Goal: Task Accomplishment & Management: Manage account settings

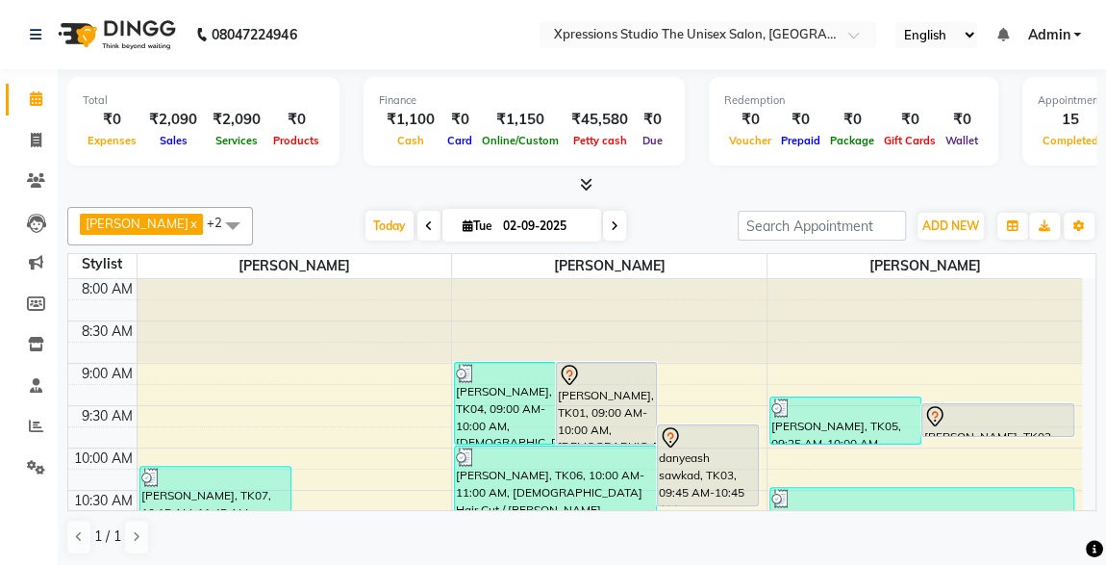
scroll to position [832, 0]
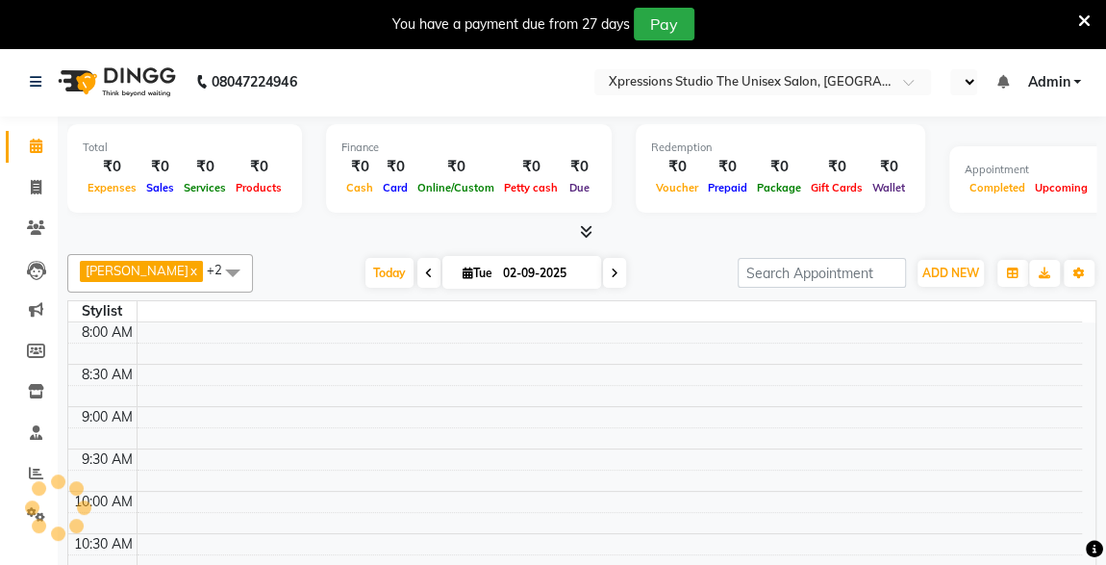
select select "en"
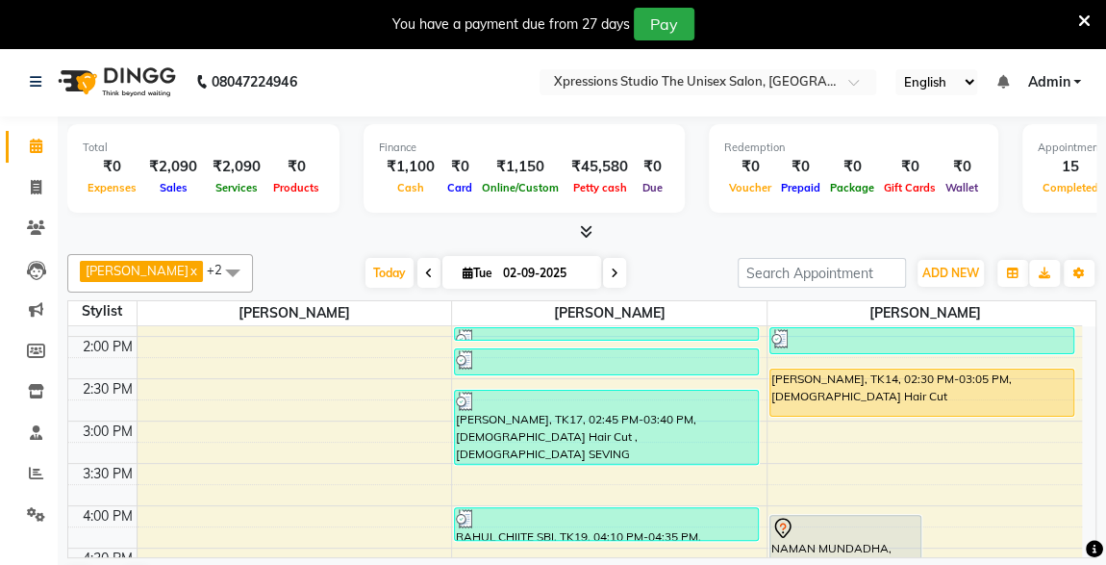
scroll to position [469, 0]
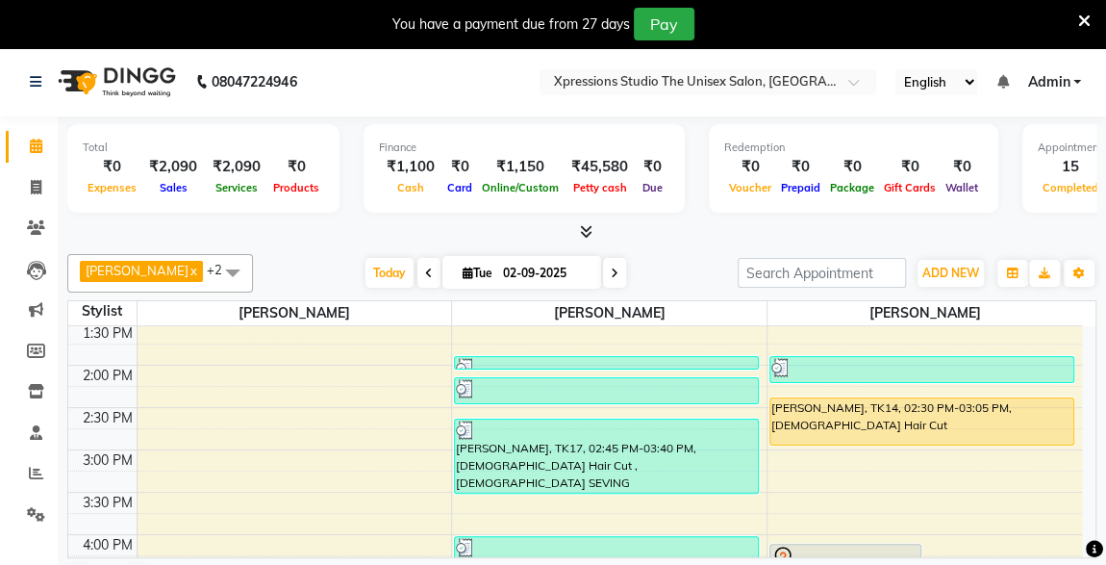
click at [853, 398] on div "[PERSON_NAME], TK14, 02:30 PM-03:05 PM, [DEMOGRAPHIC_DATA] Hair Cut" at bounding box center [922, 421] width 303 height 46
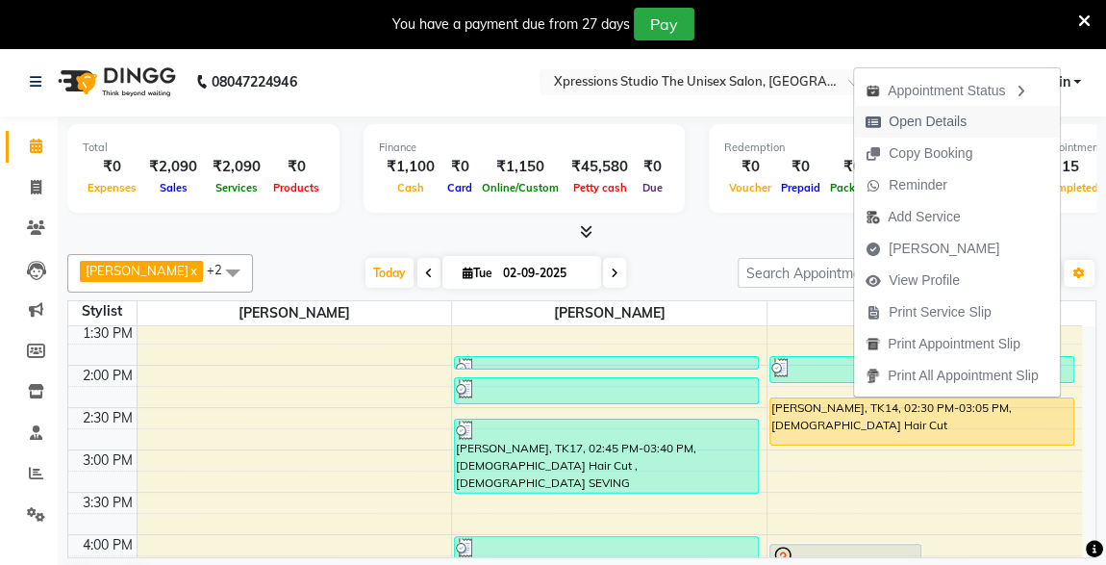
click at [907, 127] on span "Open Details" at bounding box center [928, 122] width 78 height 20
select select "1"
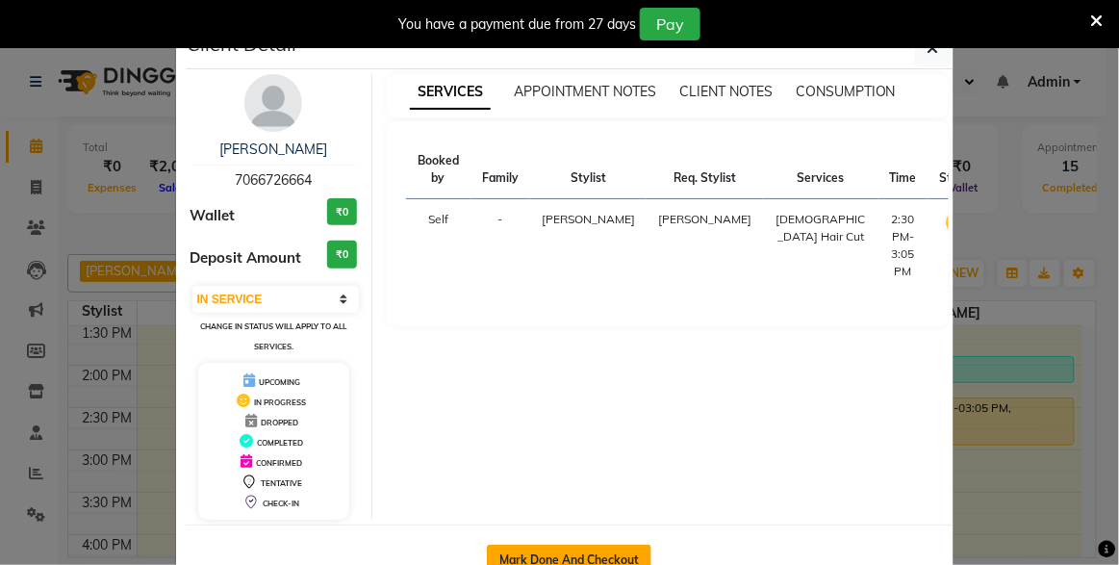
click at [568, 558] on button "Mark Done And Checkout" at bounding box center [569, 560] width 165 height 31
select select "7003"
select select "service"
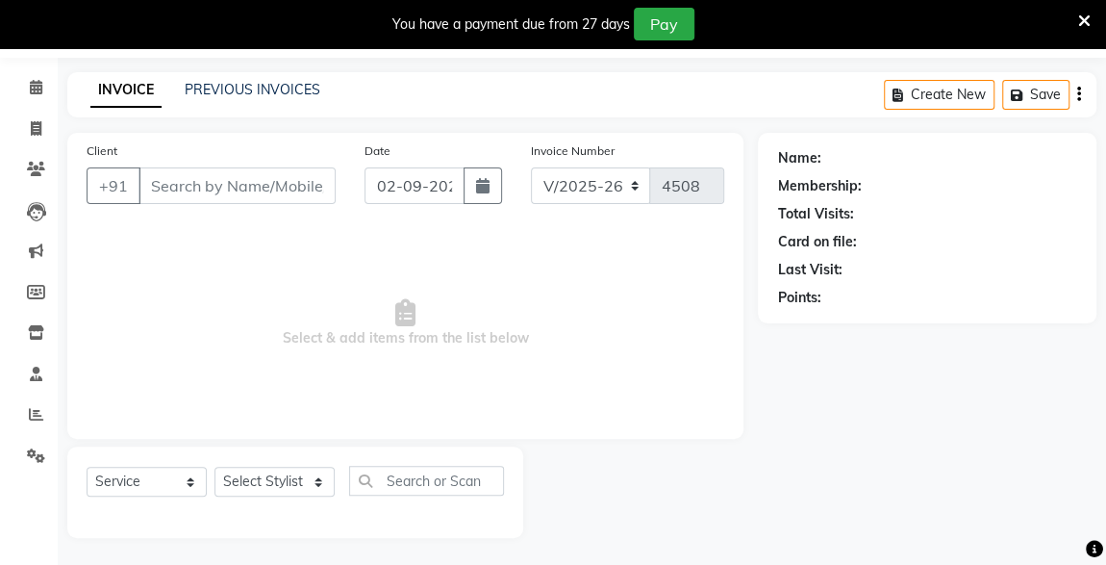
type input "7066726664"
select select "57589"
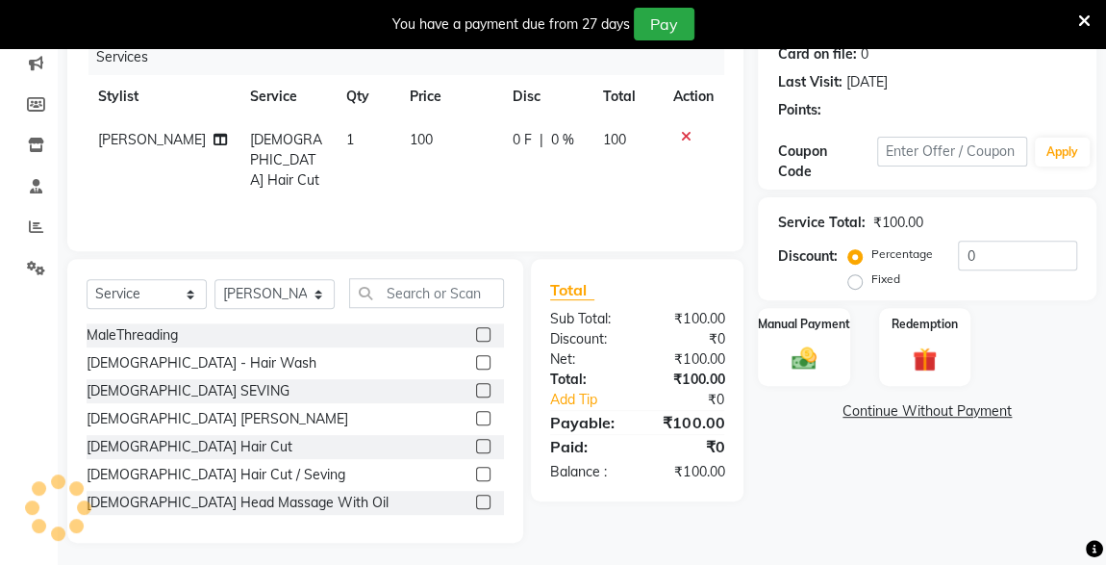
scroll to position [251, 0]
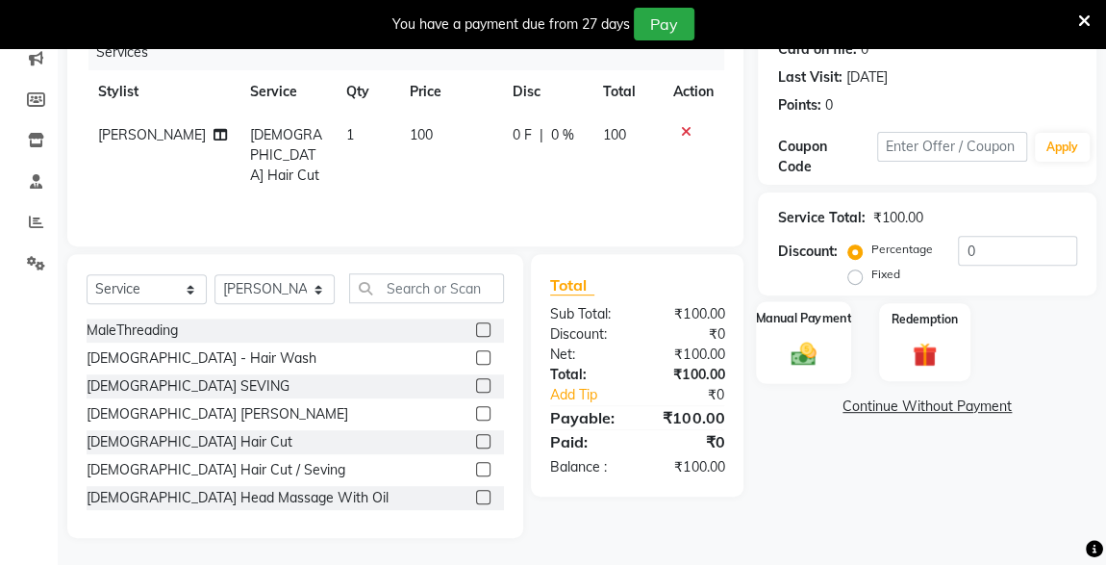
click at [816, 351] on img at bounding box center [803, 354] width 41 height 30
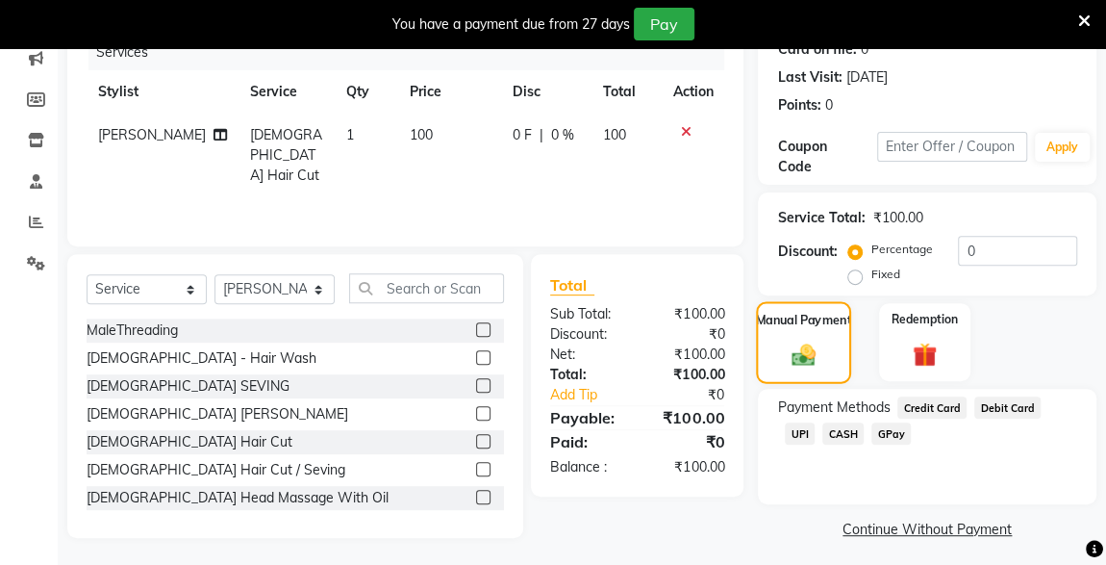
click at [823, 435] on span "CASH" at bounding box center [843, 433] width 41 height 22
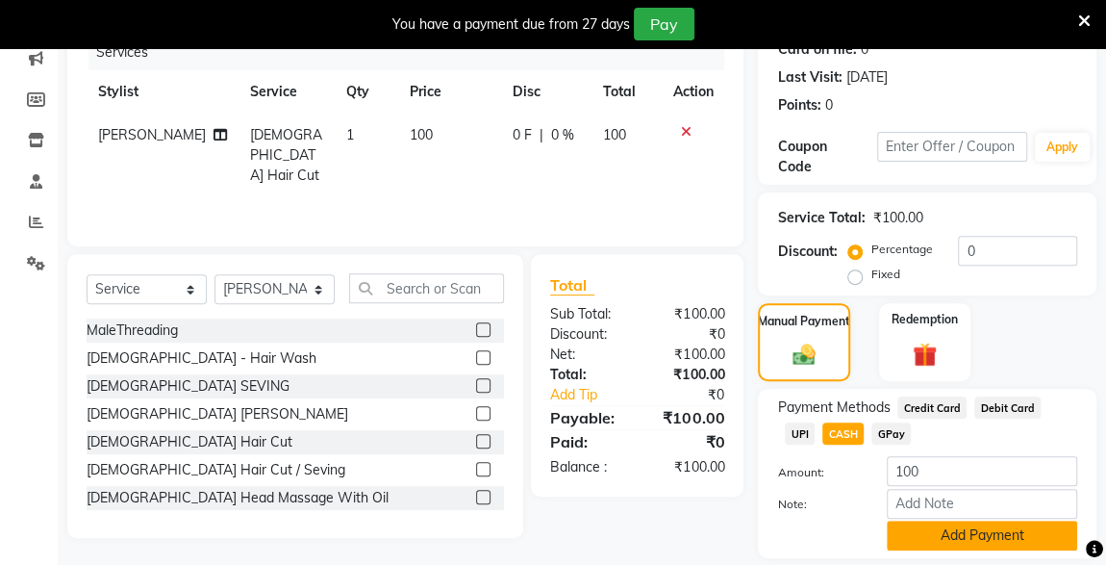
click at [920, 532] on button "Add Payment" at bounding box center [982, 535] width 190 height 30
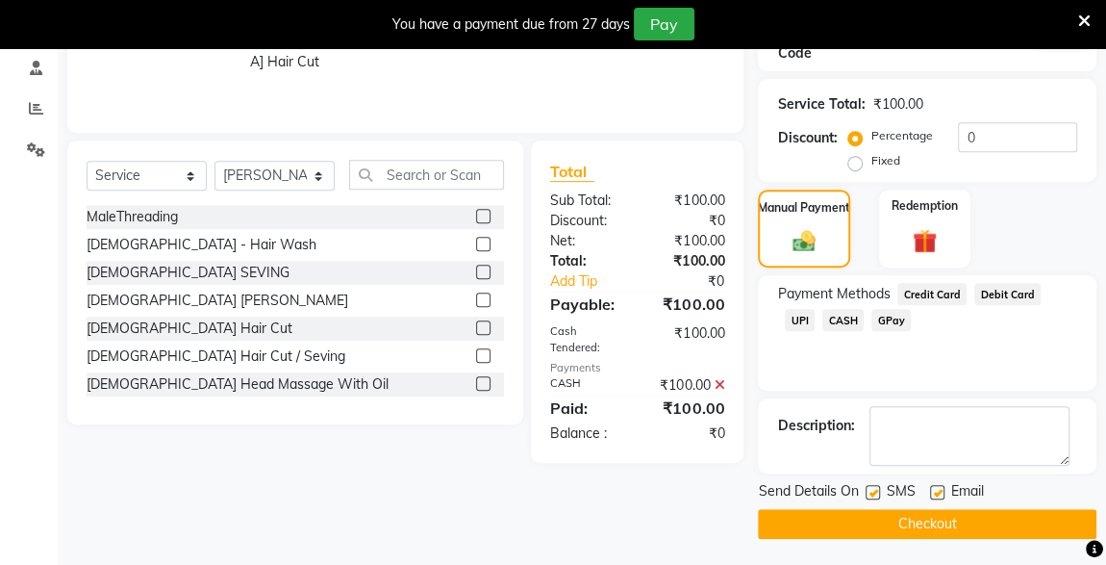
click at [874, 492] on label at bounding box center [873, 492] width 14 height 14
click at [874, 492] on input "checkbox" at bounding box center [872, 493] width 13 height 13
checkbox input "false"
click at [904, 519] on button "Checkout" at bounding box center [927, 524] width 339 height 30
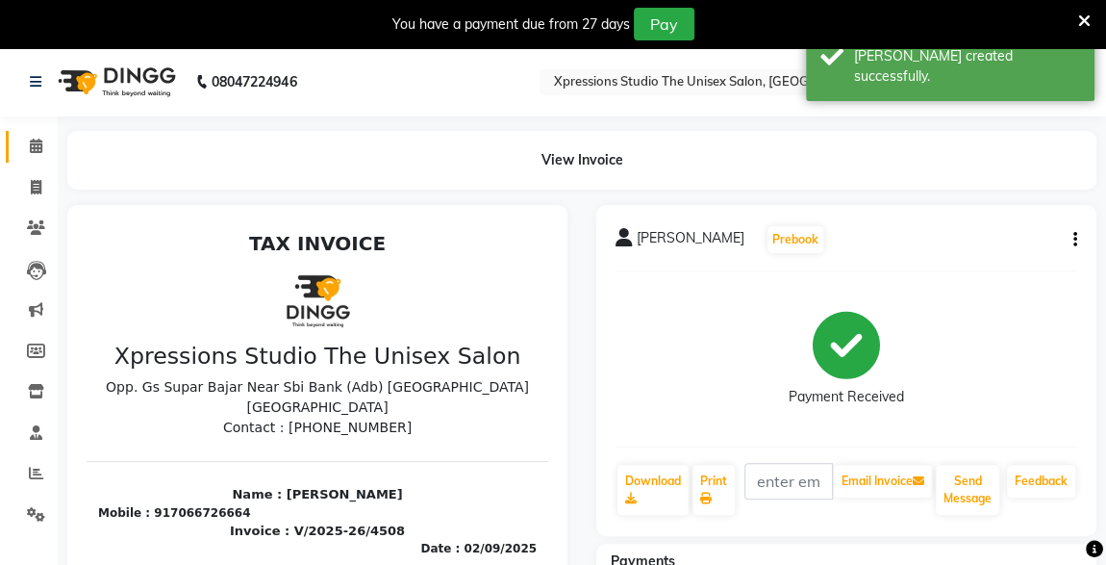
click at [37, 147] on icon at bounding box center [36, 146] width 13 height 14
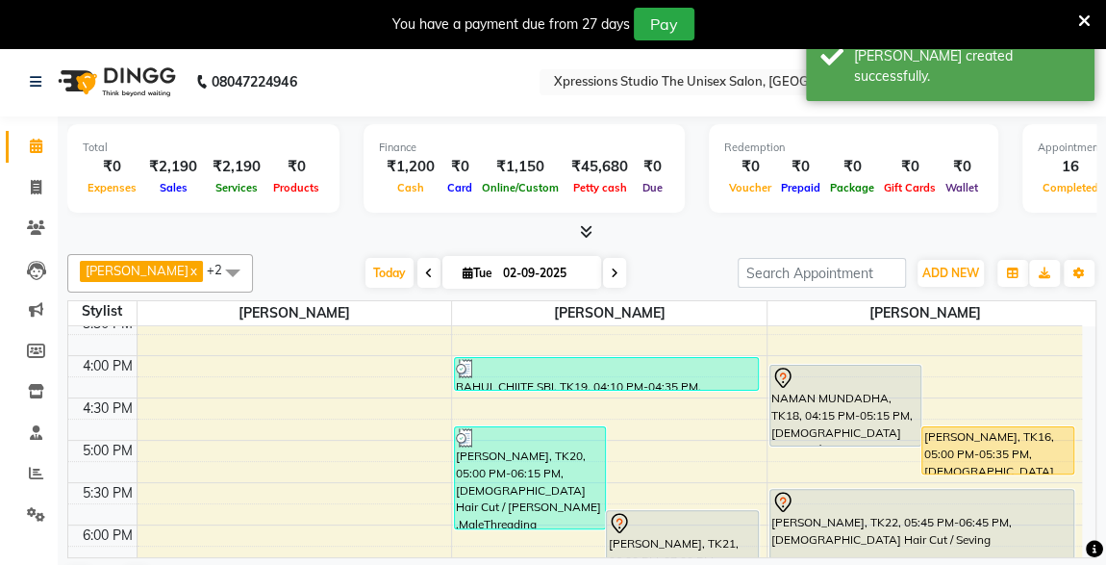
scroll to position [645, 0]
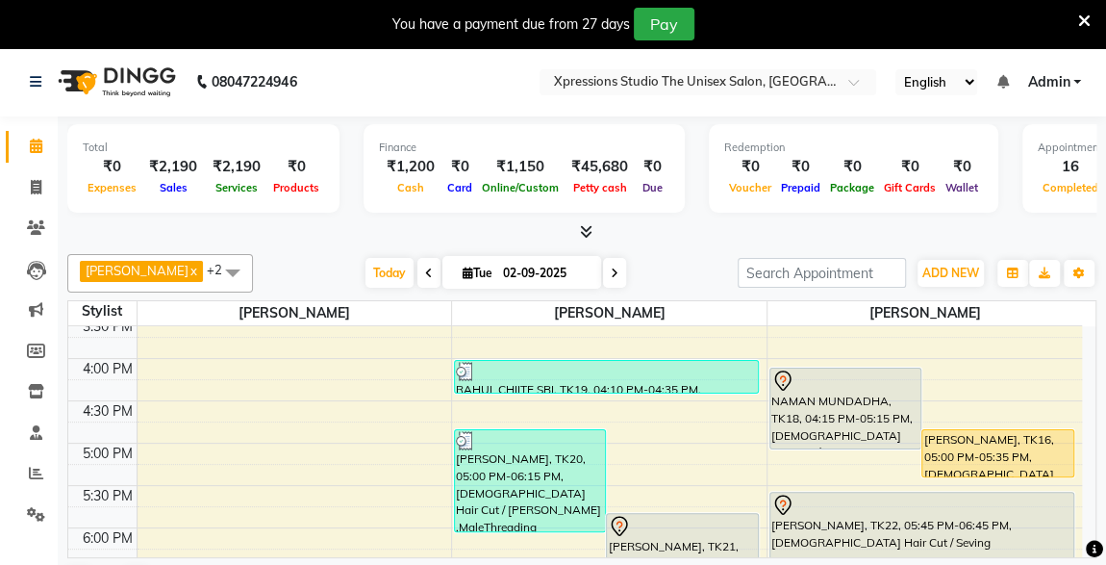
click at [803, 396] on div "NAMAN MUNDADHA, TK18, 04:15 PM-05:15 PM, Male Hair Cut / Beard" at bounding box center [846, 408] width 151 height 80
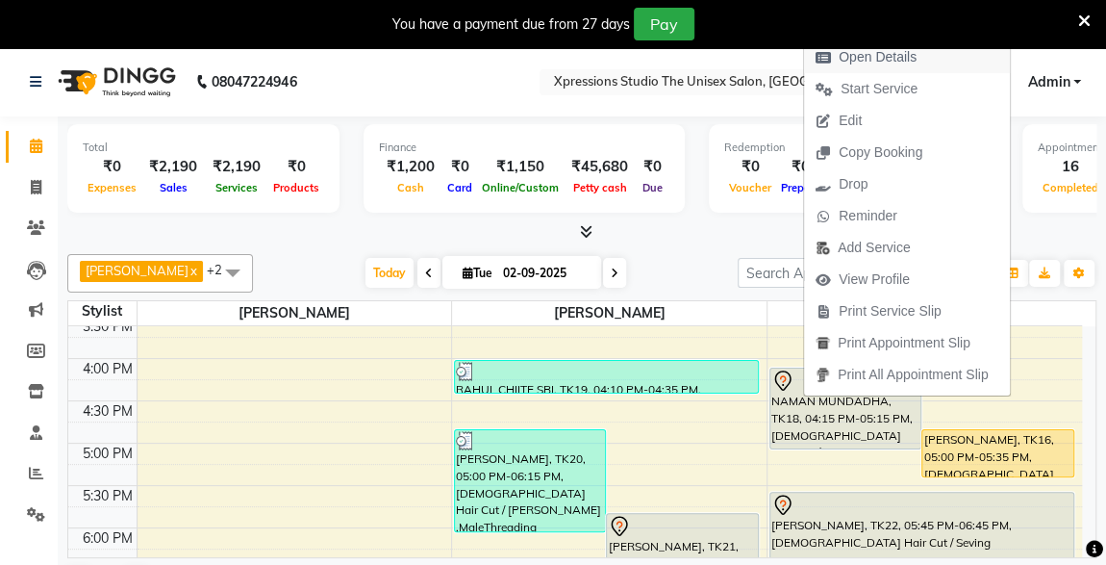
click at [849, 57] on span "Open Details" at bounding box center [878, 57] width 78 height 20
select select "7"
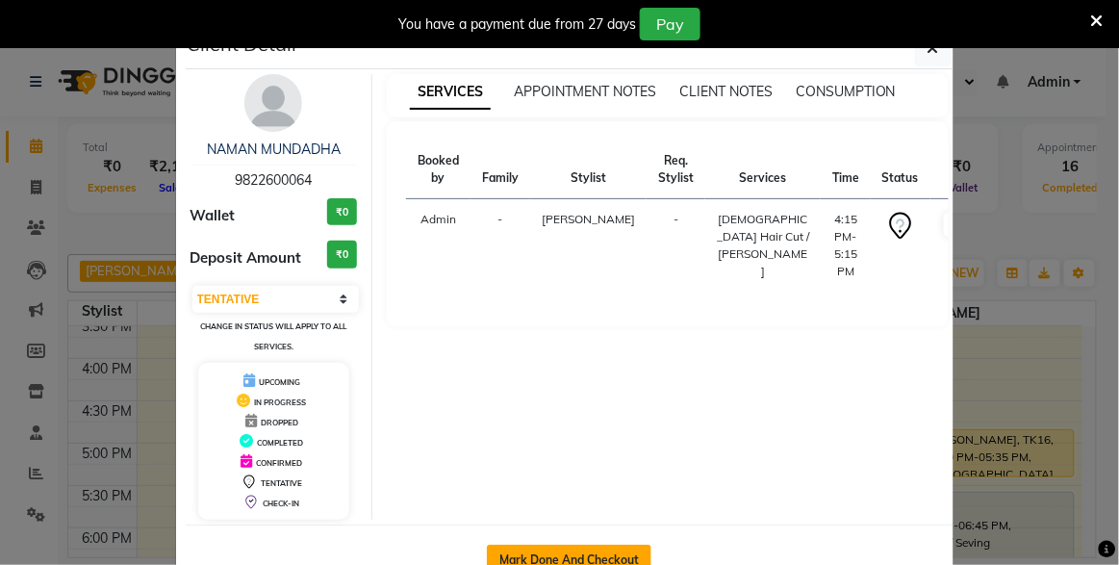
click at [552, 549] on button "Mark Done And Checkout" at bounding box center [569, 560] width 165 height 31
select select "service"
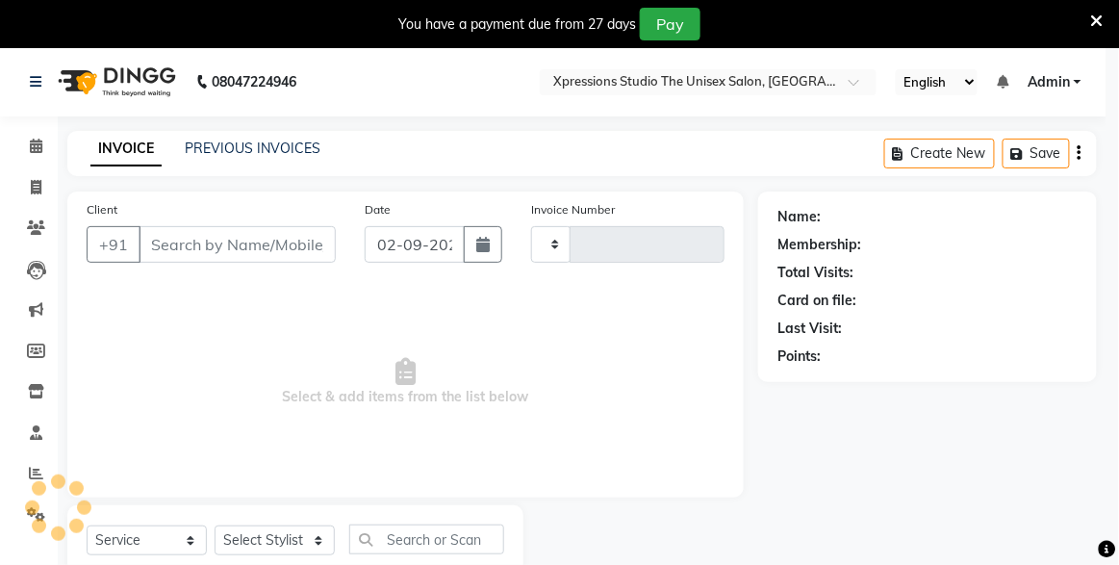
type input "4509"
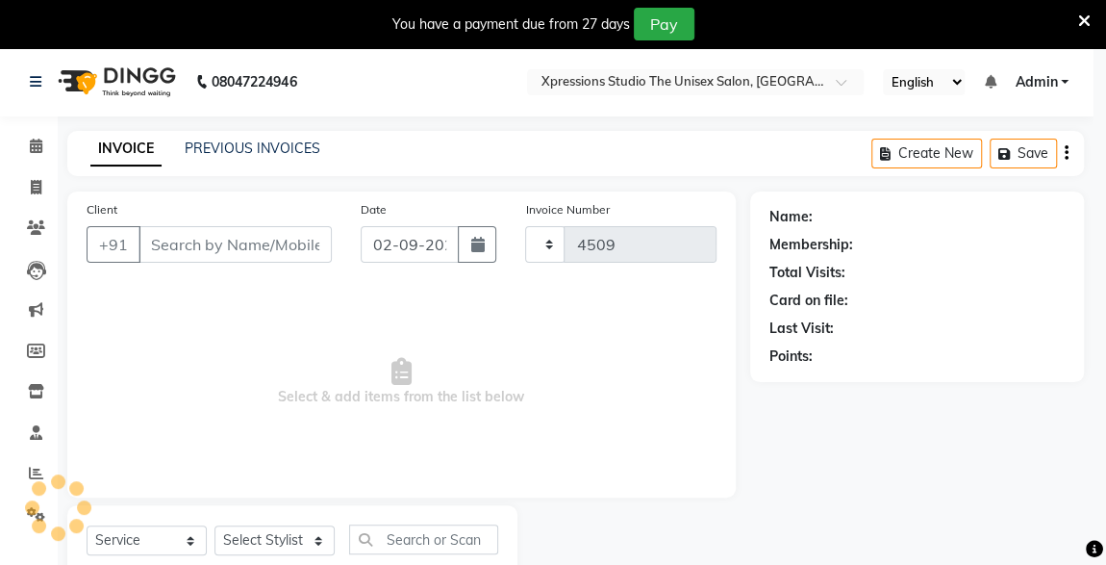
select select "7003"
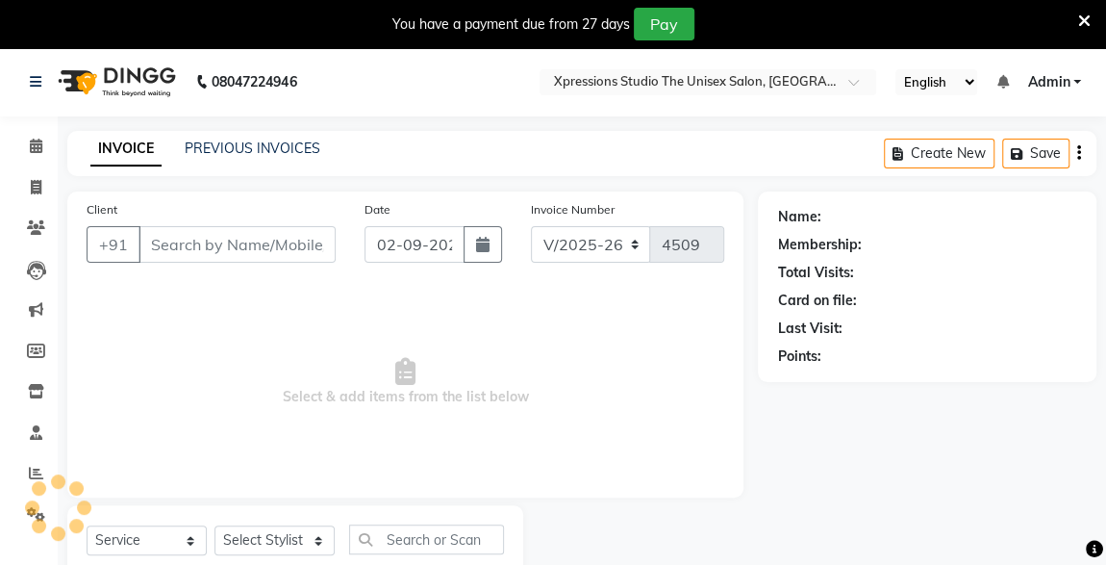
type input "9822600064"
select select "57589"
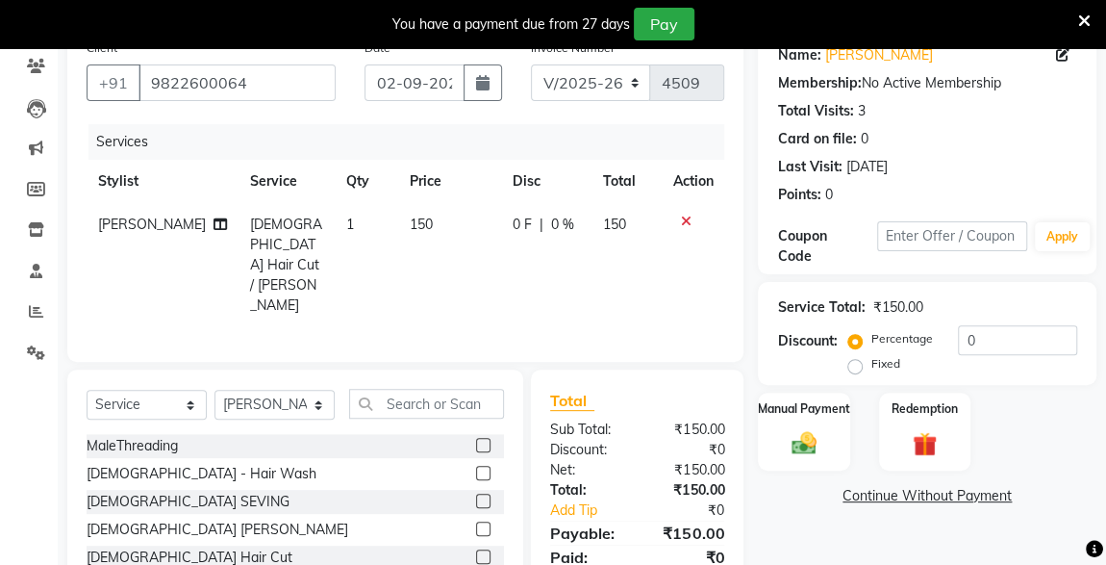
scroll to position [171, 0]
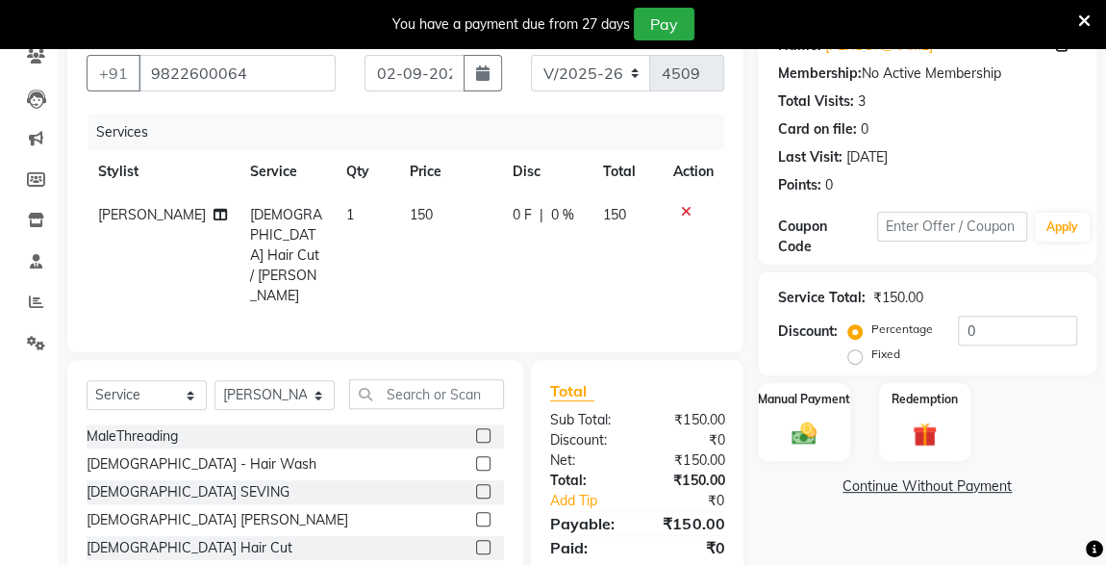
click at [685, 208] on icon at bounding box center [685, 211] width 11 height 13
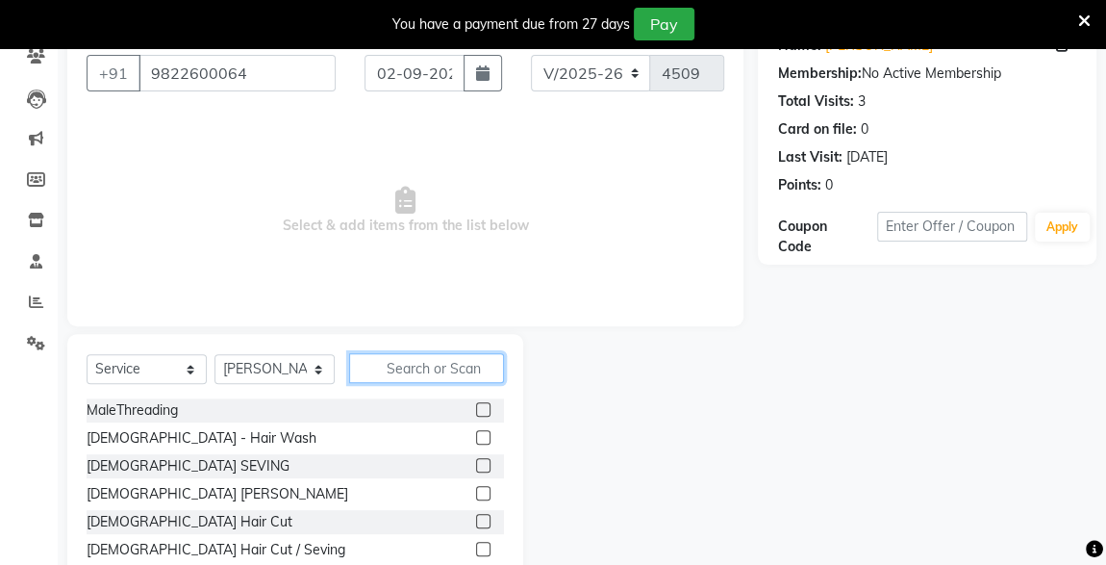
click at [466, 371] on input "text" at bounding box center [426, 368] width 155 height 30
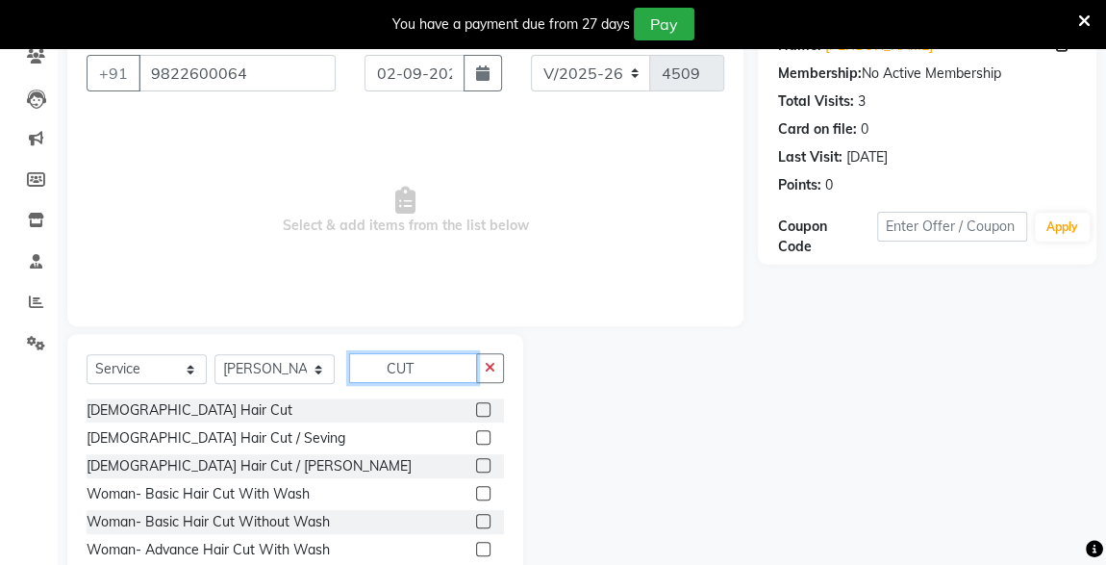
type input "CUT"
click at [476, 411] on label at bounding box center [483, 409] width 14 height 14
click at [476, 411] on input "checkbox" at bounding box center [482, 410] width 13 height 13
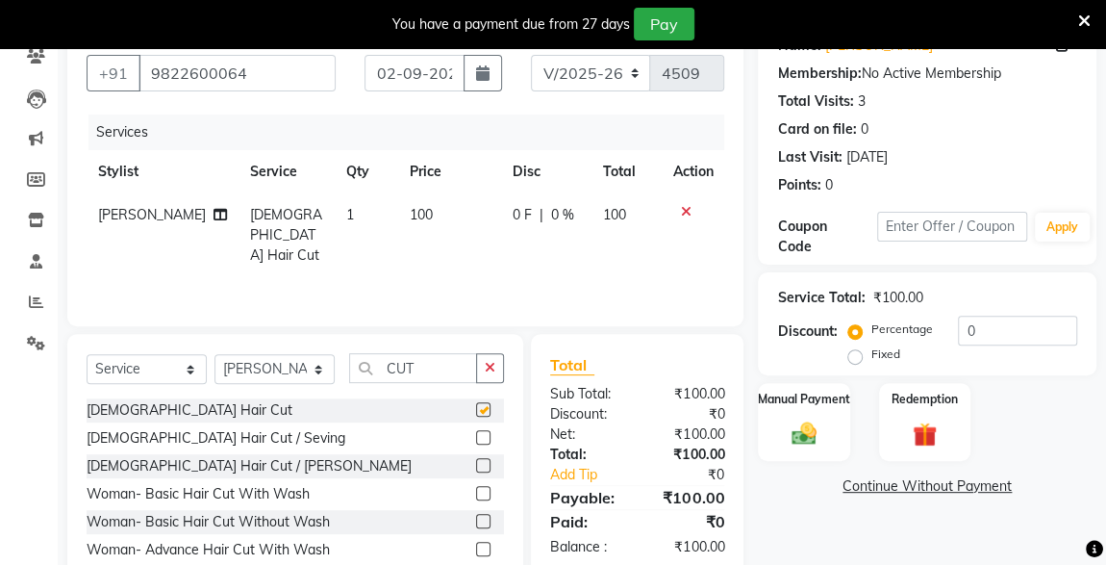
checkbox input "false"
click at [798, 446] on div "Manual Payment" at bounding box center [803, 422] width 95 height 82
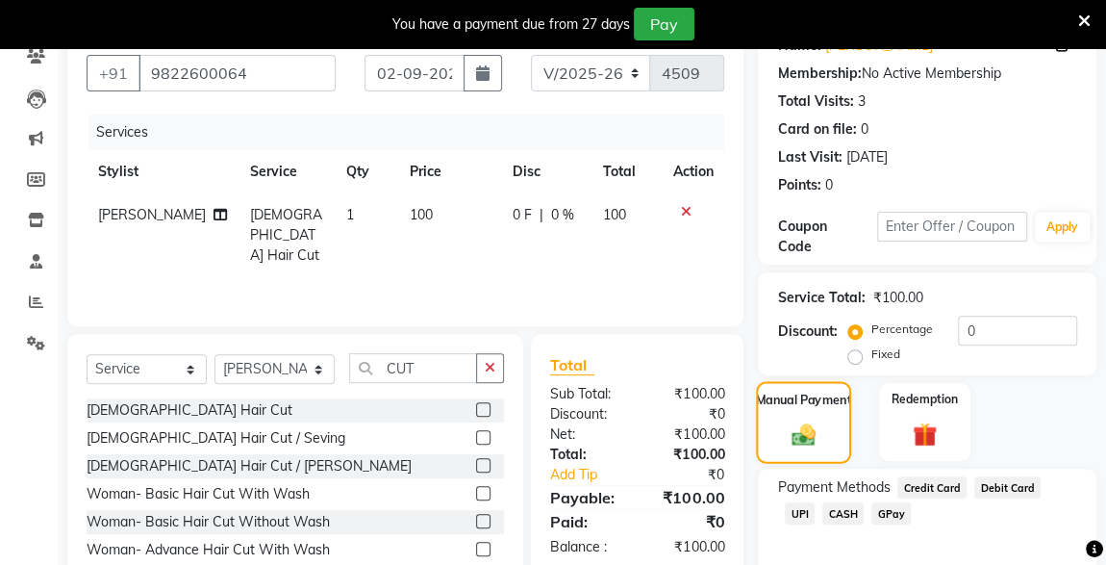
scroll to position [258, 0]
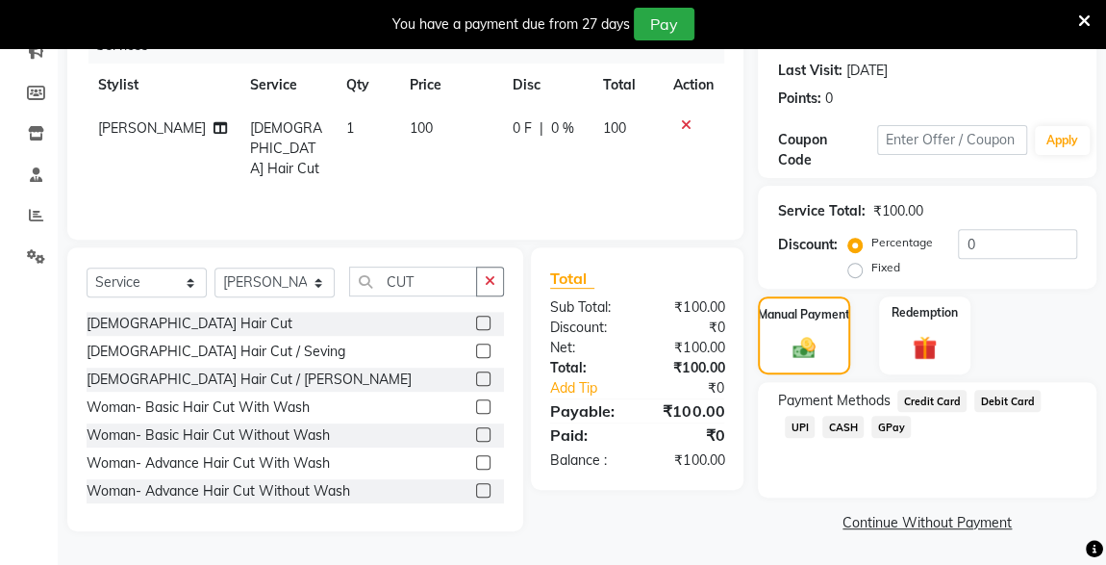
click at [823, 424] on span "CASH" at bounding box center [843, 427] width 41 height 22
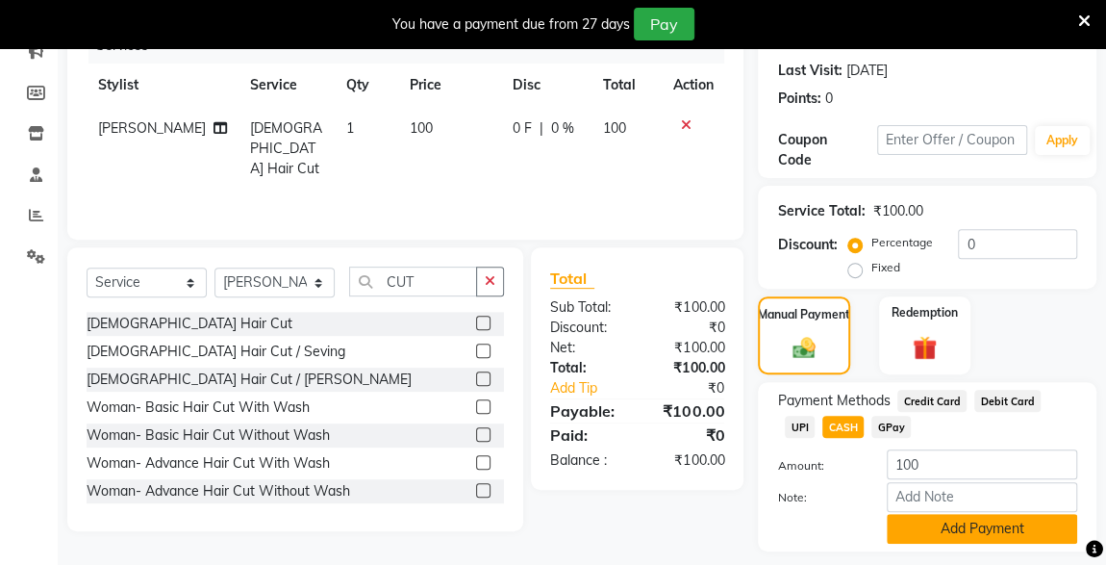
click at [967, 526] on button "Add Payment" at bounding box center [982, 529] width 190 height 30
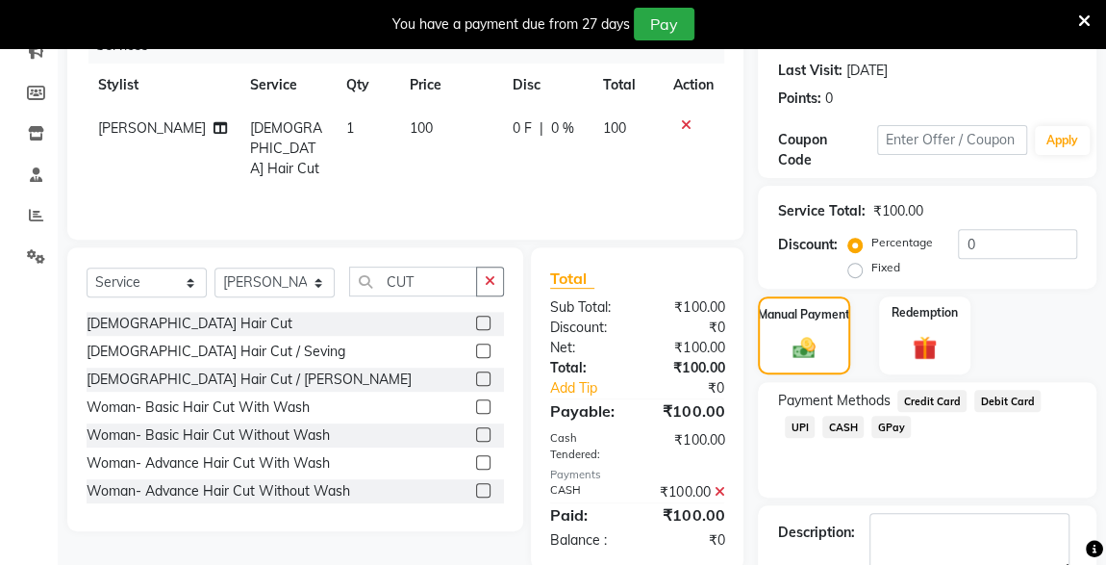
scroll to position [365, 0]
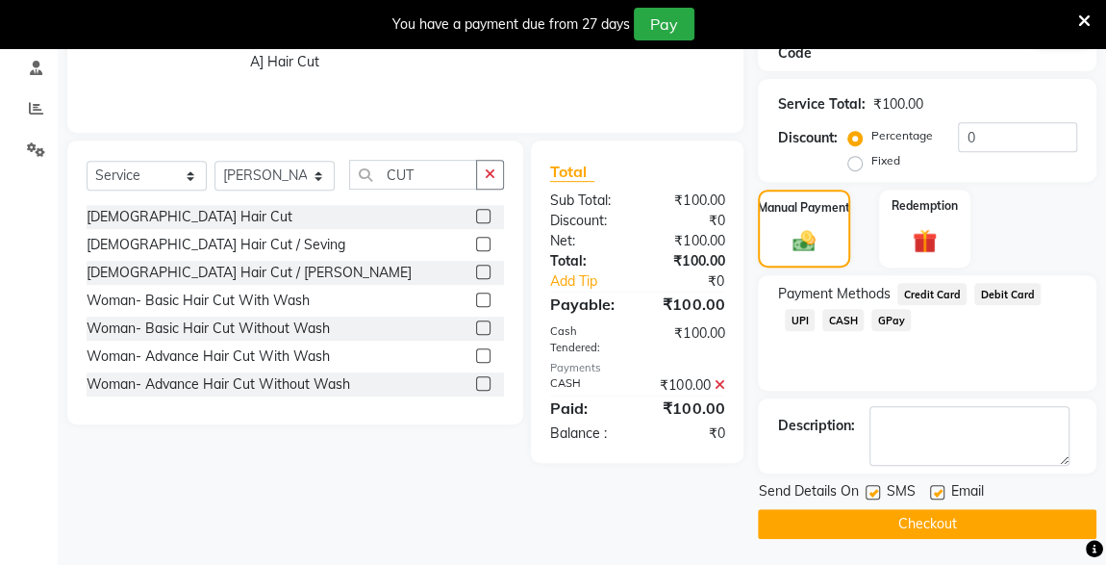
click at [874, 490] on label at bounding box center [873, 492] width 14 height 14
click at [874, 490] on input "checkbox" at bounding box center [872, 493] width 13 height 13
checkbox input "false"
click at [917, 530] on button "Checkout" at bounding box center [927, 524] width 339 height 30
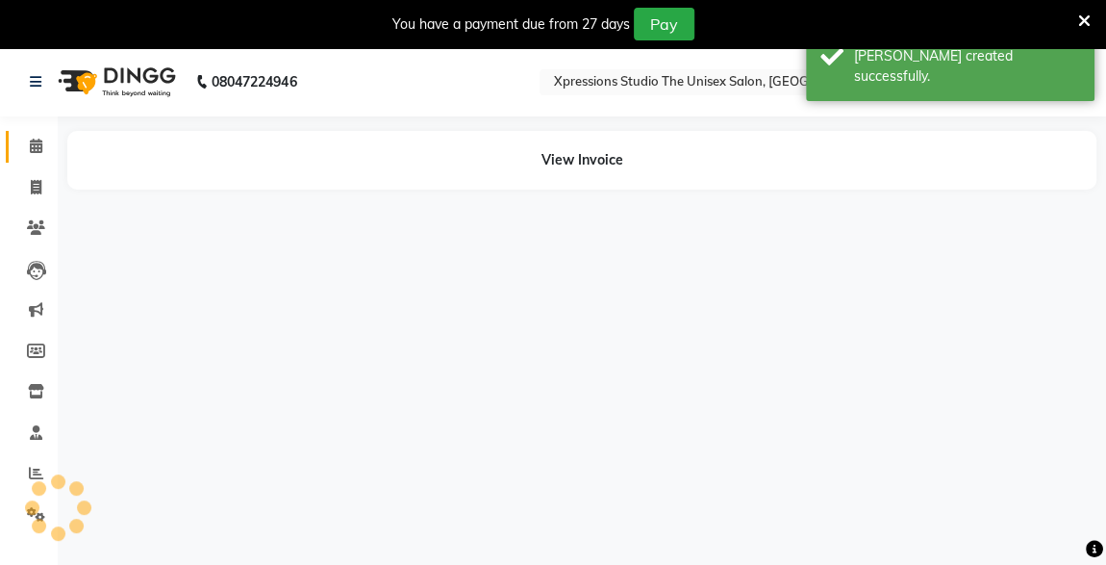
click at [45, 156] on span at bounding box center [36, 147] width 34 height 22
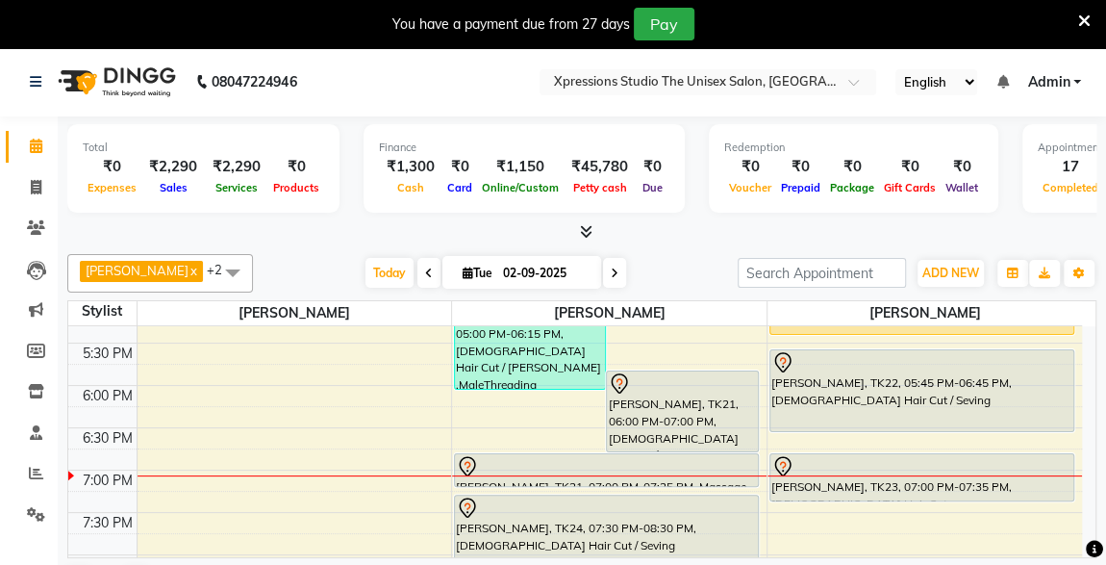
scroll to position [811, 0]
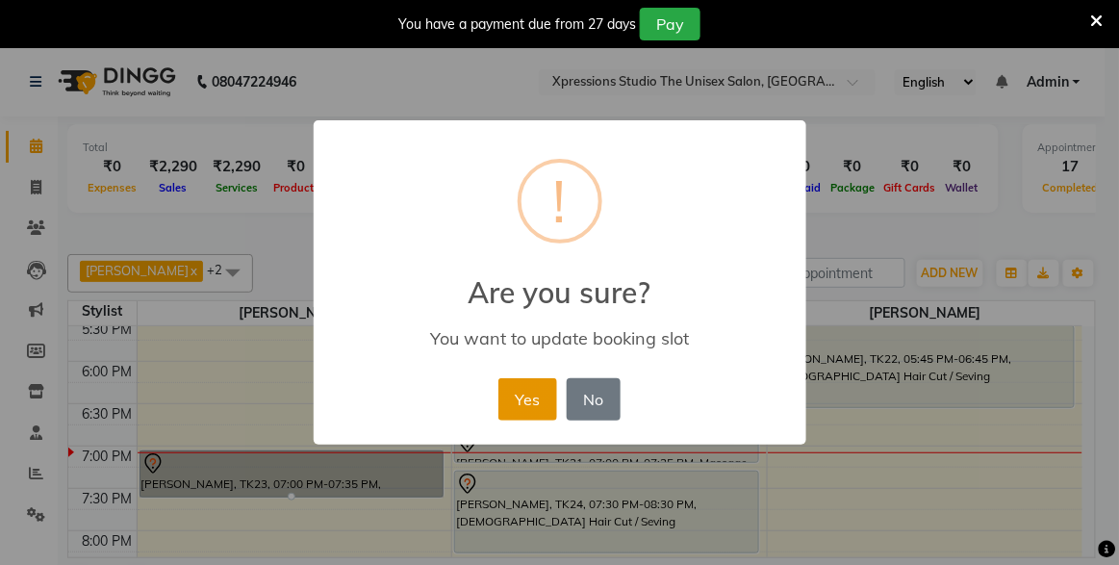
click at [536, 397] on button "Yes" at bounding box center [527, 399] width 59 height 42
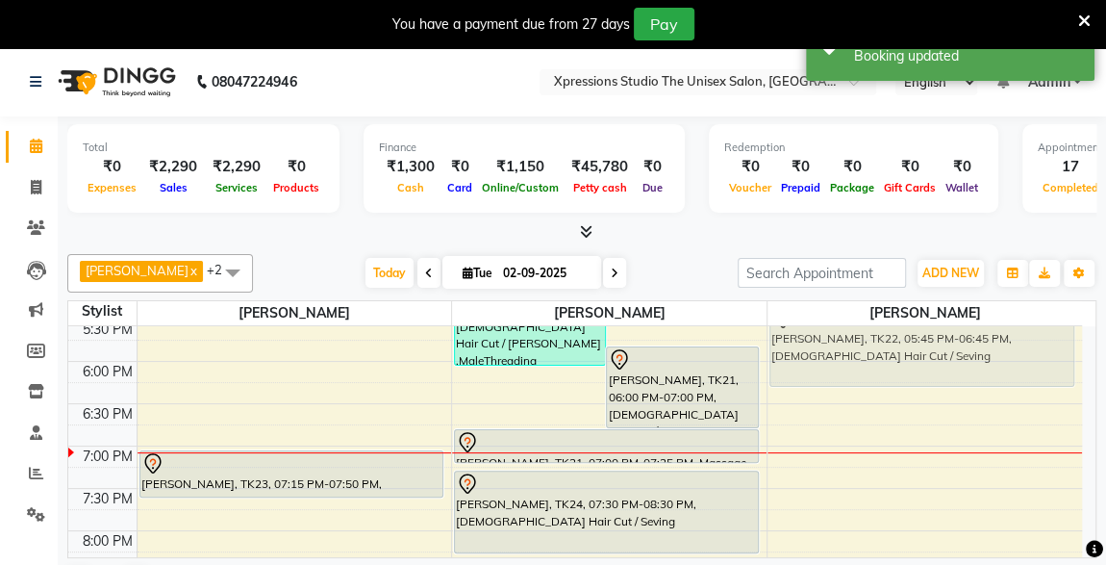
drag, startPoint x: 1071, startPoint y: 345, endPoint x: 1086, endPoint y: 334, distance: 19.2
click at [1086, 334] on div "8:00 AM 8:30 AM 9:00 AM 9:30 AM 10:00 AM 10:30 AM 11:00 AM 11:30 AM 12:00 PM 12…" at bounding box center [581, 441] width 1027 height 231
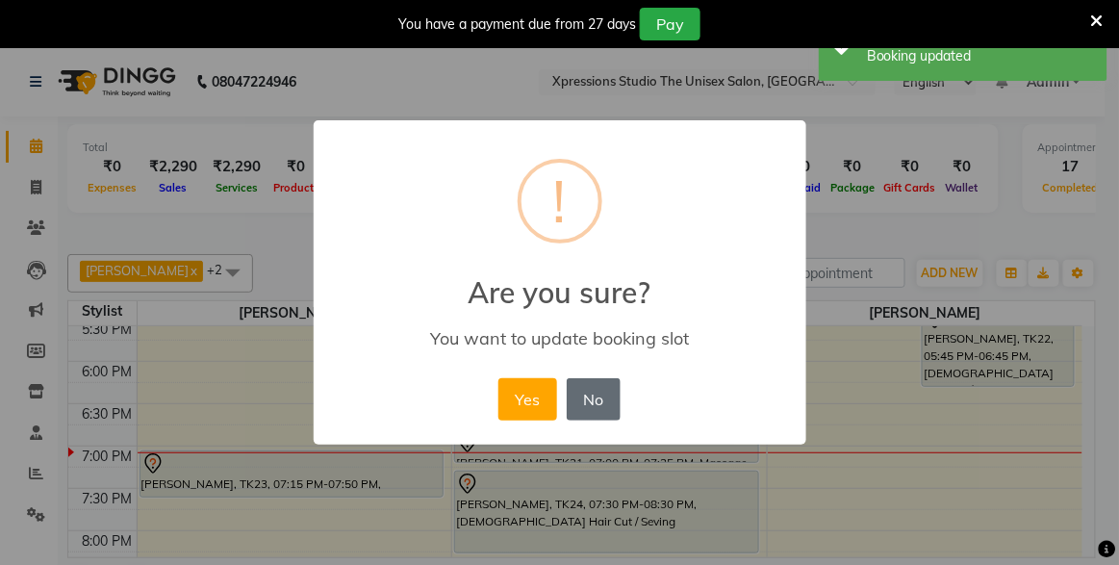
click at [617, 383] on button "No" at bounding box center [594, 399] width 54 height 42
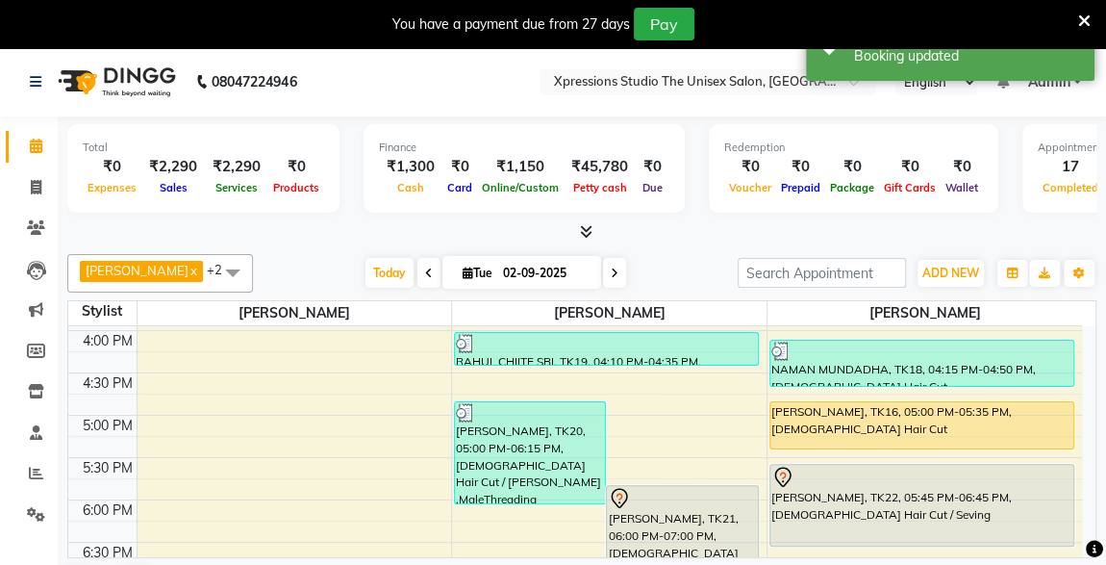
scroll to position [672, 0]
click at [863, 420] on div "[PERSON_NAME], TK16, 05:00 PM-05:35 PM, [DEMOGRAPHIC_DATA] Hair Cut" at bounding box center [922, 426] width 303 height 46
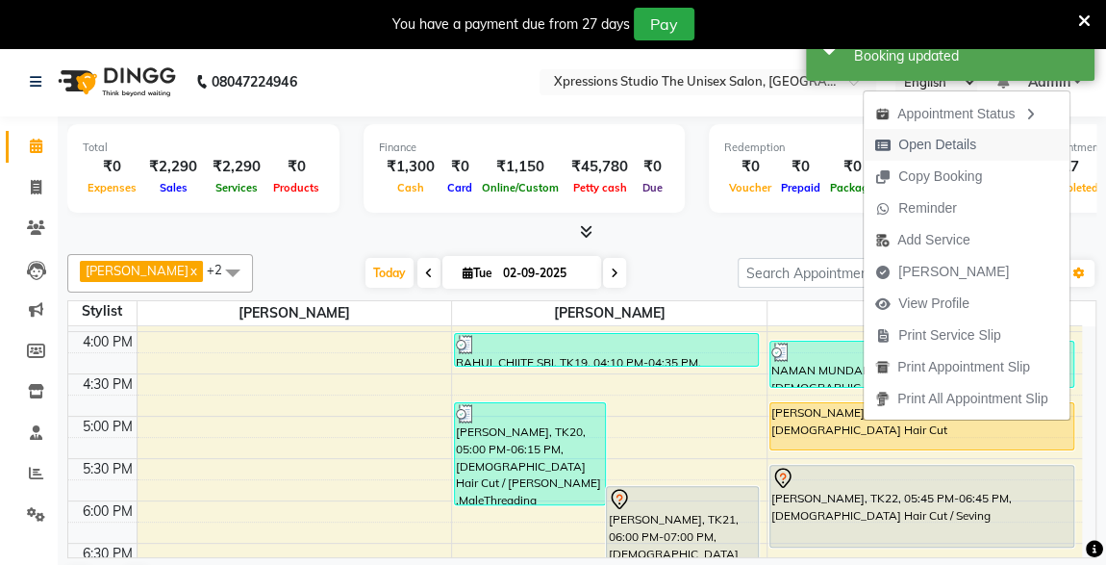
click at [919, 142] on span "Open Details" at bounding box center [938, 145] width 78 height 20
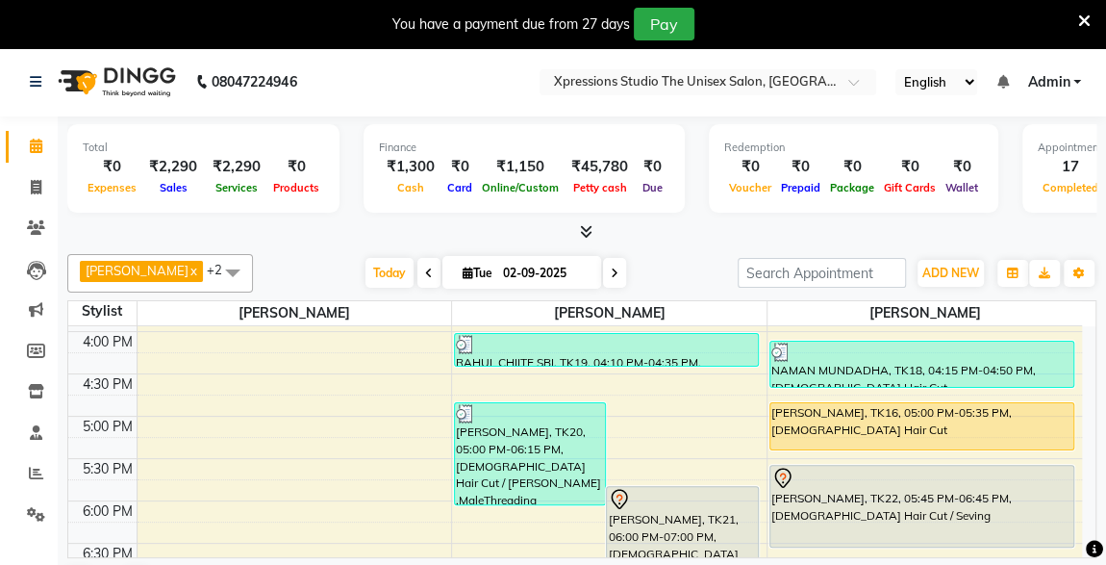
click at [804, 418] on div "[PERSON_NAME], TK16, 05:00 PM-05:35 PM, [DEMOGRAPHIC_DATA] Hair Cut" at bounding box center [922, 426] width 303 height 46
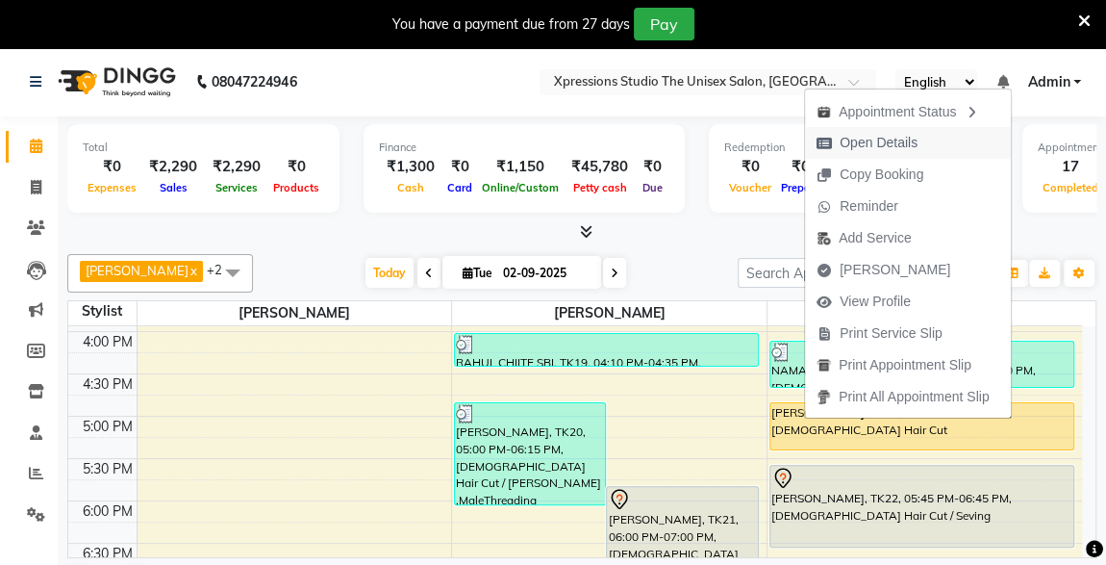
click at [849, 147] on span "Open Details" at bounding box center [879, 143] width 78 height 20
select select "1"
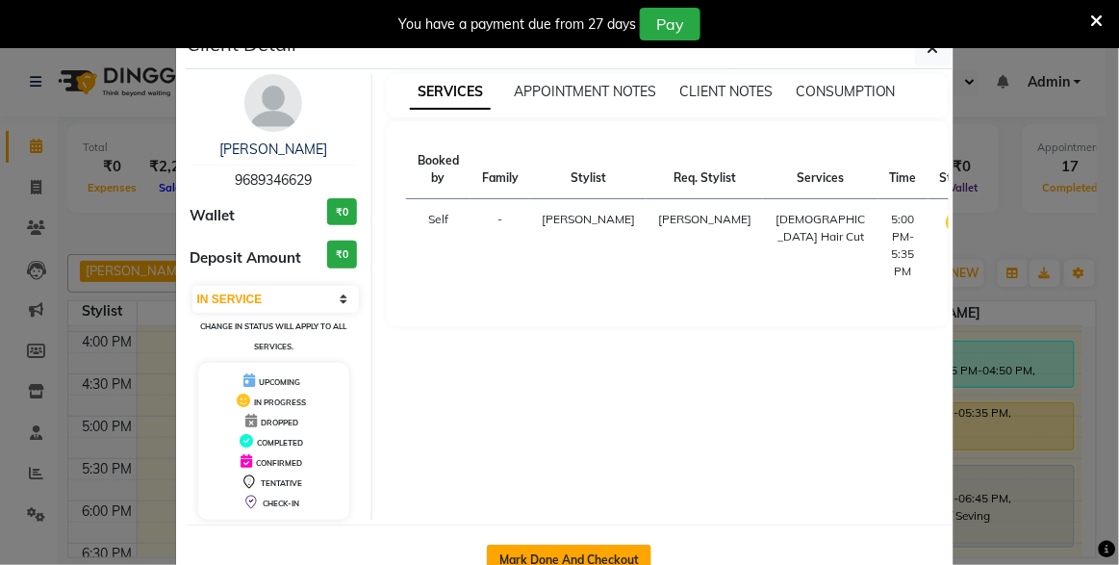
click at [572, 545] on button "Mark Done And Checkout" at bounding box center [569, 560] width 165 height 31
select select "service"
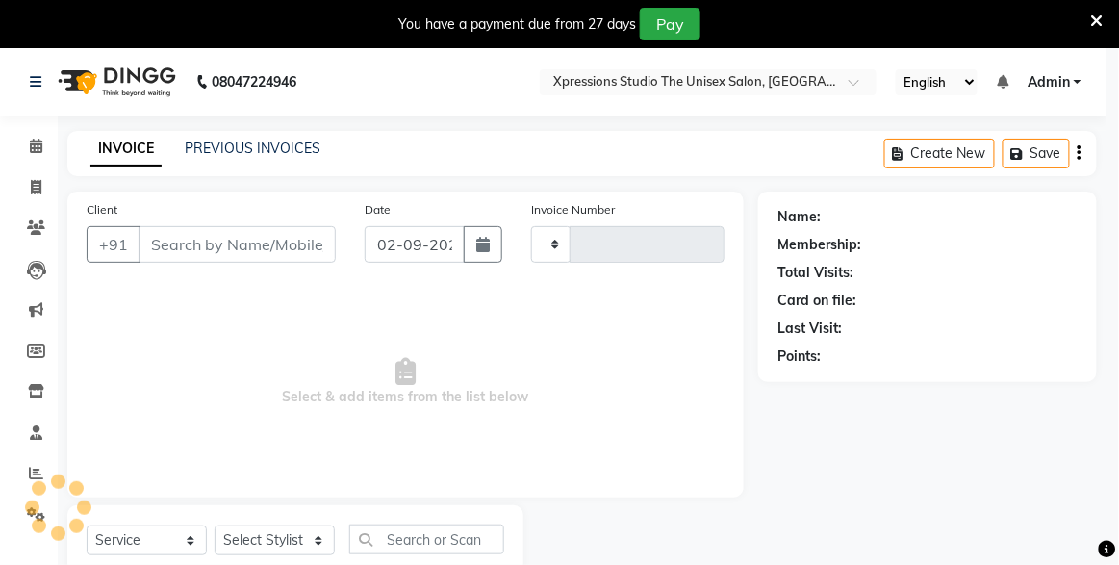
type input "4510"
select select "7003"
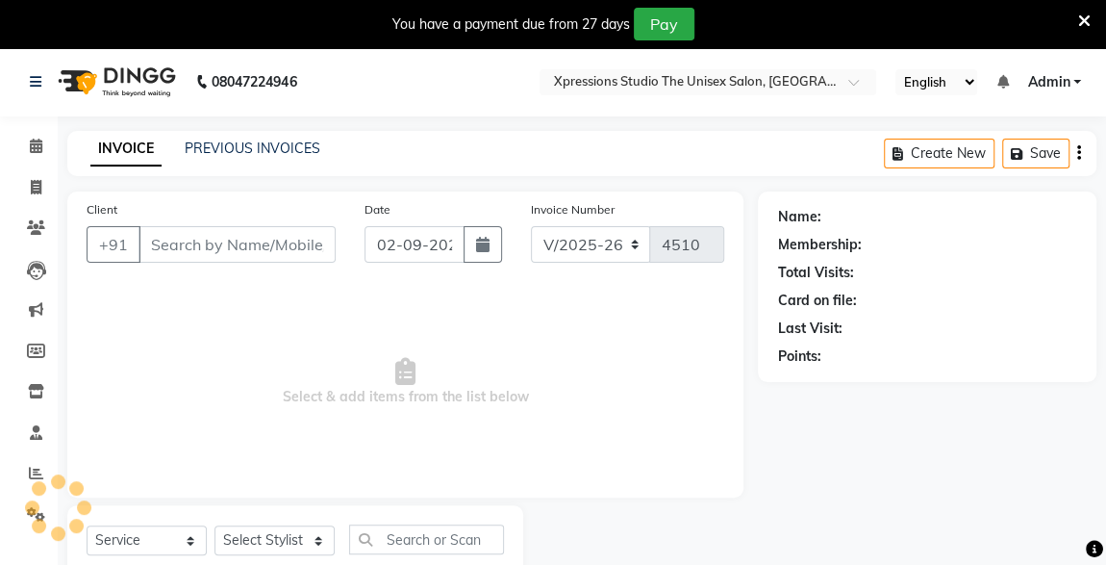
type input "9689346629"
select select "57589"
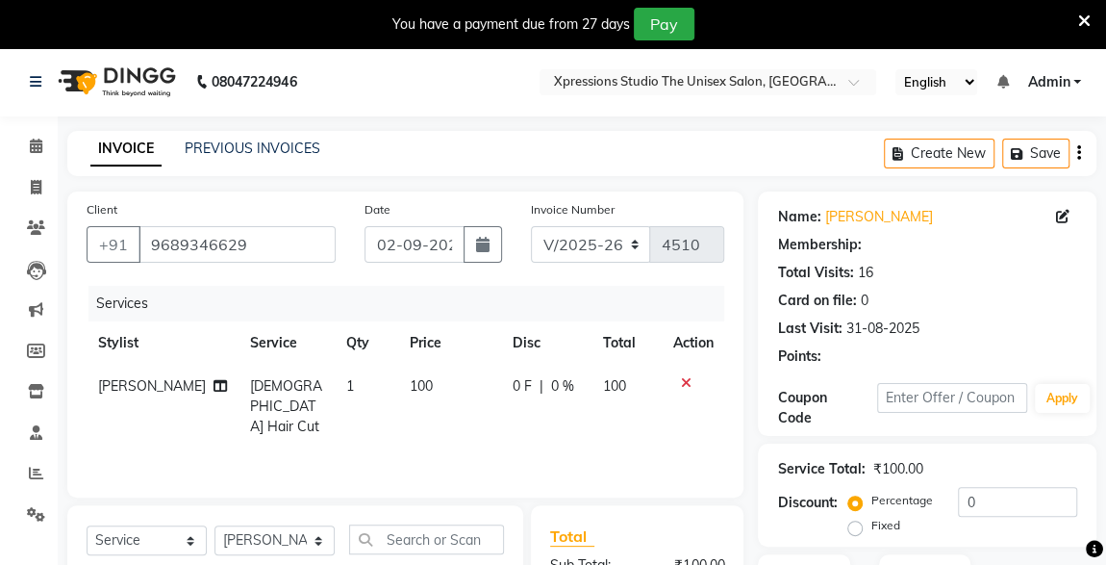
scroll to position [251, 0]
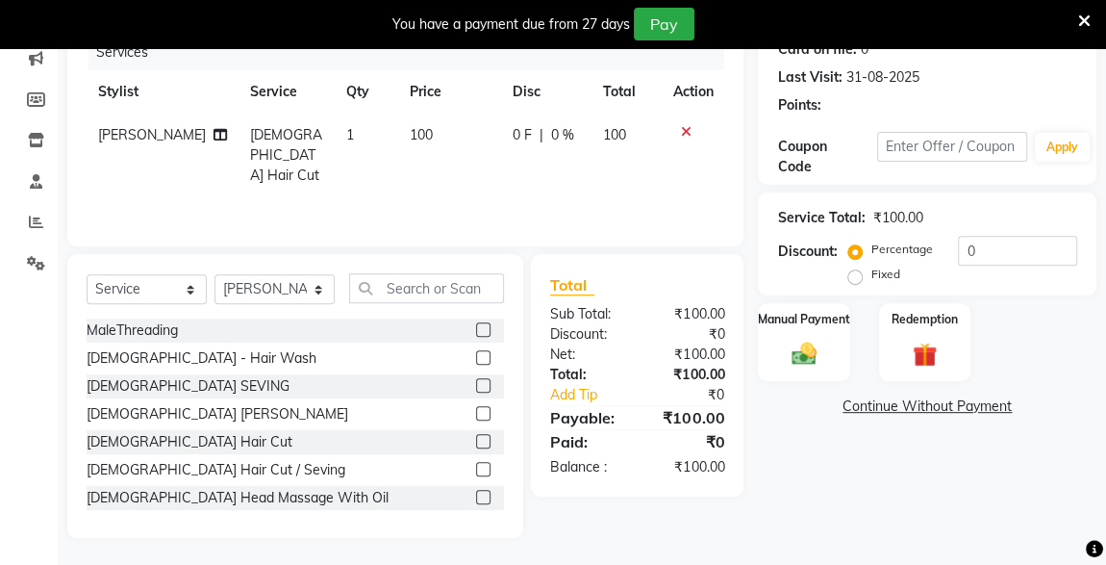
click at [823, 352] on img at bounding box center [804, 354] width 40 height 28
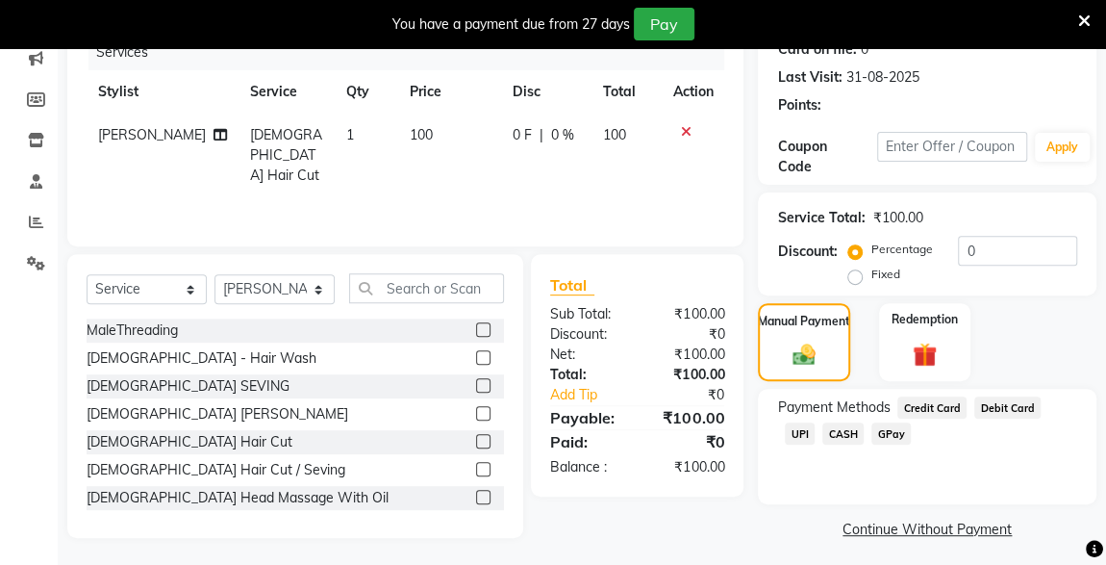
click at [823, 437] on span "CASH" at bounding box center [843, 433] width 41 height 22
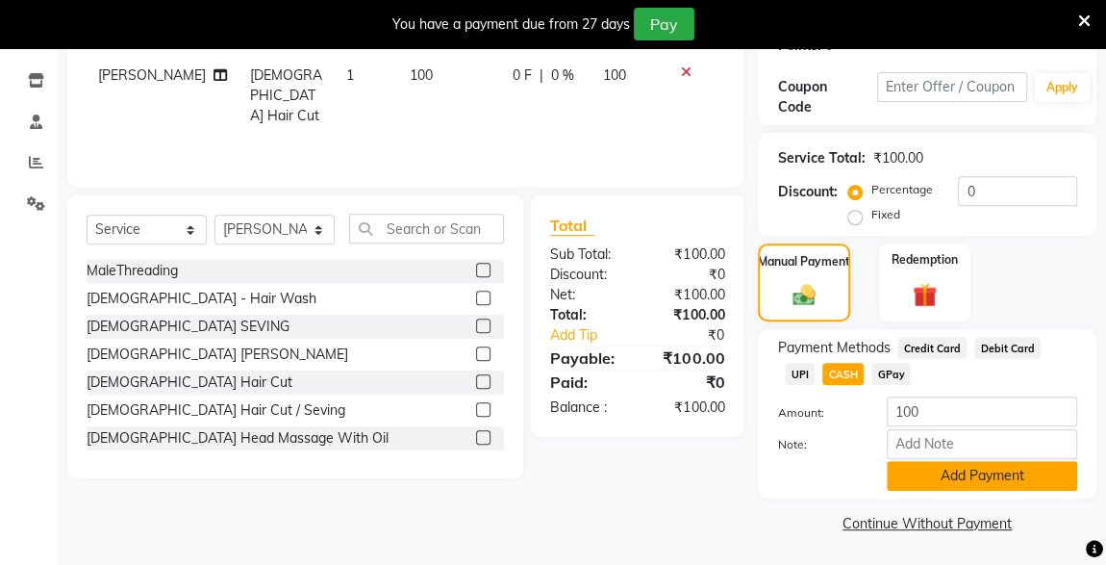
click at [968, 484] on button "Add Payment" at bounding box center [982, 476] width 190 height 30
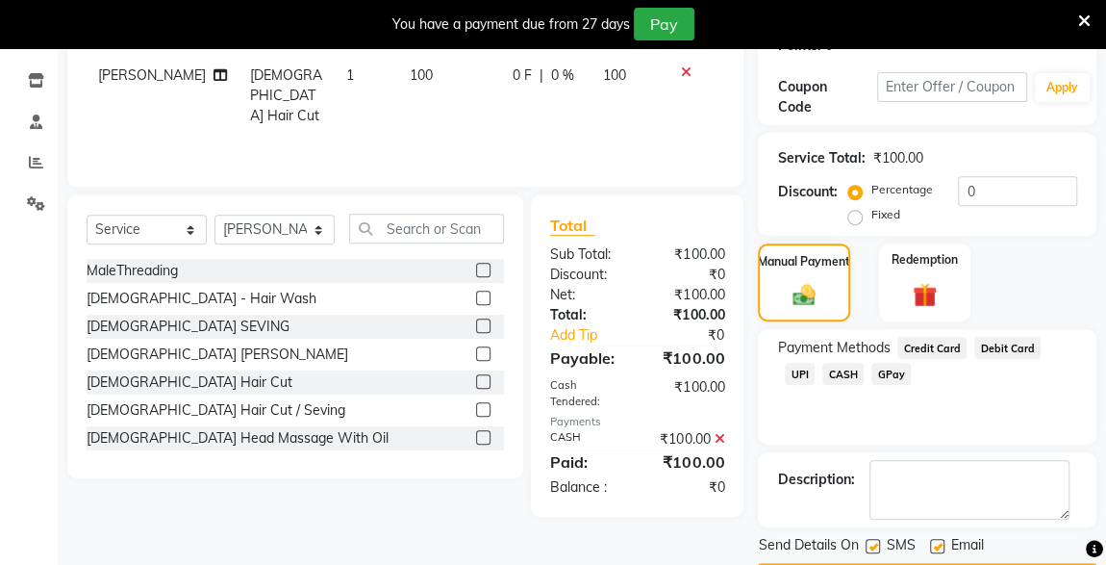
scroll to position [365, 0]
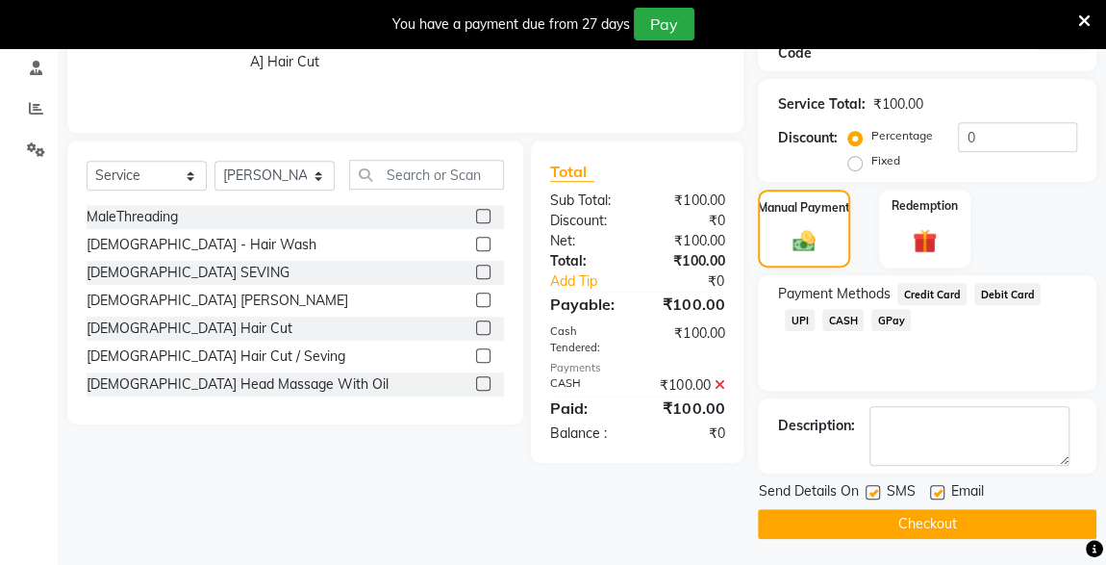
click at [875, 489] on label at bounding box center [873, 492] width 14 height 14
click at [875, 489] on input "checkbox" at bounding box center [872, 493] width 13 height 13
checkbox input "false"
click at [922, 528] on button "Checkout" at bounding box center [927, 524] width 339 height 30
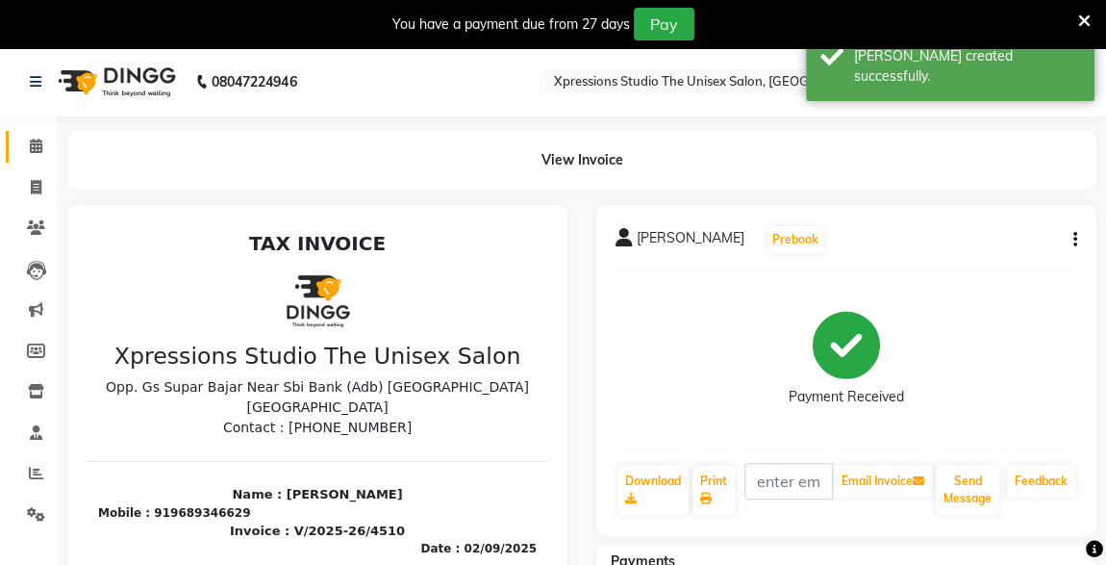
click at [11, 132] on link "Calendar" at bounding box center [29, 147] width 46 height 32
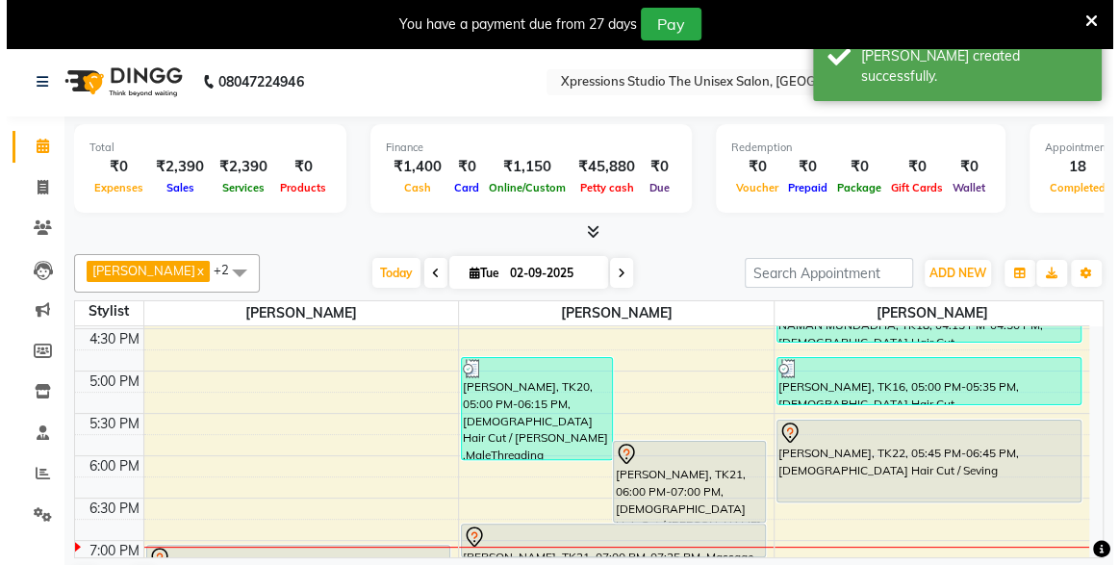
scroll to position [723, 0]
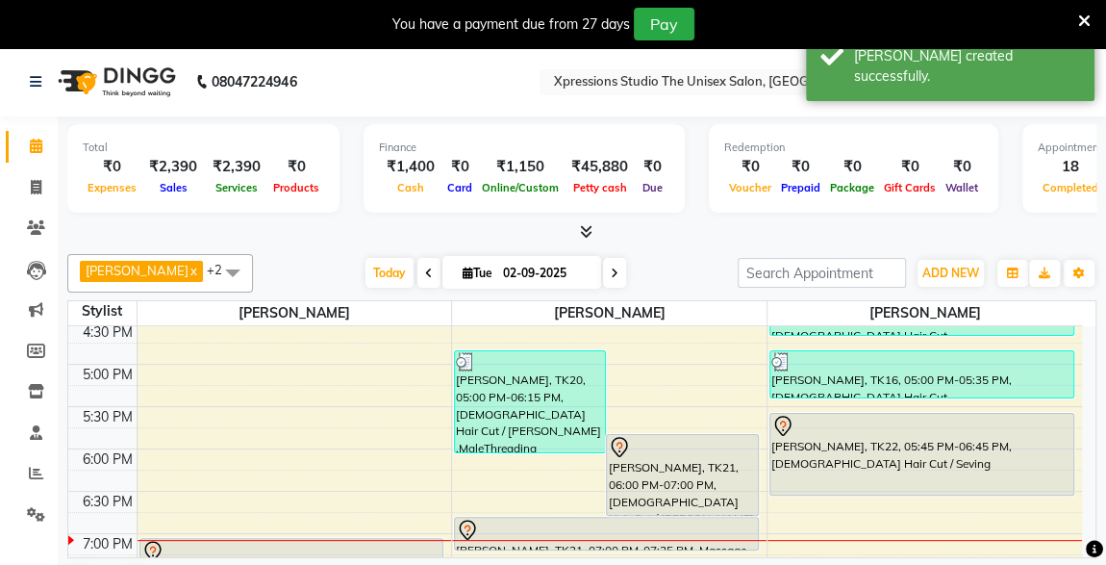
click at [851, 433] on div at bounding box center [922, 426] width 301 height 23
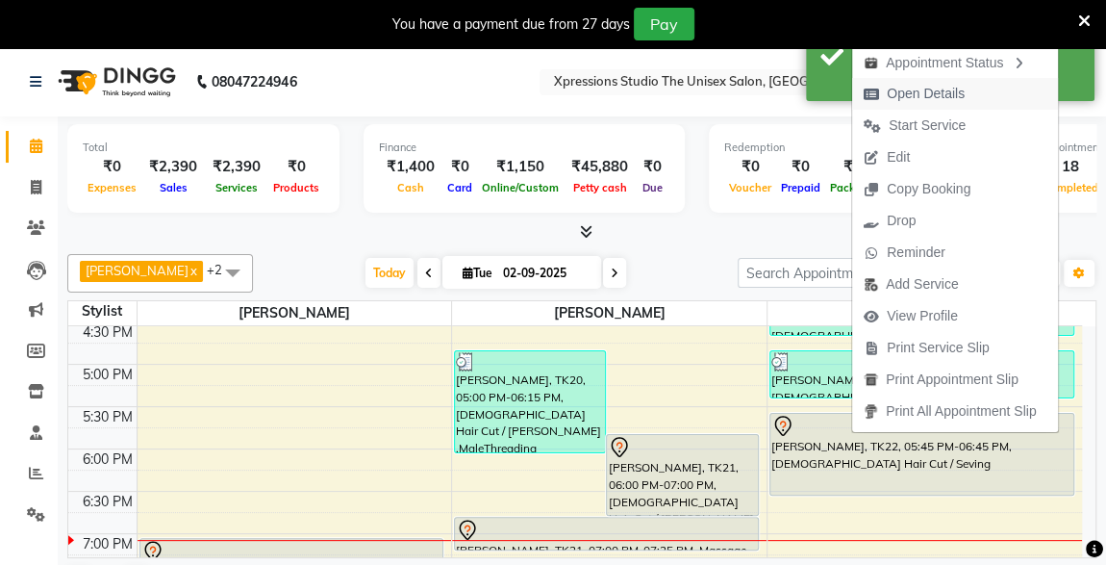
click at [902, 97] on span "Open Details" at bounding box center [926, 94] width 78 height 20
select select "7"
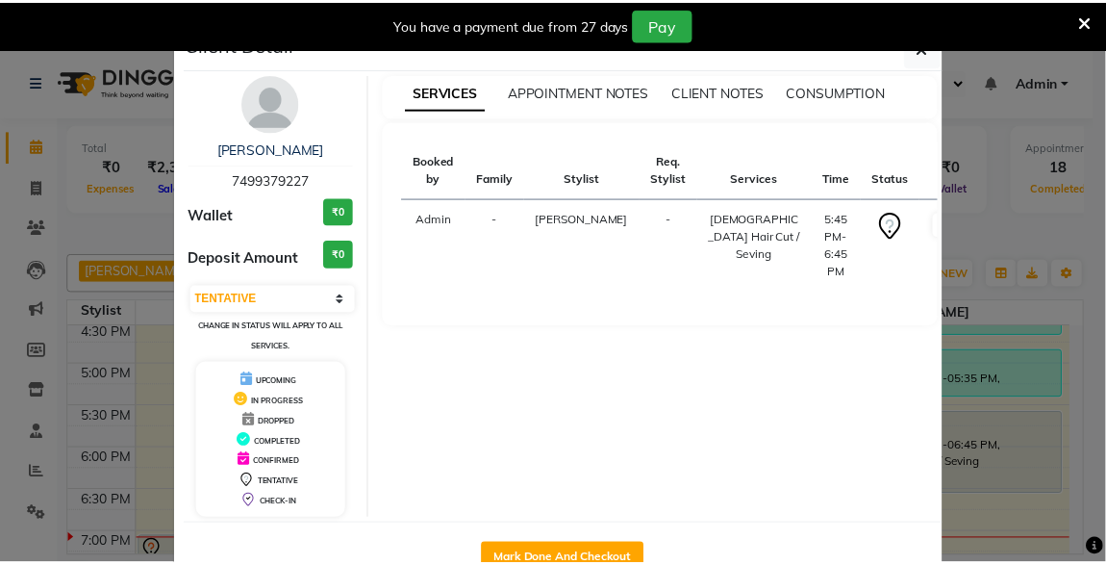
scroll to position [53, 0]
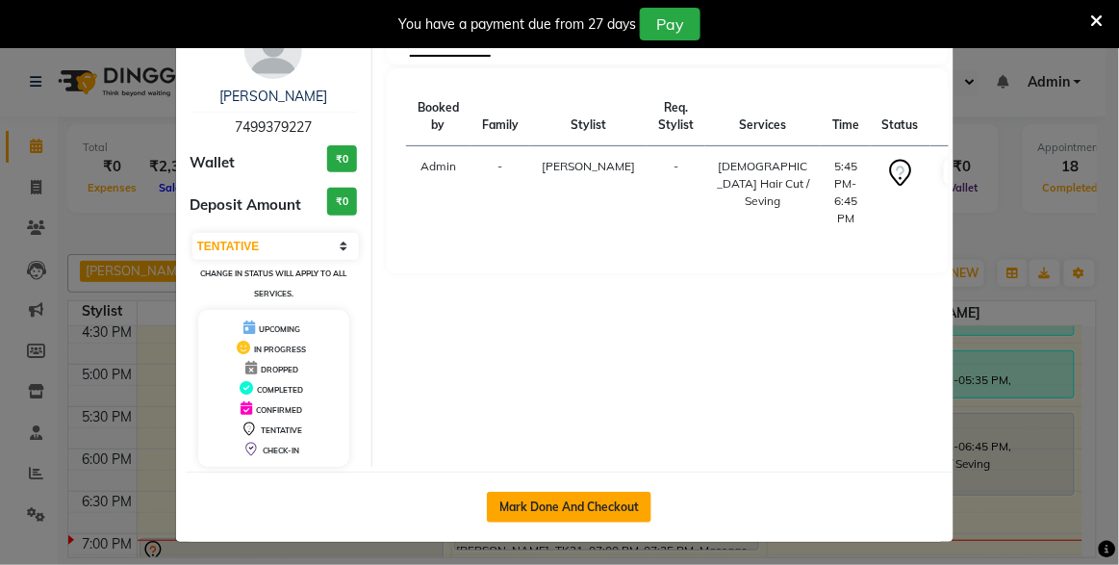
click at [615, 498] on button "Mark Done And Checkout" at bounding box center [569, 507] width 165 height 31
select select "service"
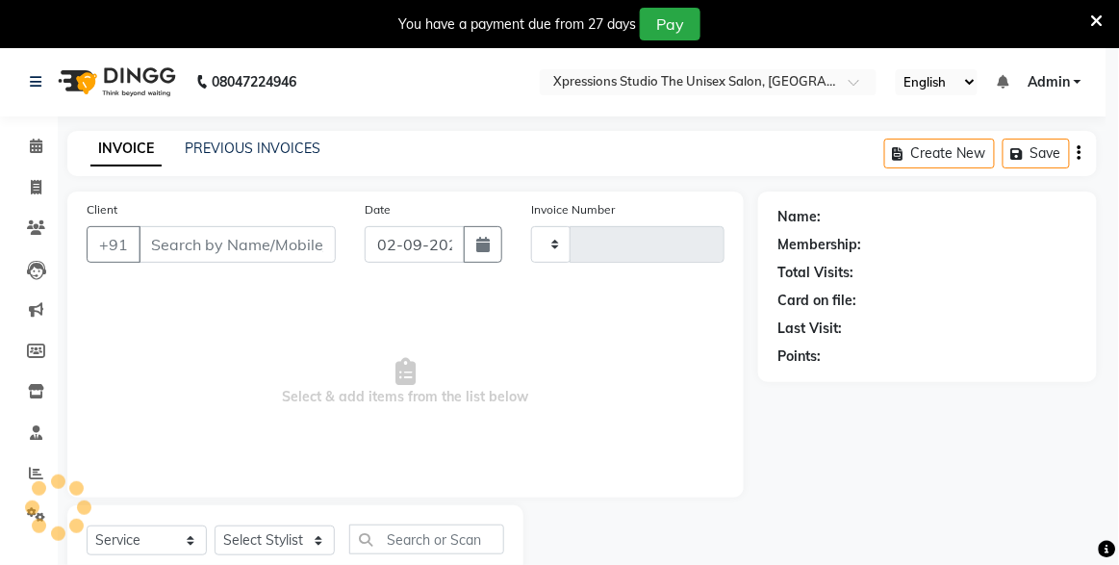
type input "4511"
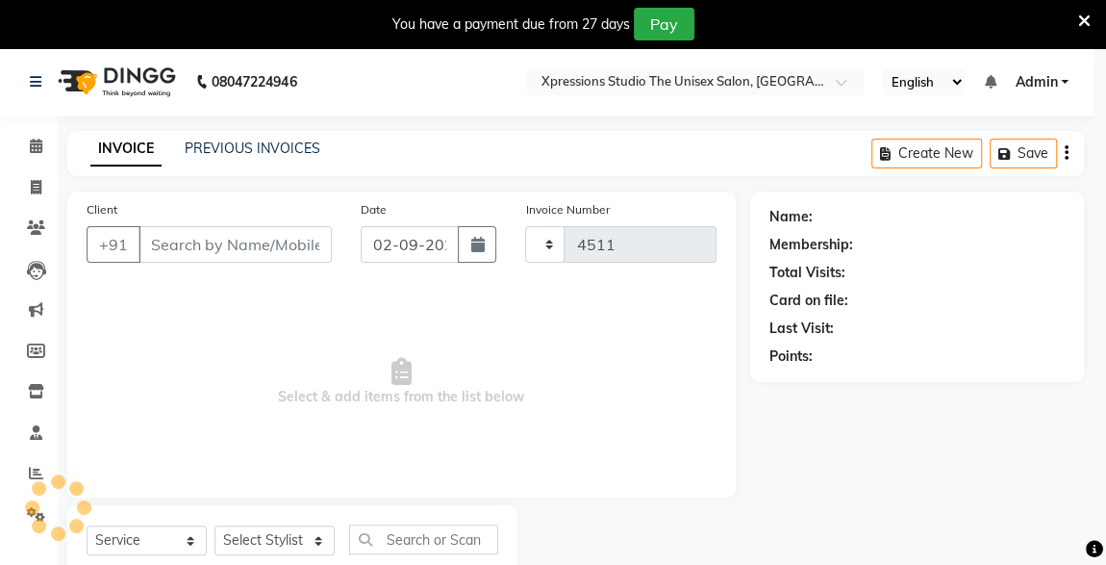
select select "7003"
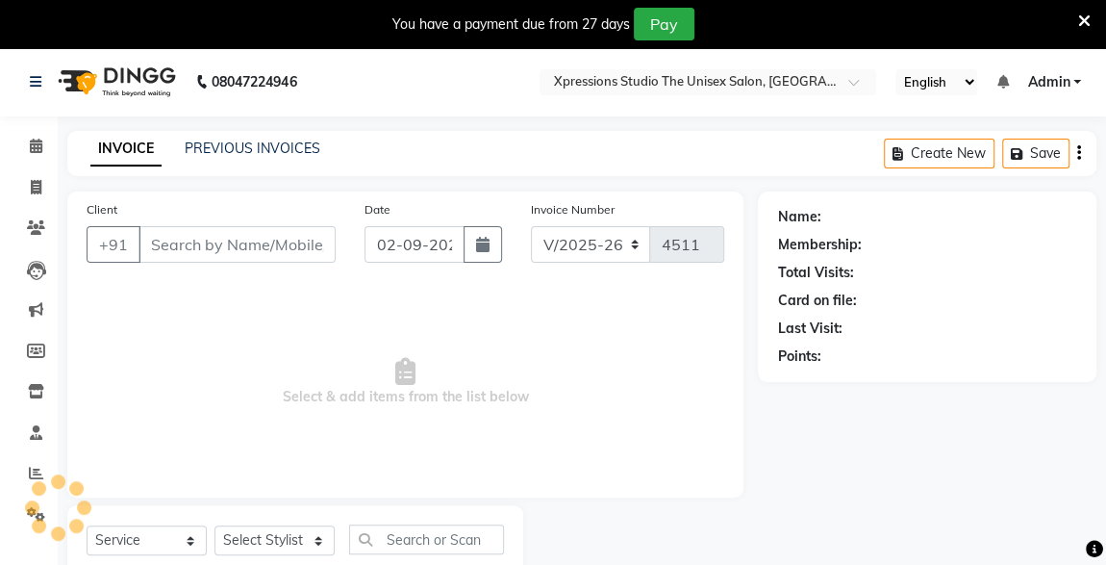
type input "7499379227"
select select "57589"
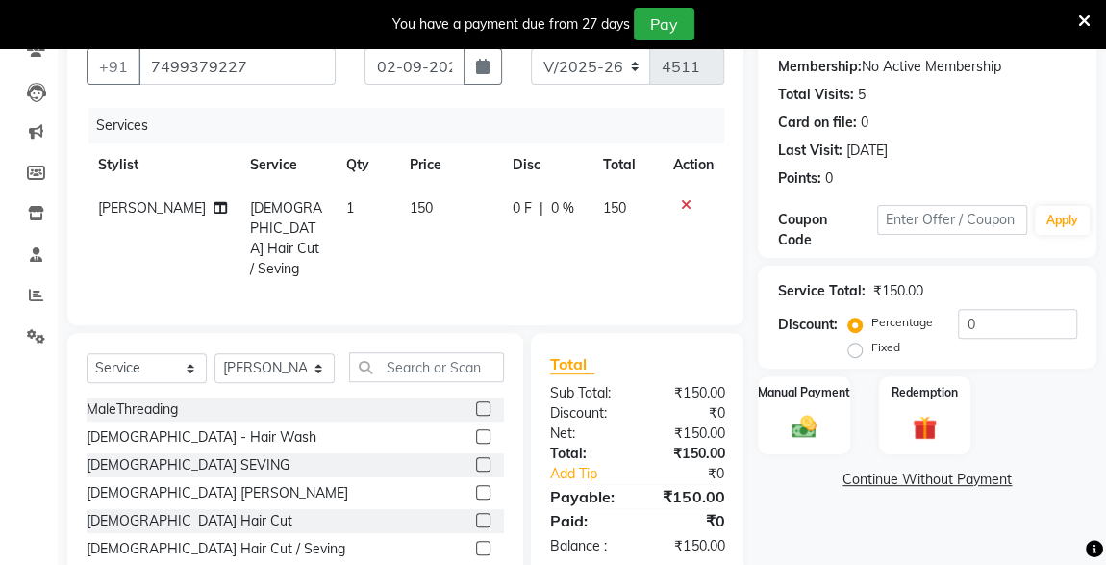
scroll to position [251, 0]
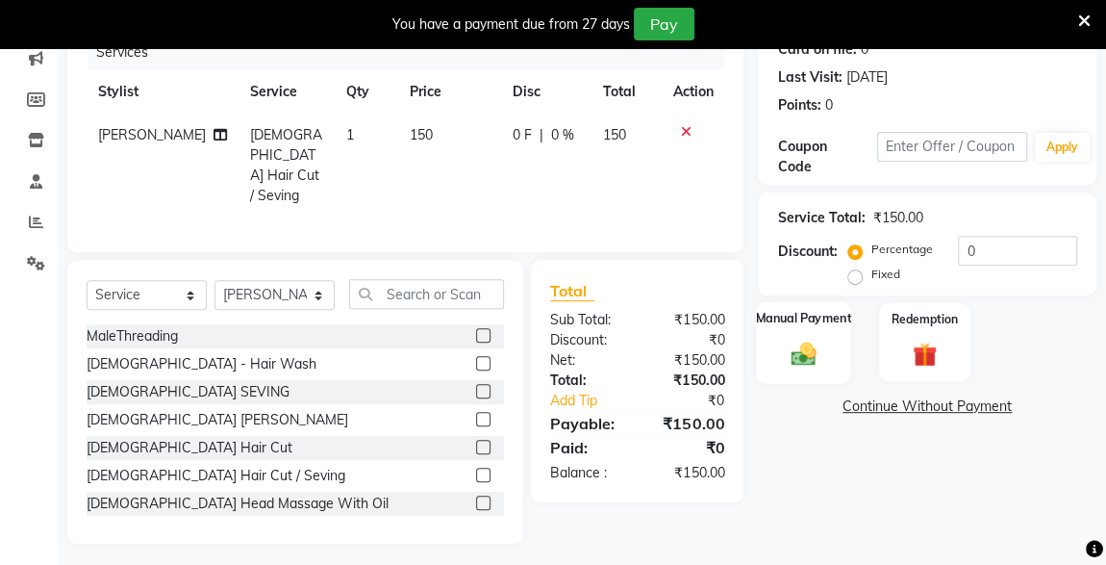
click at [812, 355] on img at bounding box center [803, 354] width 41 height 30
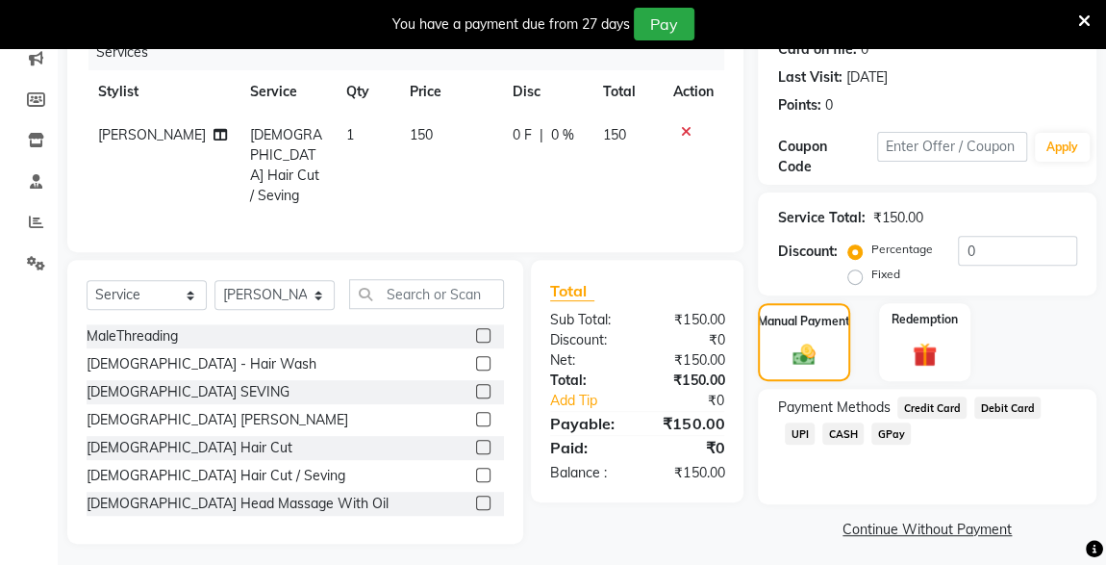
click at [823, 442] on span "CASH" at bounding box center [843, 433] width 41 height 22
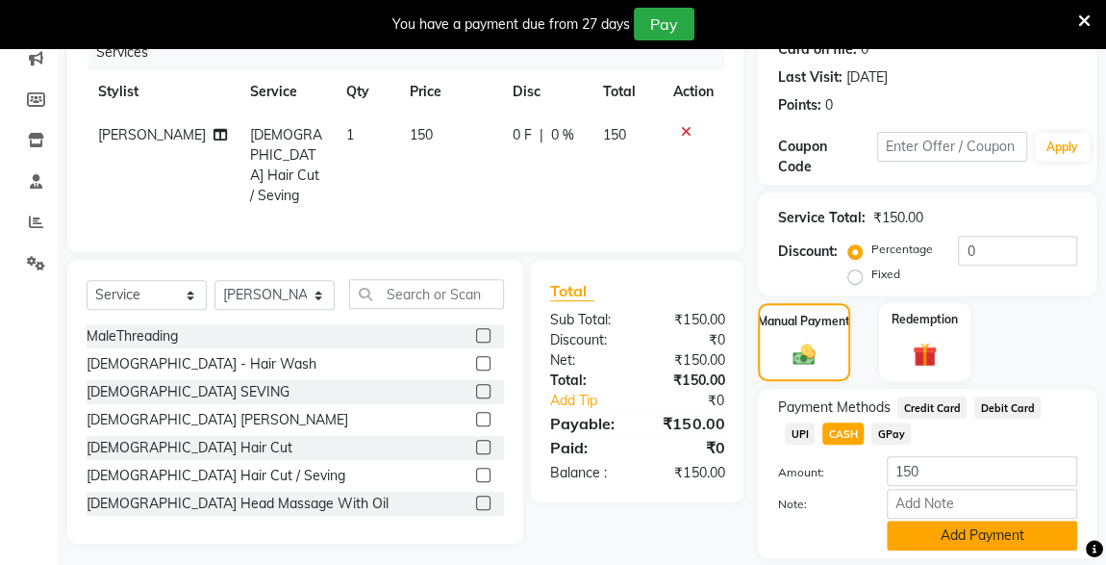
click at [934, 532] on button "Add Payment" at bounding box center [982, 535] width 190 height 30
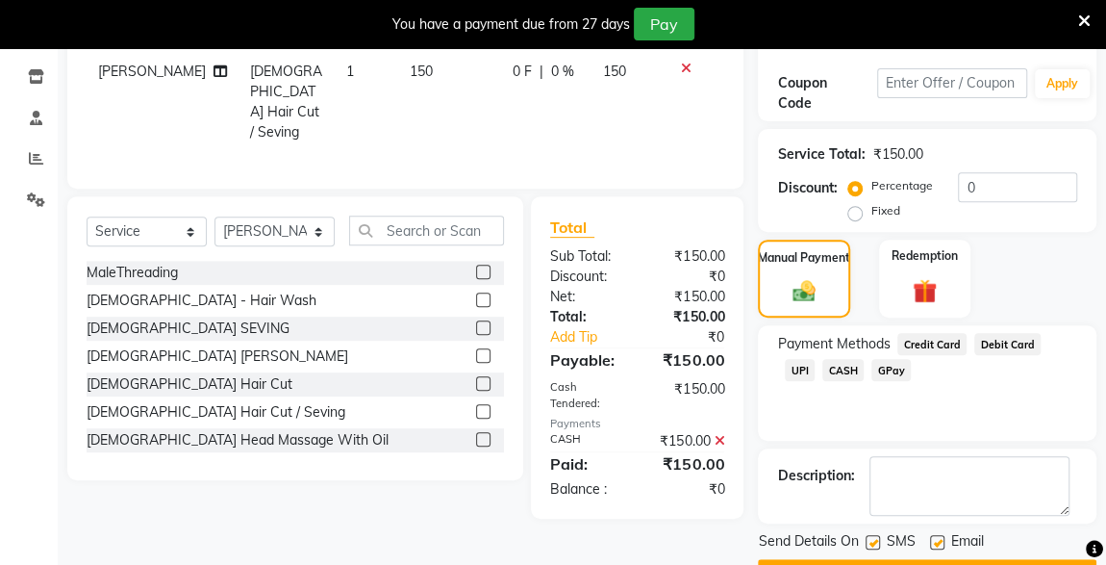
scroll to position [365, 0]
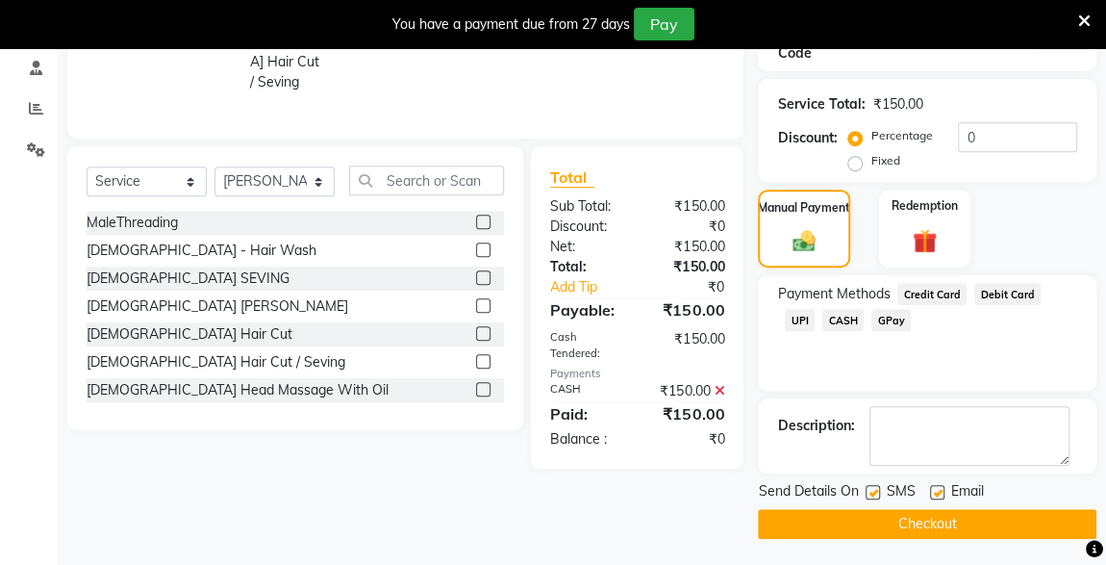
click at [874, 490] on label at bounding box center [873, 492] width 14 height 14
click at [874, 490] on input "checkbox" at bounding box center [872, 493] width 13 height 13
checkbox input "false"
click at [916, 523] on button "Checkout" at bounding box center [927, 524] width 339 height 30
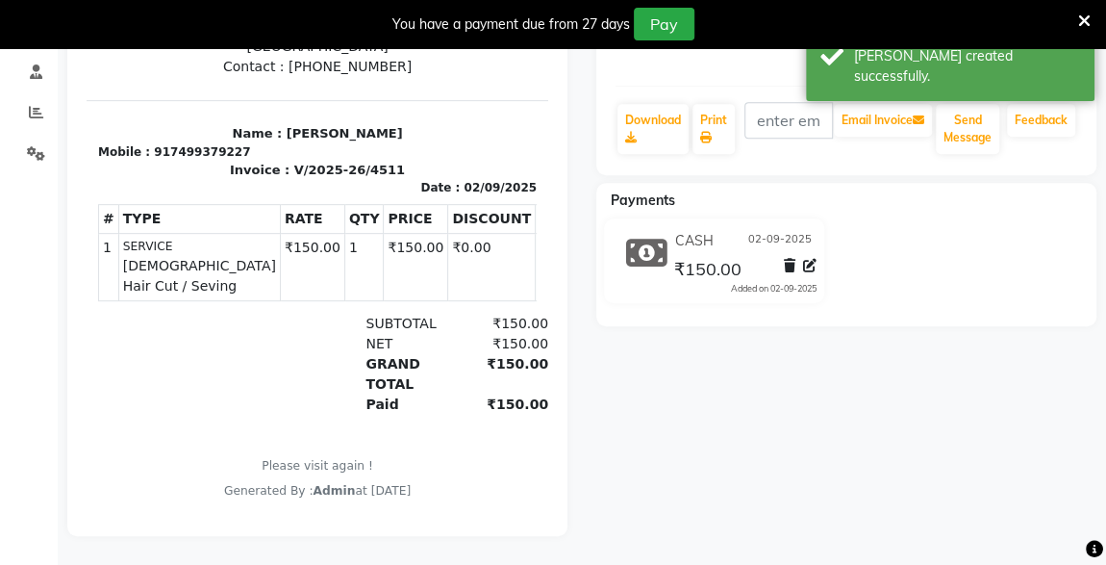
click at [1032, 438] on div "dhanraj Prebook Payment Received Download Print Email Invoice Send Message Feed…" at bounding box center [846, 190] width 529 height 692
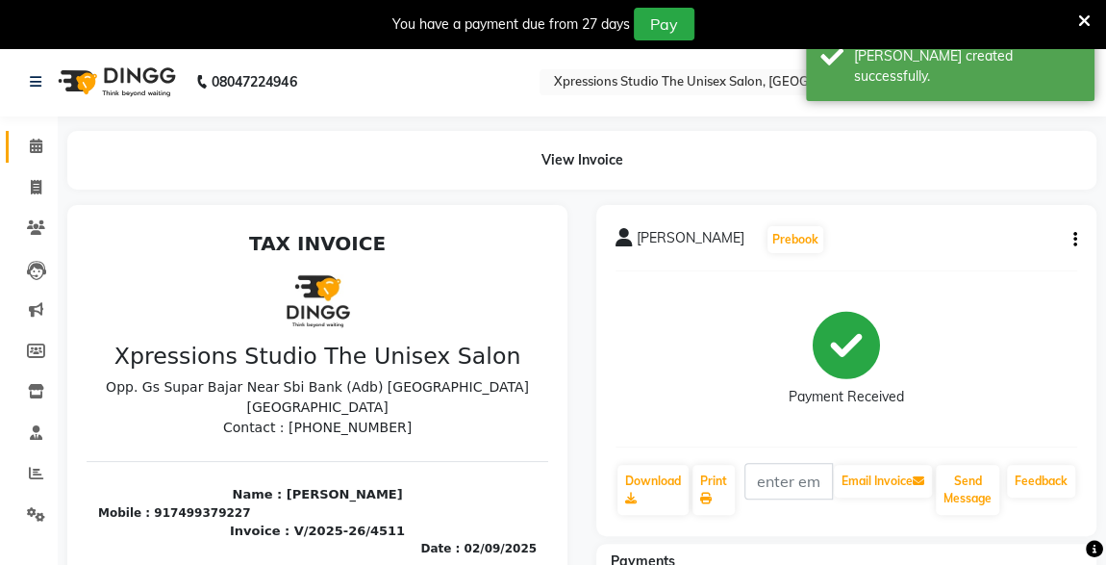
click at [41, 155] on span at bounding box center [36, 147] width 34 height 22
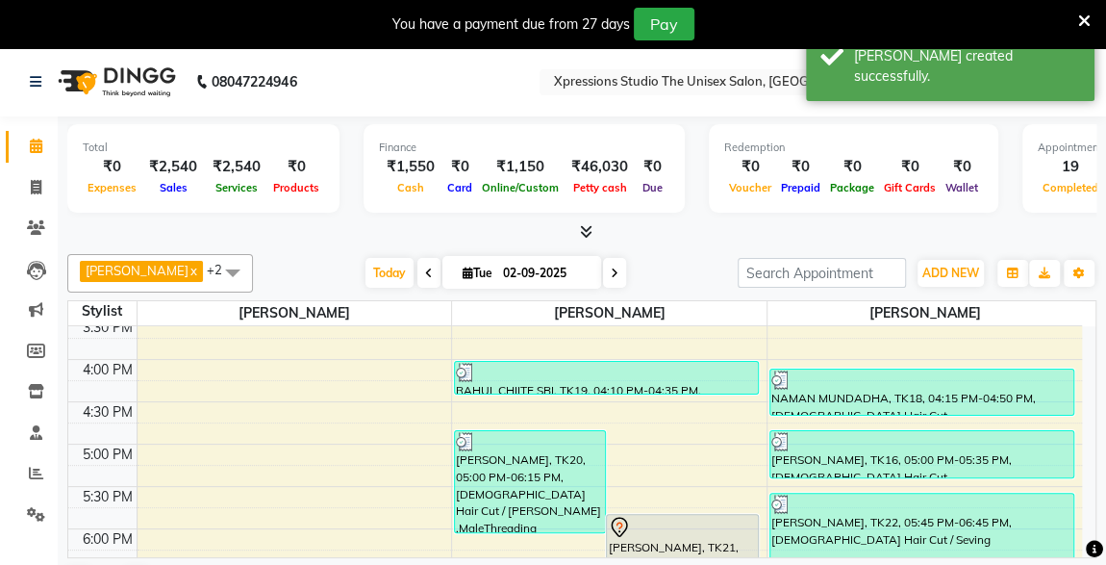
scroll to position [637, 0]
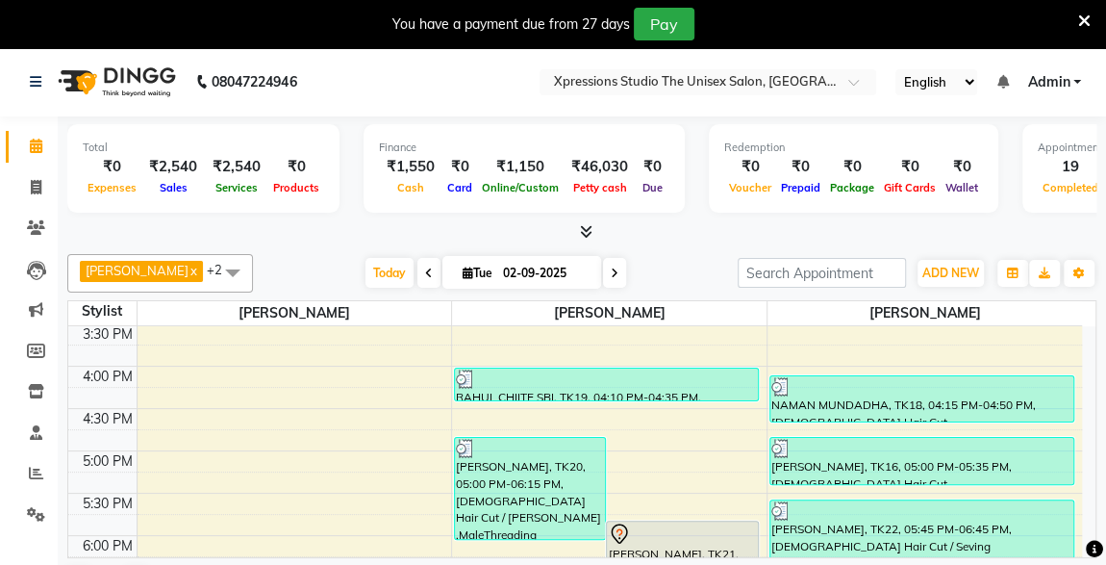
click at [813, 392] on div at bounding box center [922, 386] width 301 height 19
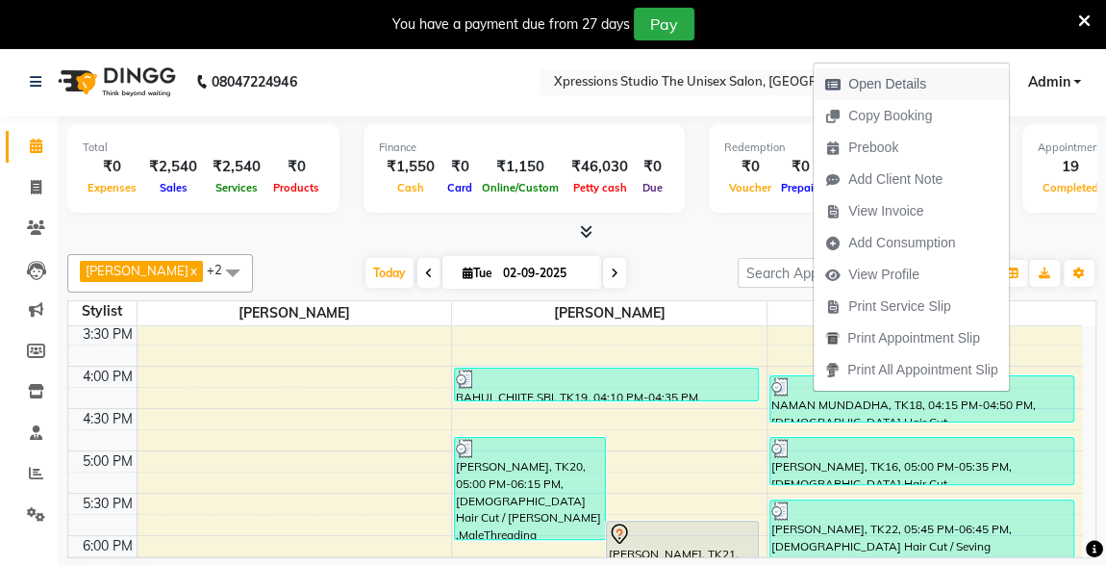
click at [878, 84] on span "Open Details" at bounding box center [888, 84] width 78 height 20
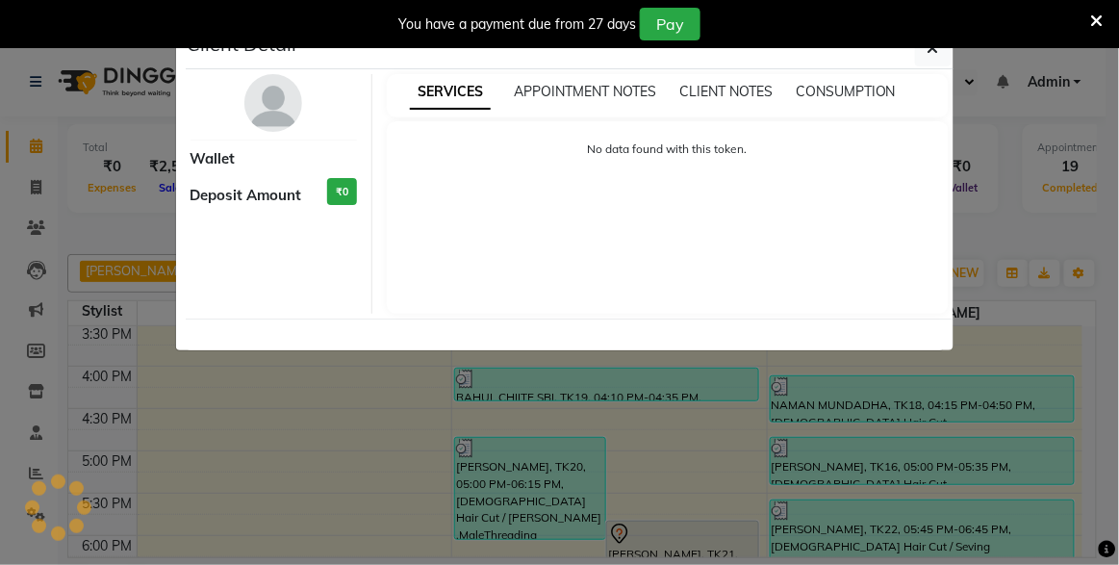
select select "3"
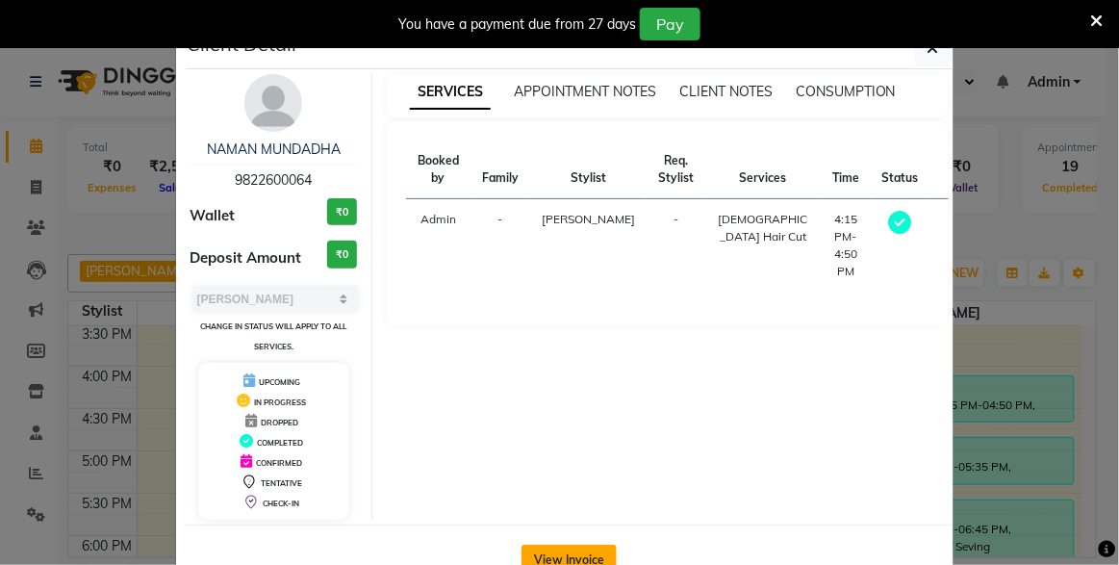
click at [537, 550] on button "View Invoice" at bounding box center [568, 560] width 95 height 31
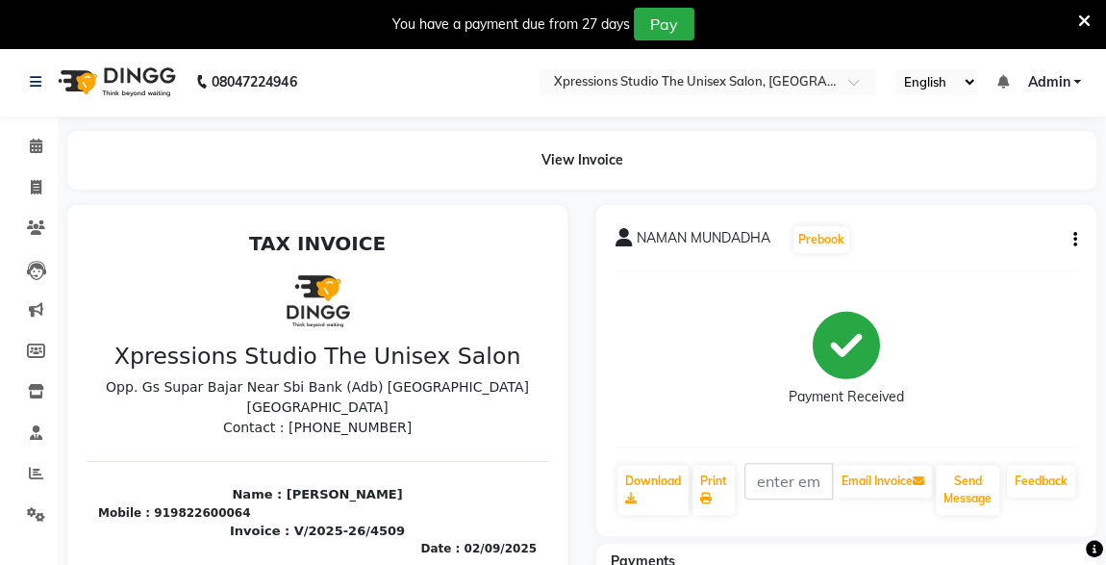
click at [1071, 233] on button "button" at bounding box center [1072, 240] width 12 height 20
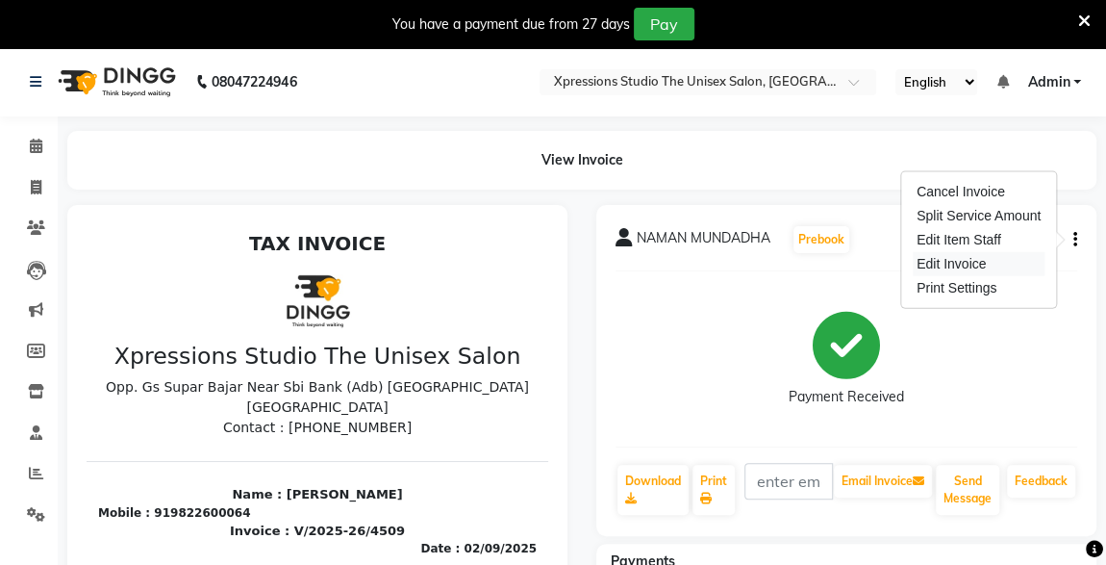
click at [958, 271] on div "Edit Invoice" at bounding box center [979, 264] width 132 height 24
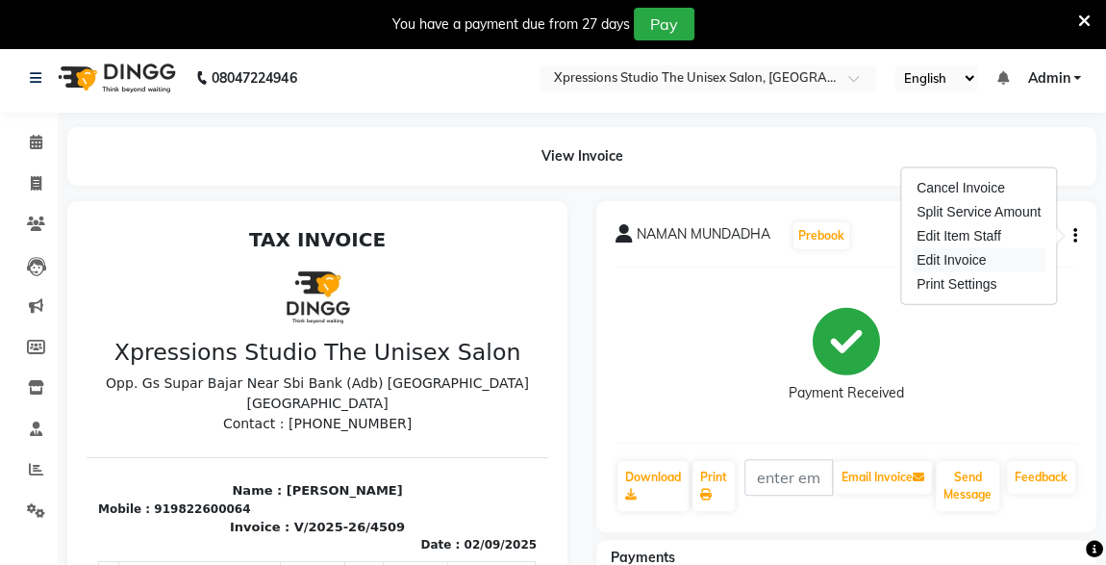
select select "service"
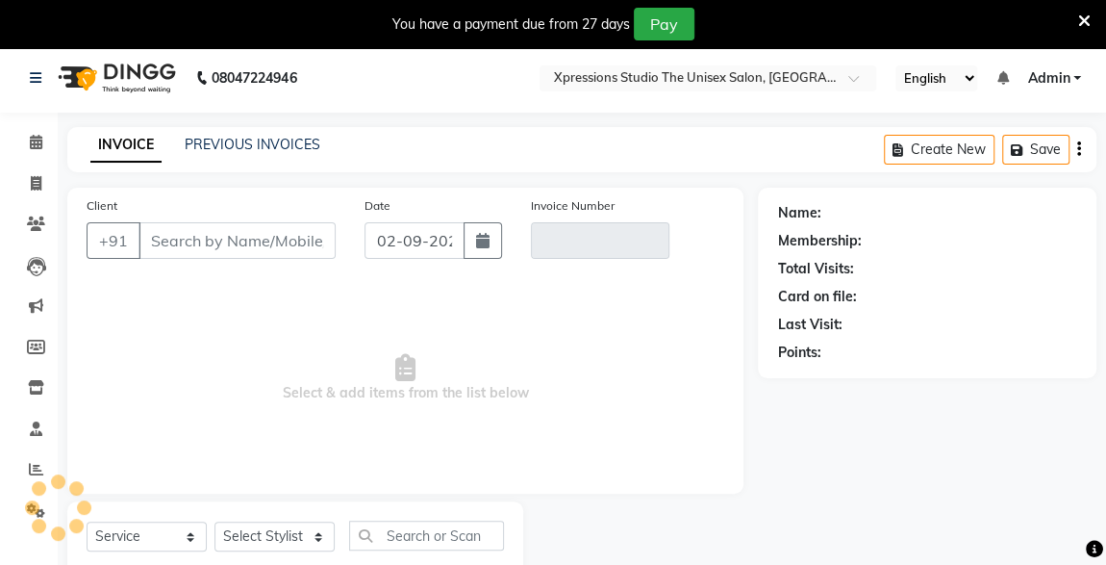
scroll to position [59, 0]
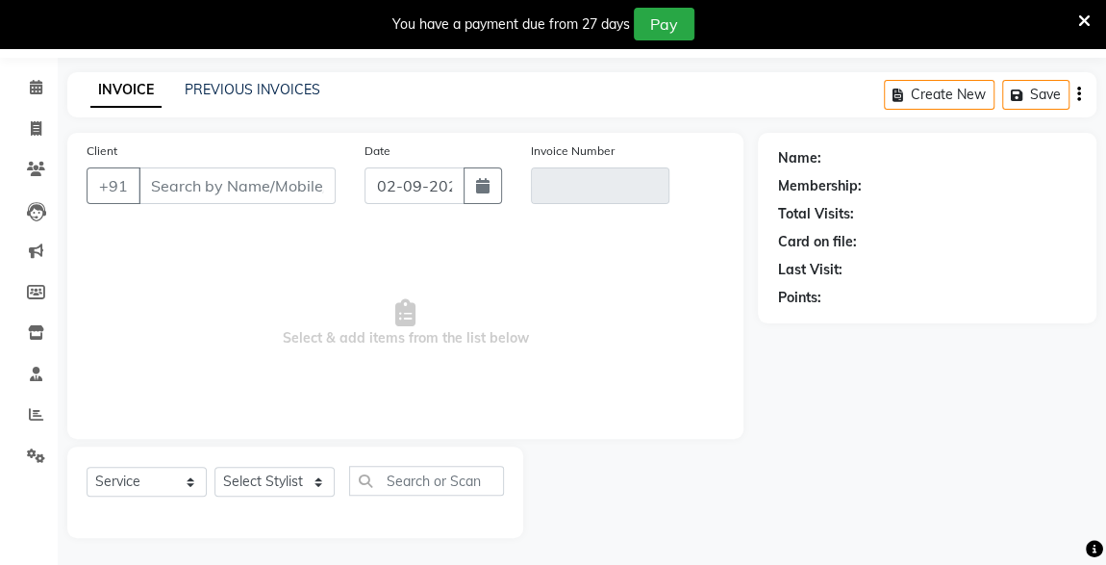
type input "9822600064"
type input "V/2025-26/4509"
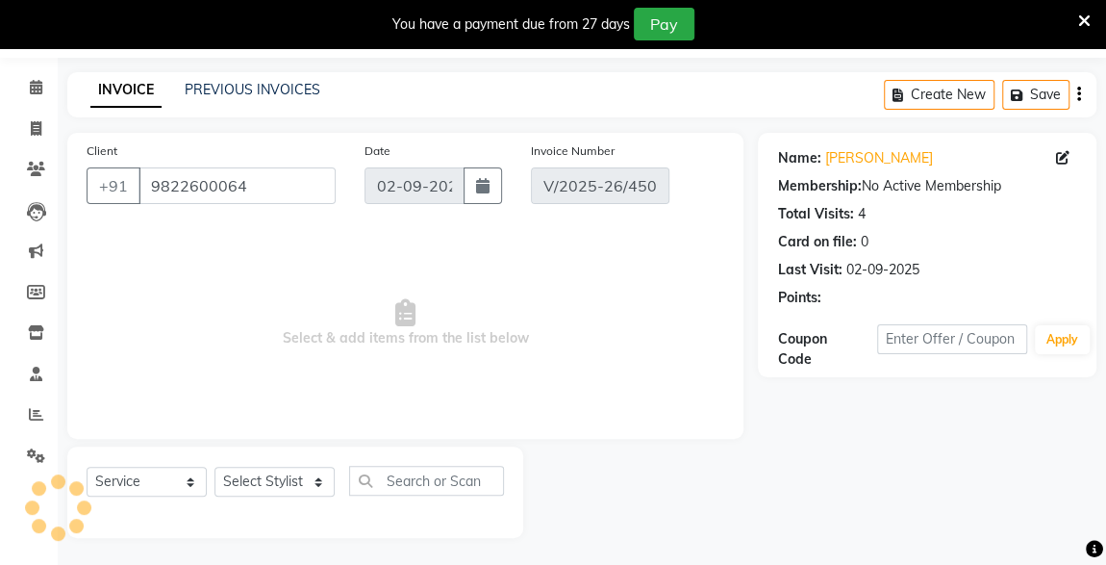
select select "select"
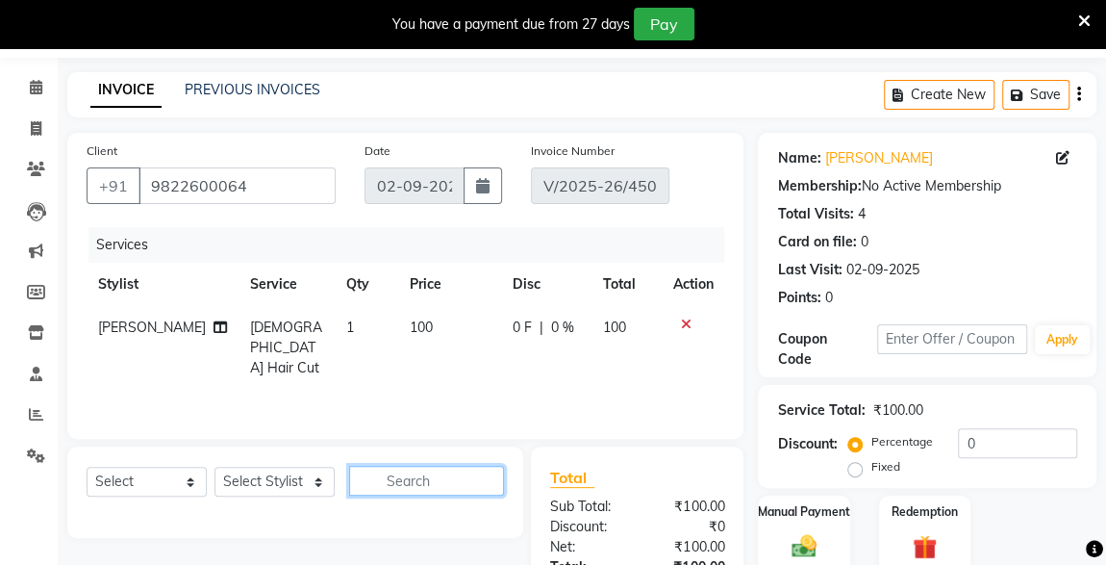
click at [394, 482] on input "text" at bounding box center [426, 481] width 155 height 30
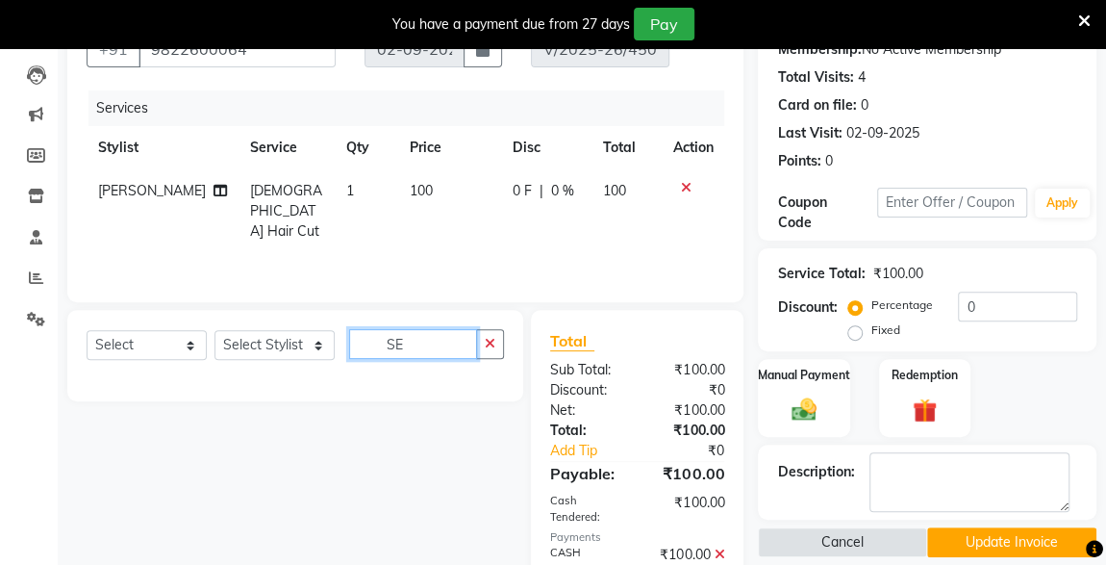
scroll to position [168, 0]
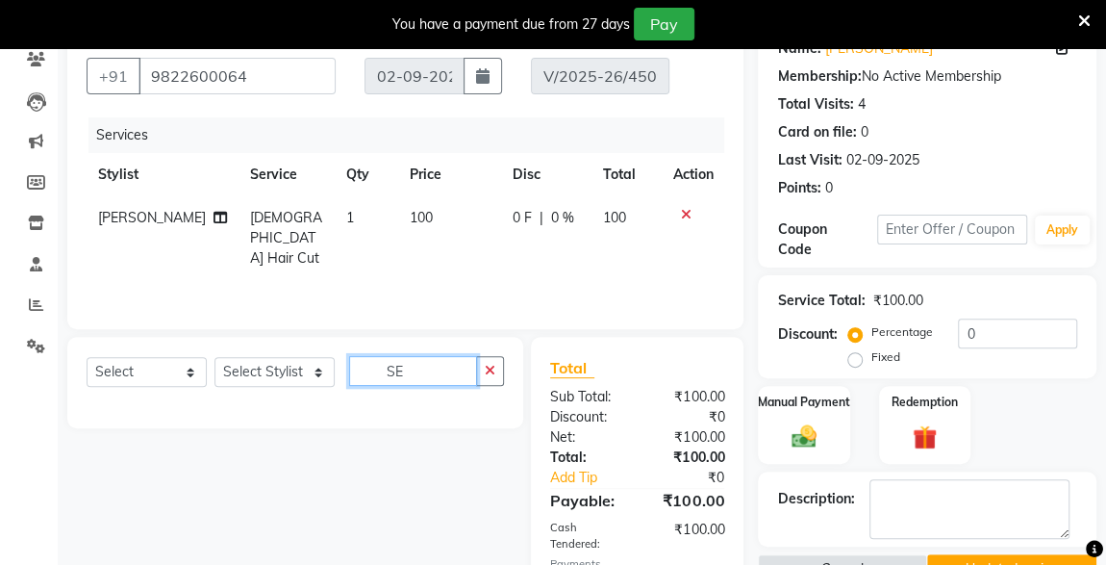
type input "SE"
click at [294, 377] on select "Select Stylist ADESH RAUT ROHAN BABHULKAR ROSHAN TANDULKAR" at bounding box center [275, 372] width 120 height 30
select select "57589"
click at [215, 357] on select "Select Stylist ADESH RAUT ROHAN BABHULKAR ROSHAN TANDULKAR" at bounding box center [275, 372] width 120 height 30
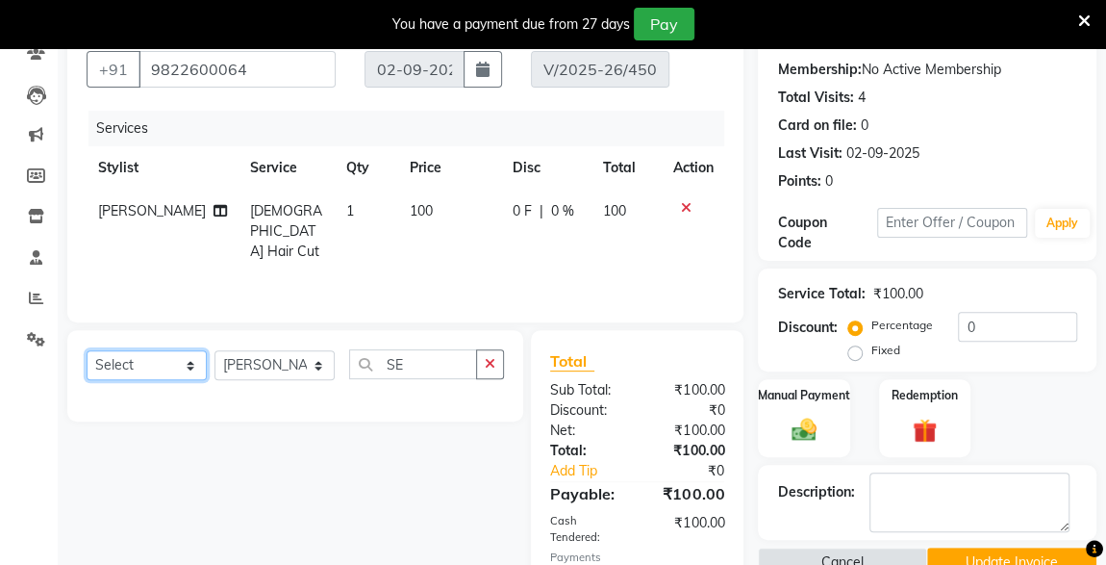
click at [170, 371] on select "Select Service Product Membership Package Voucher Prepaid Gift Card" at bounding box center [147, 365] width 120 height 30
select select "service"
click at [87, 350] on select "Select Service Product Membership Package Voucher Prepaid Gift Card" at bounding box center [147, 365] width 120 height 30
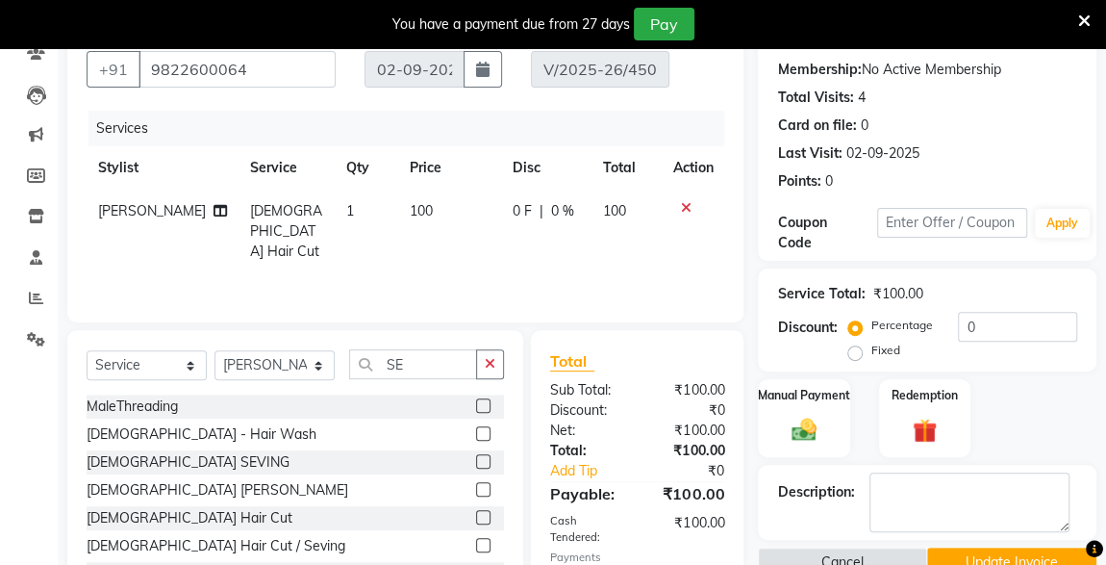
click at [476, 460] on label at bounding box center [483, 461] width 14 height 14
click at [476, 460] on input "checkbox" at bounding box center [482, 462] width 13 height 13
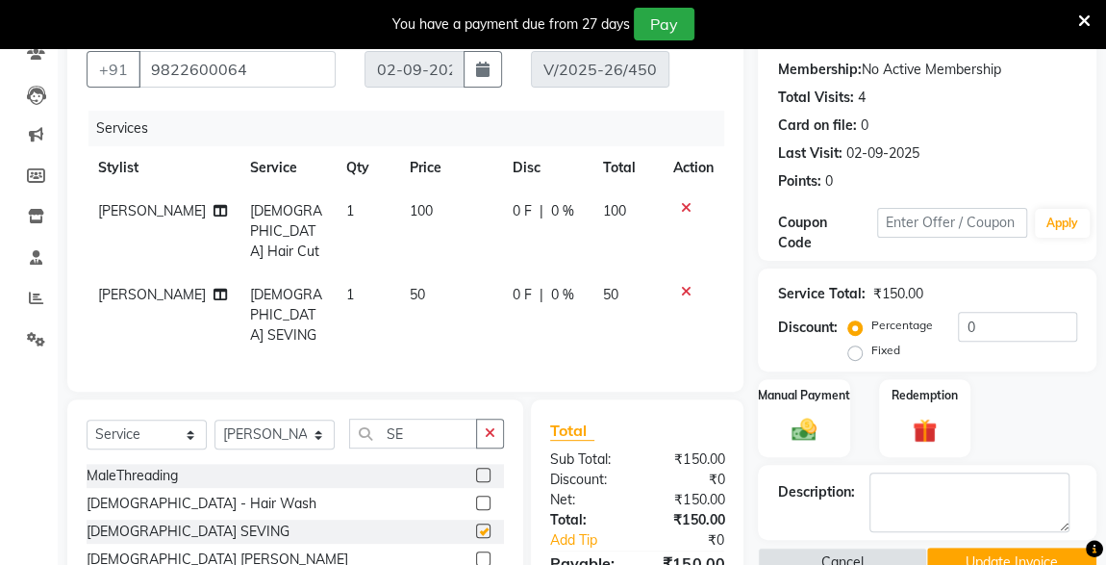
checkbox input "false"
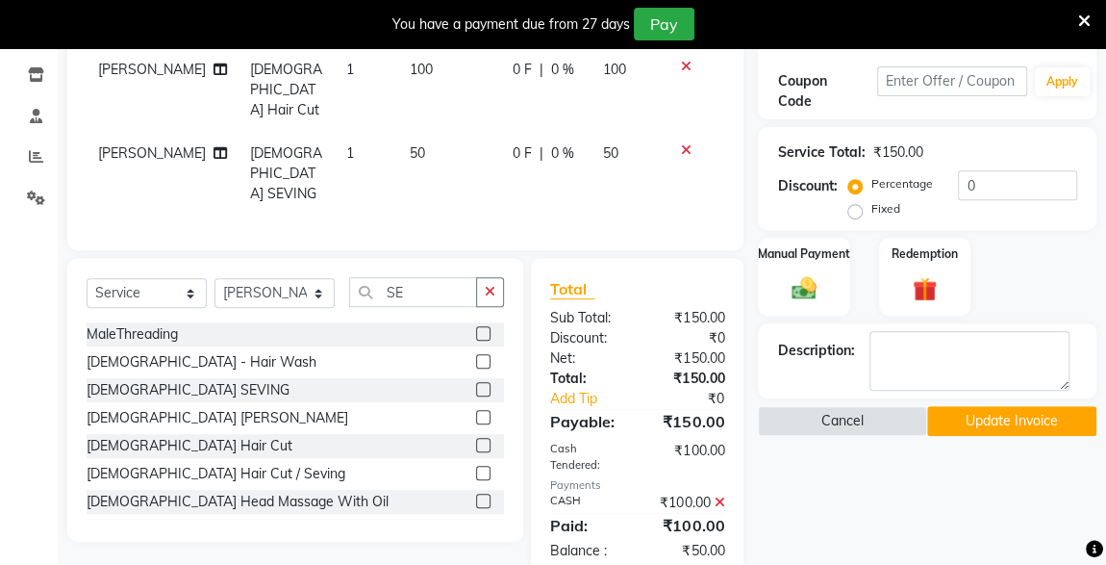
scroll to position [331, 0]
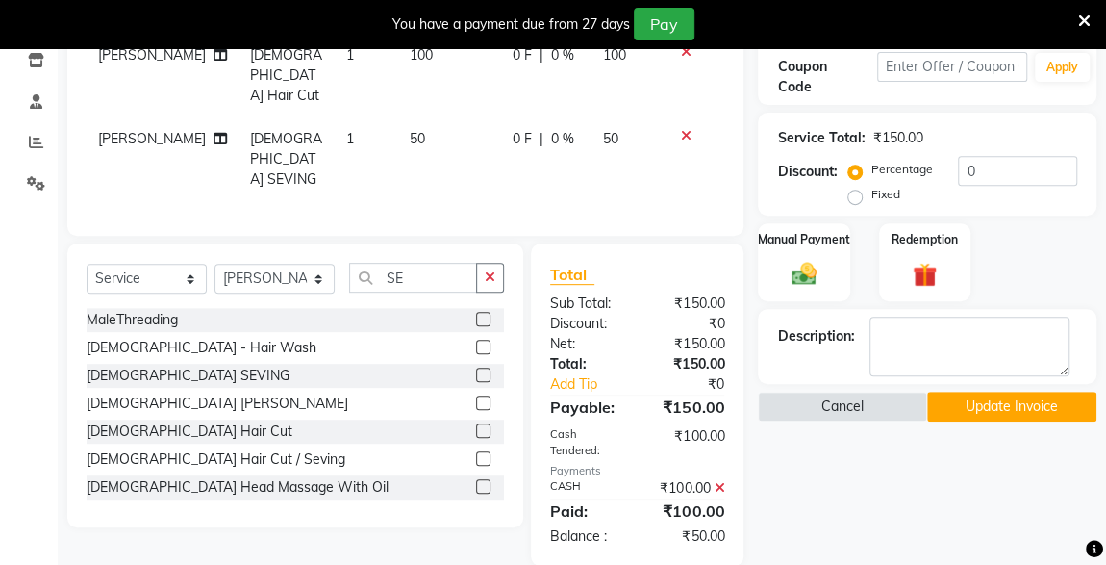
click at [722, 481] on icon at bounding box center [719, 487] width 11 height 13
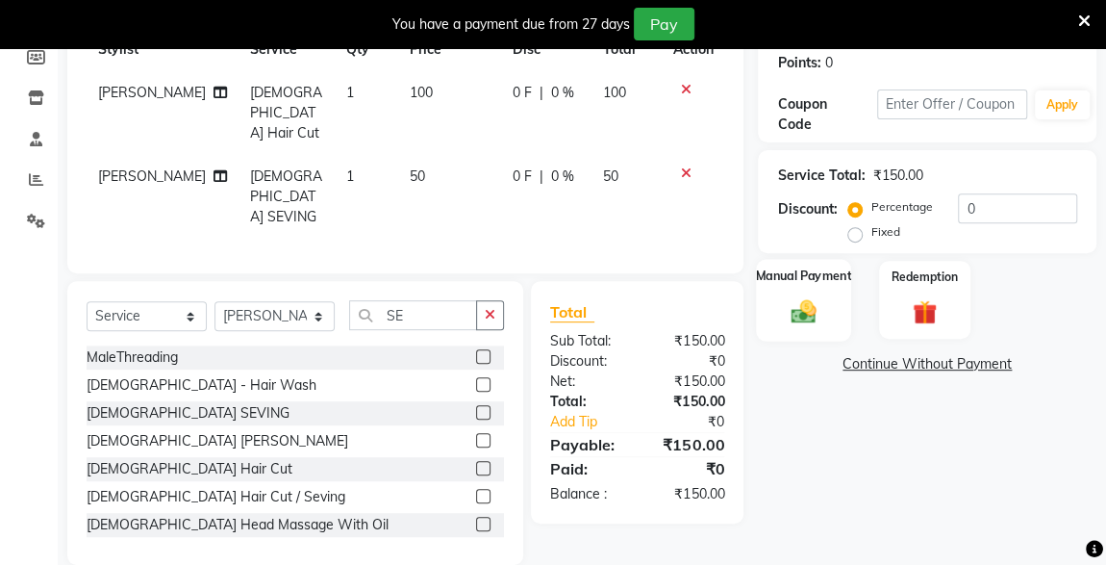
click at [806, 310] on img at bounding box center [803, 311] width 41 height 30
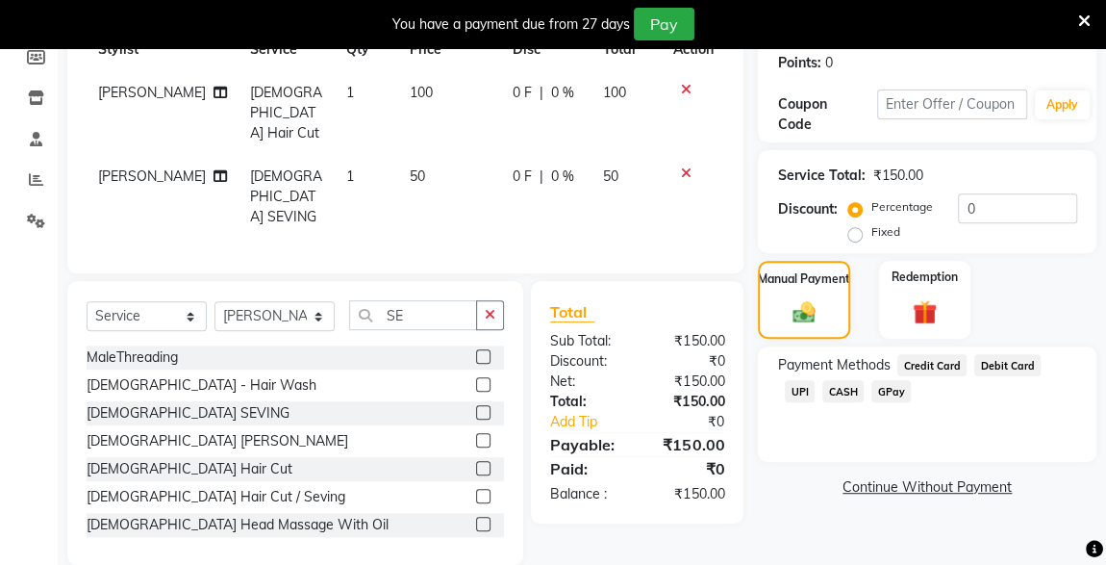
click at [823, 388] on span "CASH" at bounding box center [843, 391] width 41 height 22
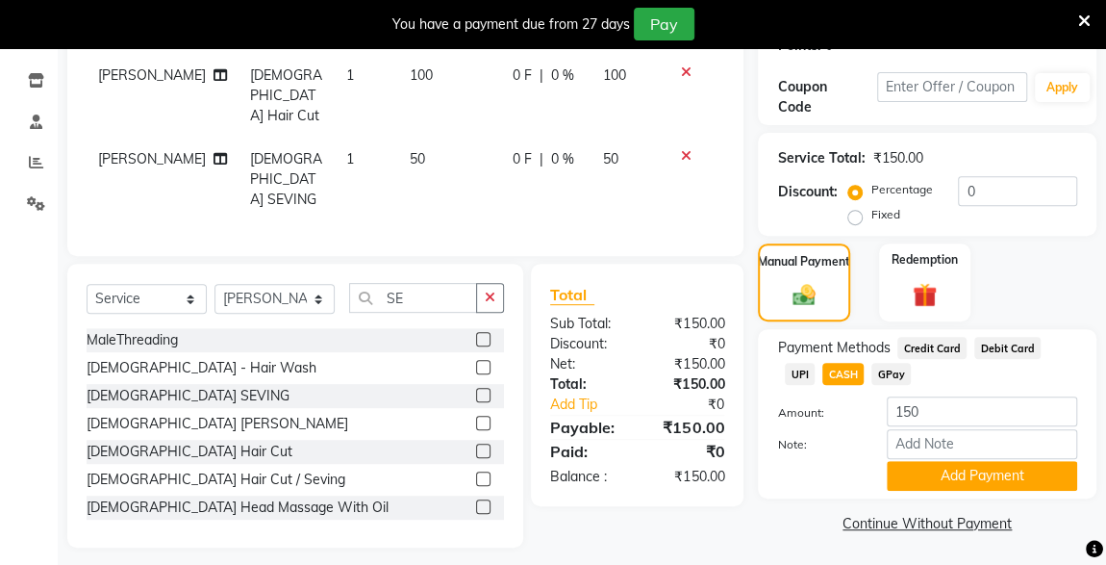
click at [943, 478] on button "Add Payment" at bounding box center [982, 476] width 190 height 30
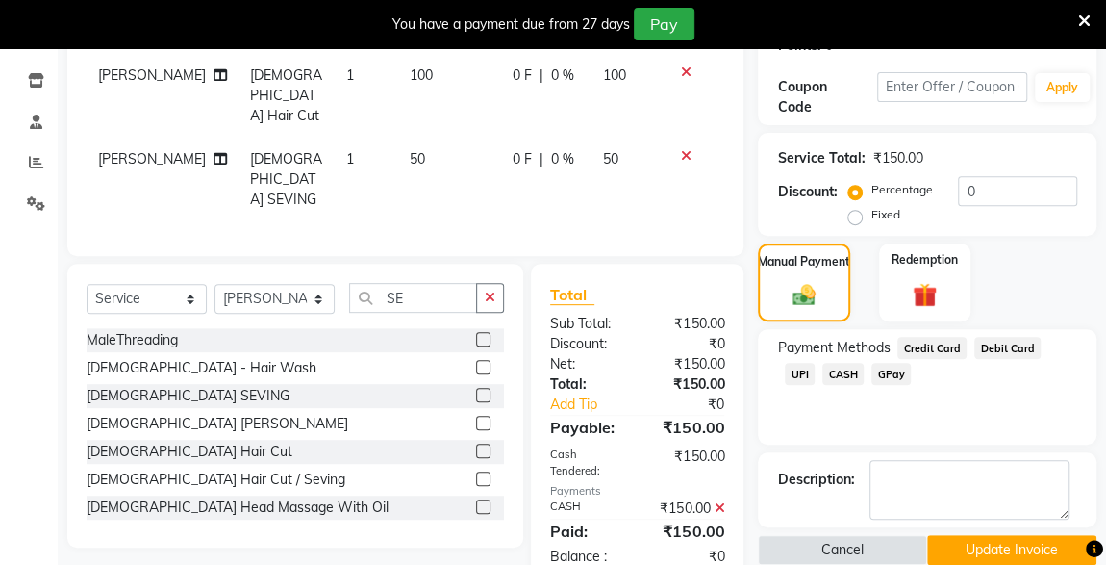
scroll to position [337, 0]
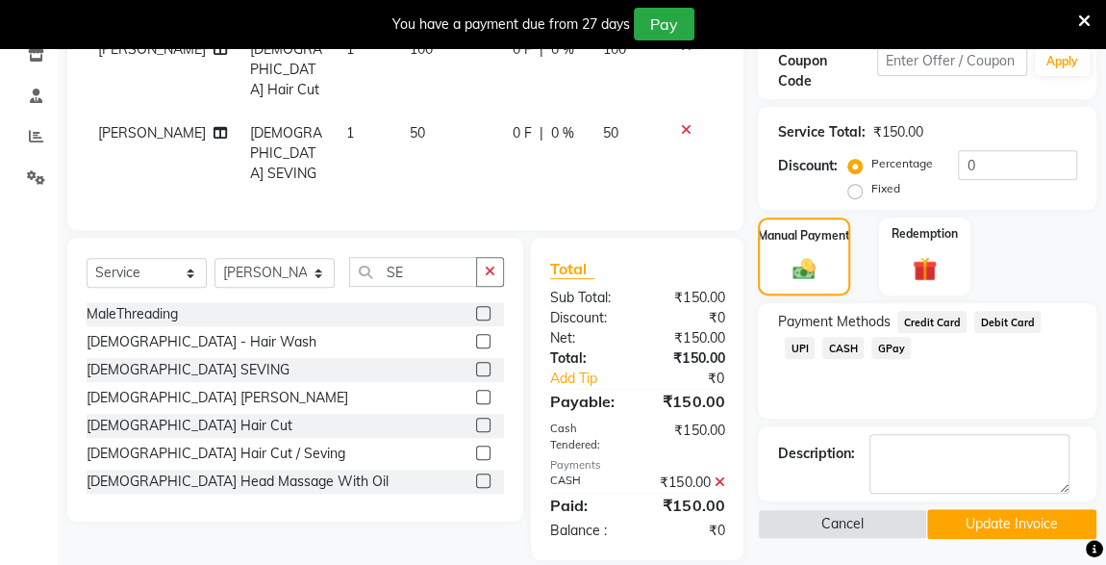
click at [1010, 530] on button "Update Invoice" at bounding box center [1011, 524] width 169 height 30
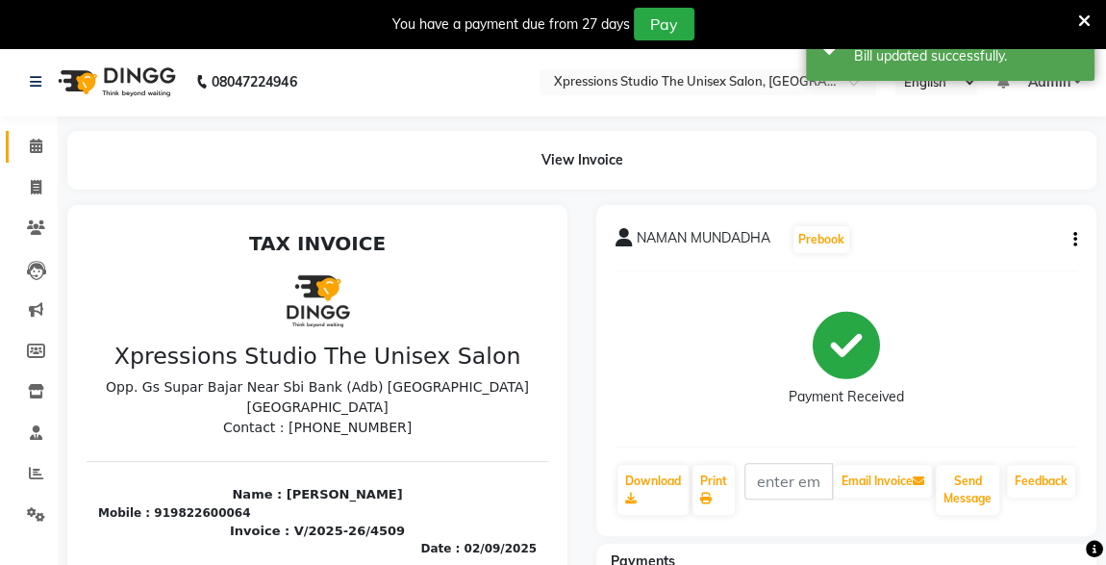
click at [37, 154] on span at bounding box center [36, 147] width 34 height 22
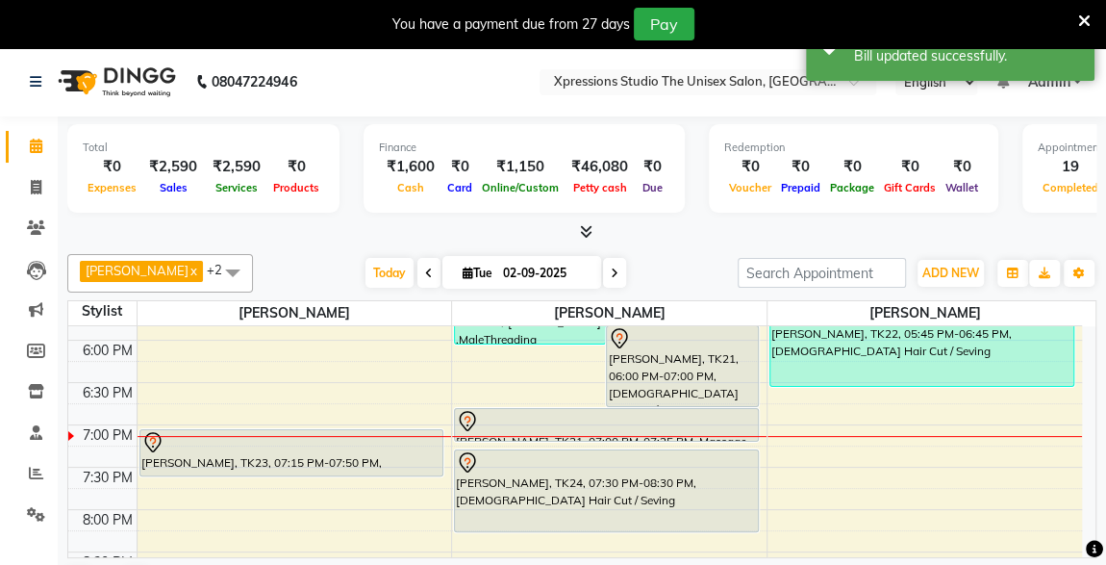
scroll to position [811, 0]
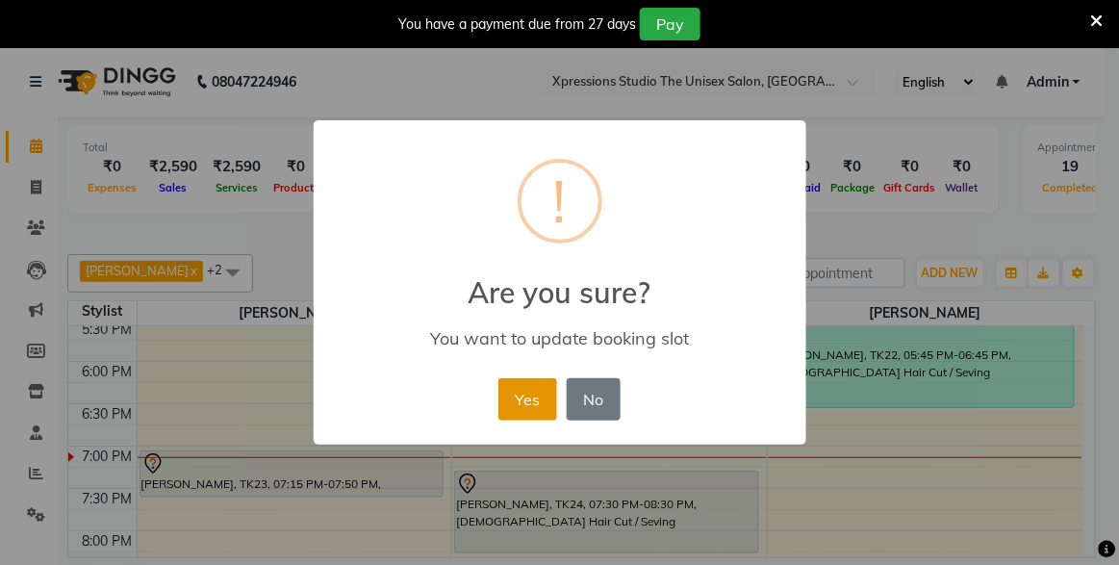
click at [539, 391] on button "Yes" at bounding box center [527, 399] width 59 height 42
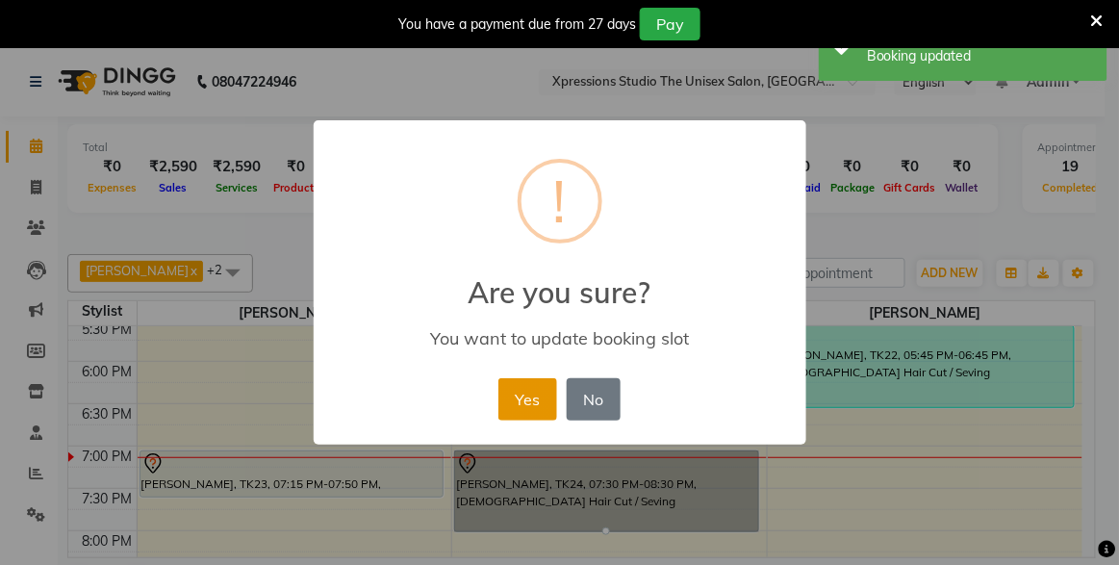
click at [513, 385] on button "Yes" at bounding box center [527, 399] width 59 height 42
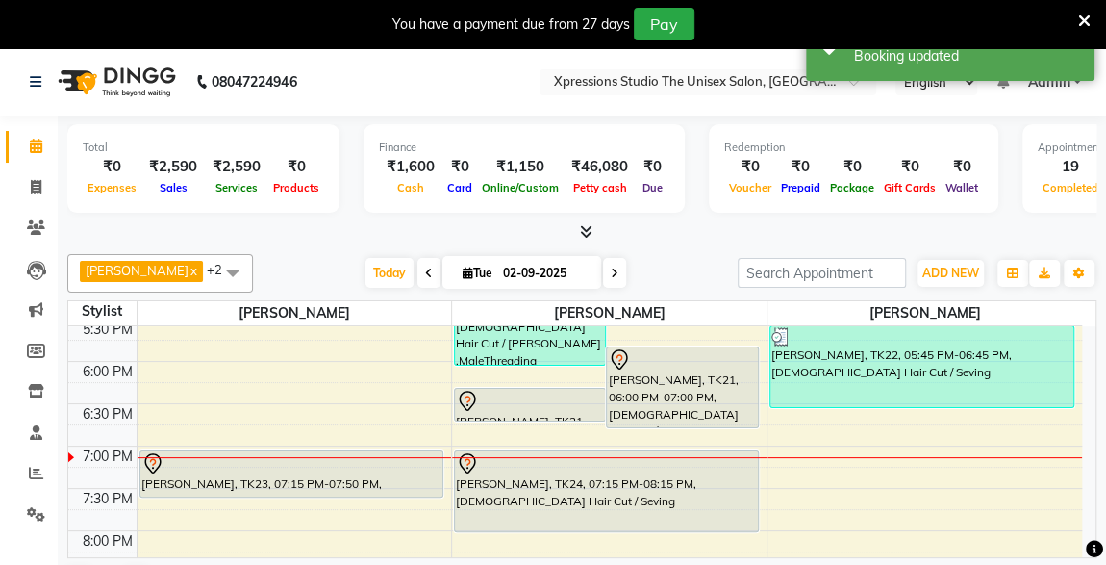
click at [614, 499] on div "SAURABH THAKUR, TK24, 07:15 PM-08:15 PM, Male Hair Cut / Seving" at bounding box center [606, 491] width 303 height 80
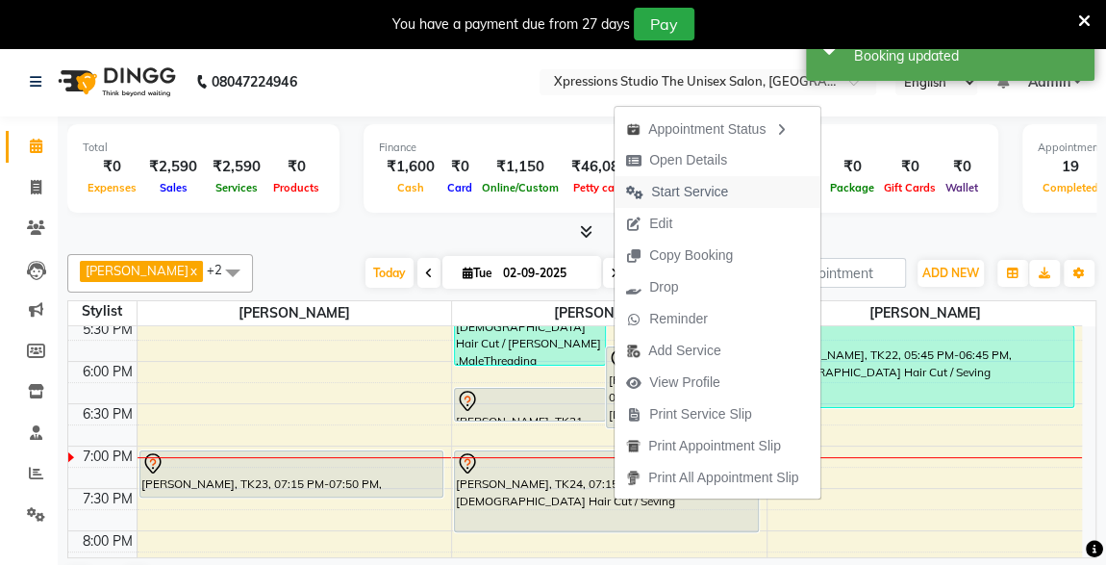
click at [680, 187] on span "Start Service" at bounding box center [689, 192] width 77 height 20
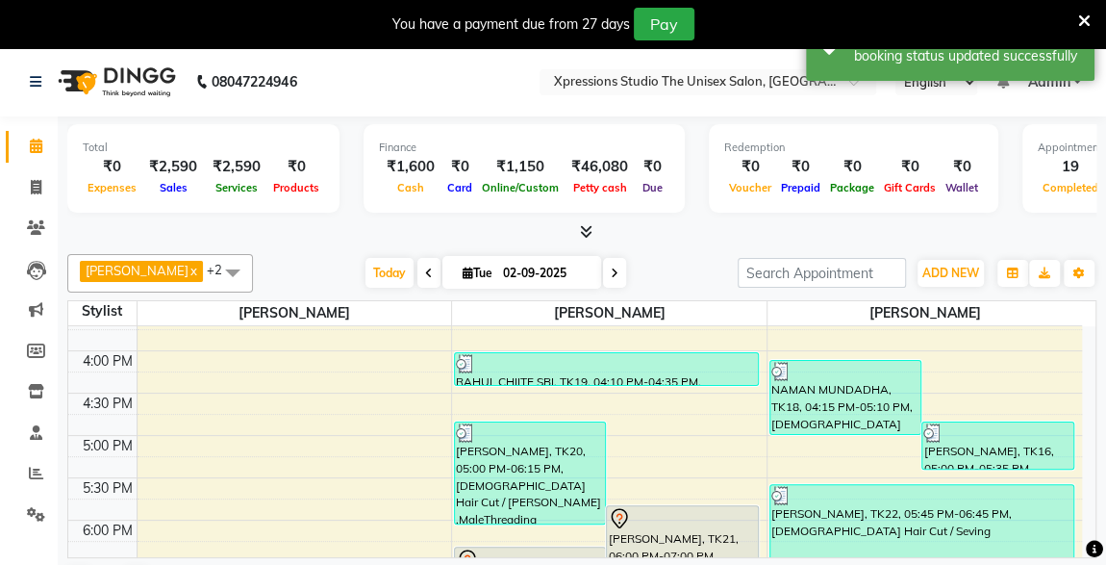
scroll to position [636, 0]
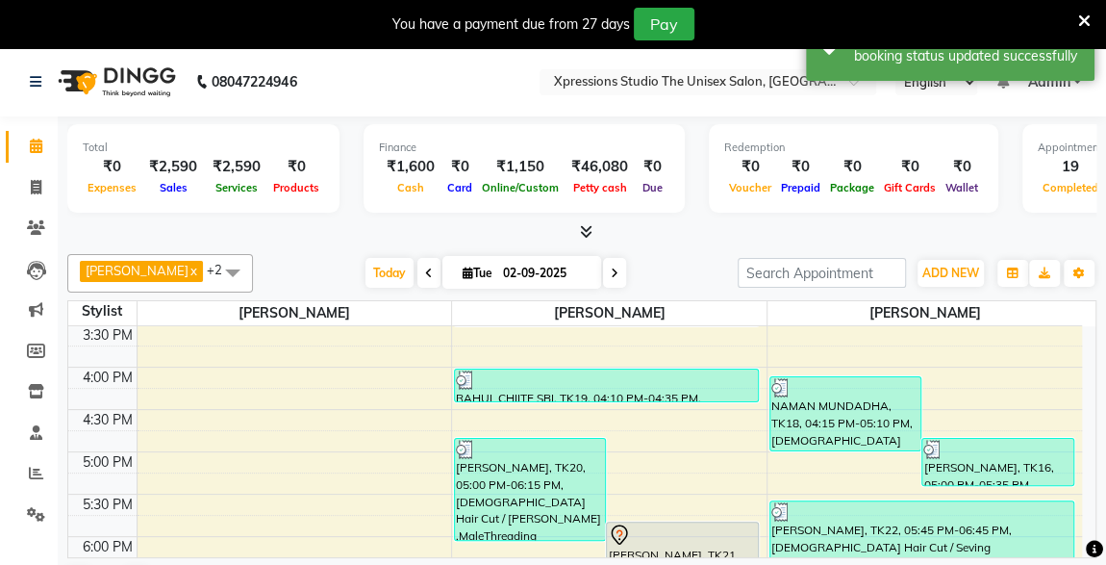
click at [976, 457] on div "[PERSON_NAME], TK16, 05:00 PM-05:35 PM, [DEMOGRAPHIC_DATA] Hair Cut" at bounding box center [998, 462] width 151 height 46
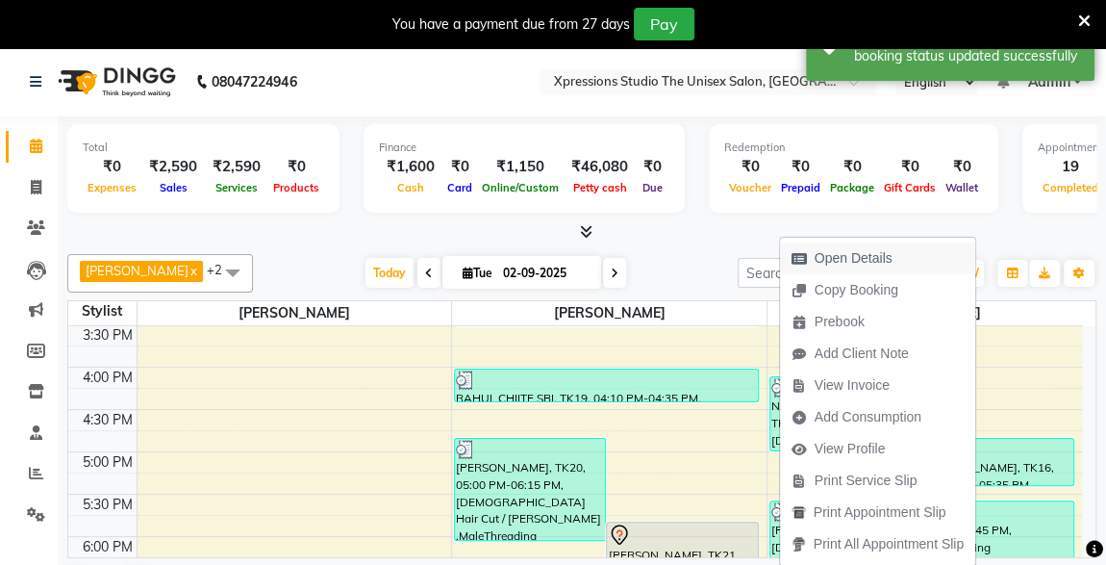
click at [845, 262] on span "Open Details" at bounding box center [854, 258] width 78 height 20
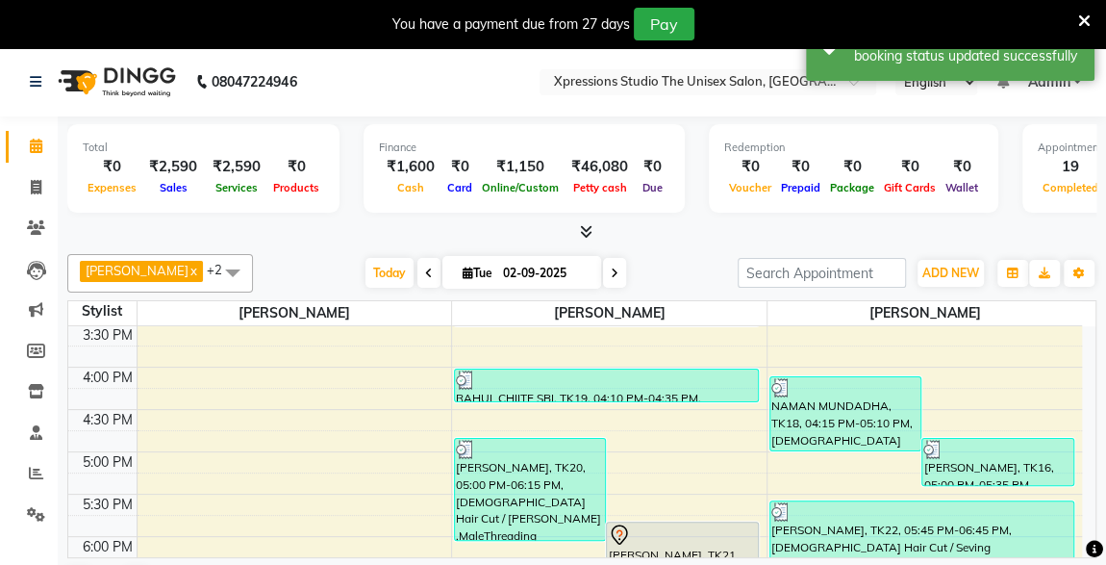
click at [955, 468] on div "[PERSON_NAME], TK16, 05:00 PM-05:35 PM, [DEMOGRAPHIC_DATA] Hair Cut" at bounding box center [998, 462] width 151 height 46
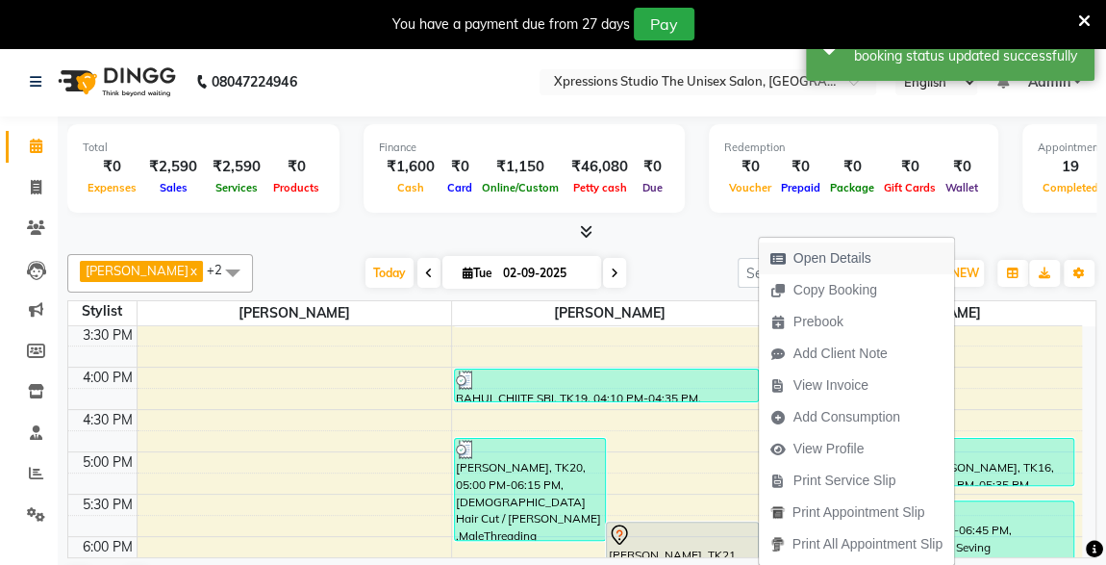
click at [826, 256] on span "Open Details" at bounding box center [833, 258] width 78 height 20
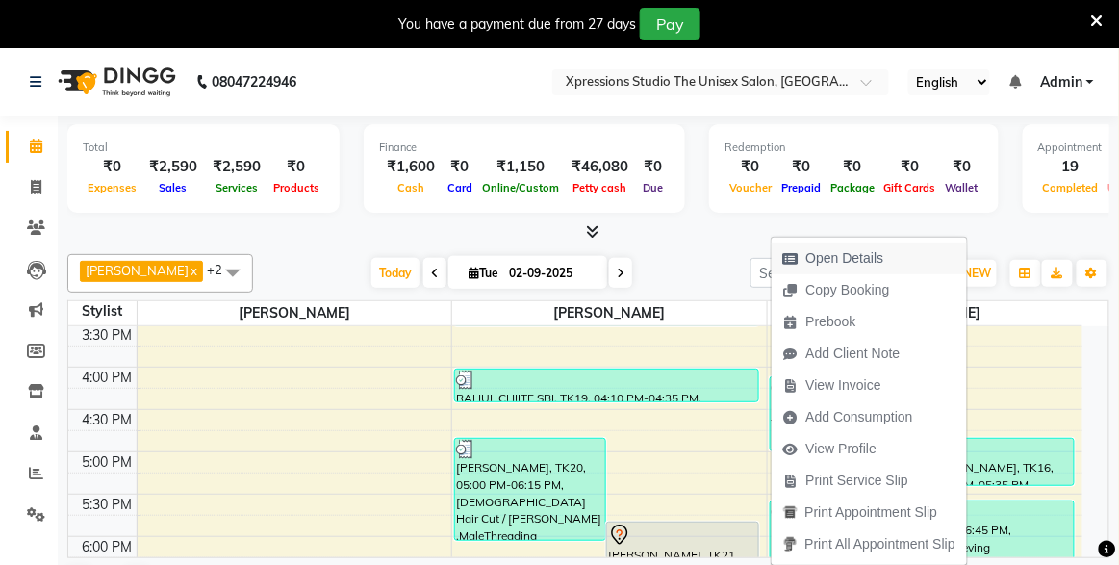
select select "3"
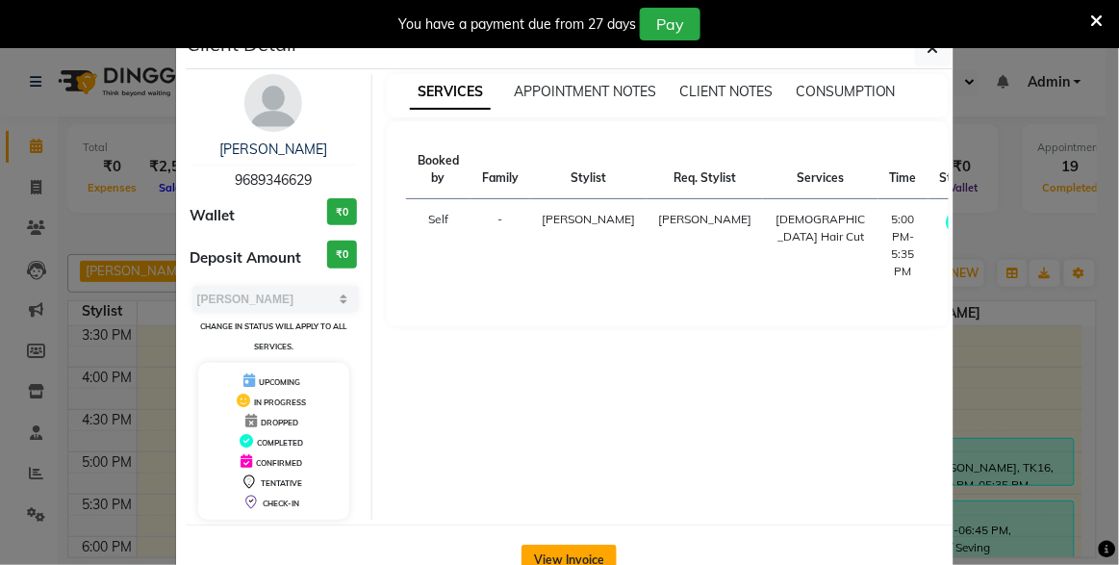
click at [582, 554] on button "View Invoice" at bounding box center [568, 560] width 95 height 31
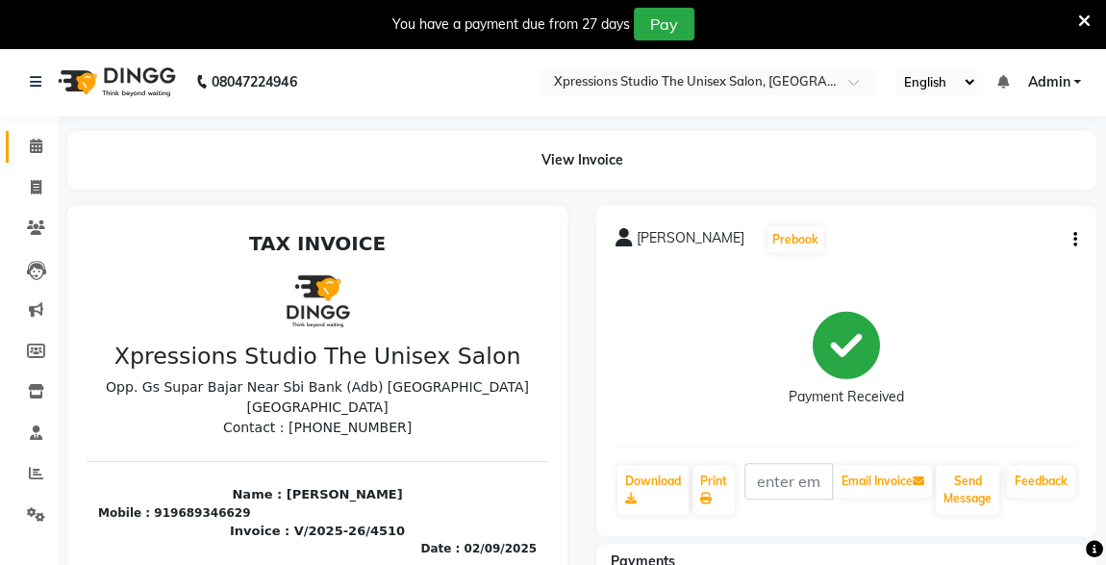
click at [10, 160] on link "Calendar" at bounding box center [29, 147] width 46 height 32
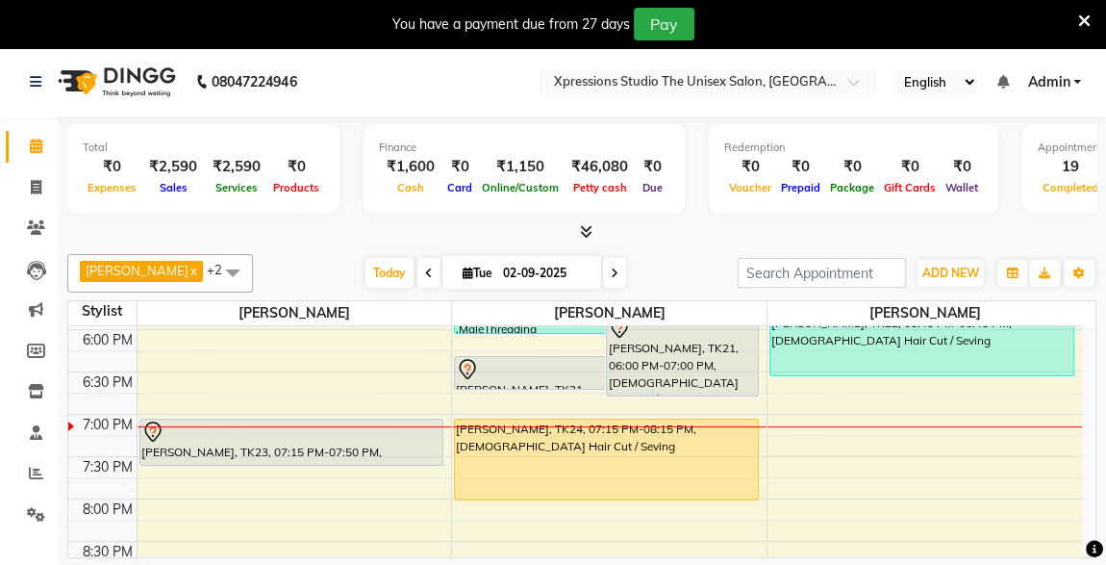
scroll to position [847, 0]
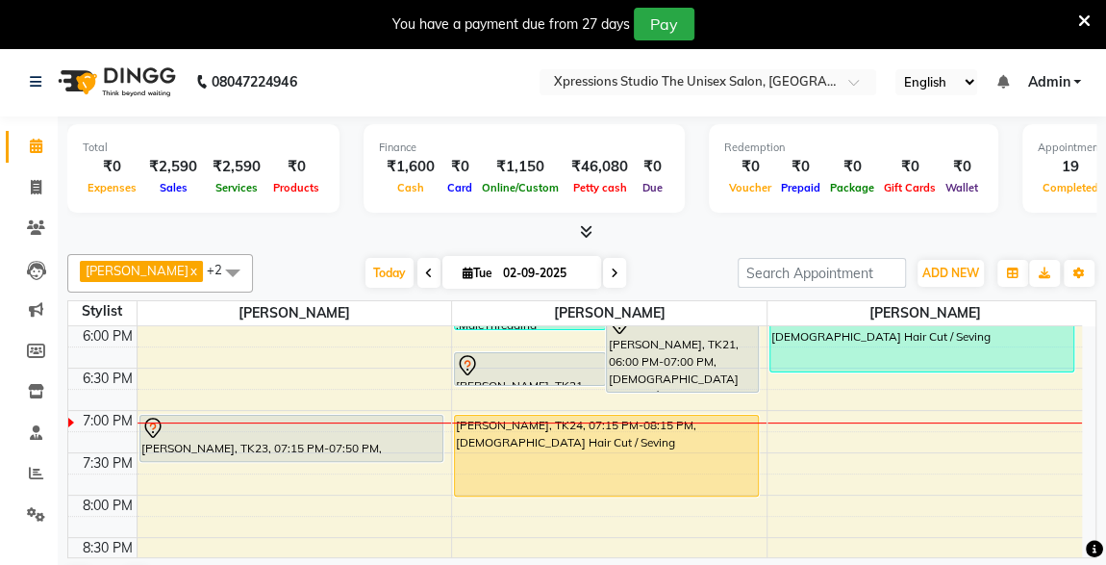
click at [202, 457] on div at bounding box center [291, 461] width 303 height 8
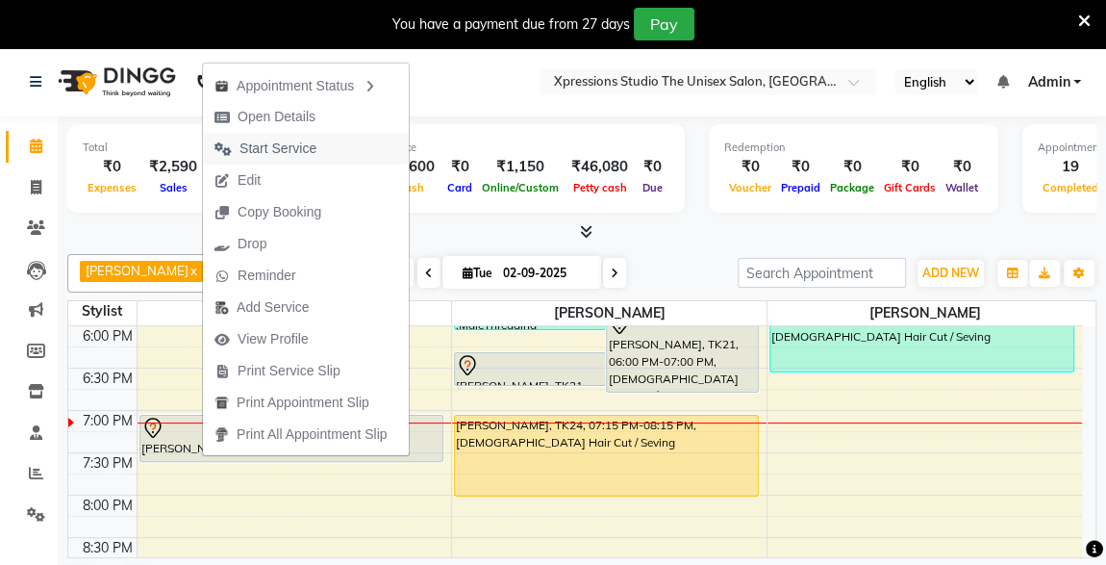
click at [261, 142] on span "Start Service" at bounding box center [278, 149] width 77 height 20
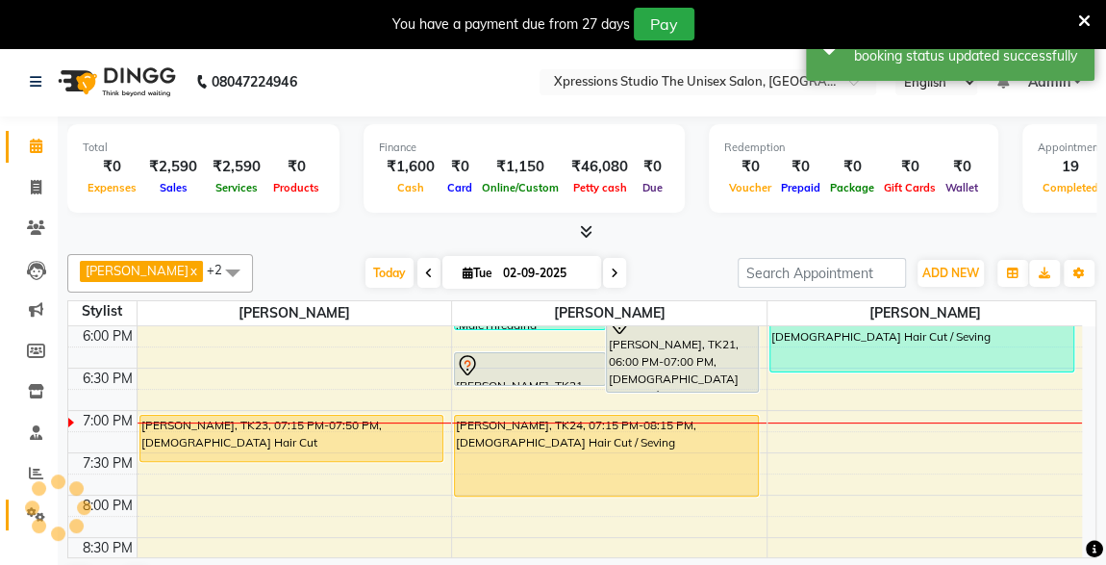
click at [17, 519] on link "Settings" at bounding box center [29, 515] width 46 height 32
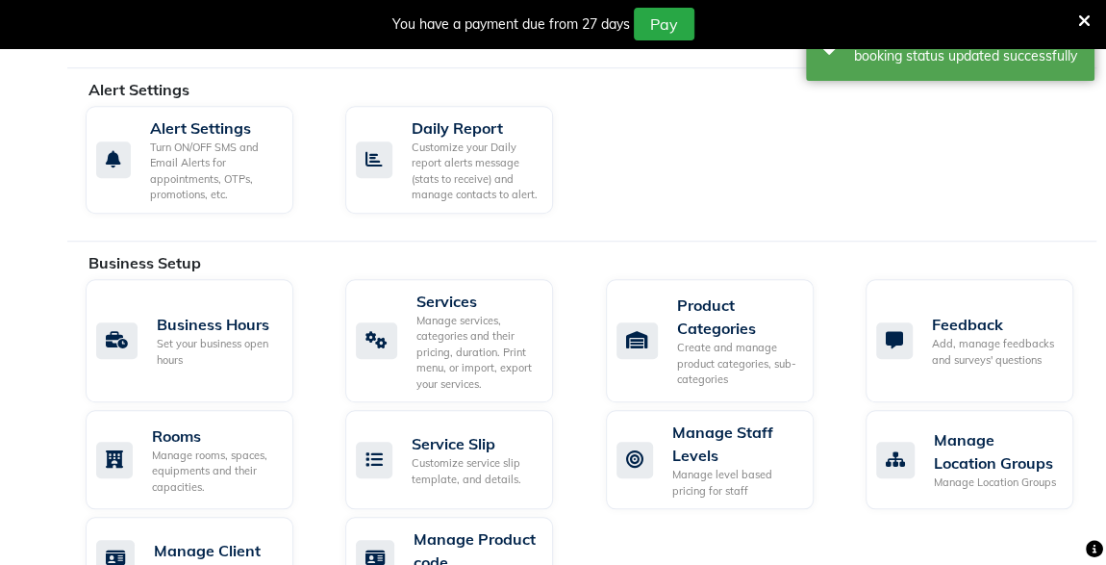
scroll to position [771, 0]
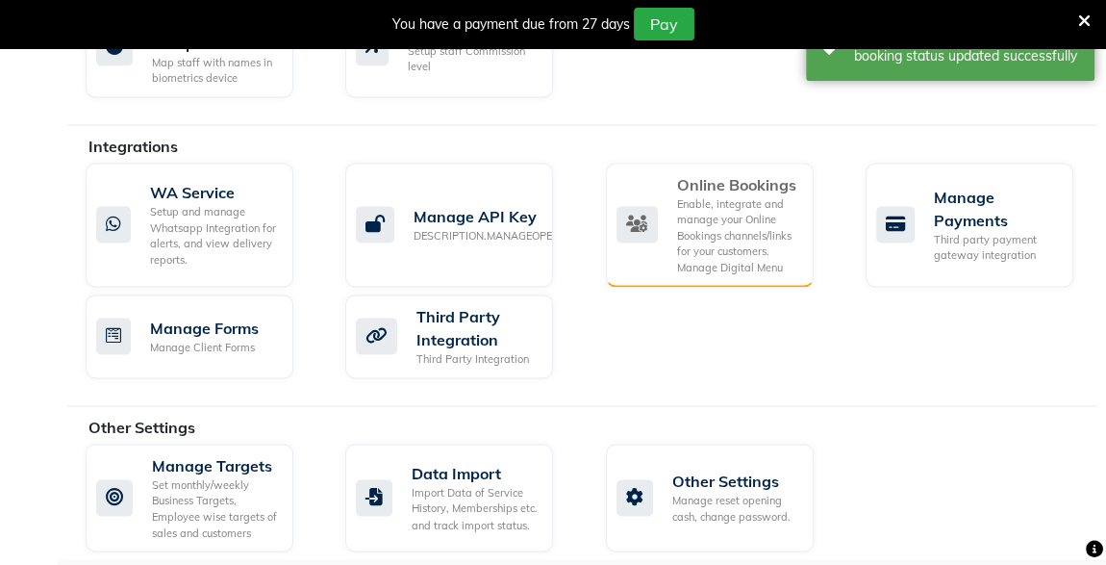
click at [697, 249] on div "Enable, integrate and manage your Online Bookings channels/links for your custo…" at bounding box center [737, 236] width 121 height 80
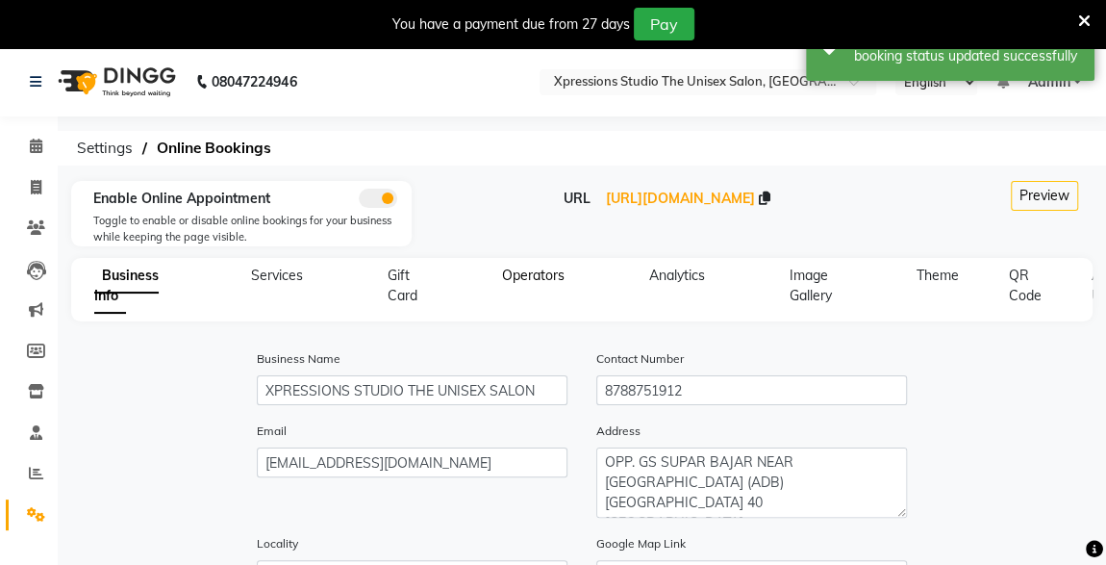
click at [535, 269] on span "Operators" at bounding box center [533, 274] width 63 height 17
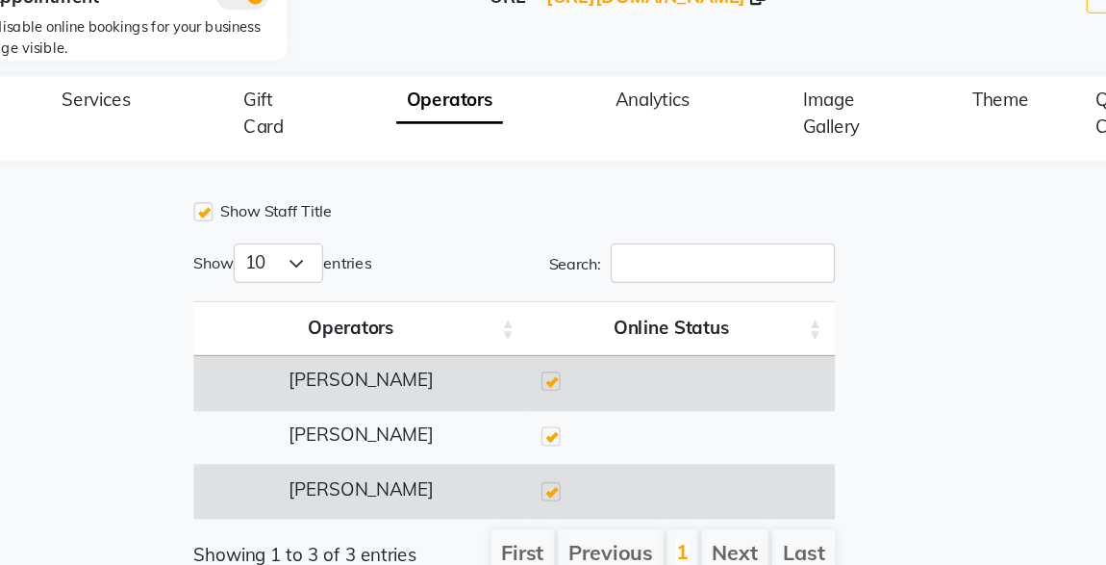
scroll to position [157, 0]
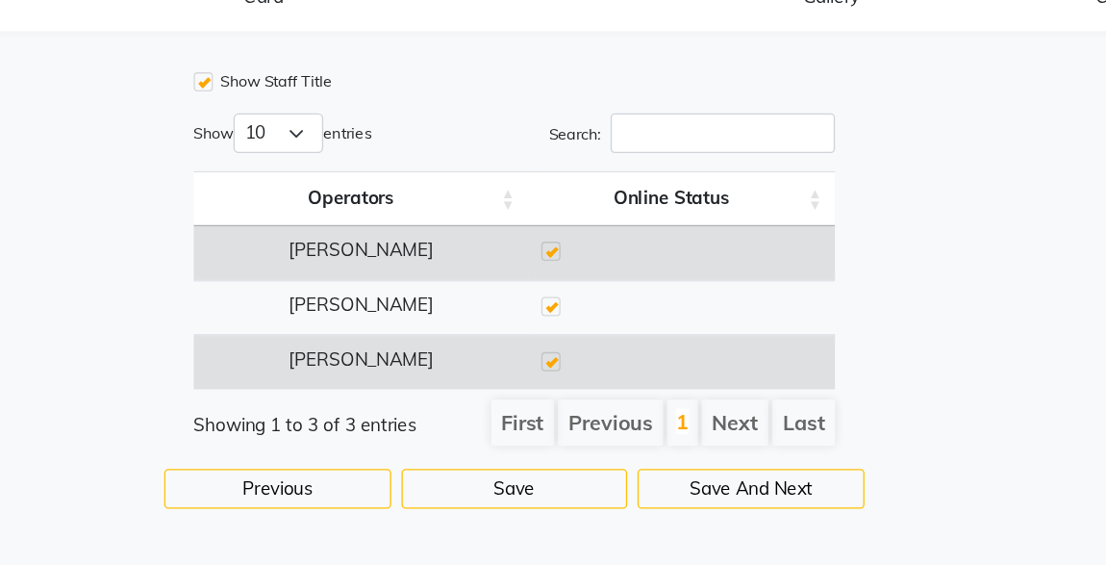
click at [608, 411] on label at bounding box center [609, 412] width 14 height 14
click at [608, 411] on input "checkbox" at bounding box center [608, 413] width 13 height 13
checkbox input "false"
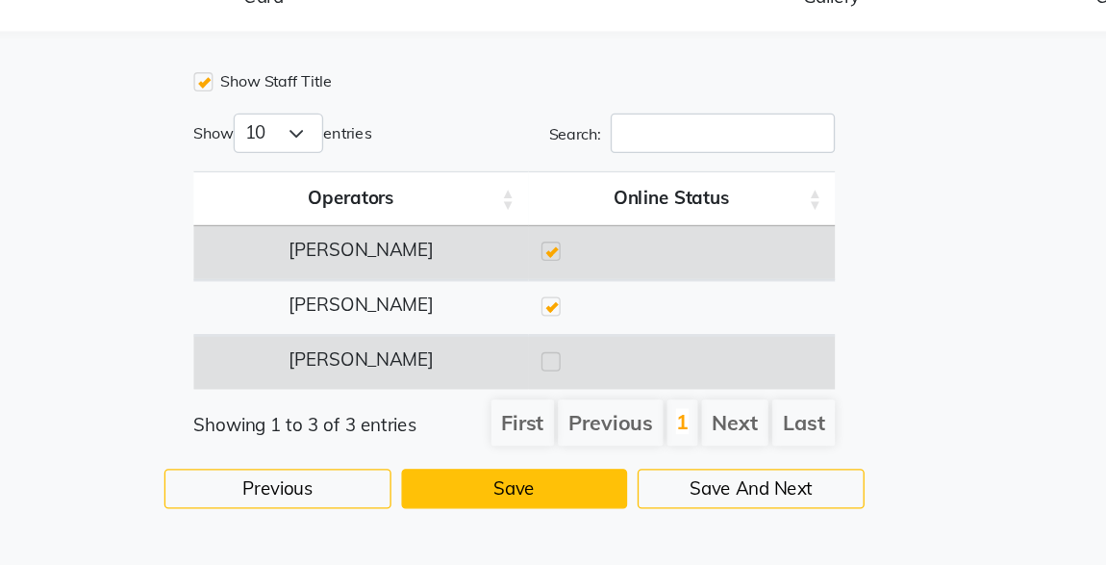
click at [617, 501] on button "Save" at bounding box center [582, 508] width 170 height 30
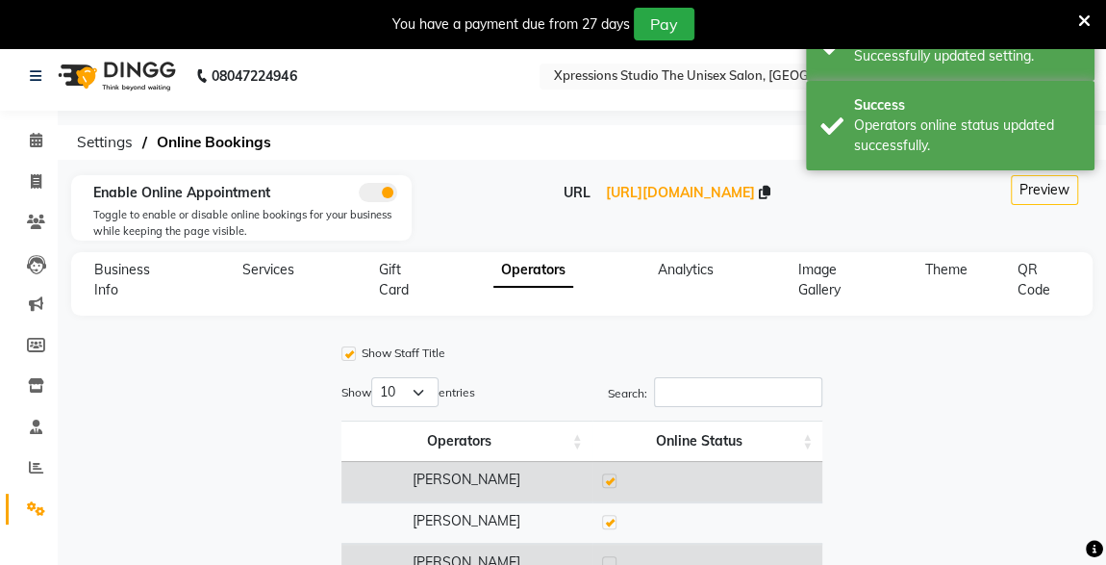
scroll to position [0, 0]
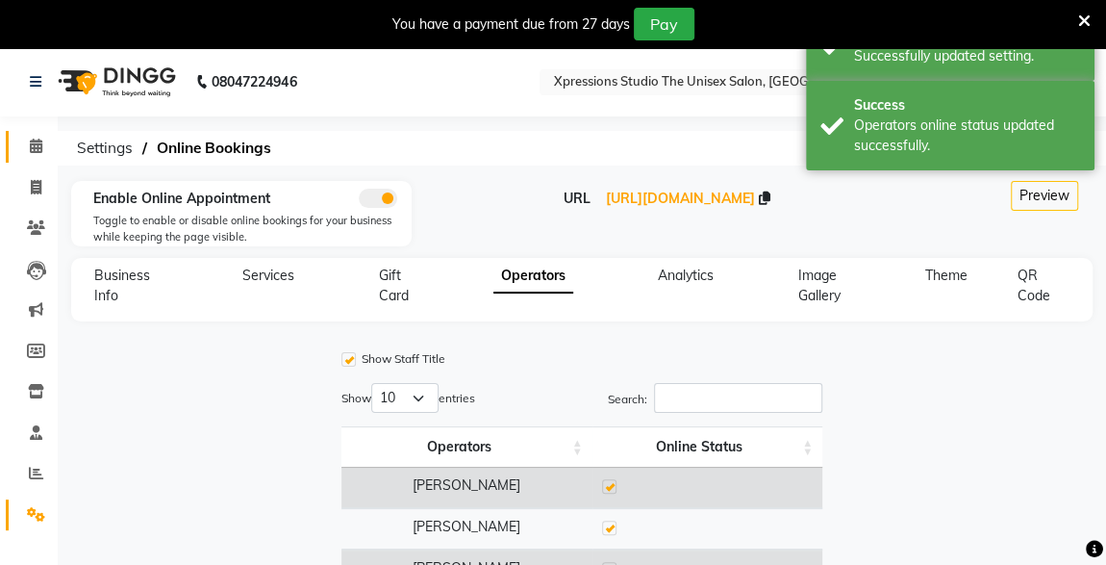
click at [30, 149] on icon at bounding box center [36, 146] width 13 height 14
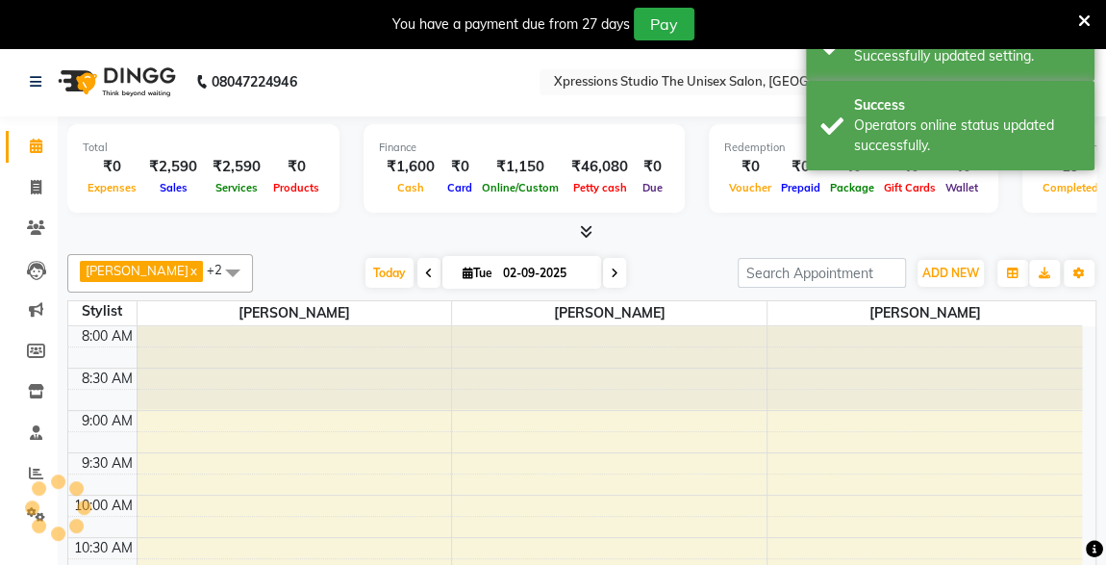
scroll to position [916, 0]
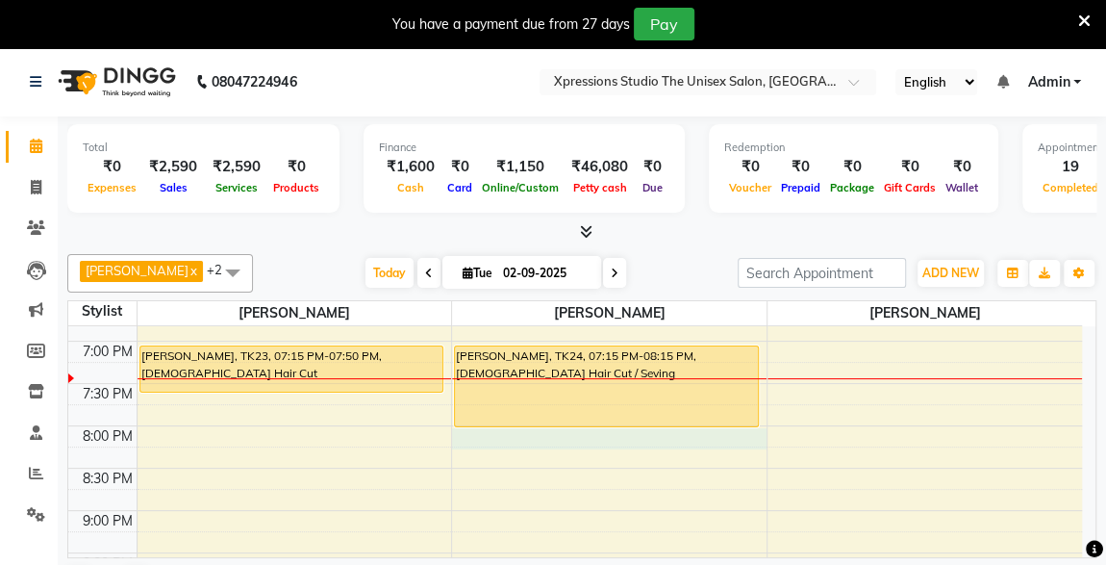
click at [519, 435] on div "8:00 AM 8:30 AM 9:00 AM 9:30 AM 10:00 AM 10:30 AM 11:00 AM 11:30 AM 12:00 PM 12…" at bounding box center [575, 44] width 1014 height 1269
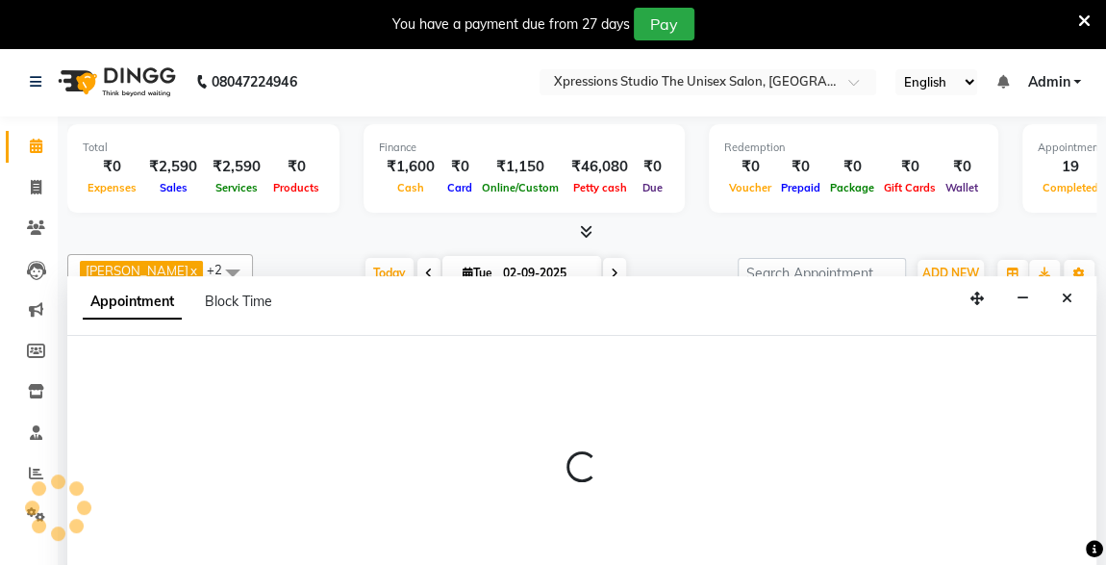
scroll to position [47, 0]
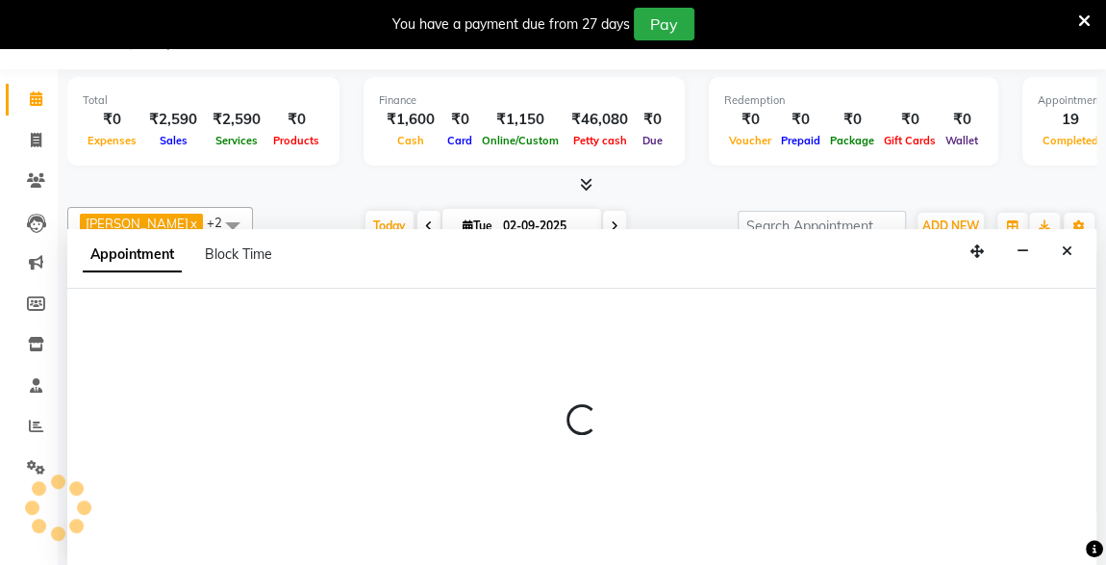
select select "57588"
select select "1215"
select select "tentative"
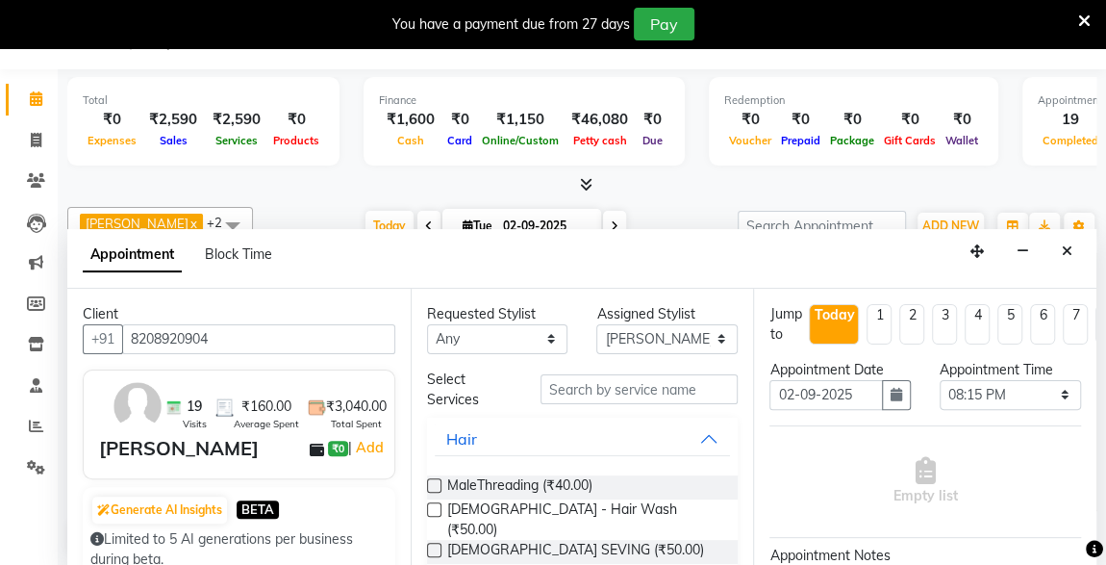
type input "8208920904"
click at [564, 396] on input "text" at bounding box center [640, 389] width 198 height 30
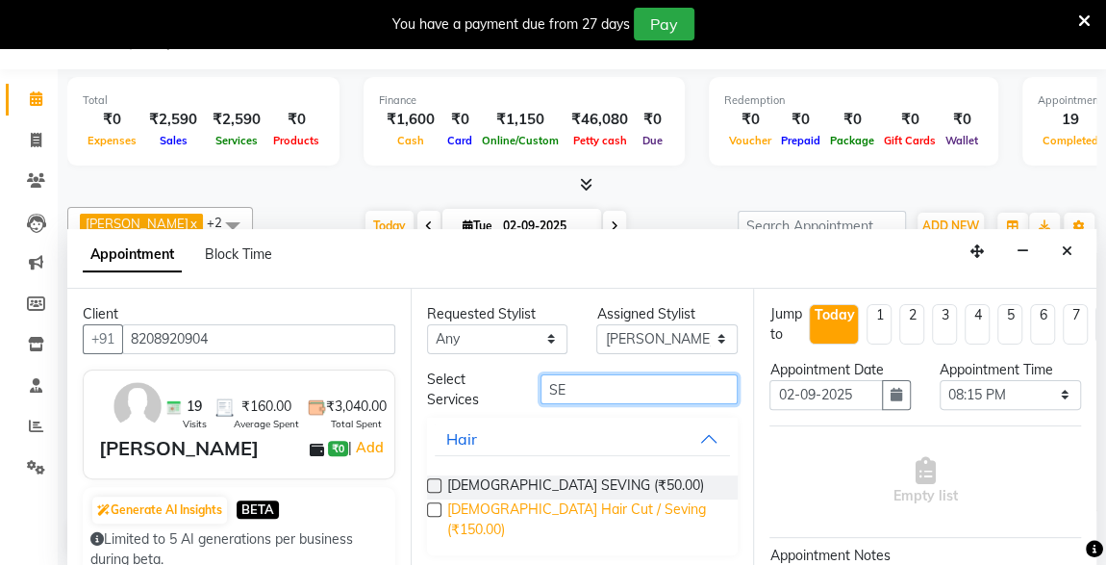
type input "SE"
click at [599, 507] on span "Male Hair Cut / Seving (₹150.00)" at bounding box center [585, 519] width 276 height 40
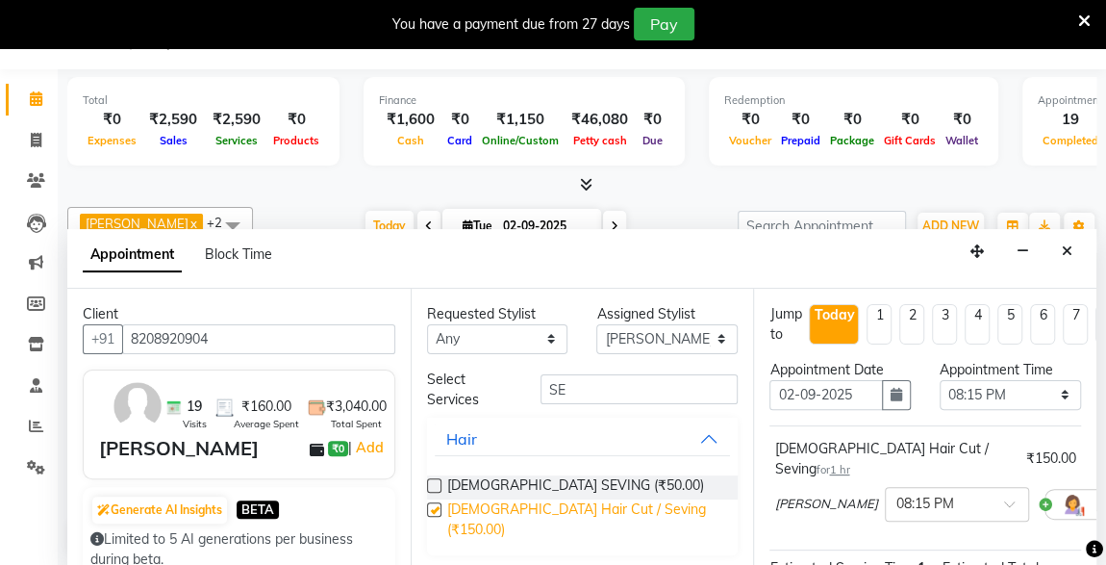
checkbox input "false"
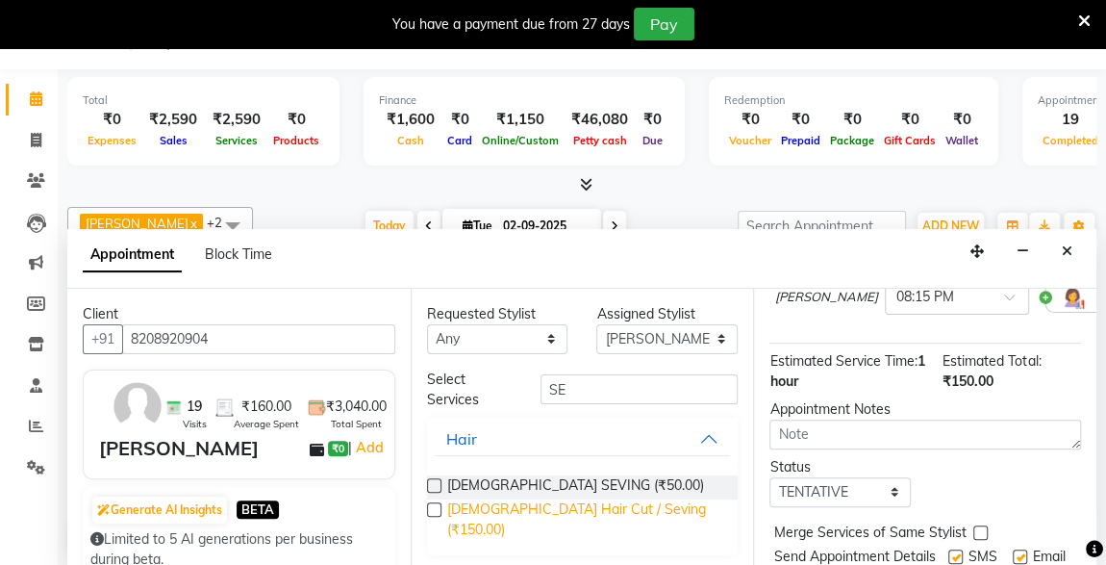
scroll to position [278, 0]
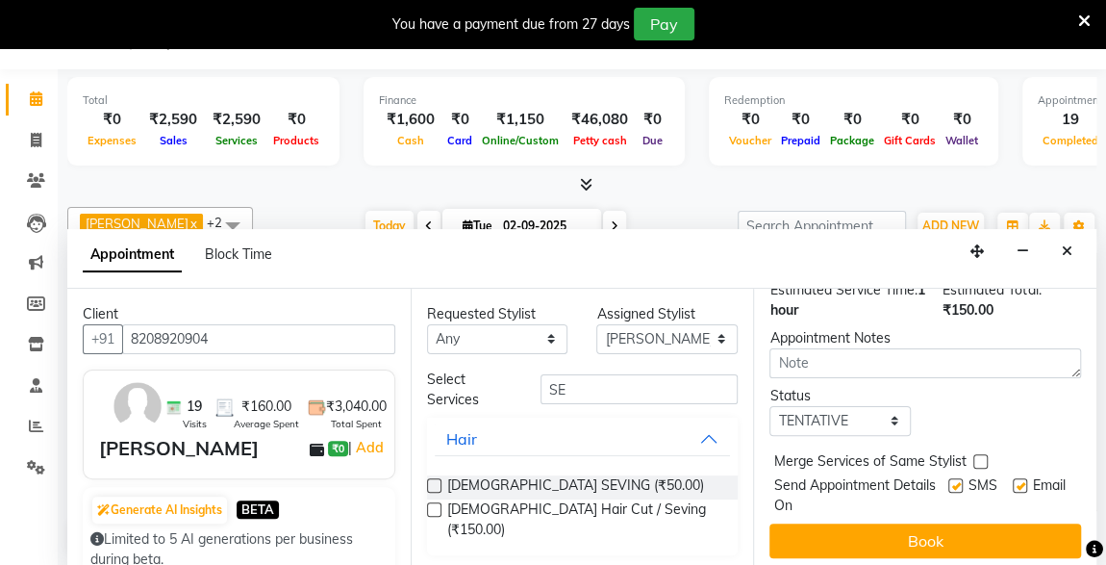
click at [949, 478] on label at bounding box center [956, 485] width 14 height 14
click at [949, 481] on input "checkbox" at bounding box center [955, 487] width 13 height 13
checkbox input "false"
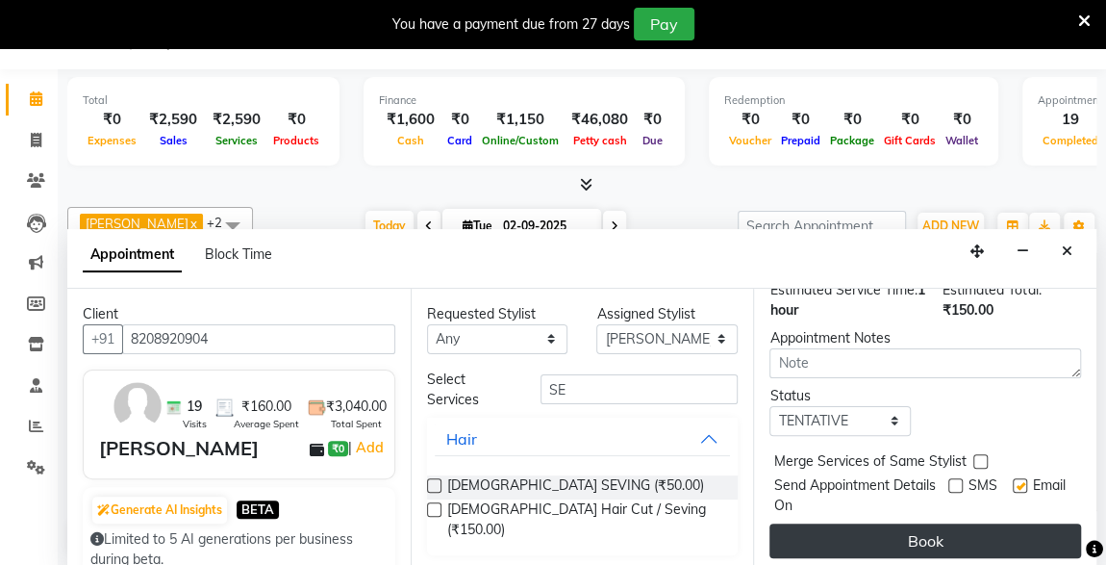
click at [978, 523] on button "Book" at bounding box center [926, 540] width 312 height 35
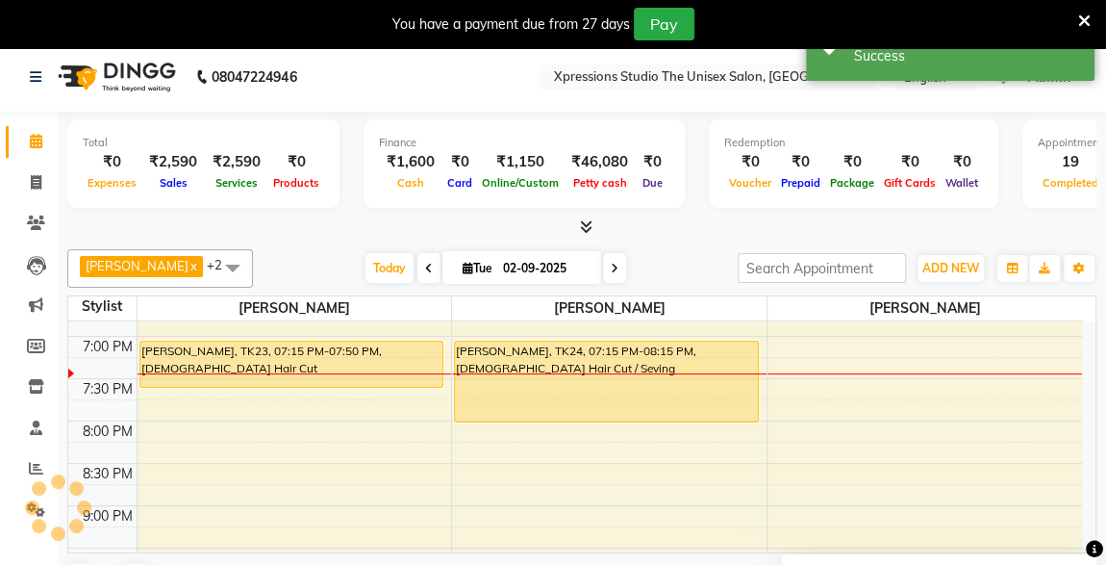
scroll to position [0, 0]
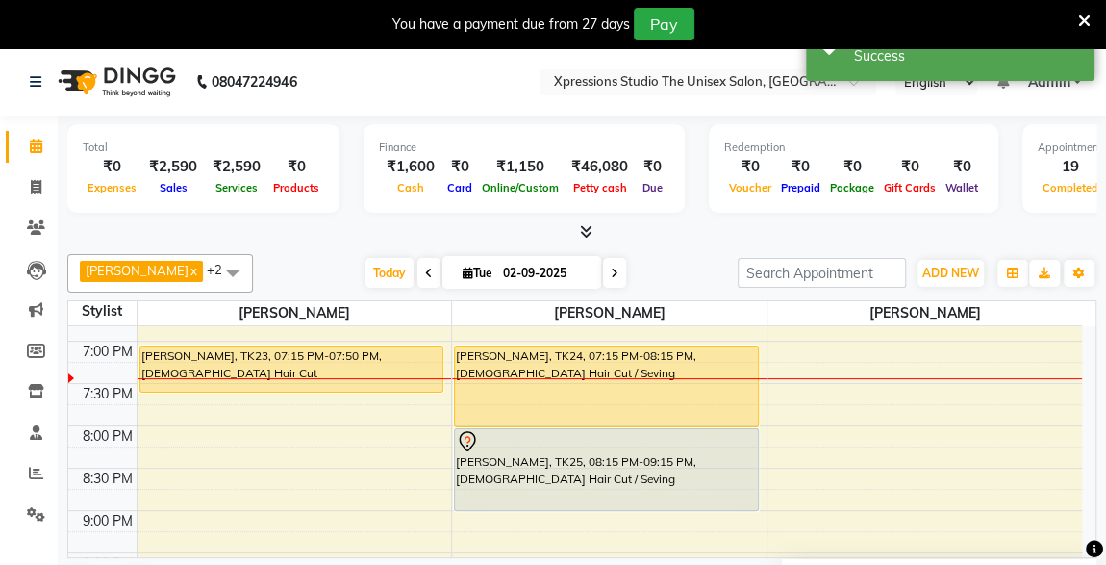
click at [651, 474] on div "[PERSON_NAME], TK25, 08:15 PM-09:15 PM, [DEMOGRAPHIC_DATA] Hair Cut / Seving" at bounding box center [606, 469] width 303 height 81
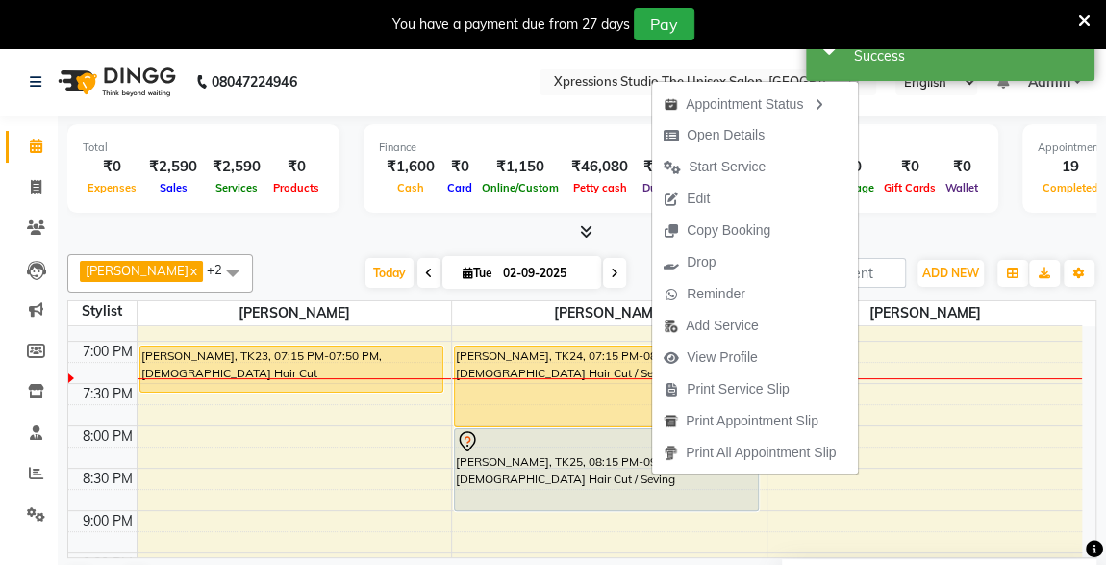
click at [965, 209] on div "Redemption ₹0 Voucher ₹0 Prepaid ₹0 Package ₹0 Gift Cards ₹0 Wallet" at bounding box center [854, 168] width 290 height 89
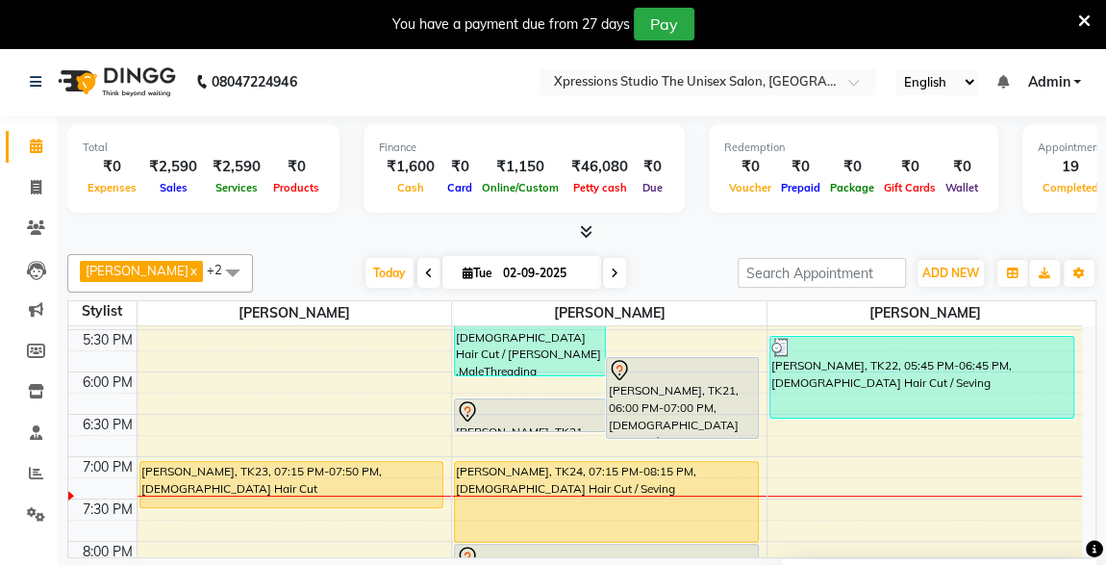
scroll to position [803, 0]
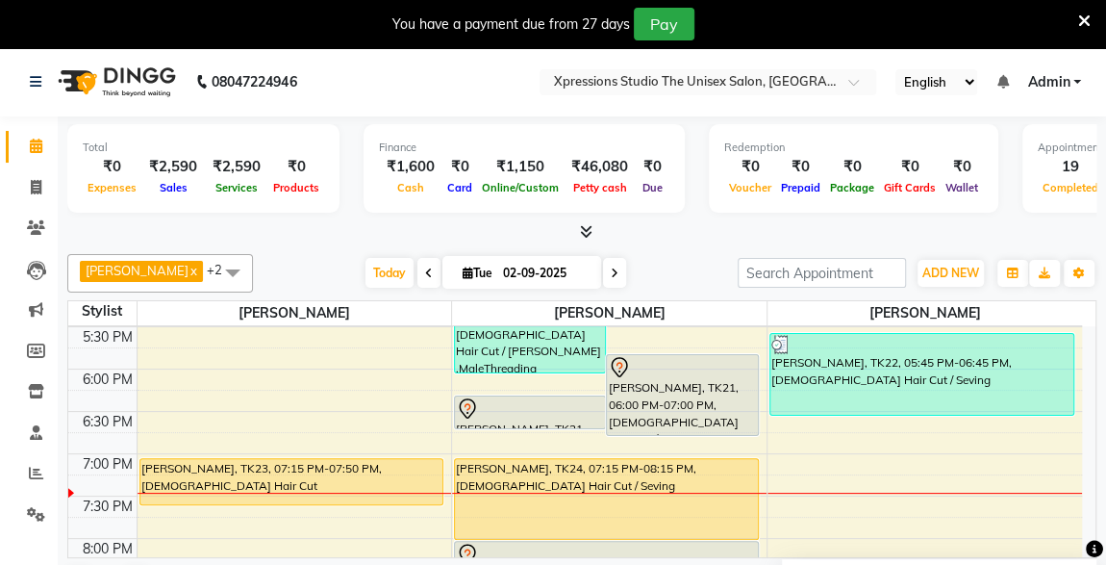
click at [288, 461] on div "[PERSON_NAME], TK23, 07:15 PM-07:50 PM, [DEMOGRAPHIC_DATA] Hair Cut" at bounding box center [291, 481] width 303 height 45
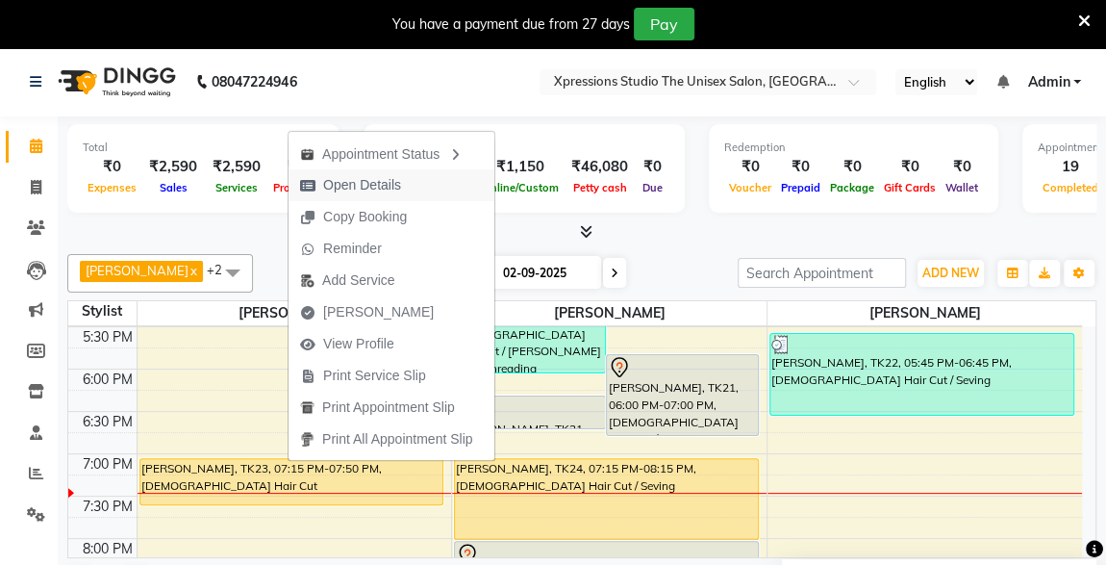
click at [354, 181] on span "Open Details" at bounding box center [362, 185] width 78 height 20
select select "1"
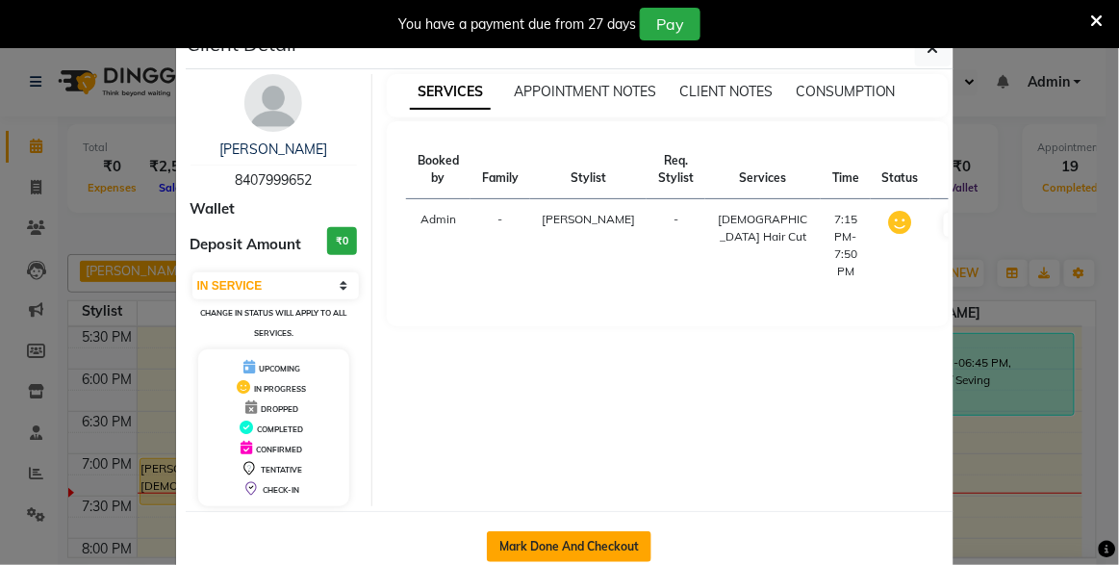
click at [535, 531] on button "Mark Done And Checkout" at bounding box center [569, 546] width 165 height 31
select select "service"
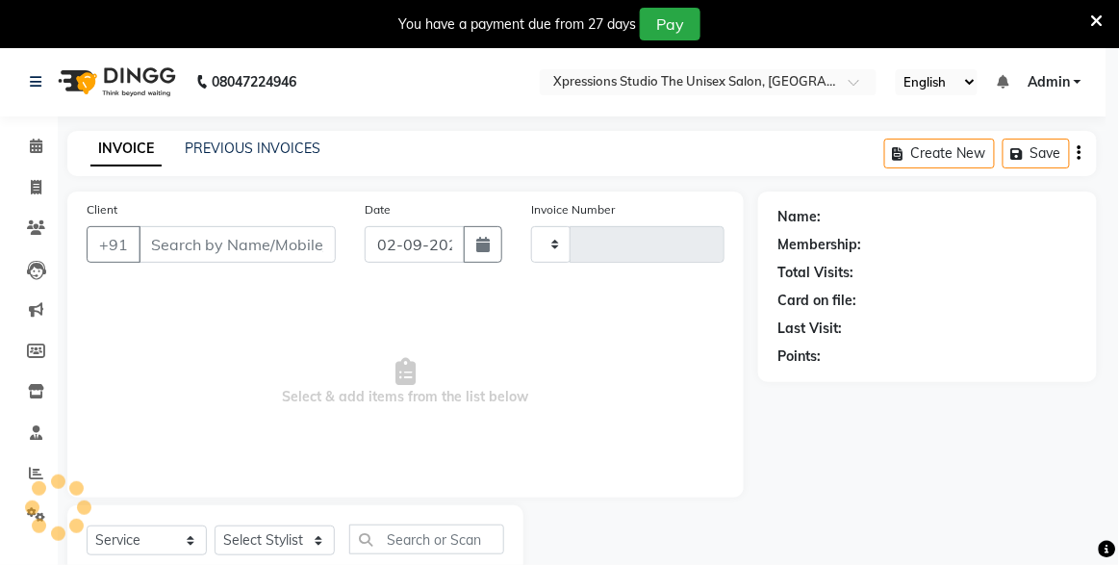
type input "4512"
select select "7003"
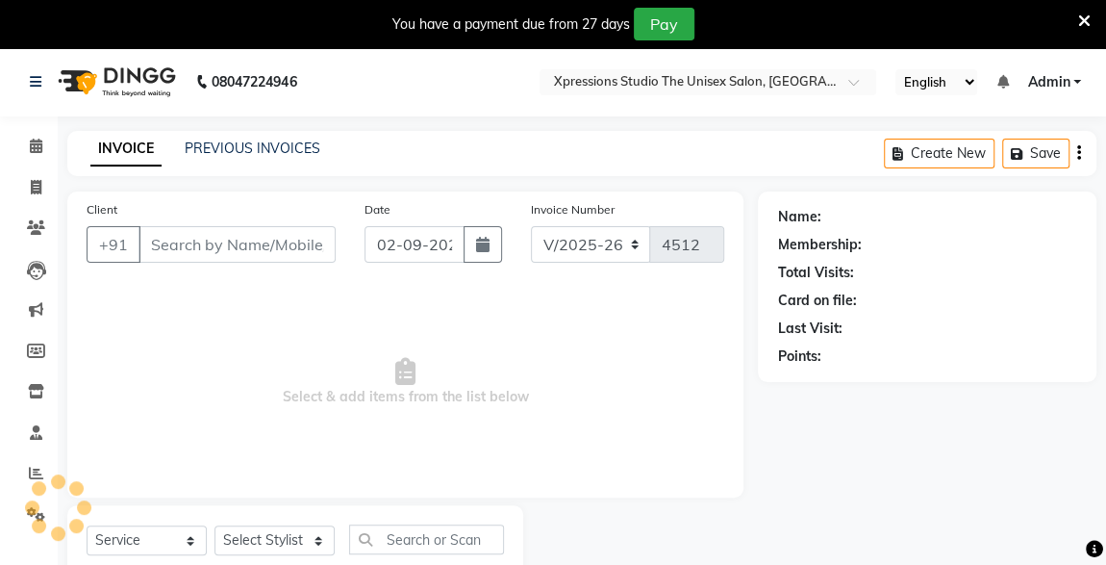
type input "8407999652"
select select "57587"
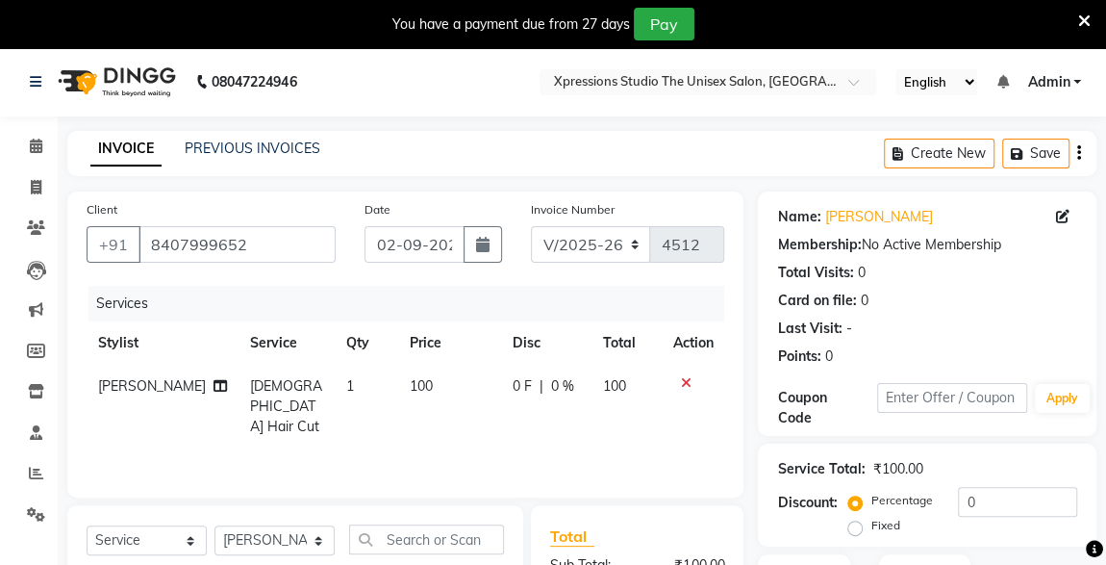
scroll to position [251, 0]
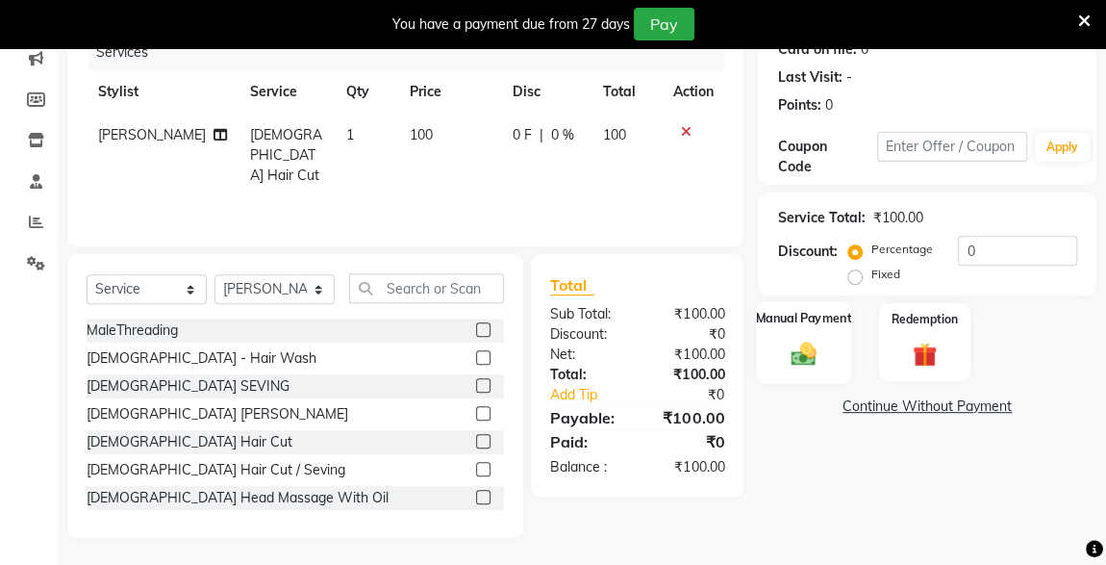
click at [814, 358] on img at bounding box center [803, 354] width 41 height 30
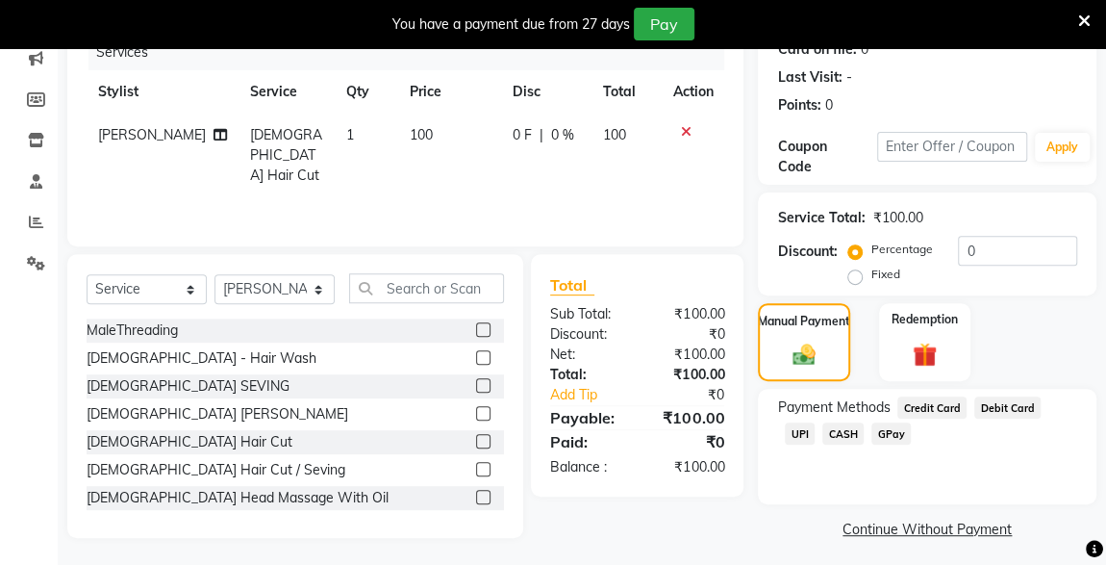
click at [823, 438] on span "CASH" at bounding box center [843, 433] width 41 height 22
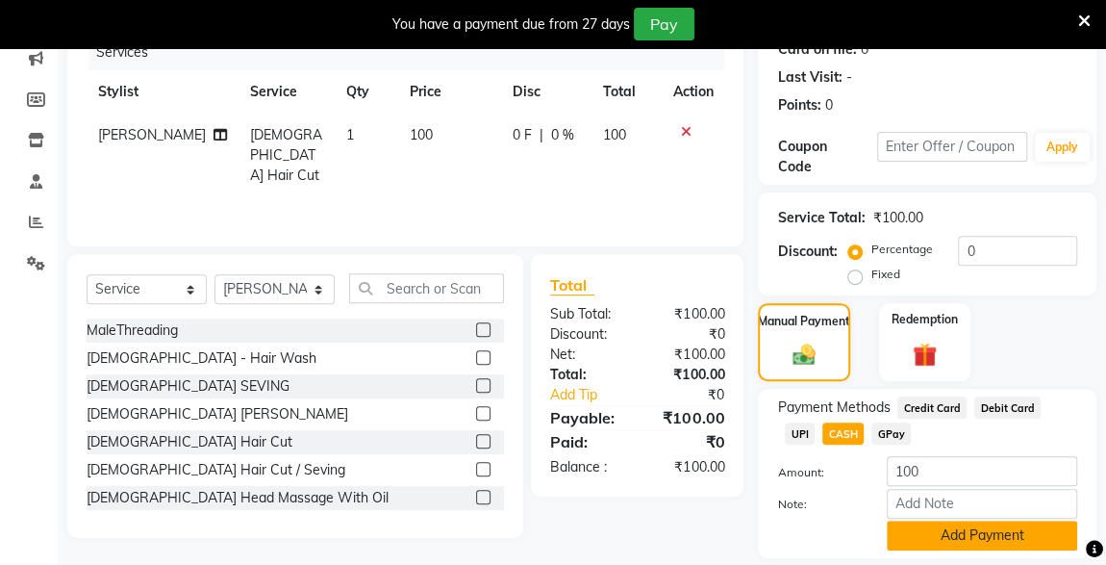
click at [947, 536] on button "Add Payment" at bounding box center [982, 535] width 190 height 30
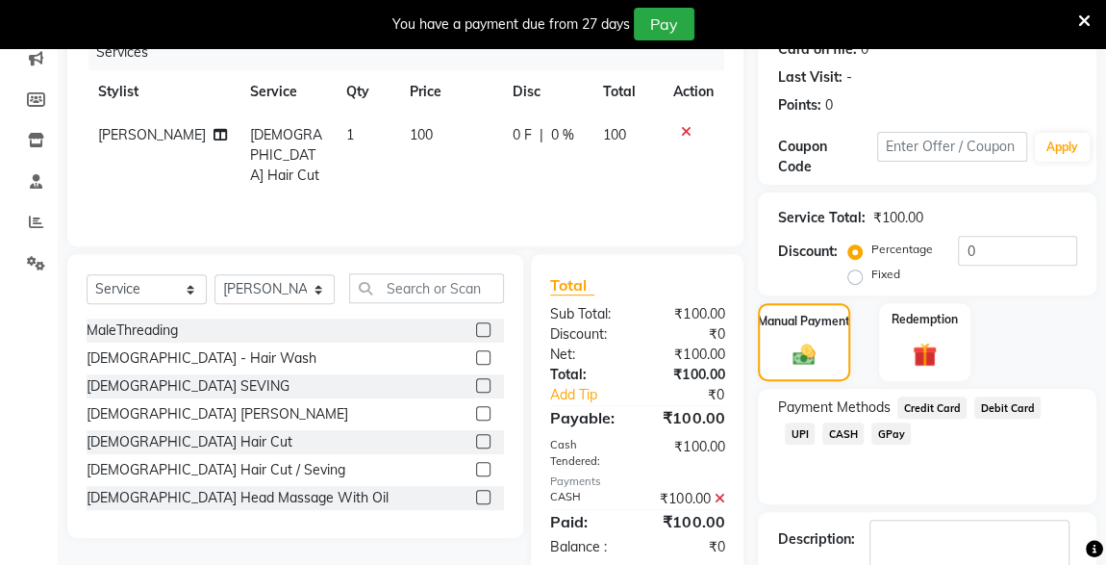
scroll to position [365, 0]
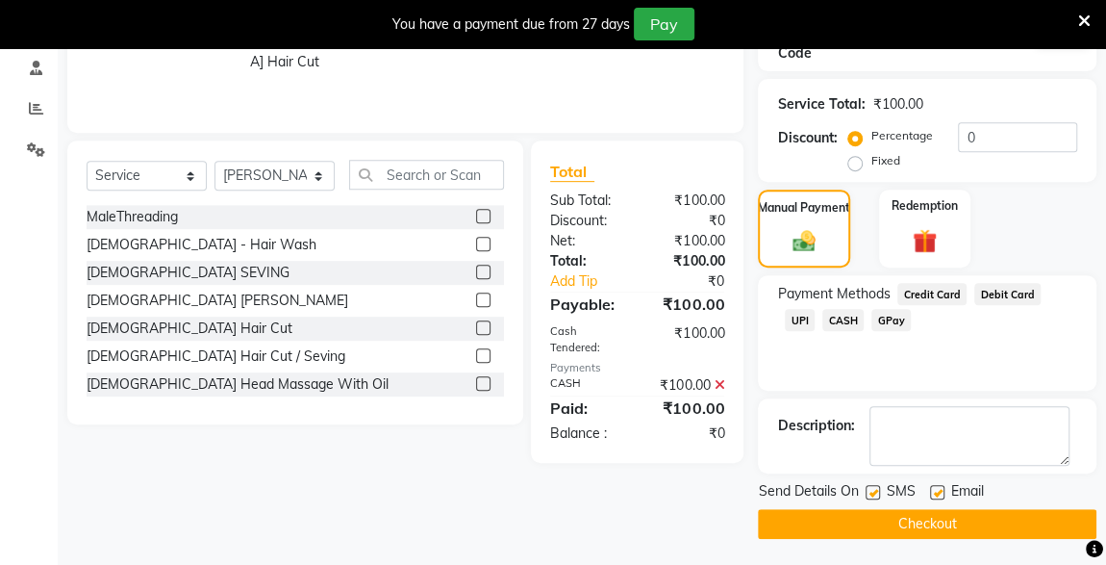
click at [874, 493] on label at bounding box center [873, 492] width 14 height 14
click at [874, 493] on input "checkbox" at bounding box center [872, 493] width 13 height 13
checkbox input "false"
click at [916, 529] on button "Checkout" at bounding box center [927, 524] width 339 height 30
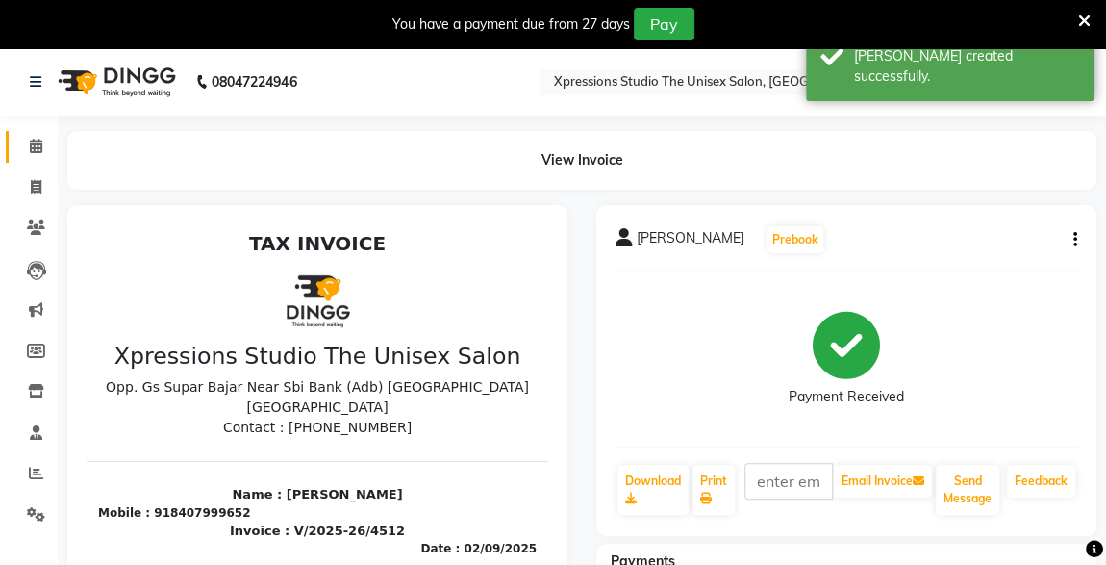
click at [32, 131] on link "Calendar" at bounding box center [29, 147] width 46 height 32
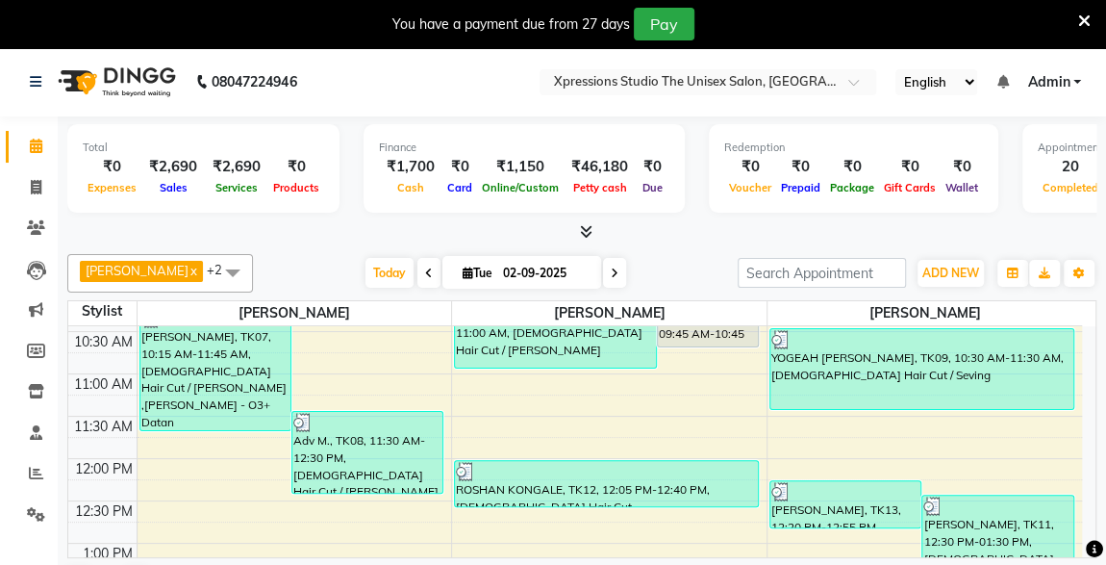
scroll to position [260, 0]
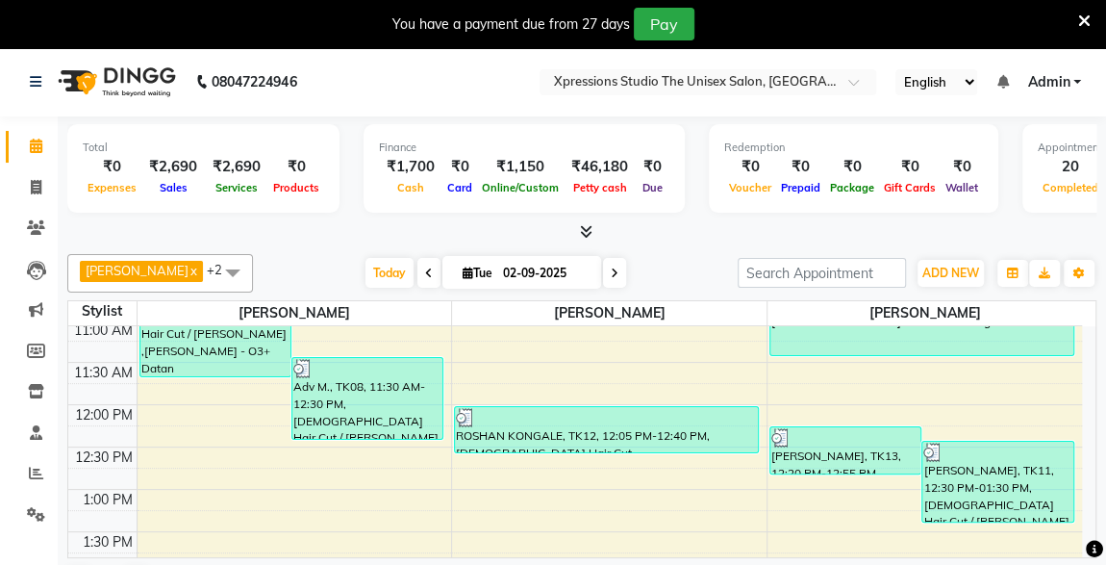
click at [583, 241] on span at bounding box center [582, 232] width 20 height 20
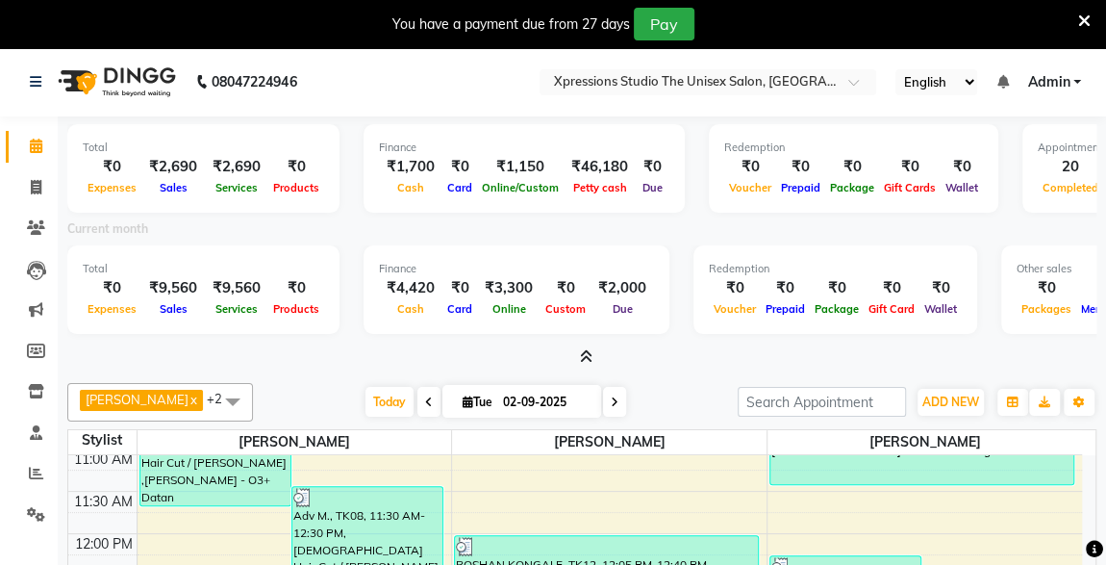
click at [585, 359] on icon at bounding box center [586, 356] width 13 height 14
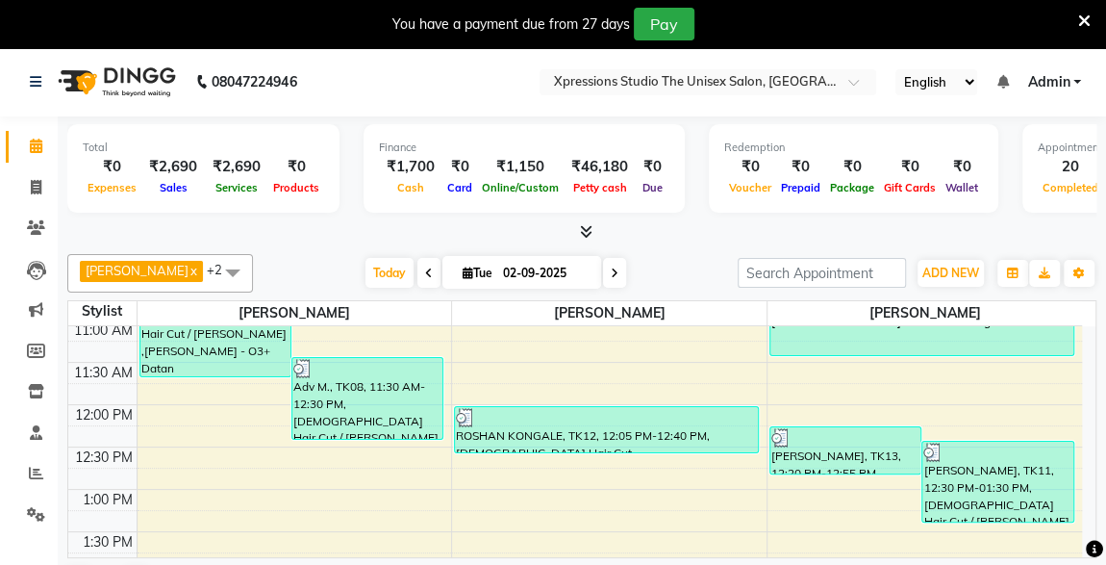
click at [718, 240] on div at bounding box center [581, 232] width 1029 height 20
click at [1081, 15] on icon at bounding box center [1084, 21] width 13 height 17
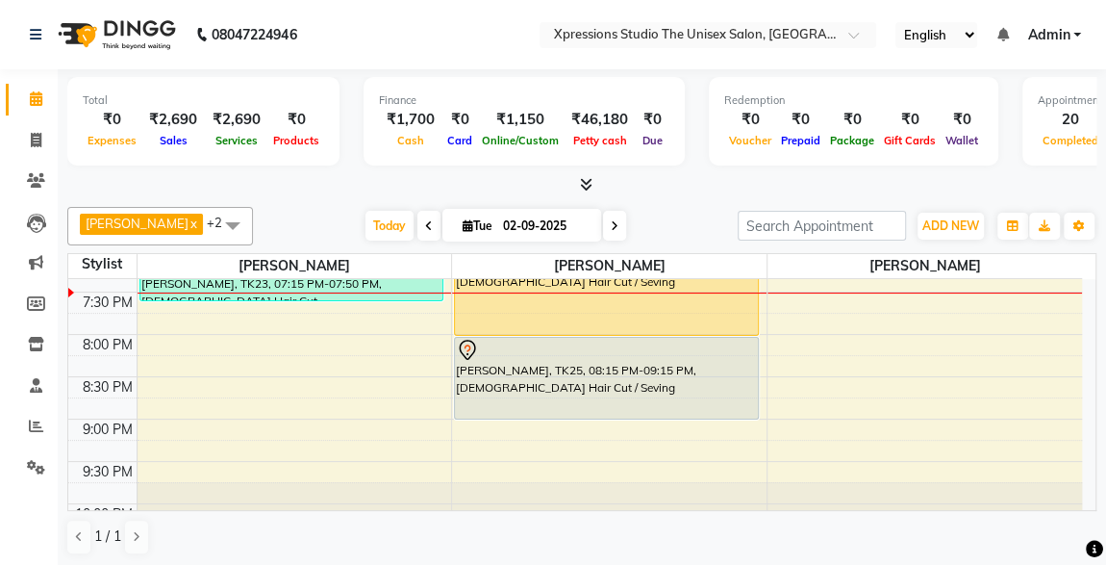
scroll to position [944, 0]
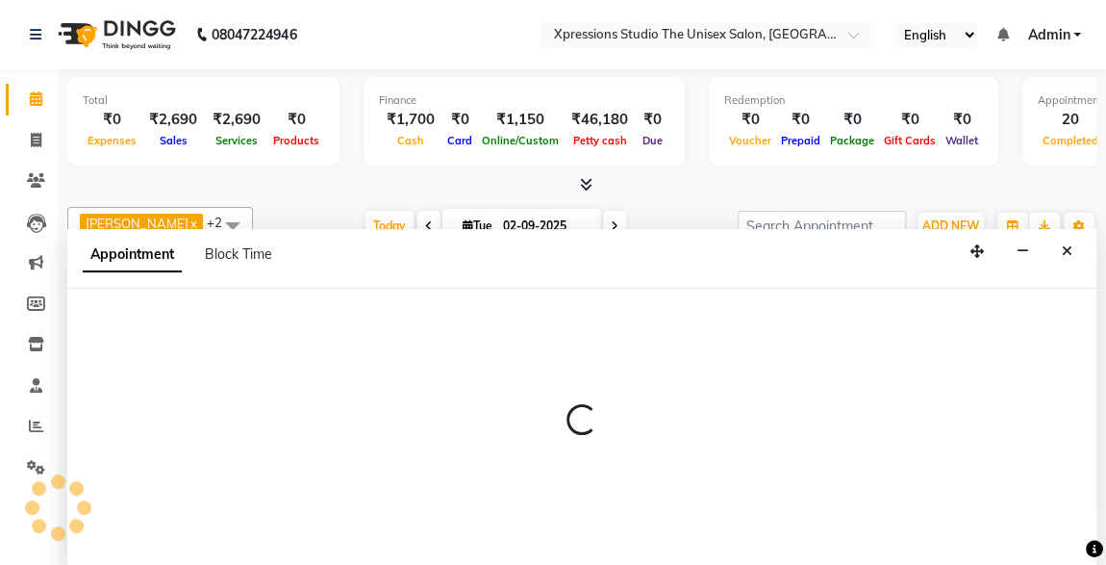
click at [1080, 278] on div "Appointment Block Time" at bounding box center [581, 259] width 1029 height 60
select select "57589"
select select "1155"
select select "tentative"
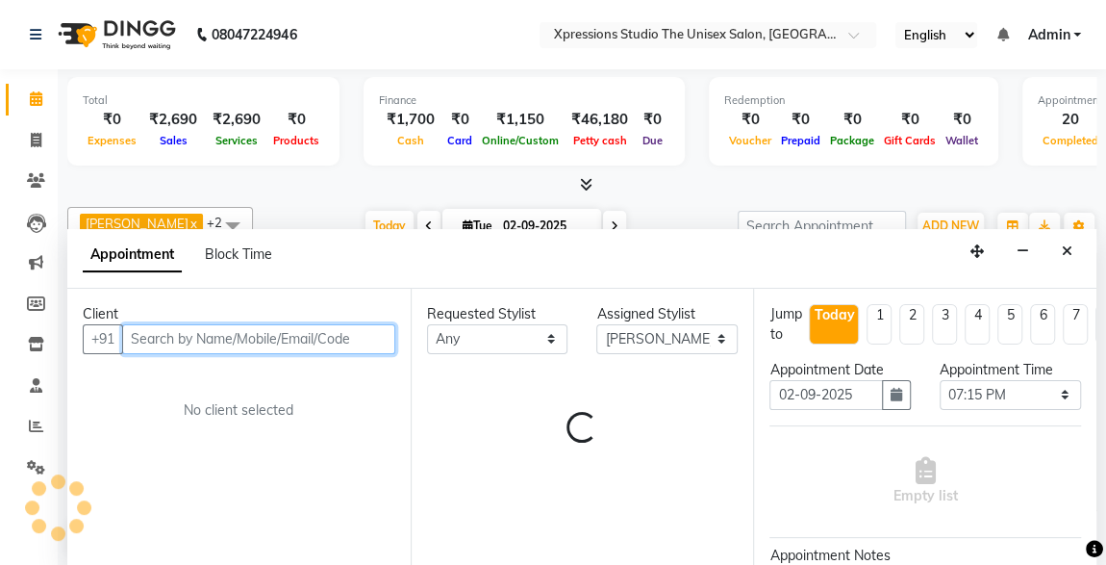
click at [1080, 278] on div "Appointment Block Time" at bounding box center [581, 259] width 1029 height 60
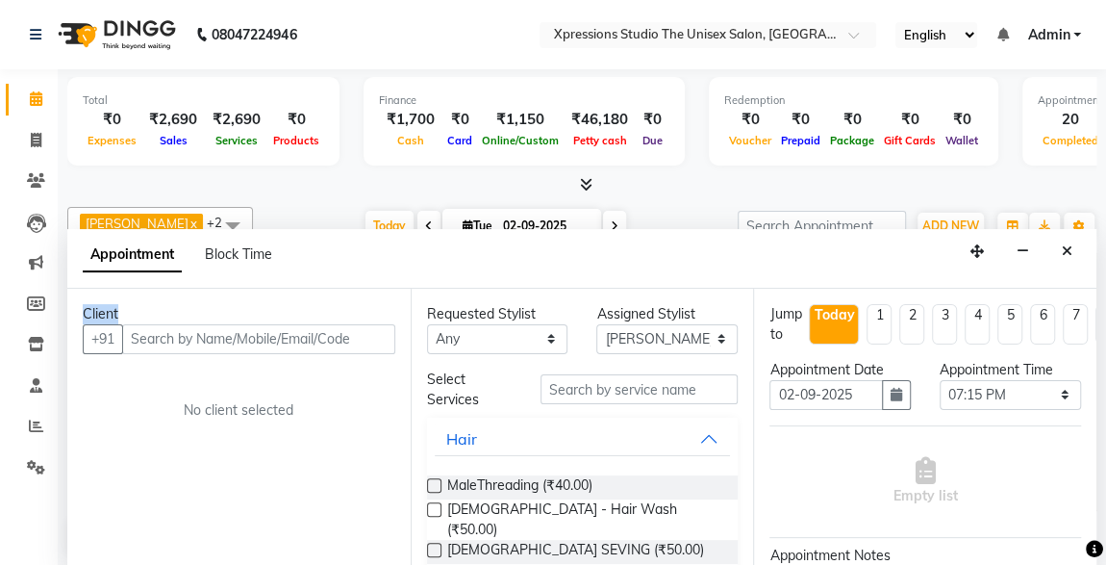
click at [1080, 278] on div "Appointment Block Time" at bounding box center [581, 259] width 1029 height 60
click at [1064, 247] on icon "Close" at bounding box center [1067, 250] width 11 height 13
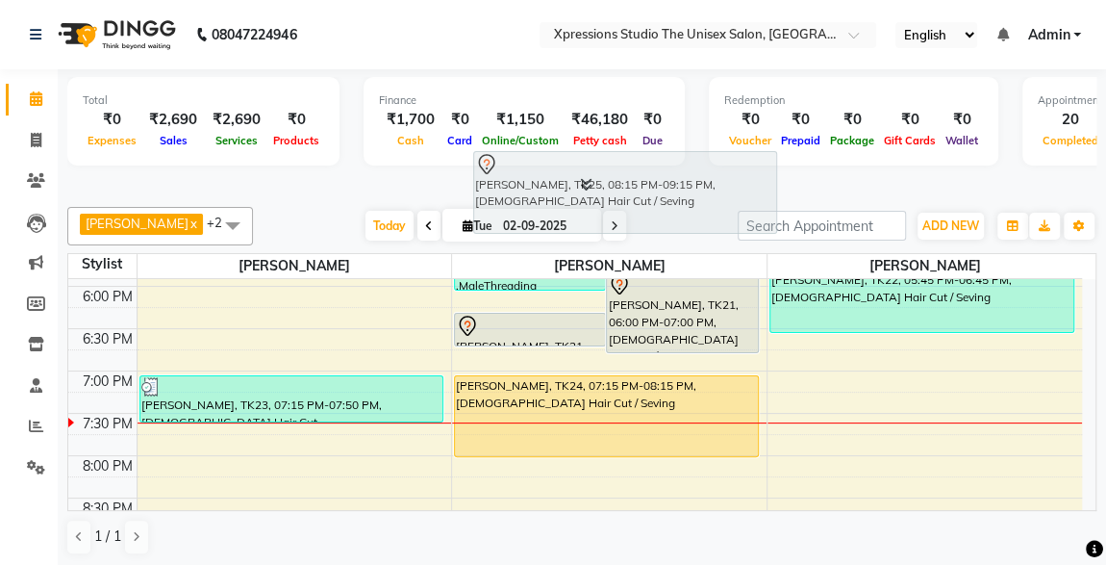
scroll to position [829, 0]
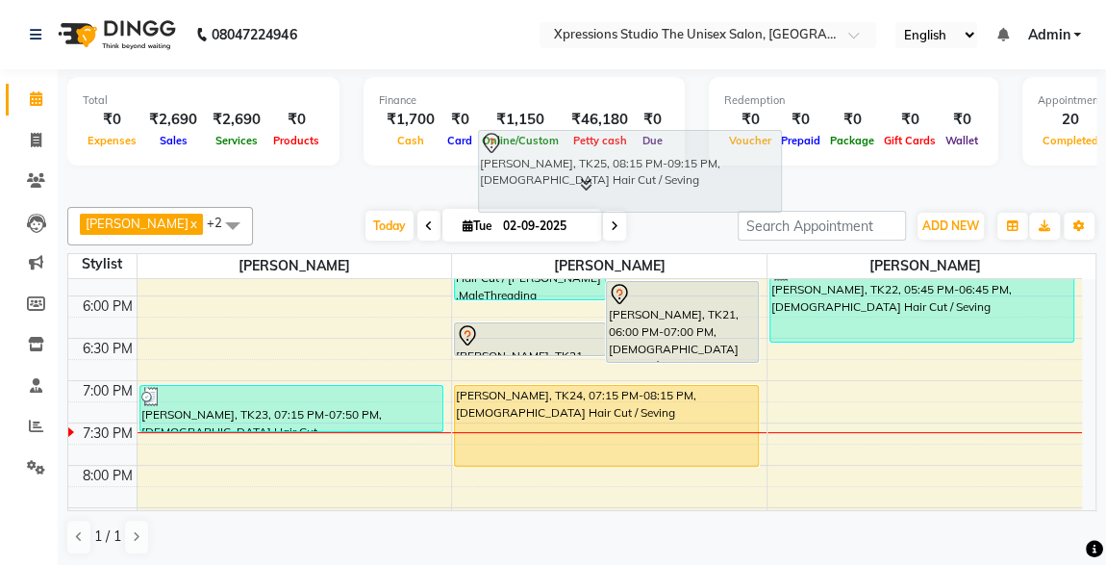
drag, startPoint x: 727, startPoint y: 481, endPoint x: 703, endPoint y: 176, distance: 305.9
click at [703, 253] on full-calendar "Stylist ROSHAN TANDULKAR ADESH RAUT ROHAN BABHULKAR 8:00 AM 8:30 AM 9:00 AM 9:3…" at bounding box center [581, 382] width 1029 height 258
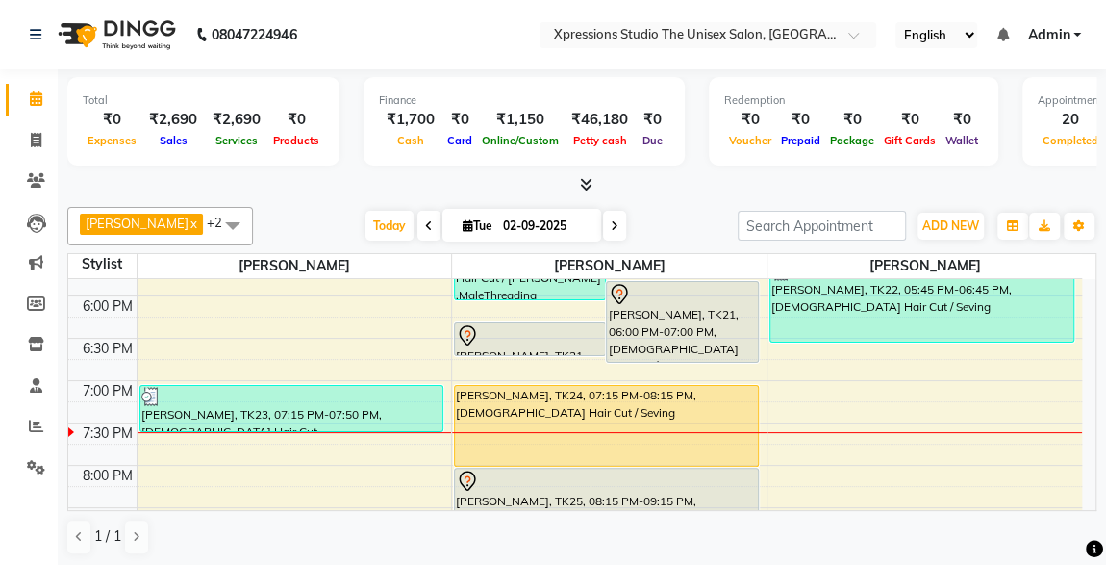
click at [675, 193] on div at bounding box center [581, 185] width 1029 height 20
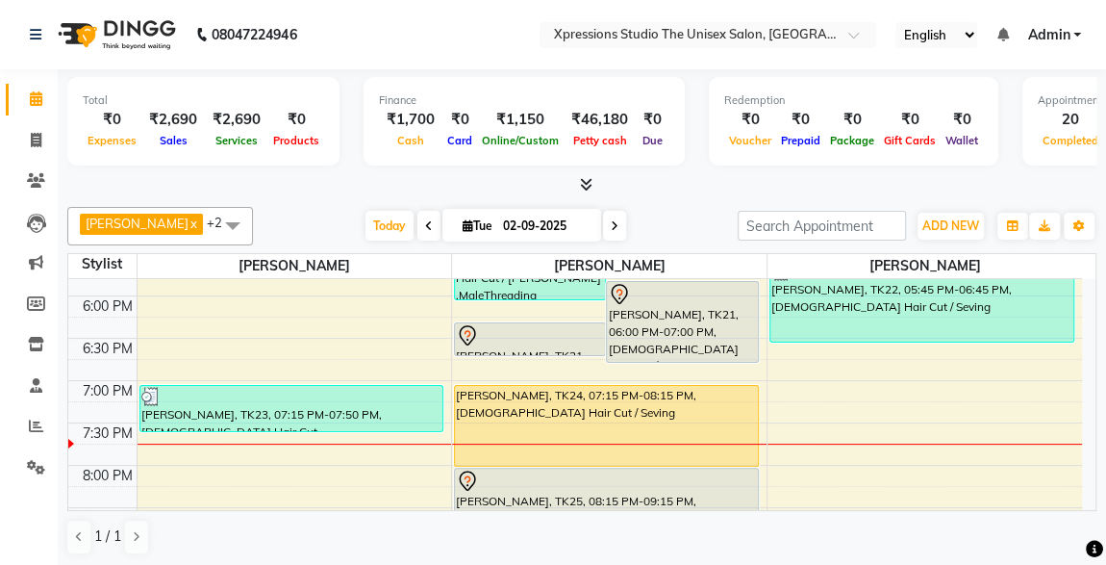
click at [696, 199] on div "ROSHAN TANDULKAR x ROHAN BABHULKAR x ADESH RAUT x +2 UnSelect All ADESH RAUT RO…" at bounding box center [581, 381] width 1029 height 364
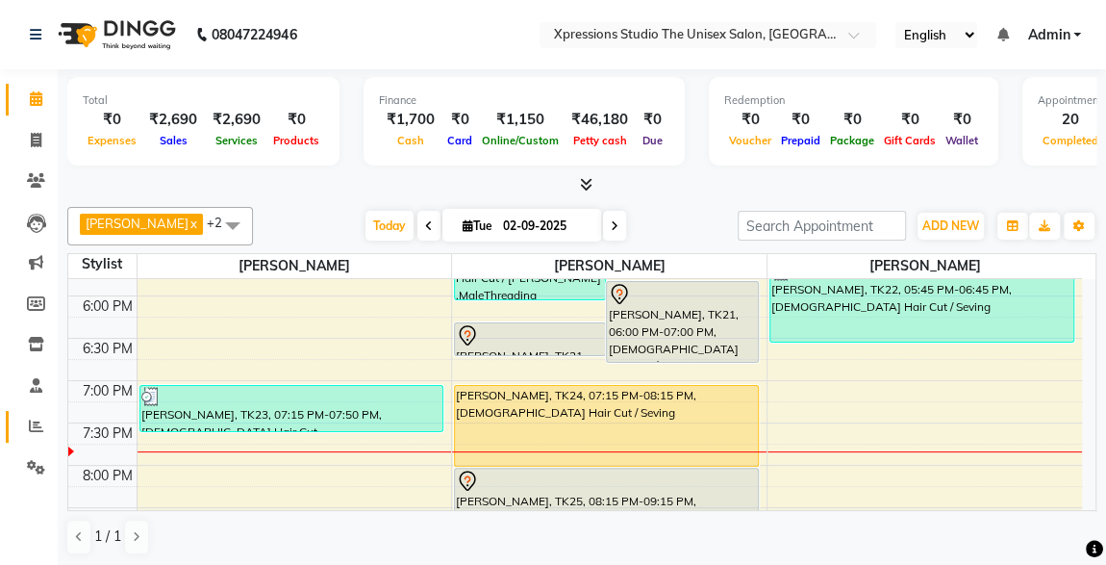
click at [35, 439] on link "Reports" at bounding box center [29, 427] width 46 height 32
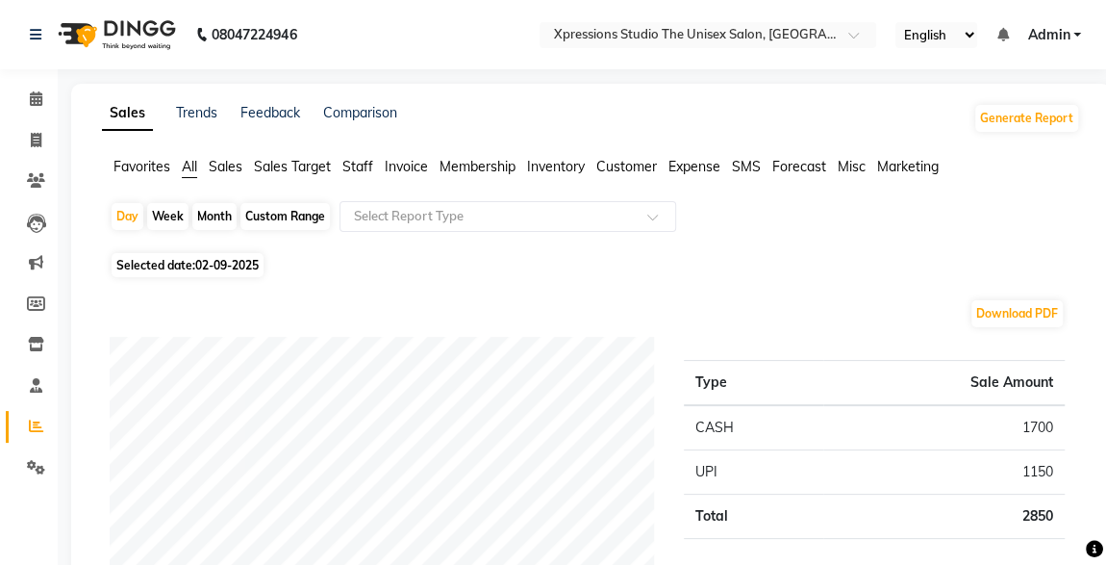
click at [237, 266] on span "02-09-2025" at bounding box center [226, 265] width 63 height 14
select select "9"
select select "2025"
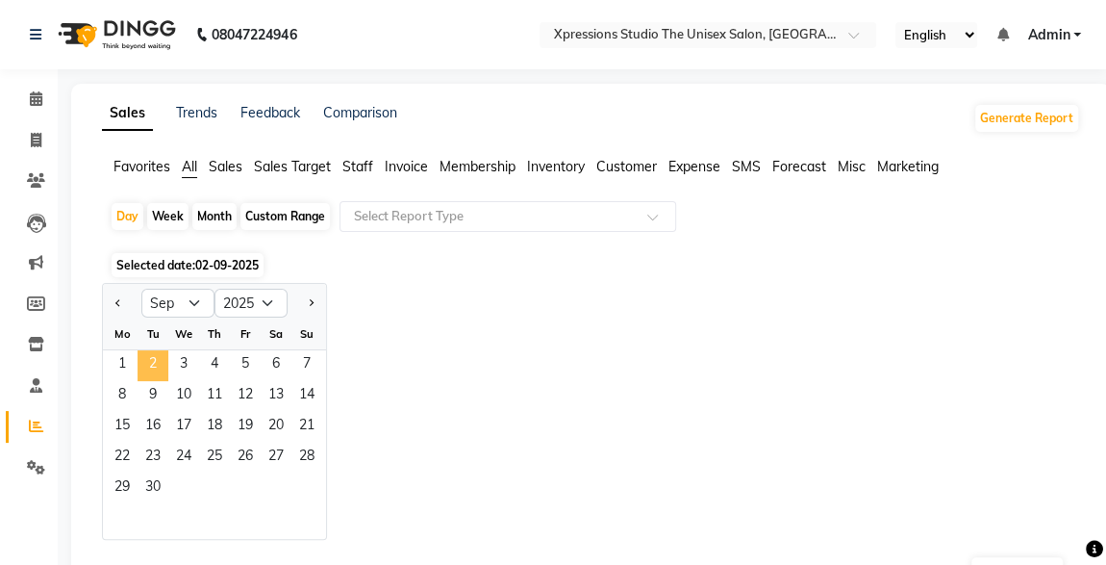
click at [138, 365] on span "2" at bounding box center [153, 365] width 31 height 31
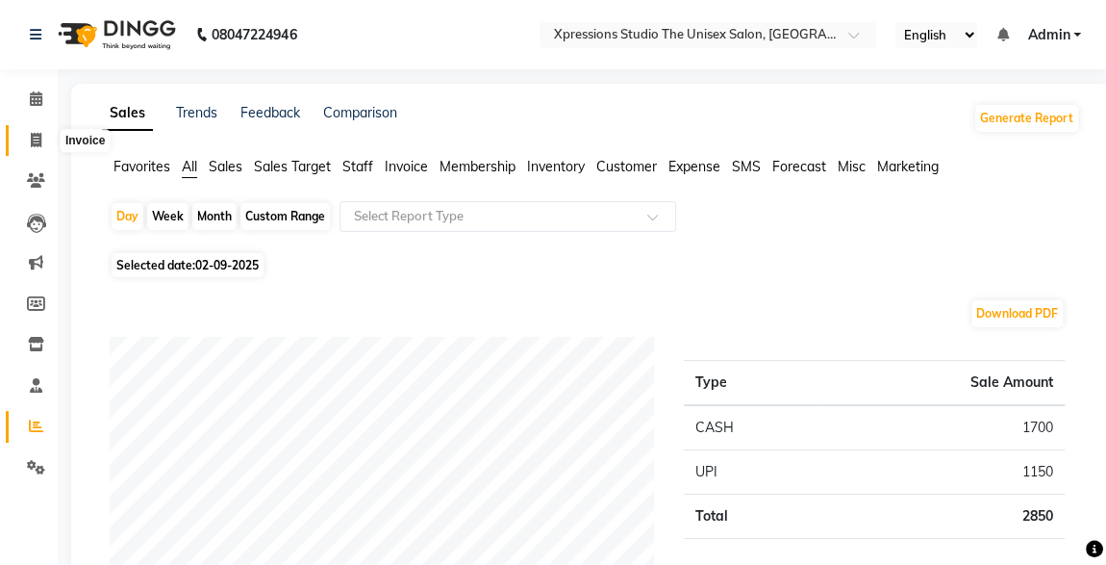
click at [32, 136] on icon at bounding box center [36, 140] width 11 height 14
select select "service"
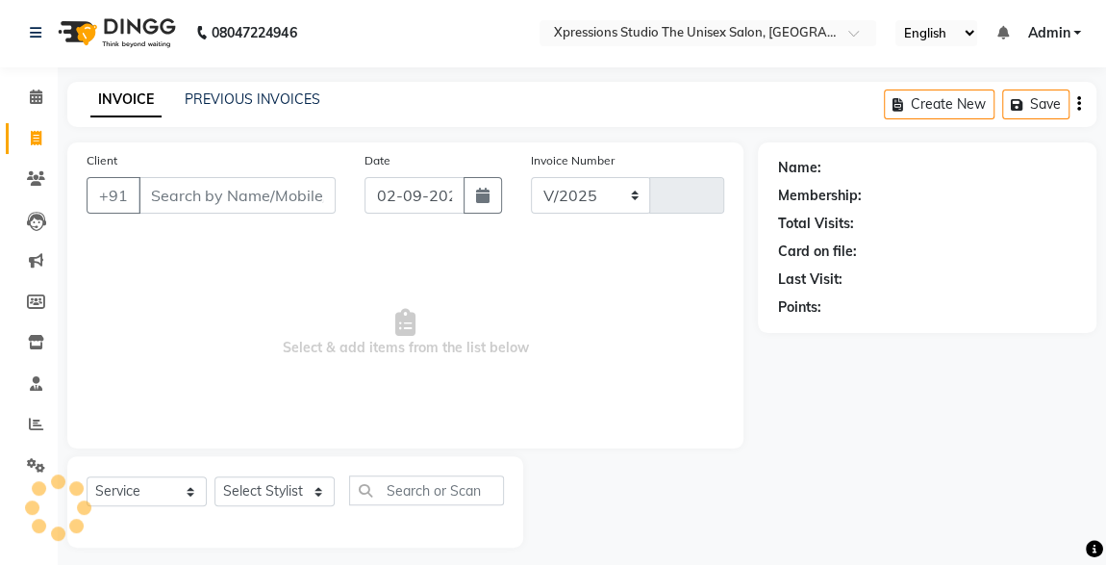
select select "7003"
type input "4513"
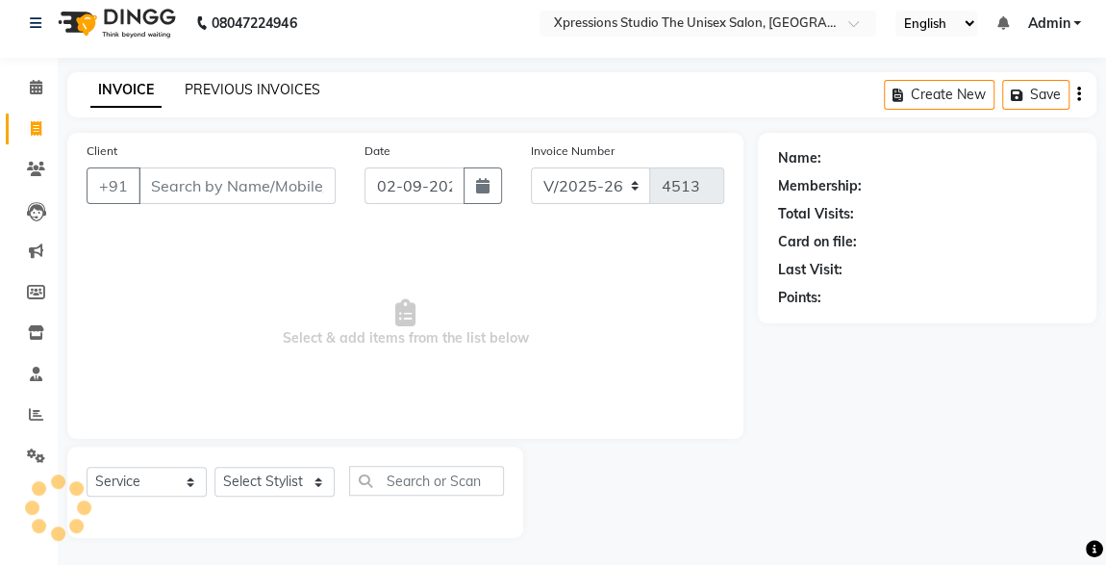
click at [248, 89] on link "PREVIOUS INVOICES" at bounding box center [253, 89] width 136 height 17
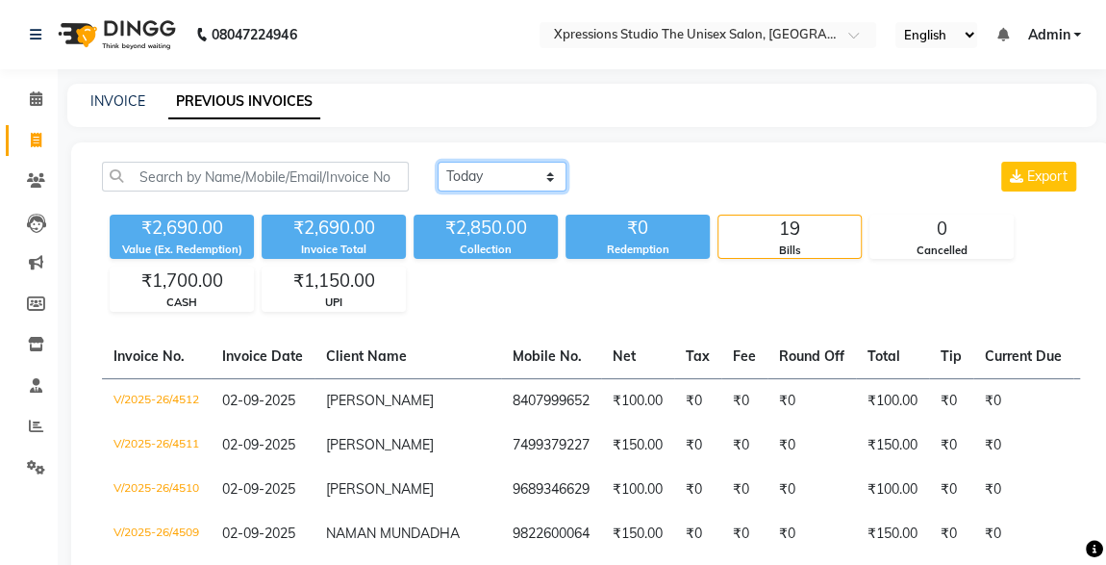
click at [495, 182] on select "Today Yesterday Custom Range" at bounding box center [502, 177] width 129 height 30
select select "[DATE]"
click at [438, 162] on select "Today Yesterday Custom Range" at bounding box center [502, 177] width 129 height 30
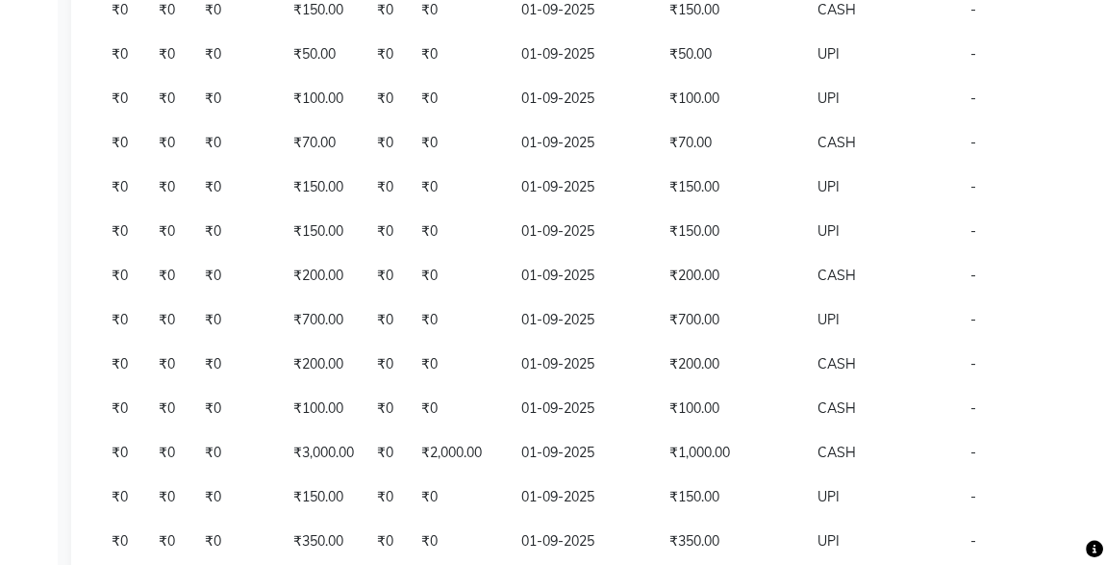
scroll to position [479, 0]
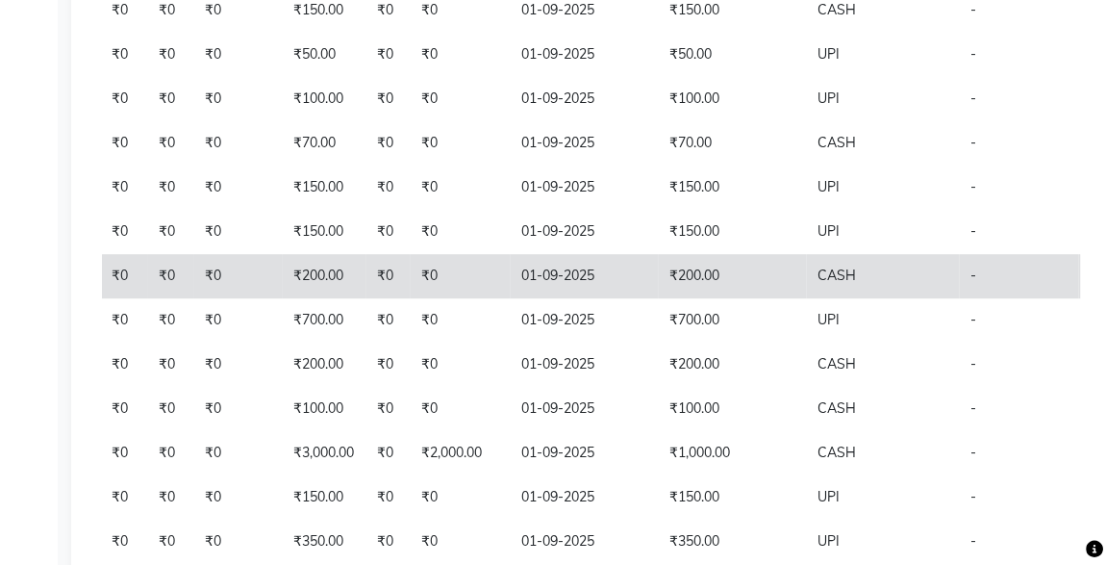
click at [1112, 287] on span "PAID" at bounding box center [1128, 276] width 33 height 19
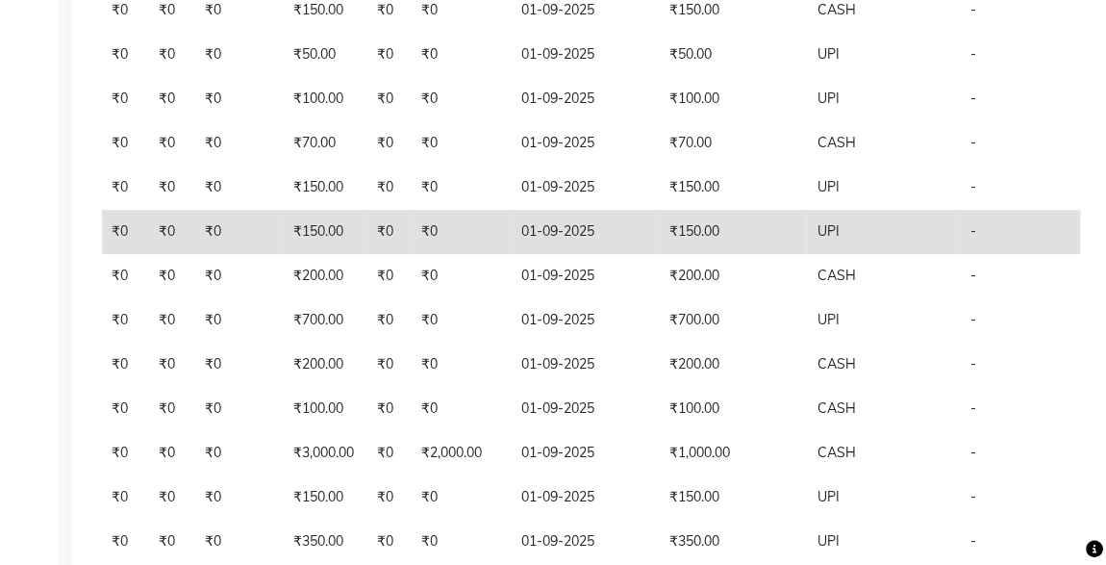
click at [658, 254] on td "₹150.00" at bounding box center [732, 232] width 148 height 44
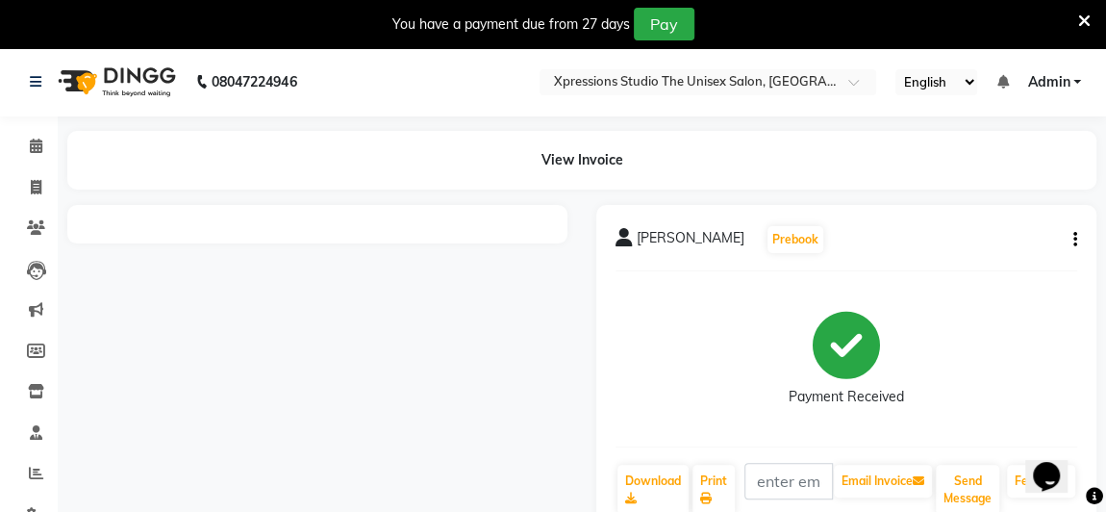
click at [1087, 247] on div "ARBAJ KHAN Prebook Payment Received Download Print Email Invoice Send Message F…" at bounding box center [846, 370] width 500 height 331
click at [1074, 241] on icon "button" at bounding box center [1076, 240] width 4 height 1
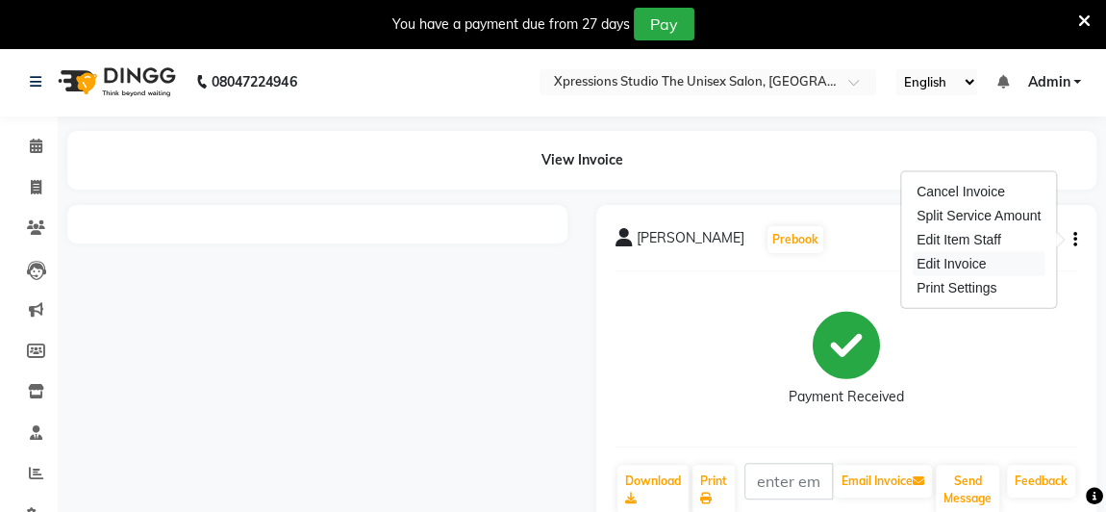
click at [985, 266] on div "Edit Invoice" at bounding box center [979, 264] width 132 height 24
select select "service"
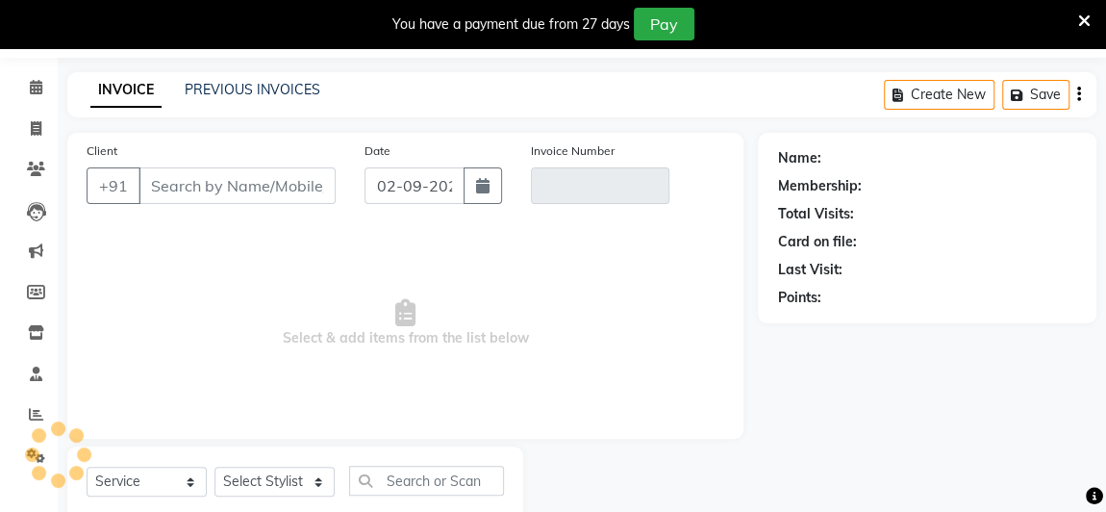
scroll to position [112, 0]
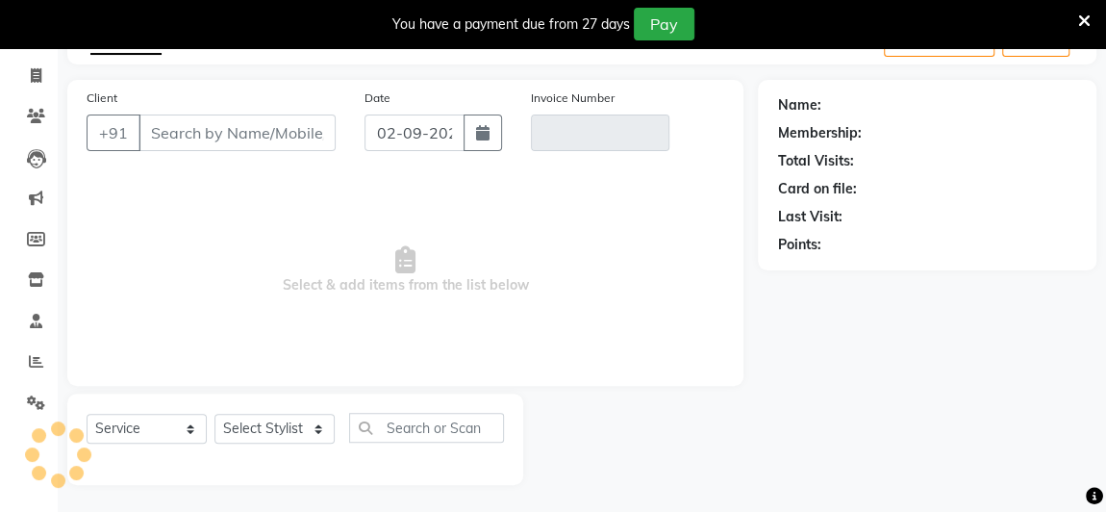
type input "8509514232"
type input "V/2025-26/4485"
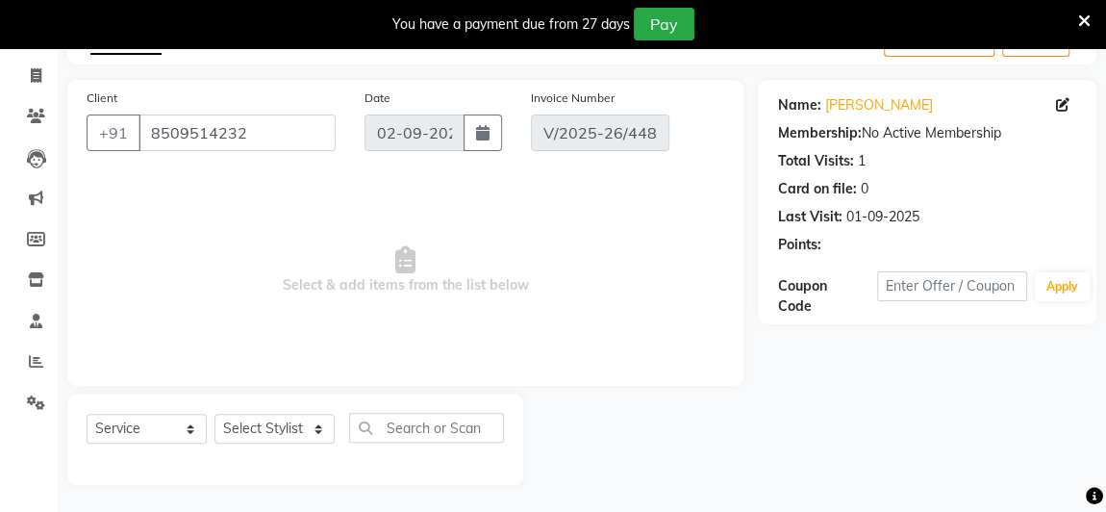
type input "01-09-2025"
select select "select"
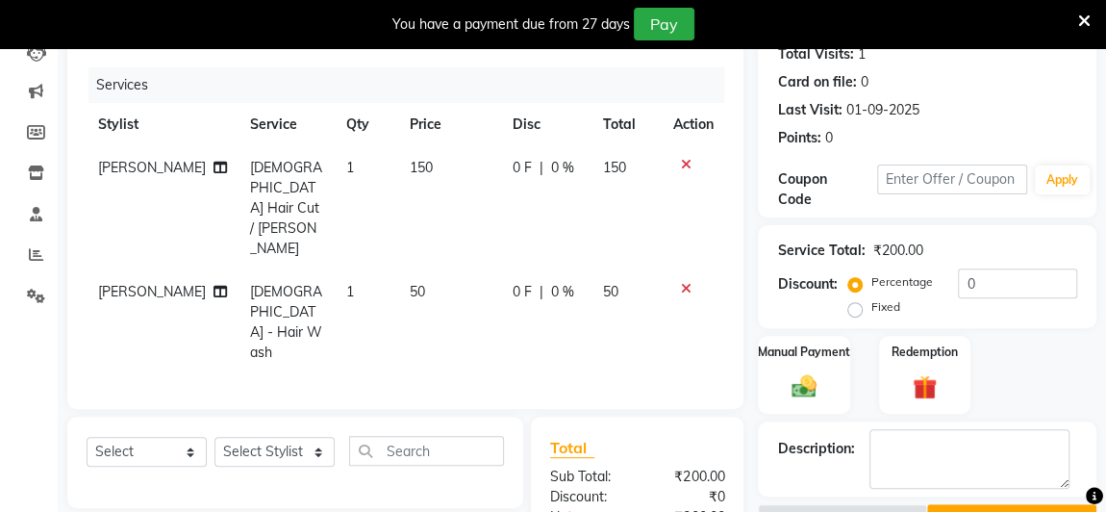
scroll to position [384, 0]
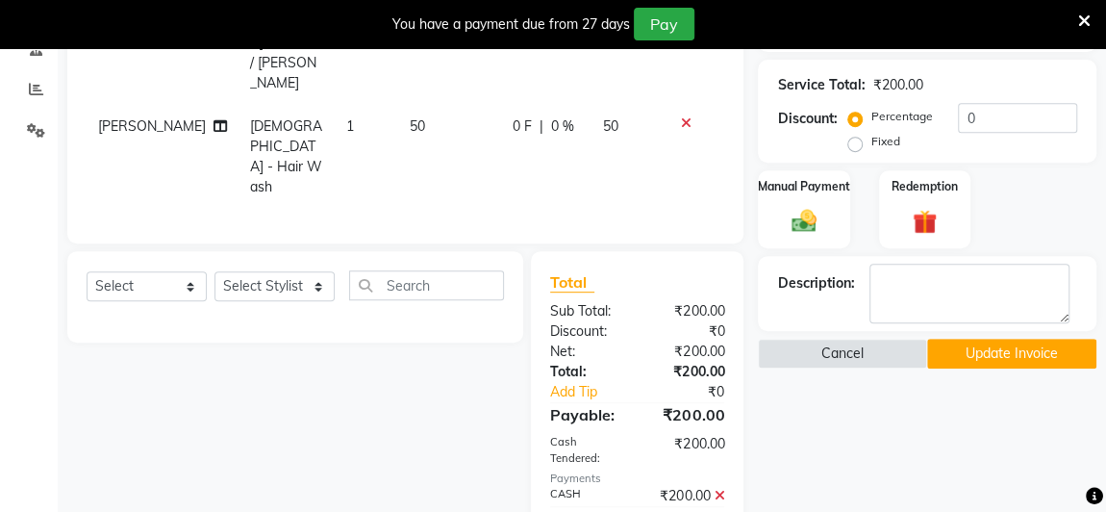
click at [721, 489] on icon at bounding box center [719, 495] width 11 height 13
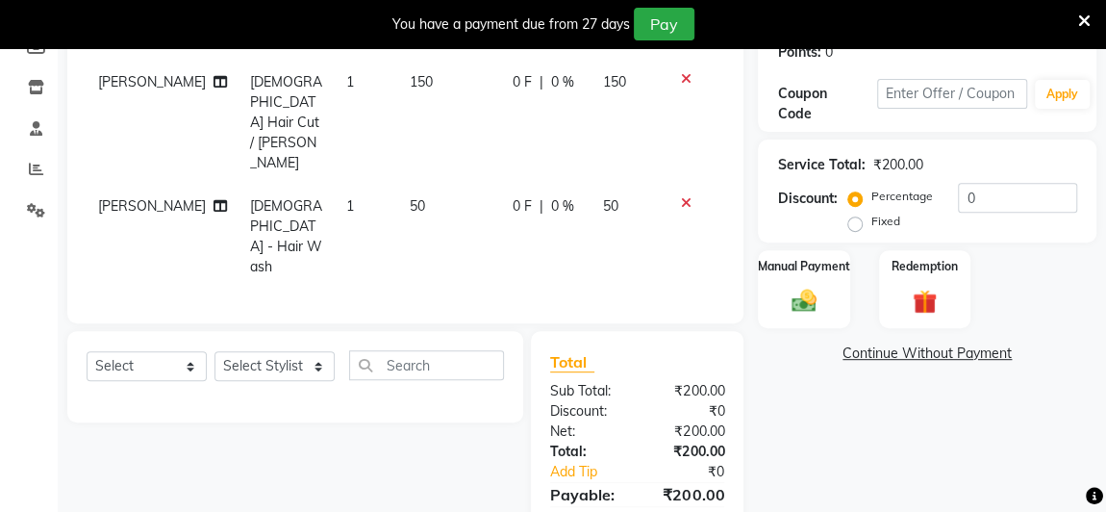
click at [808, 297] on img at bounding box center [804, 301] width 40 height 28
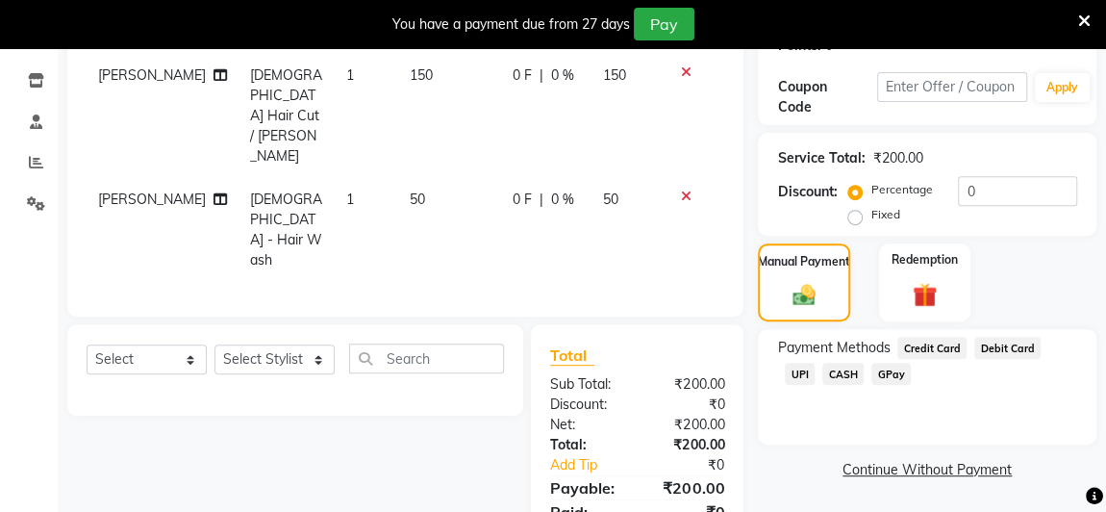
click at [815, 363] on span "UPI" at bounding box center [800, 374] width 30 height 22
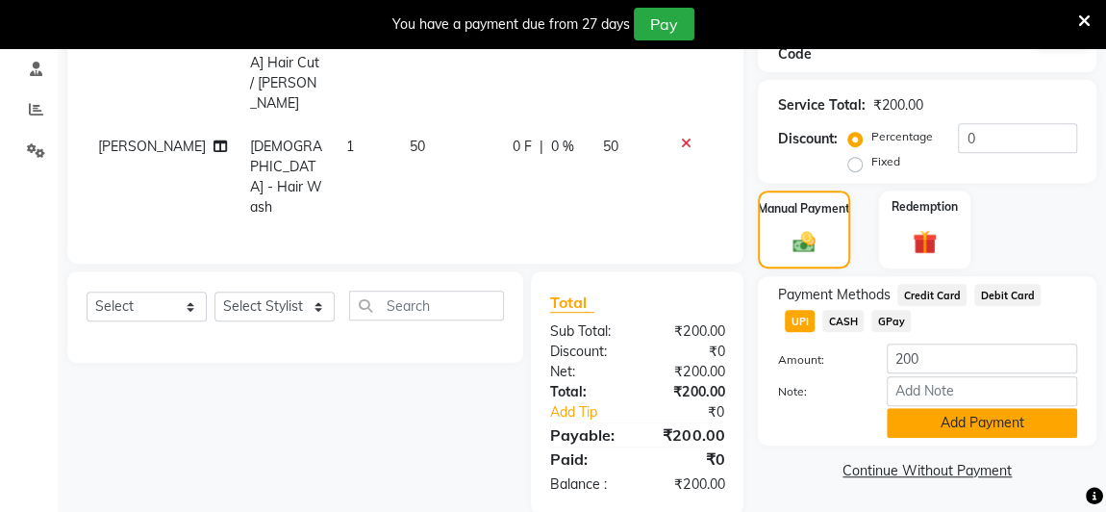
click at [1027, 425] on button "Add Payment" at bounding box center [982, 423] width 190 height 30
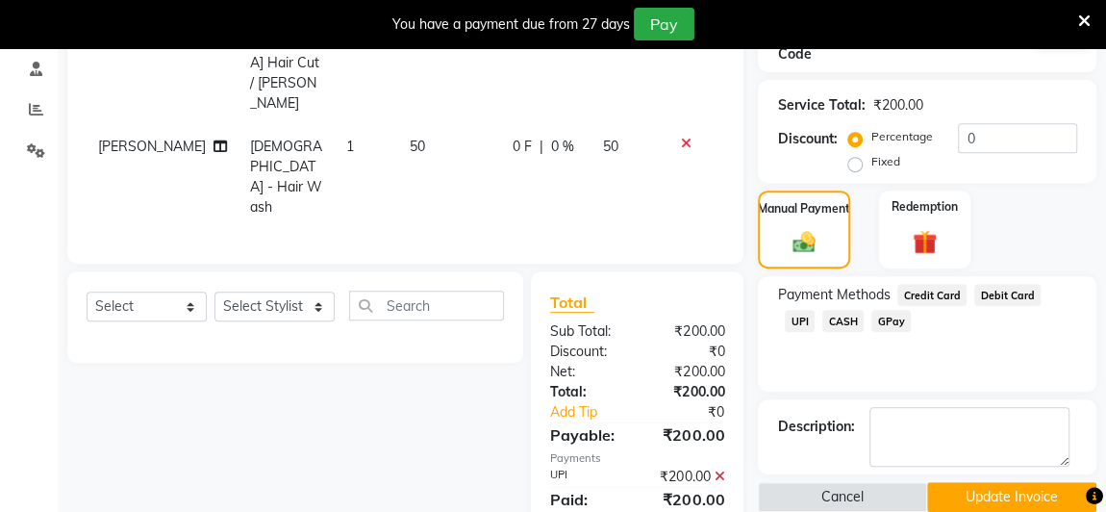
scroll to position [390, 0]
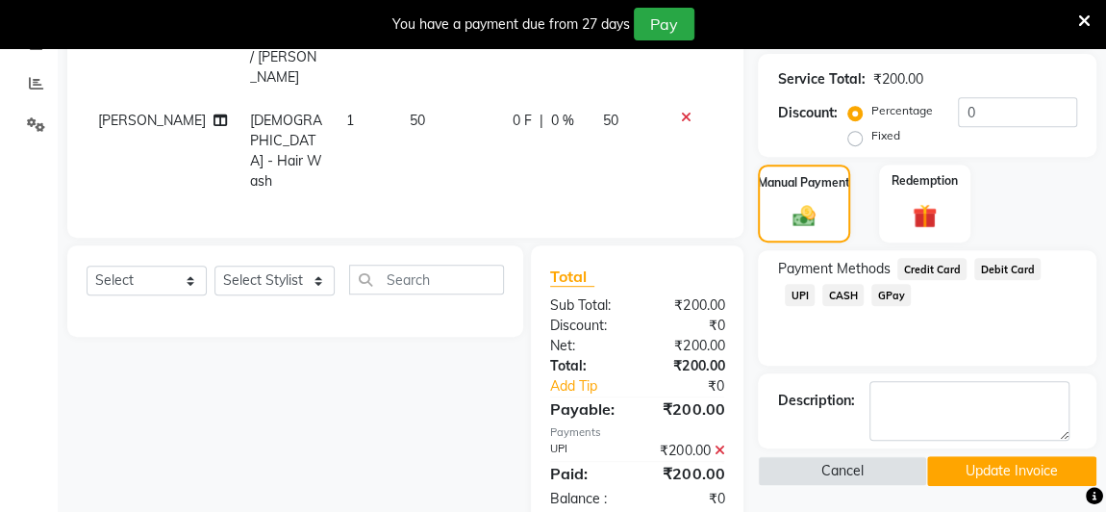
click at [1021, 468] on button "Update Invoice" at bounding box center [1011, 471] width 169 height 30
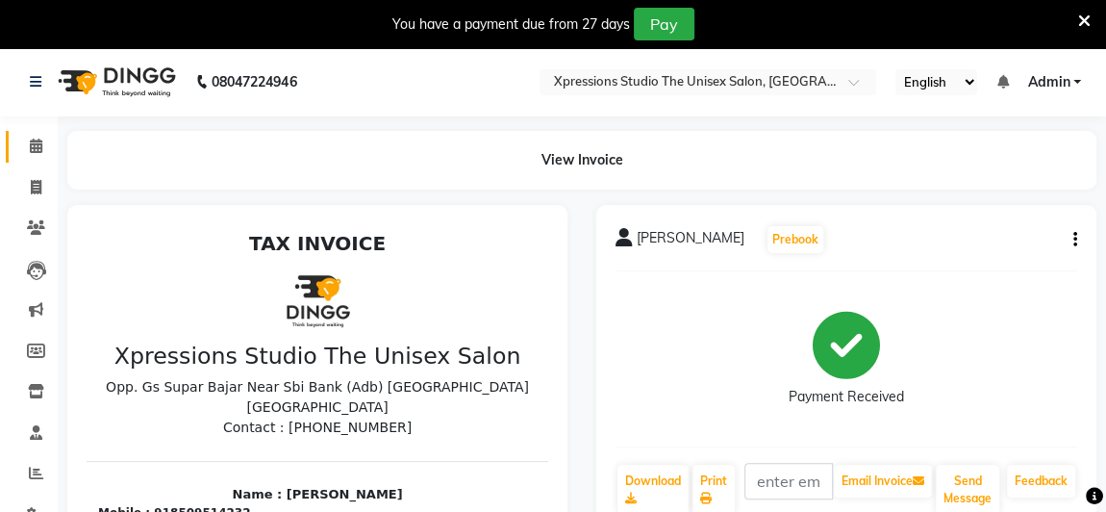
click at [42, 147] on span at bounding box center [36, 147] width 34 height 22
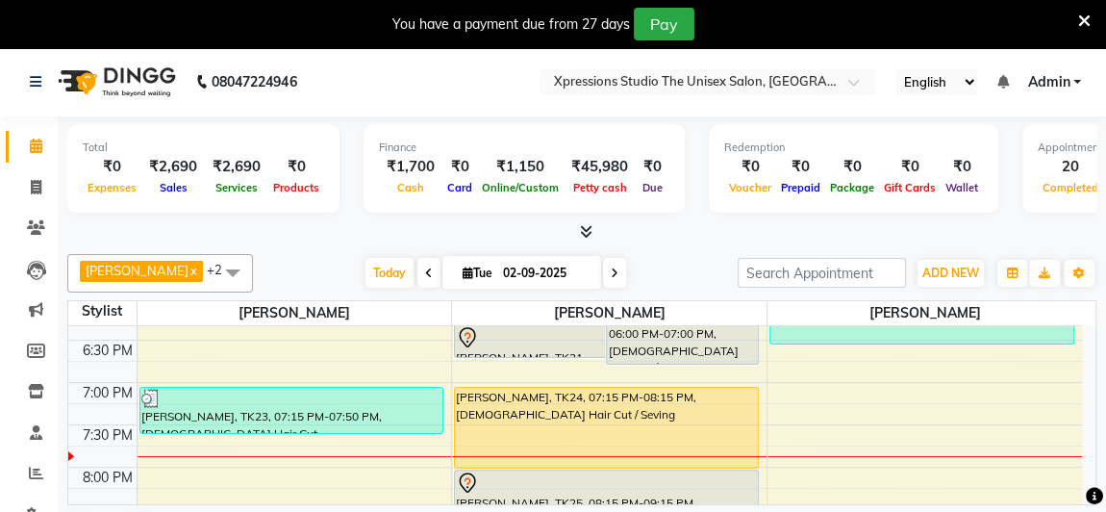
scroll to position [879, 0]
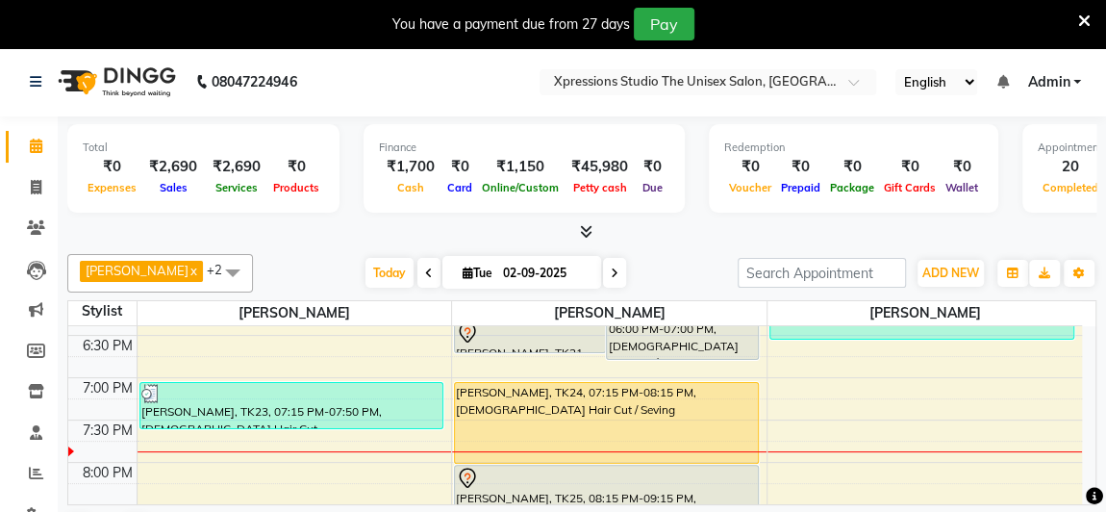
click at [551, 431] on div "[PERSON_NAME], TK24, 07:15 PM-08:15 PM, [DEMOGRAPHIC_DATA] Hair Cut / Seving" at bounding box center [606, 423] width 303 height 80
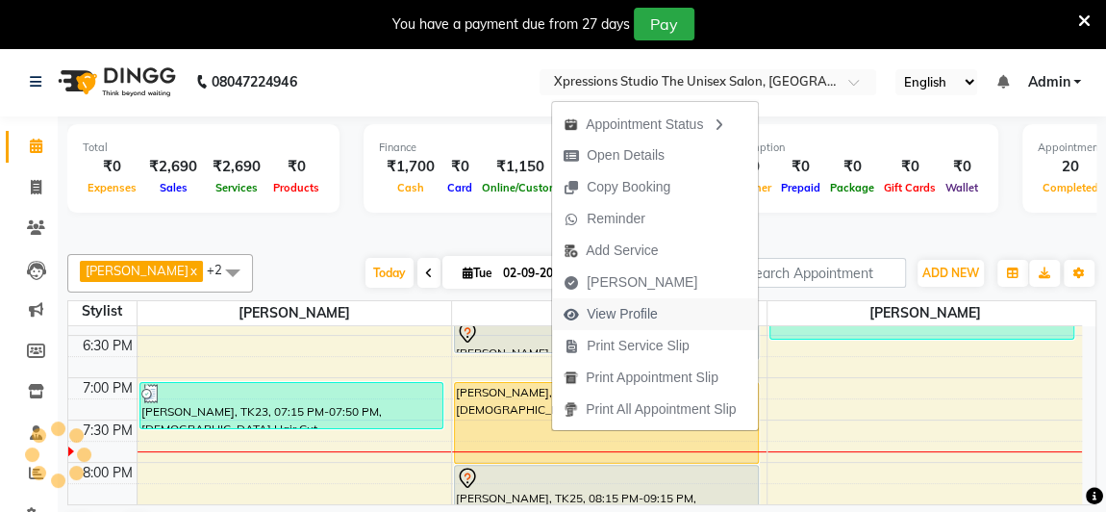
click at [593, 316] on span "View Profile" at bounding box center [622, 314] width 71 height 20
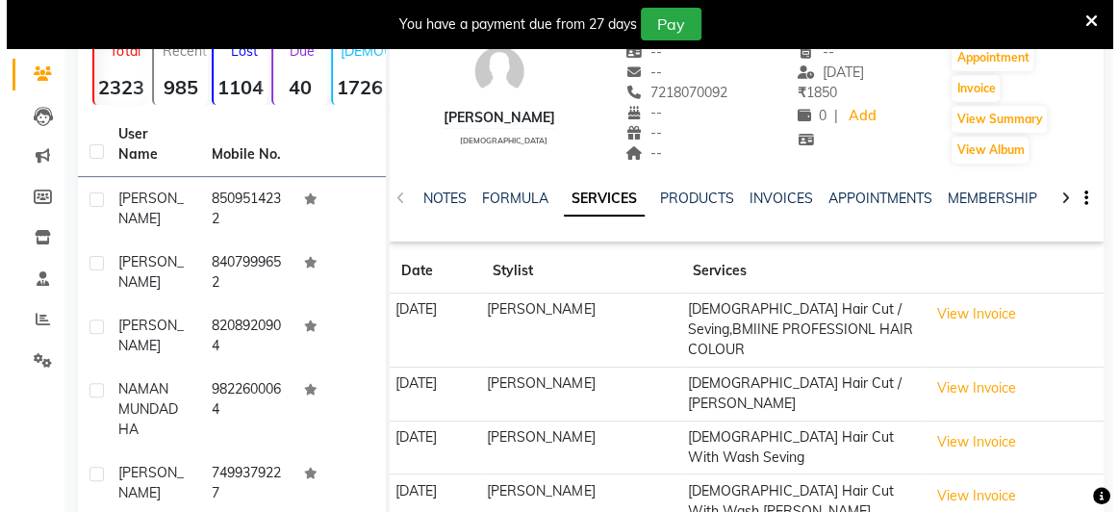
scroll to position [160, 0]
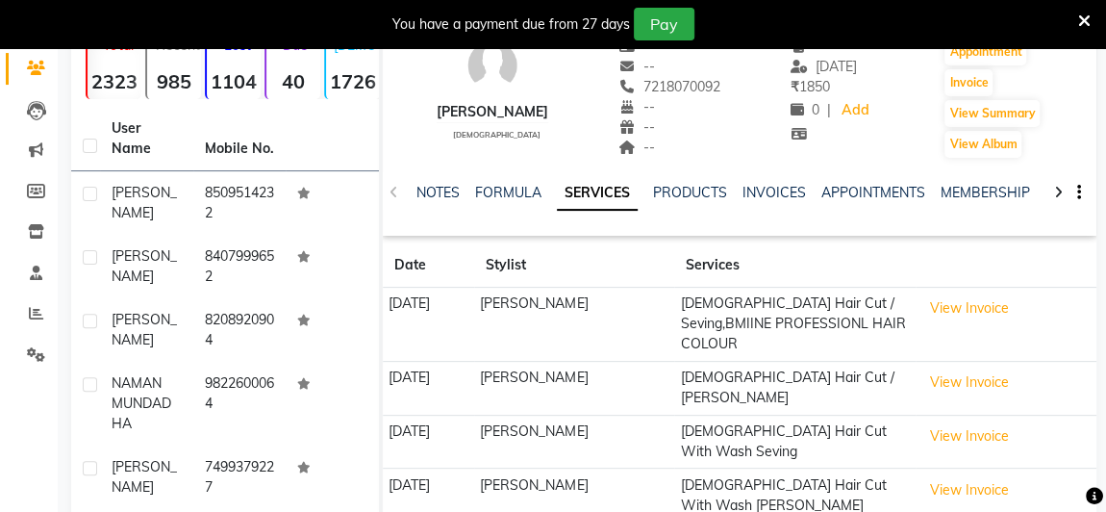
click at [570, 428] on td "[PERSON_NAME]" at bounding box center [574, 442] width 200 height 54
click at [1001, 309] on button "View Invoice" at bounding box center [970, 308] width 96 height 30
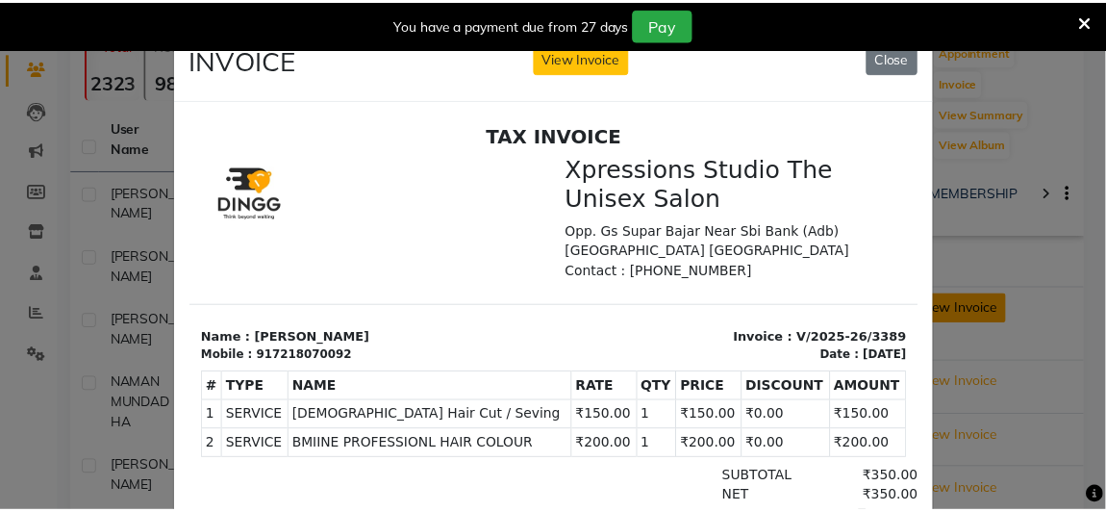
scroll to position [14, 0]
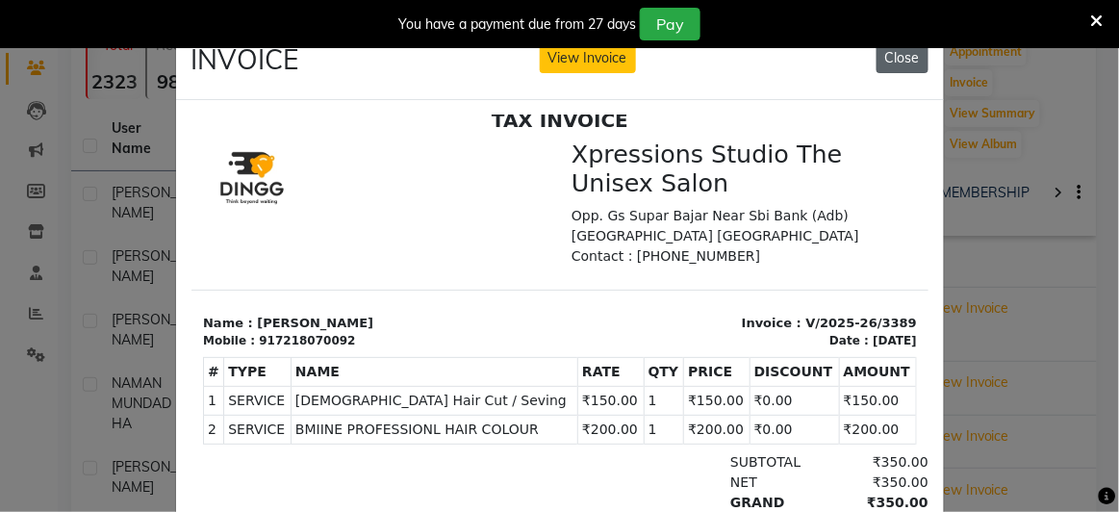
click at [907, 57] on button "Close" at bounding box center [902, 58] width 52 height 30
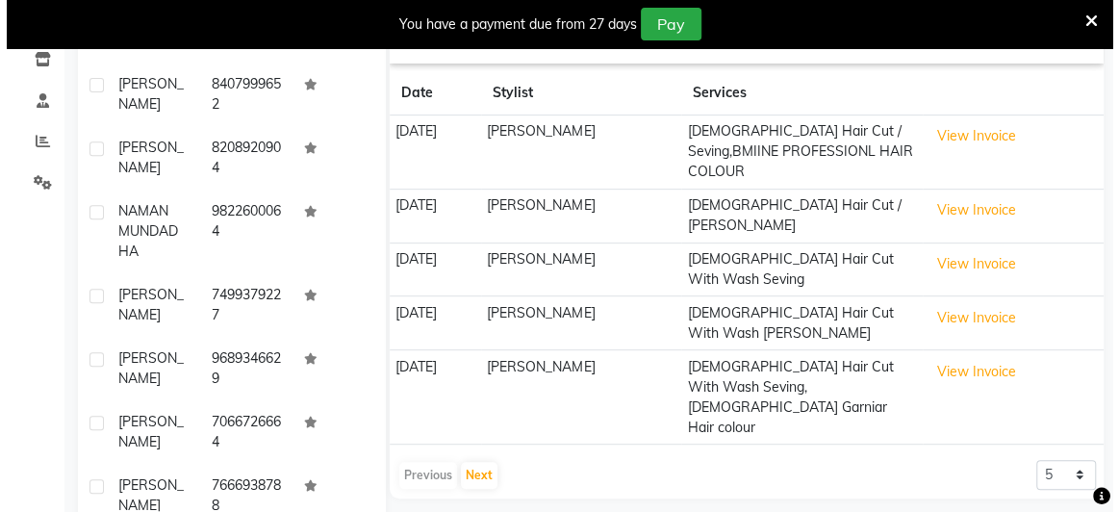
scroll to position [337, 0]
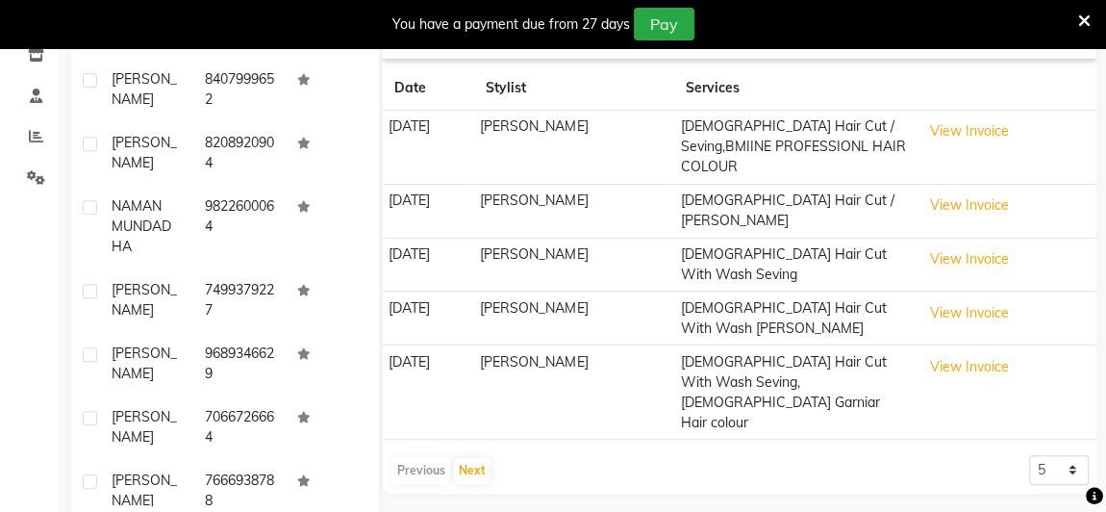
click at [1000, 352] on button "View Invoice" at bounding box center [970, 367] width 96 height 30
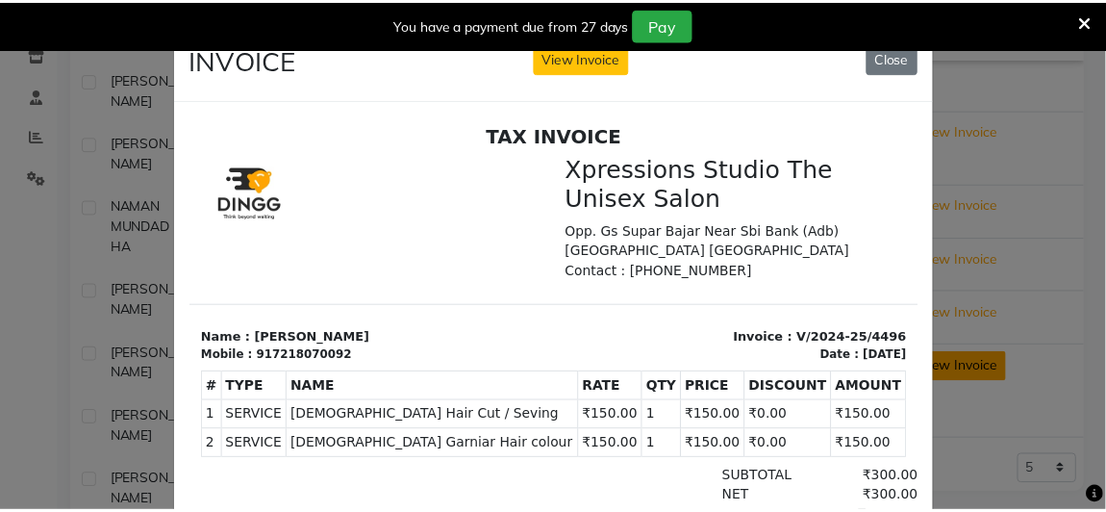
scroll to position [14, 0]
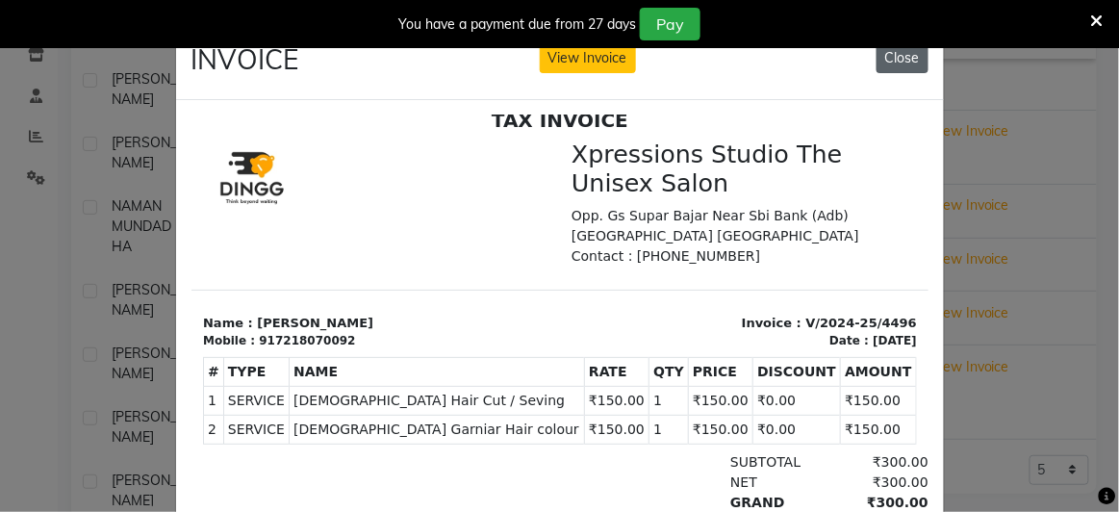
click at [901, 63] on button "Close" at bounding box center [902, 58] width 52 height 30
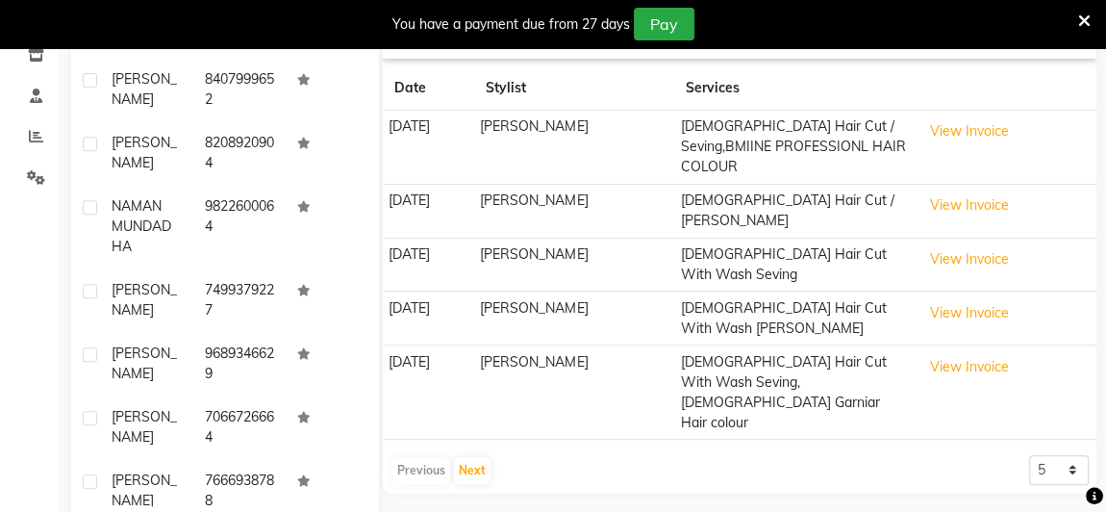
scroll to position [0, 0]
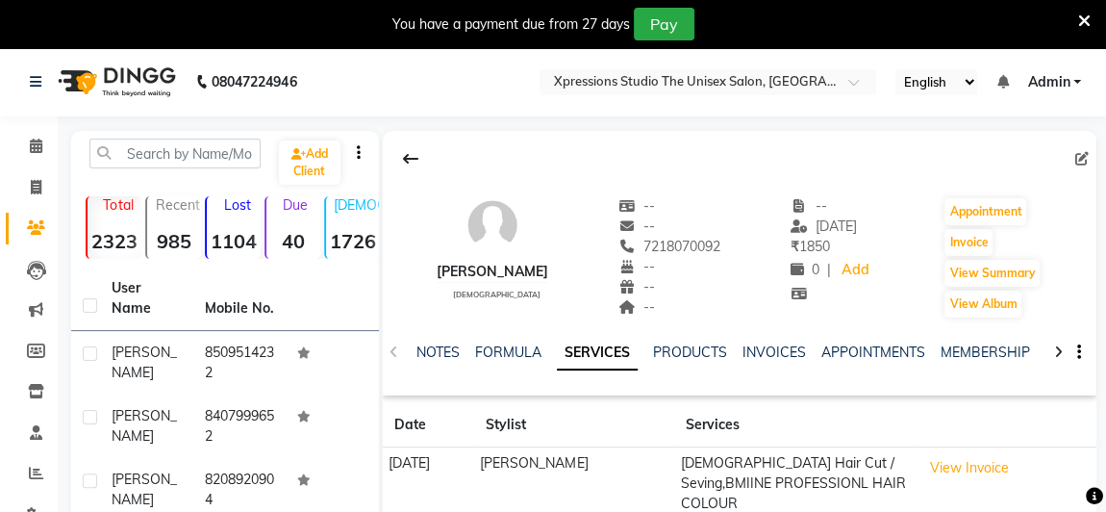
click at [1080, 25] on icon at bounding box center [1084, 21] width 13 height 17
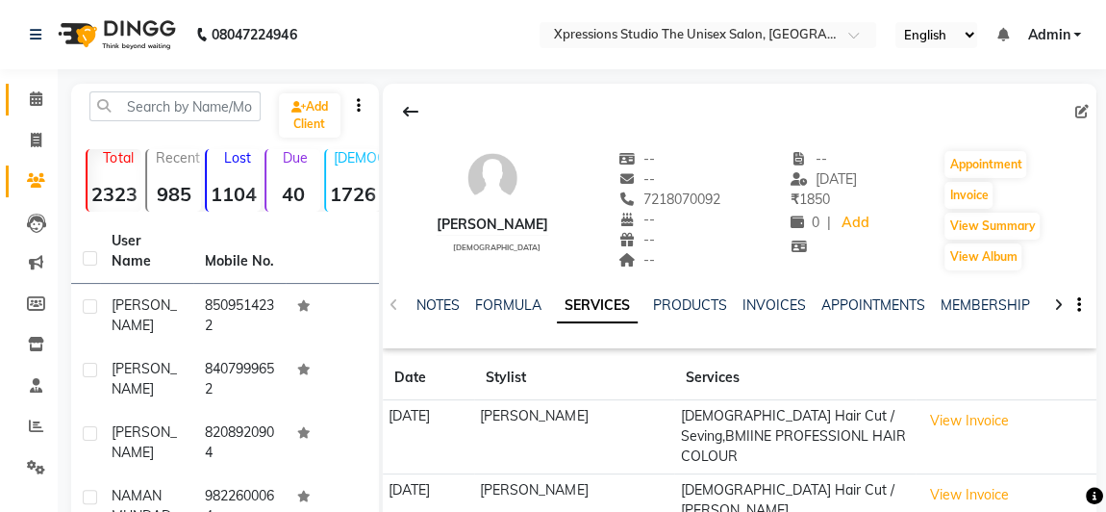
click at [25, 111] on link "Calendar" at bounding box center [29, 100] width 46 height 32
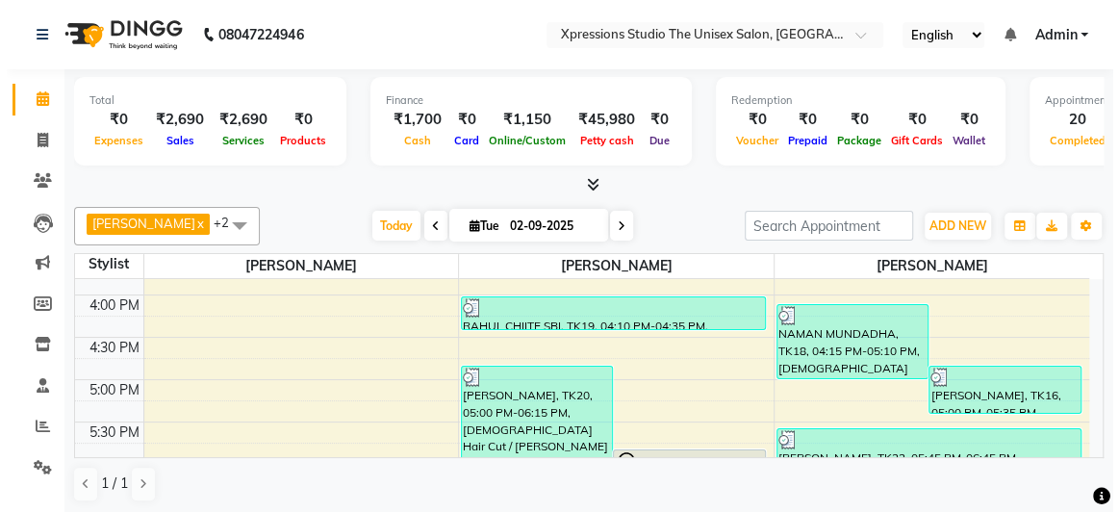
scroll to position [664, 0]
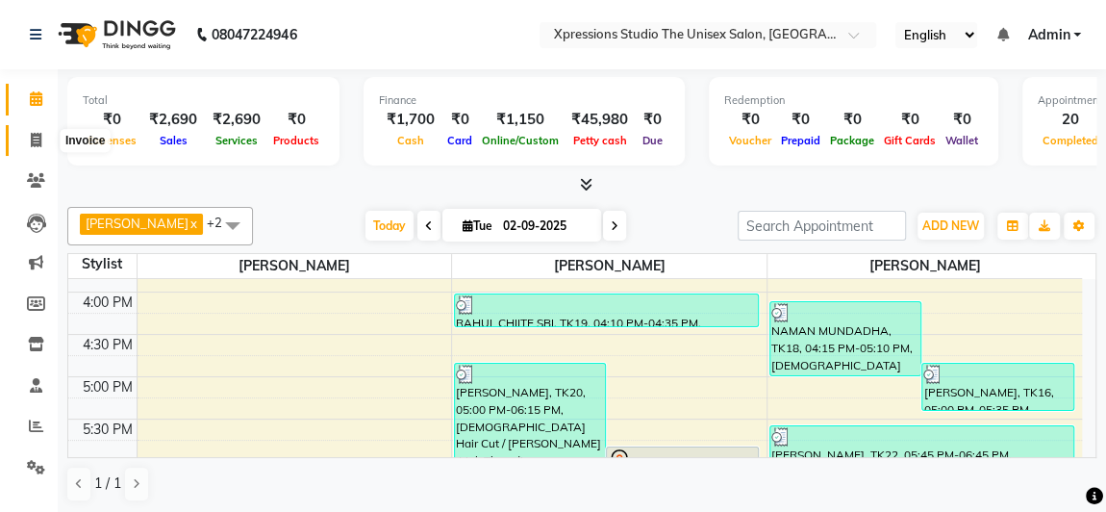
click at [26, 146] on span at bounding box center [36, 141] width 34 height 22
select select "service"
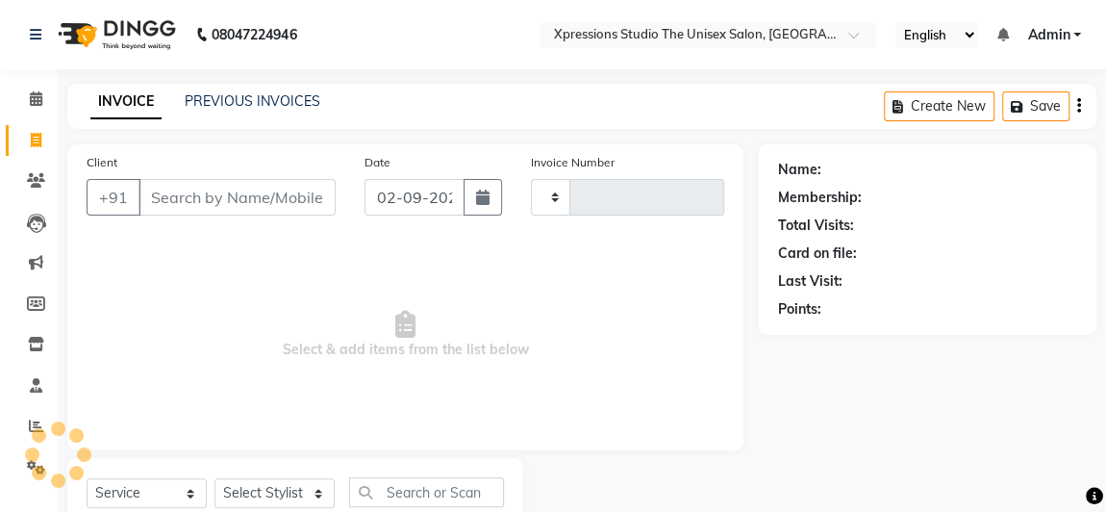
type input "4513"
select select "7003"
click at [238, 101] on link "PREVIOUS INVOICES" at bounding box center [253, 100] width 136 height 17
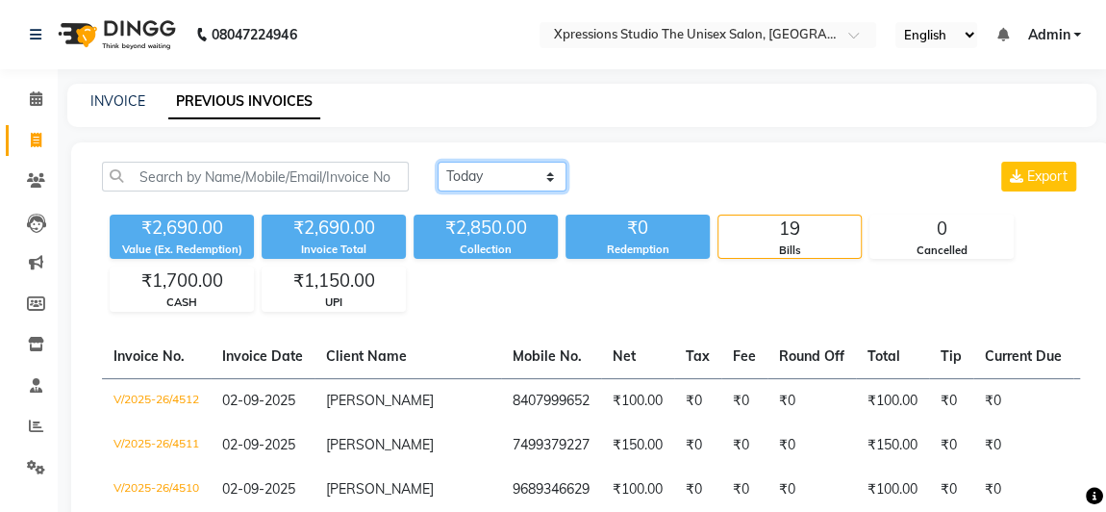
click at [458, 170] on select "Today Yesterday Custom Range" at bounding box center [502, 177] width 129 height 30
select select "yesterday"
click at [438, 162] on select "Today Yesterday Custom Range" at bounding box center [502, 177] width 129 height 30
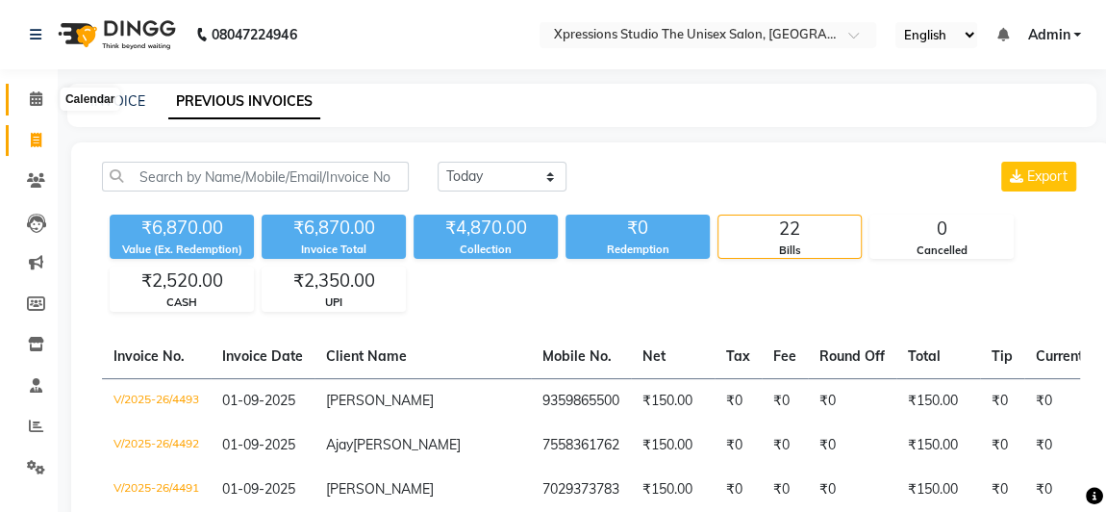
click at [33, 101] on icon at bounding box center [36, 98] width 13 height 14
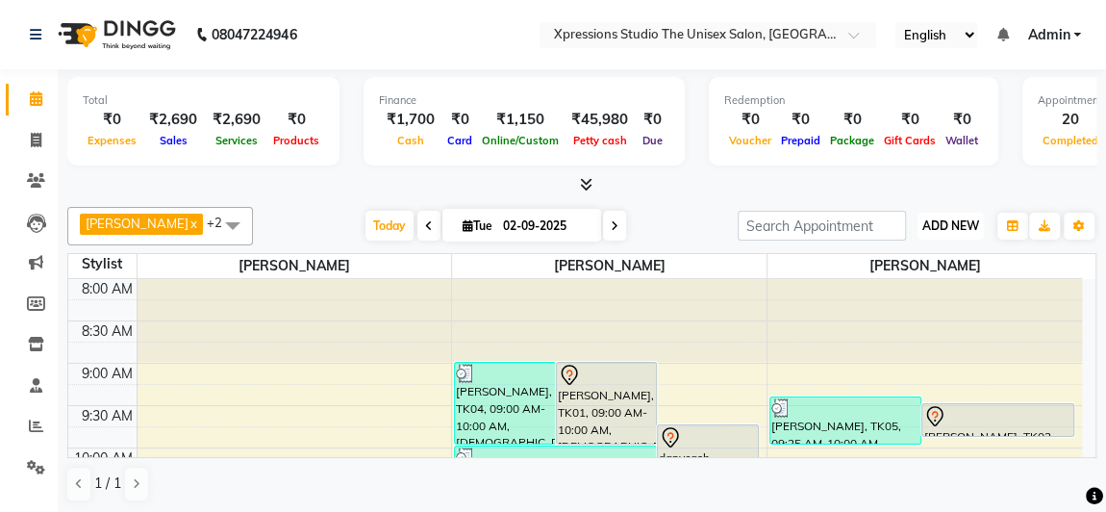
click at [939, 223] on span "ADD NEW" at bounding box center [951, 225] width 57 height 14
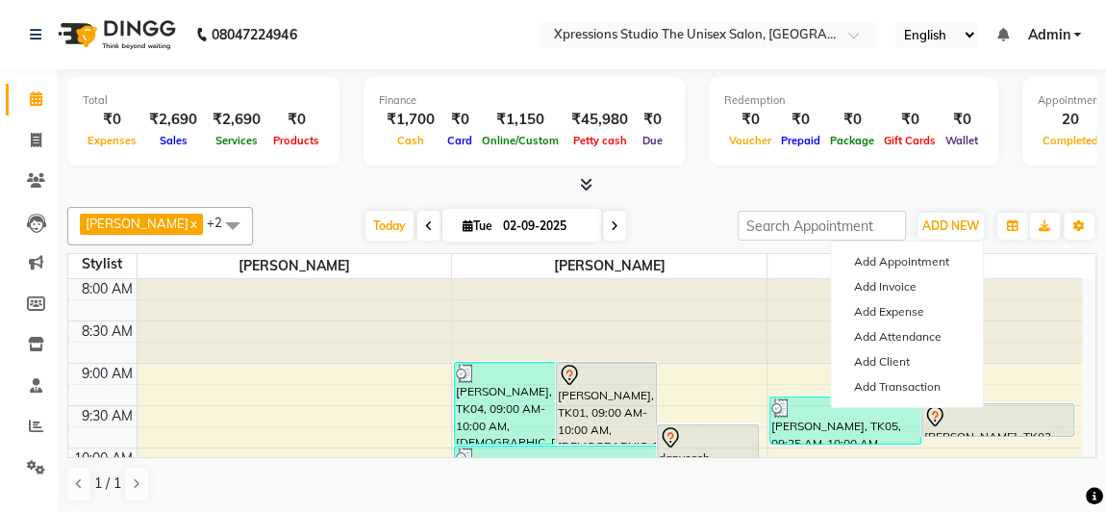
click at [586, 184] on icon at bounding box center [586, 184] width 13 height 14
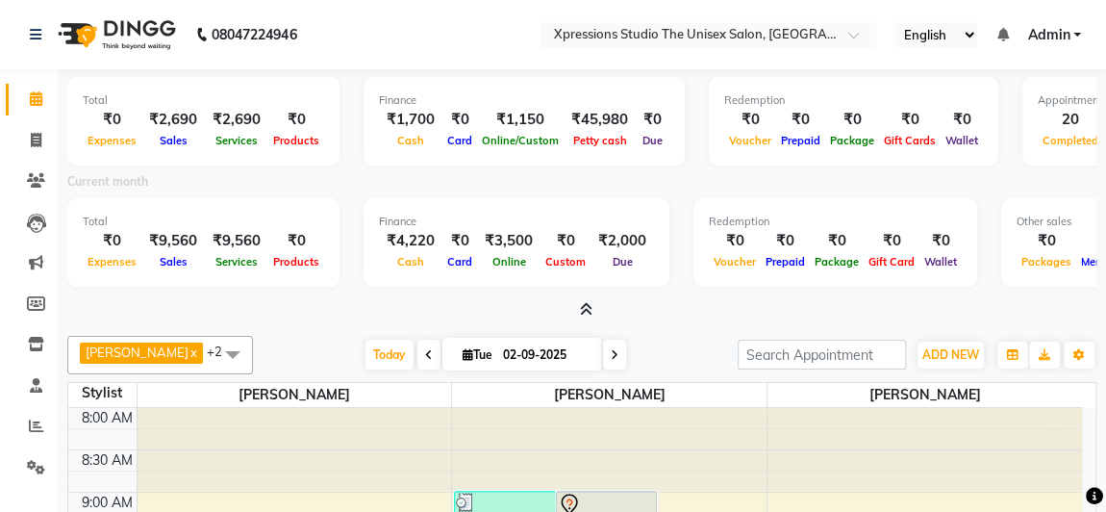
click at [585, 291] on div "Total ₹0 Expenses ₹2,690 Sales ₹2,690 Services ₹0 Products Finance ₹1,700 Cash …" at bounding box center [581, 194] width 1029 height 251
click at [584, 294] on div "Total ₹0 Expenses ₹2,690 Sales ₹2,690 Services ₹0 Products Finance ₹1,700 Cash …" at bounding box center [581, 194] width 1029 height 251
click at [572, 302] on span at bounding box center [582, 310] width 20 height 20
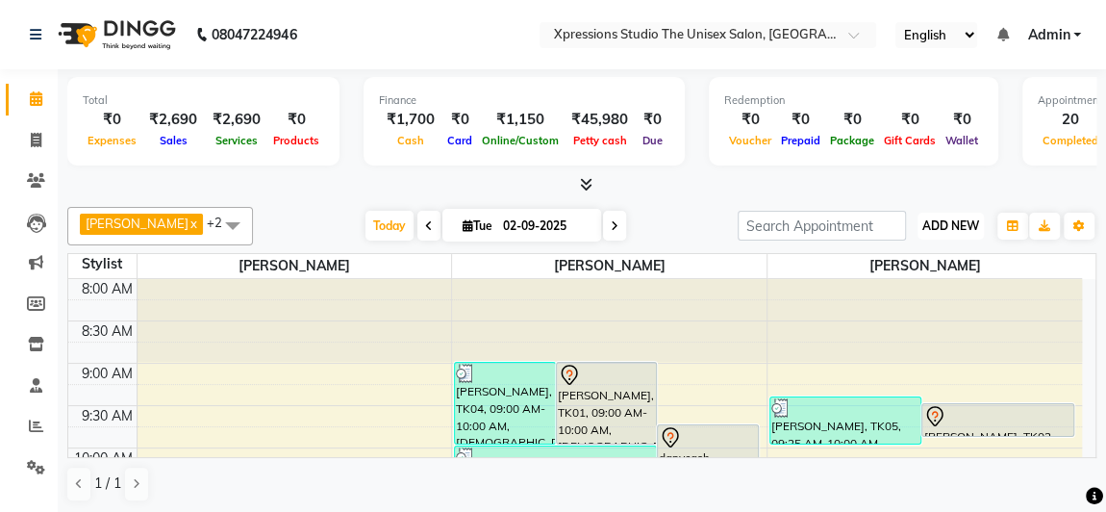
click at [948, 220] on span "ADD NEW" at bounding box center [951, 225] width 57 height 14
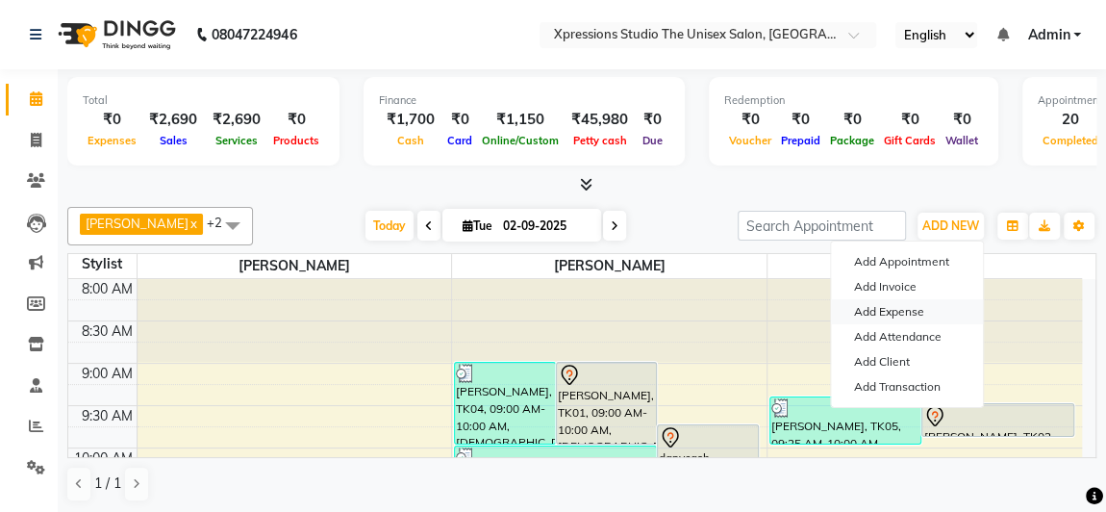
click at [874, 315] on link "Add Expense" at bounding box center [907, 311] width 152 height 25
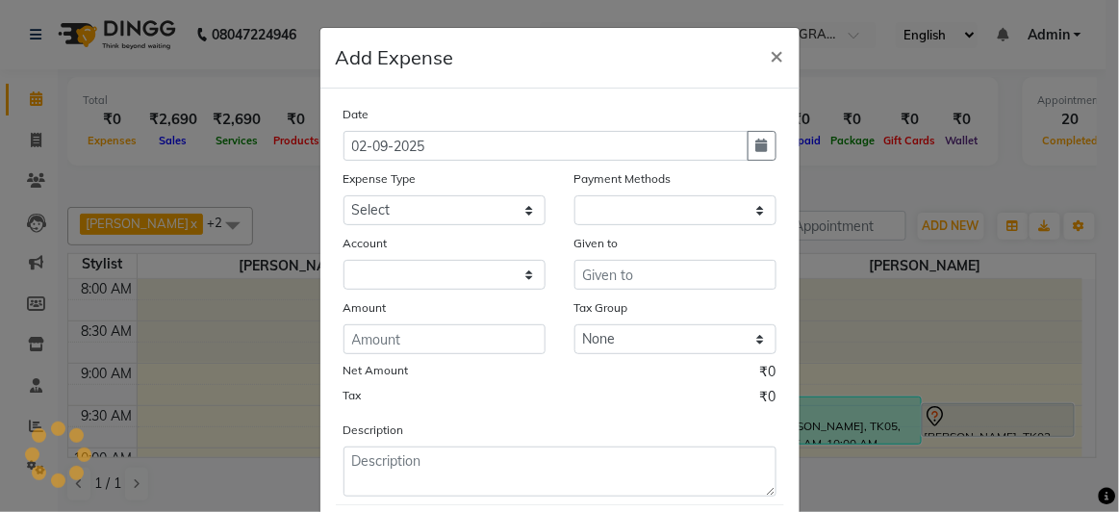
select select "1"
select select "6063"
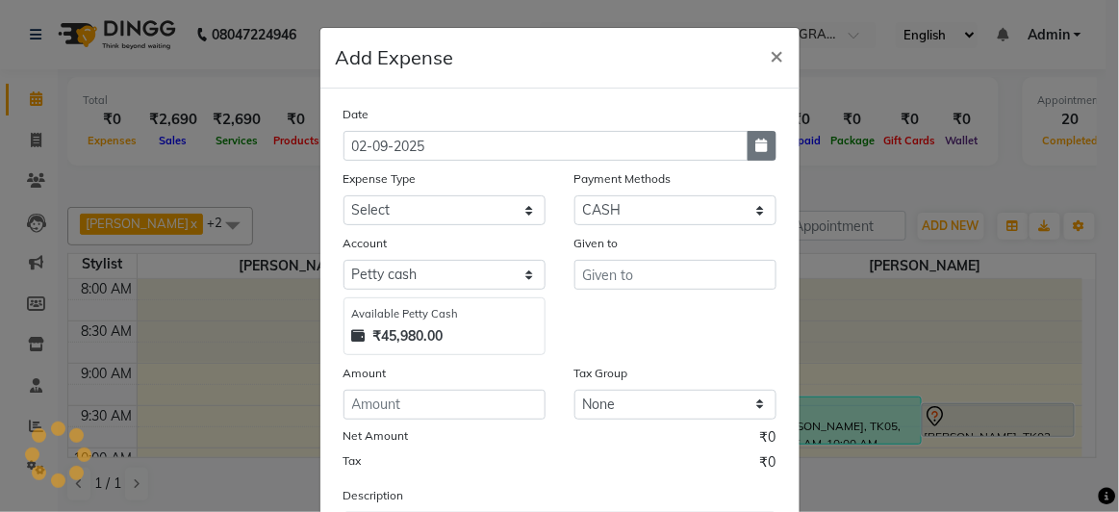
click at [757, 147] on icon "button" at bounding box center [762, 145] width 12 height 13
select select "9"
select select "2025"
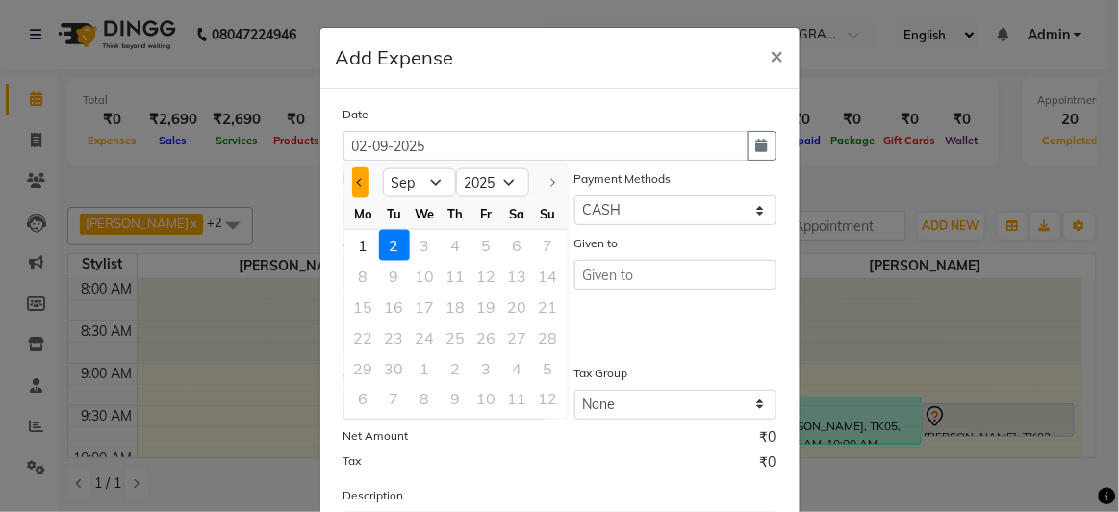
click at [352, 176] on button "Previous month" at bounding box center [360, 182] width 16 height 31
select select "8"
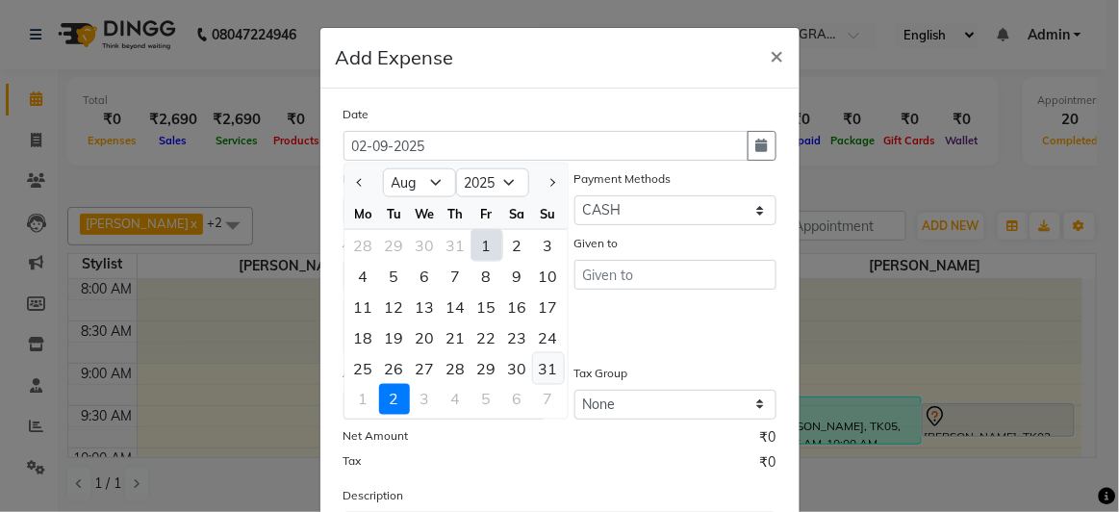
click at [551, 372] on div "31" at bounding box center [548, 368] width 31 height 31
type input "31-08-2025"
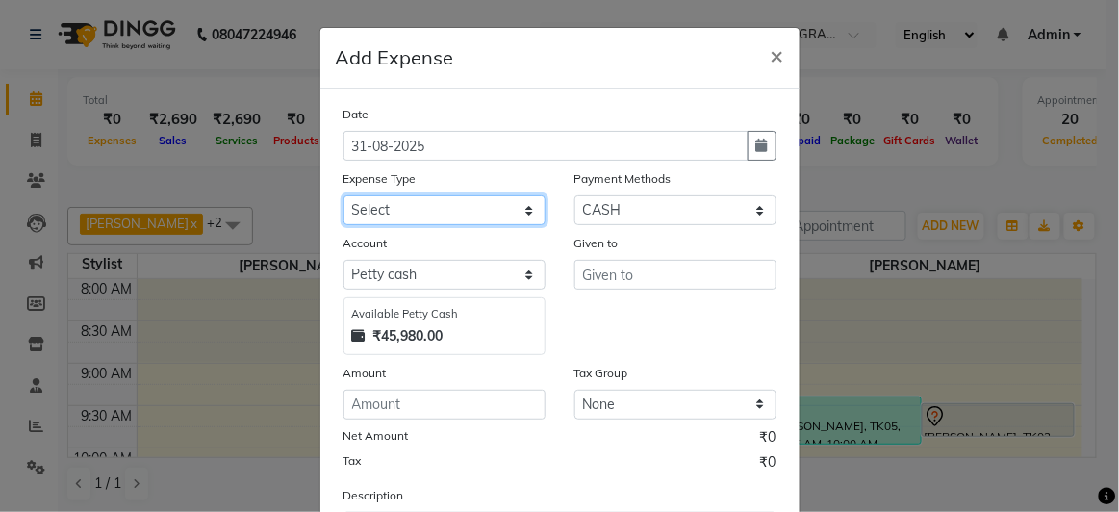
click at [378, 202] on select "Select [PERSON_NAME] Advance Advance Salary Bank charges Cash transfer to bank …" at bounding box center [444, 210] width 202 height 30
select select "19135"
click at [343, 195] on select "Select [PERSON_NAME] Advance Advance Salary Bank charges Cash transfer to bank …" at bounding box center [444, 210] width 202 height 30
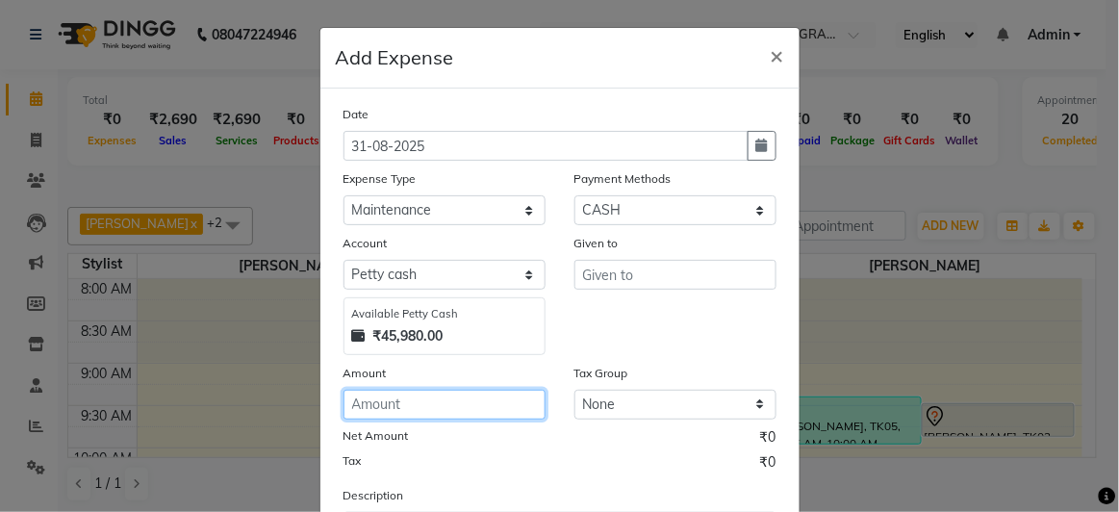
click at [354, 403] on input "number" at bounding box center [444, 405] width 202 height 30
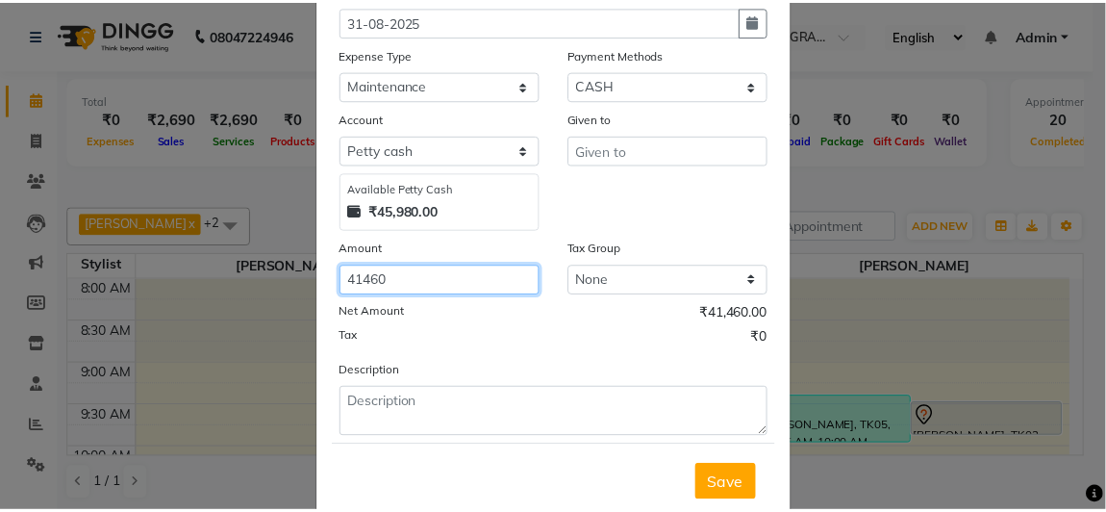
scroll to position [171, 0]
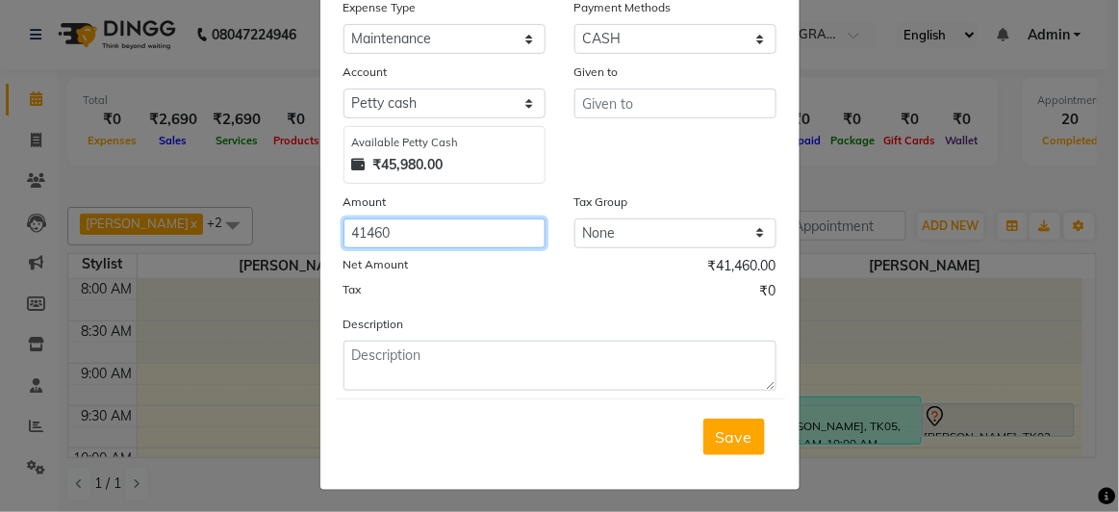
type input "41460"
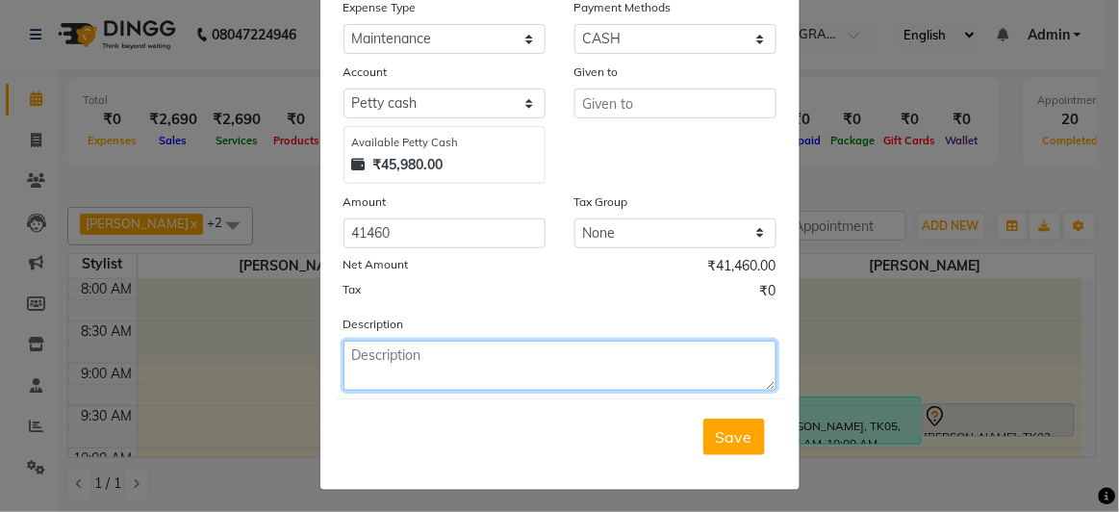
click at [403, 353] on textarea at bounding box center [559, 366] width 433 height 50
type textarea "HOME"
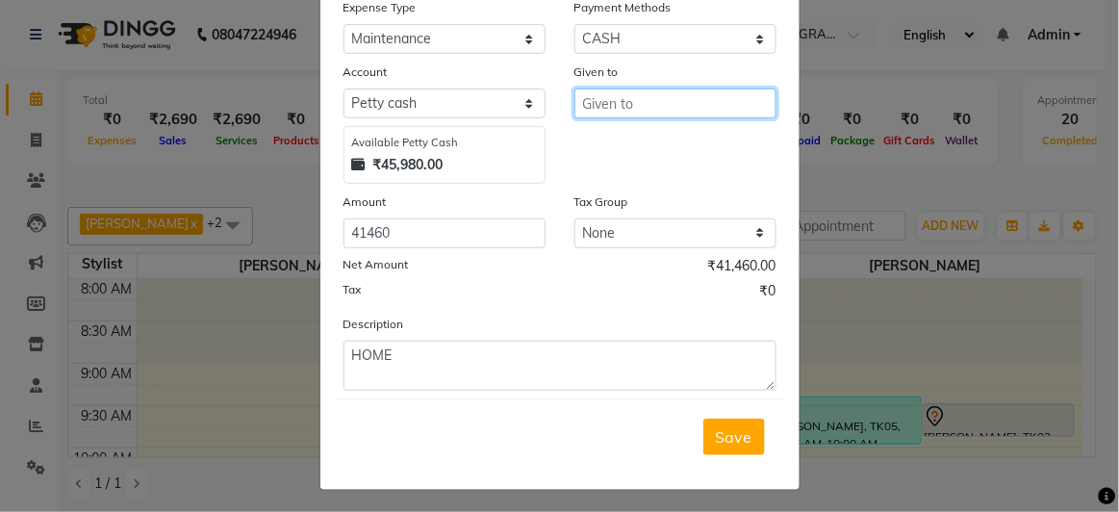
click at [654, 93] on input "text" at bounding box center [675, 104] width 202 height 30
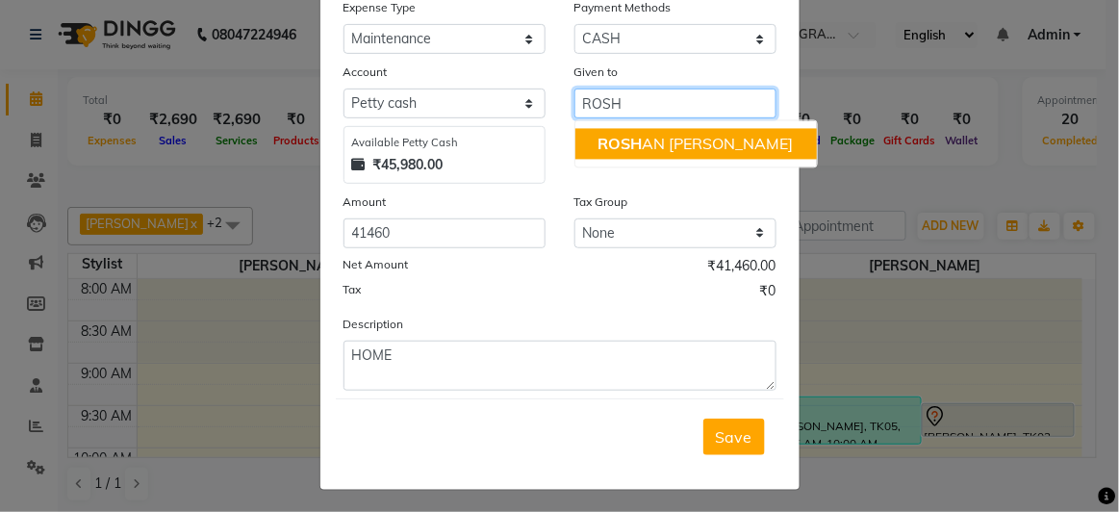
click at [672, 149] on ngb-highlight "ROSH AN [PERSON_NAME]" at bounding box center [695, 144] width 195 height 19
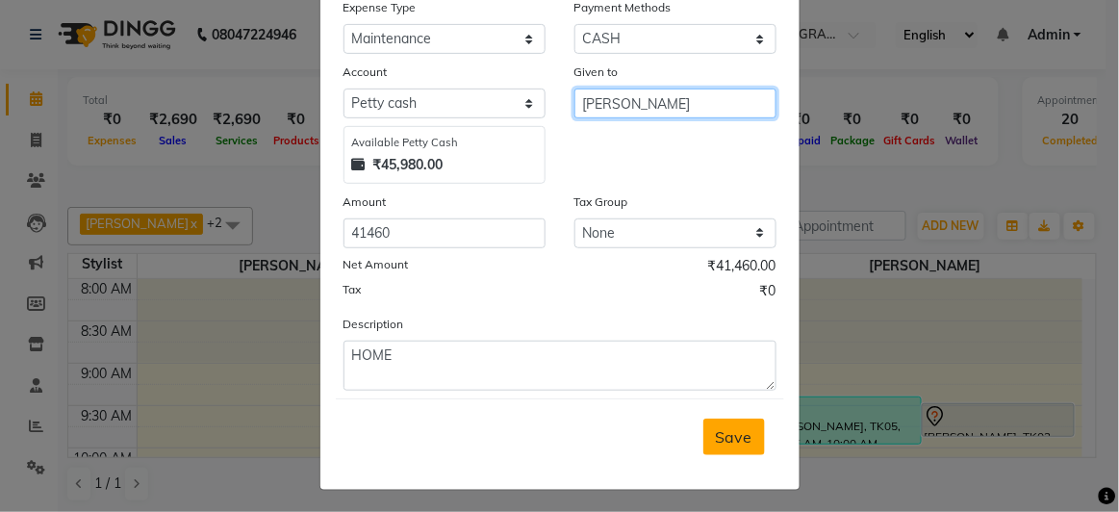
type input "[PERSON_NAME]"
click at [723, 432] on span "Save" at bounding box center [734, 436] width 37 height 19
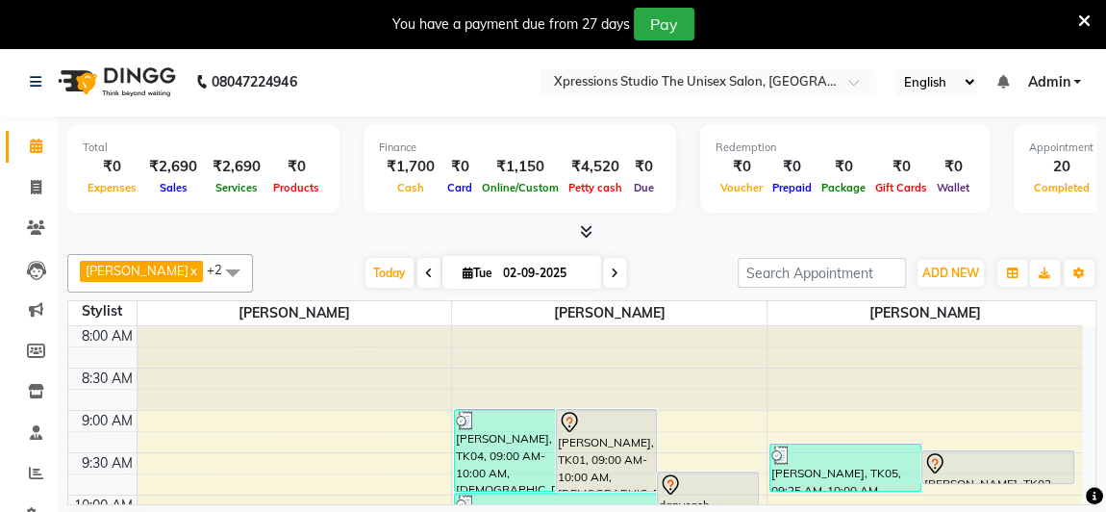
click at [575, 231] on span at bounding box center [582, 232] width 20 height 20
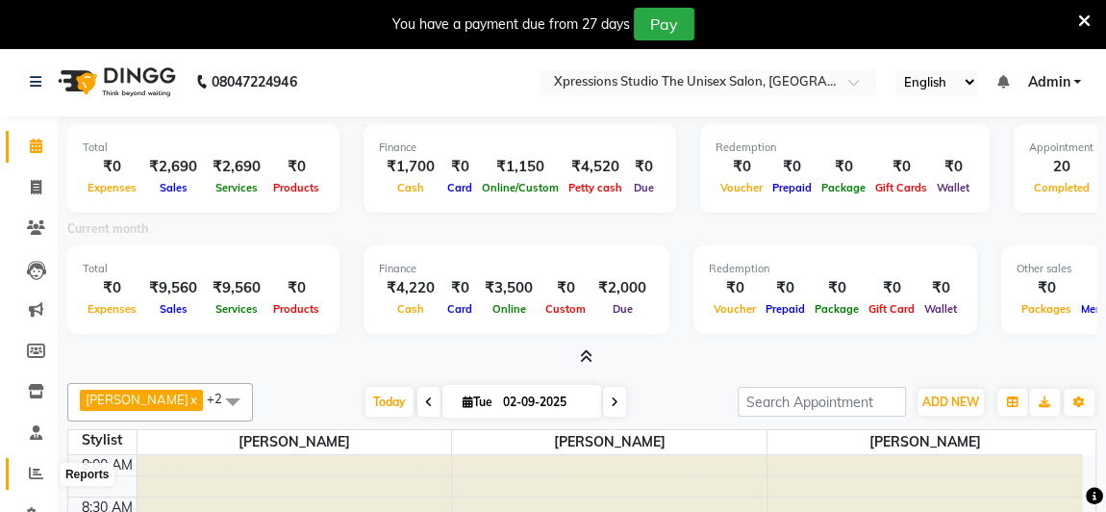
click at [37, 480] on icon at bounding box center [36, 473] width 14 height 14
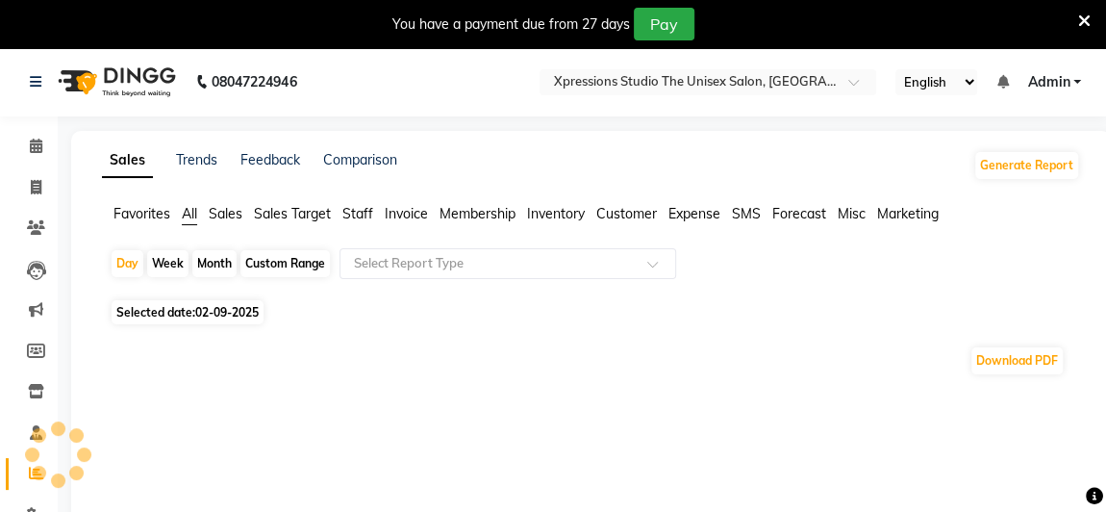
click at [506, 327] on div "Day Week Month Custom Range Select Report Type Selected date: 02-09-2025 Downlo…" at bounding box center [591, 319] width 978 height 143
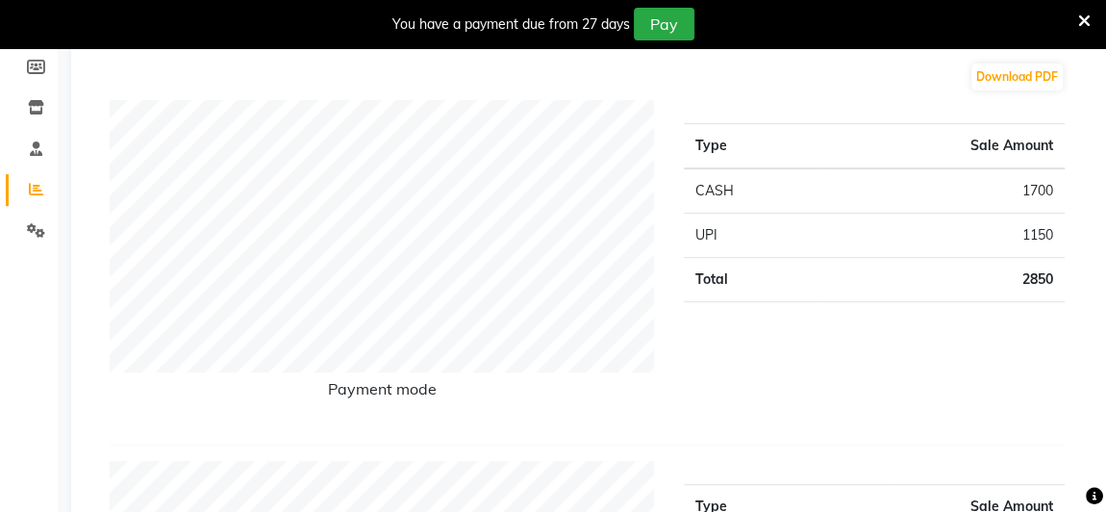
scroll to position [289, 0]
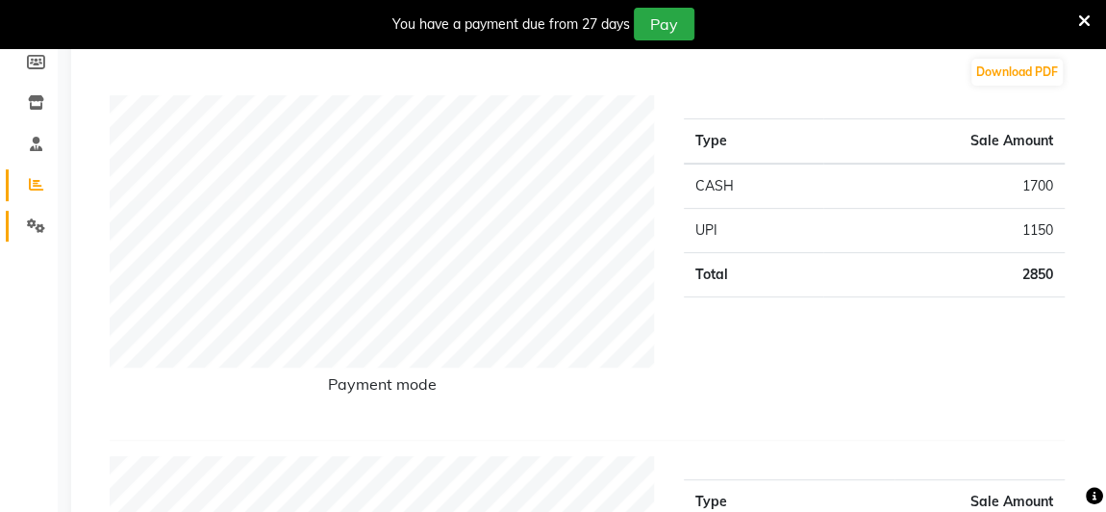
click at [39, 234] on span at bounding box center [36, 226] width 34 height 22
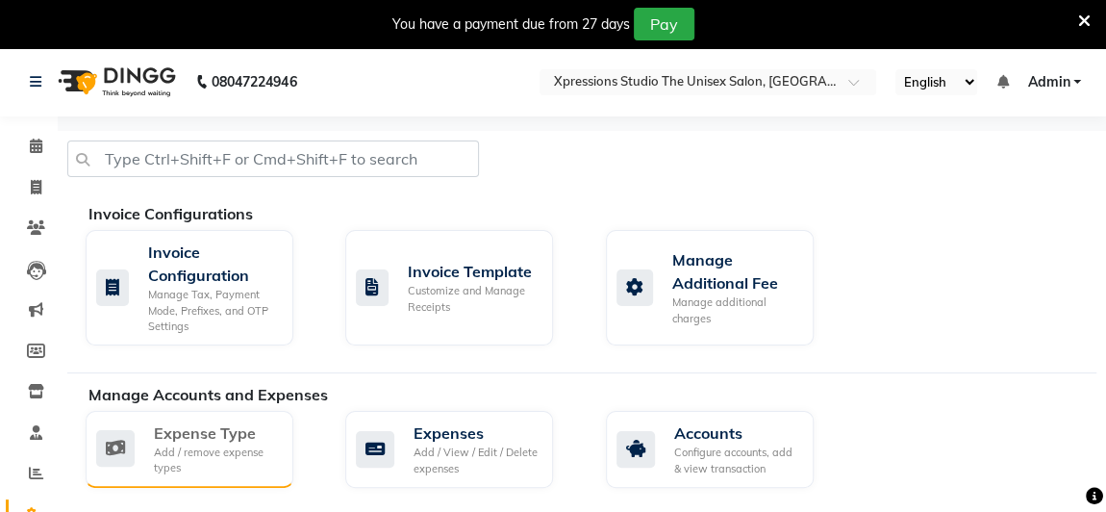
click at [241, 440] on div "Expense Type" at bounding box center [216, 432] width 124 height 23
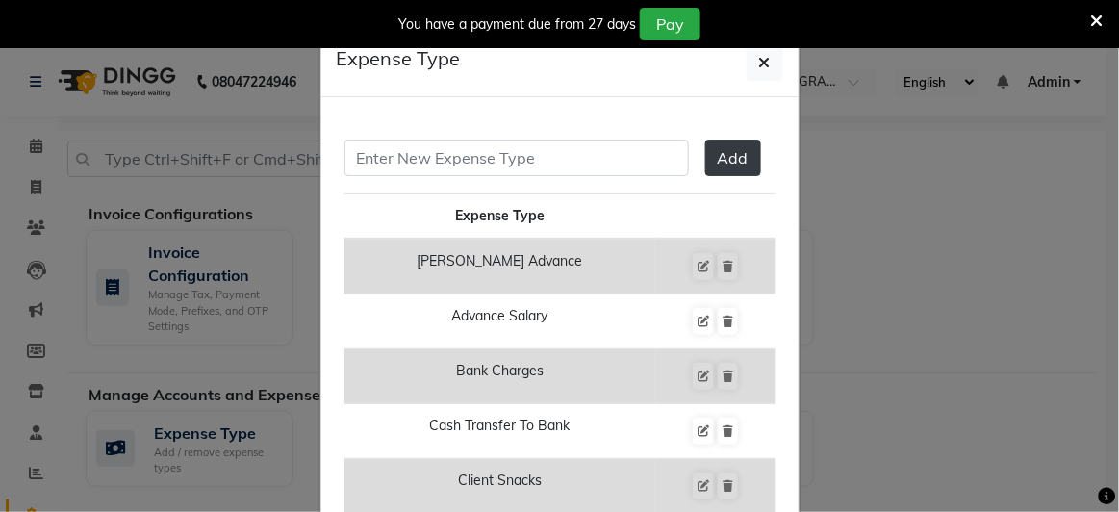
click at [916, 266] on ngb-modal-window "Expense Type Add Expense Type Adesh Advance Advance Salary Bank Charges Cash Tr…" at bounding box center [559, 256] width 1119 height 512
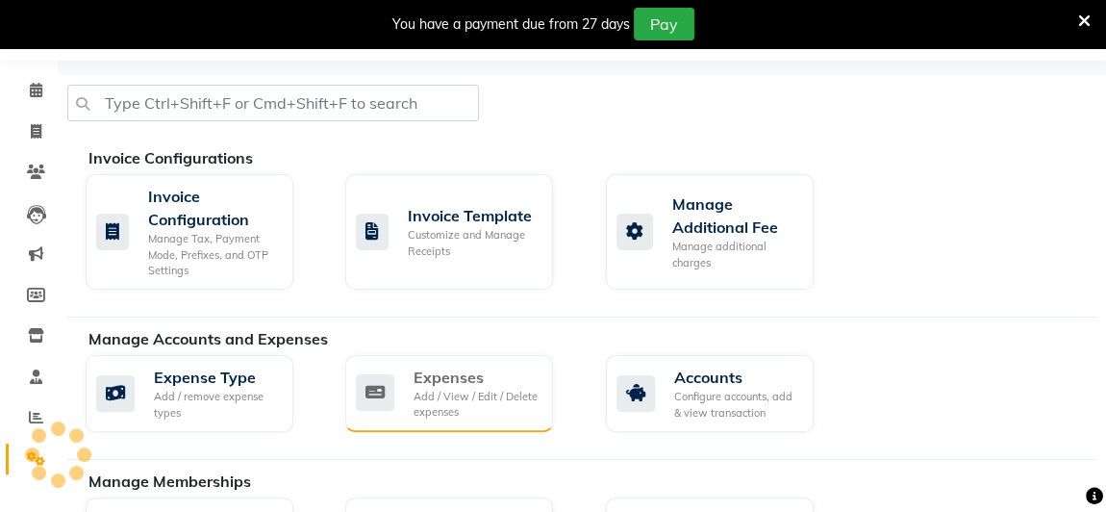
click at [508, 409] on div "Add / View / Edit / Delete expenses" at bounding box center [476, 405] width 124 height 32
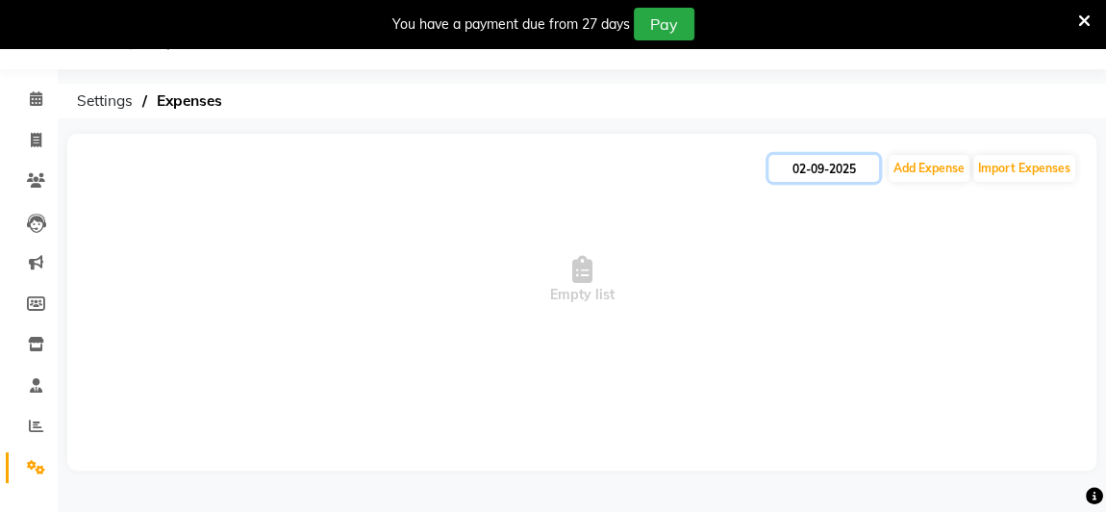
click at [834, 166] on input "02-09-2025" at bounding box center [824, 168] width 111 height 27
select select "9"
select select "2025"
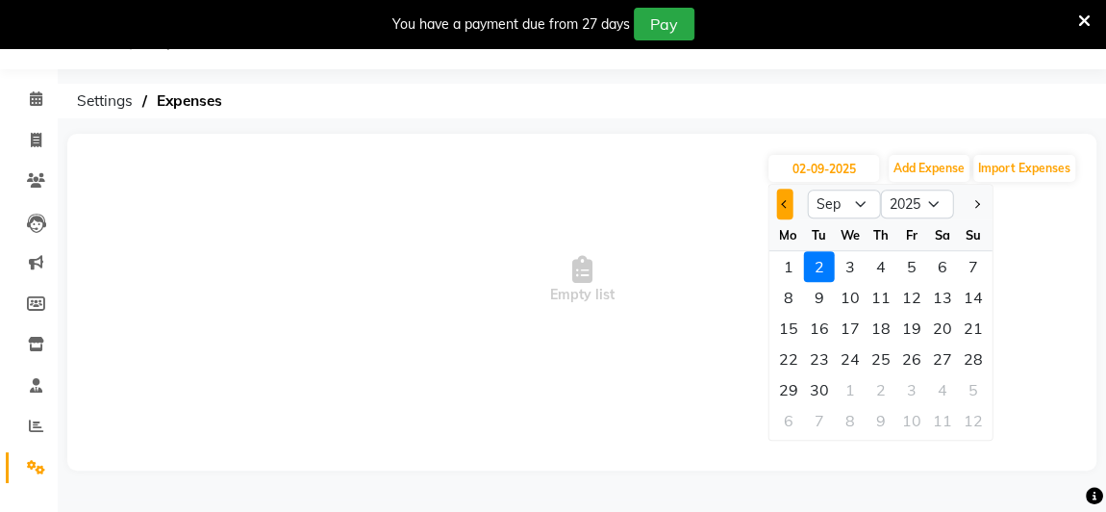
click at [792, 202] on button "Previous month" at bounding box center [784, 204] width 16 height 31
click at [798, 438] on div "6 7 8 9 10 11 12" at bounding box center [880, 422] width 223 height 35
click at [790, 199] on button "Previous month" at bounding box center [784, 204] width 16 height 31
select select "7"
click at [891, 389] on div "31" at bounding box center [880, 389] width 31 height 31
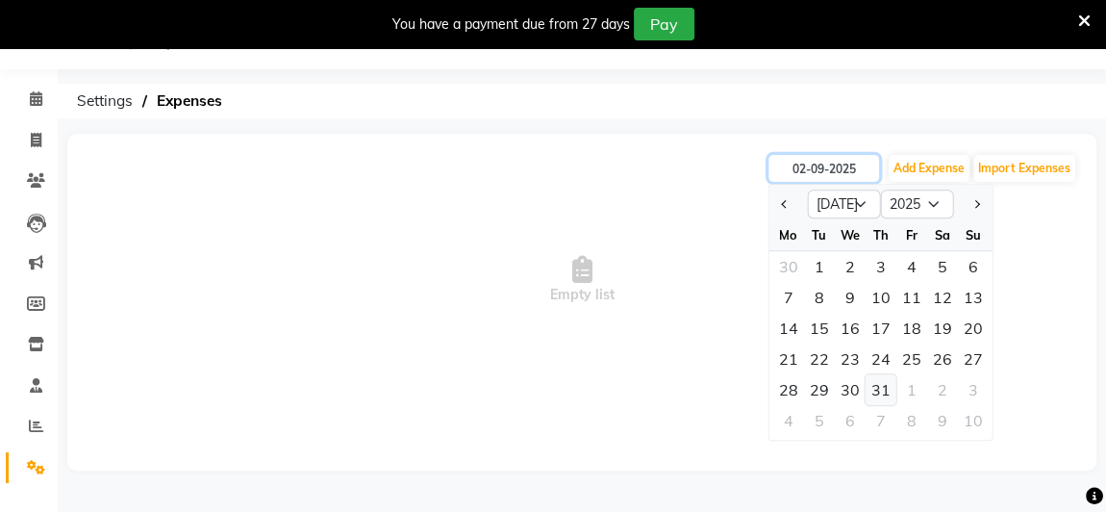
type input "31-07-2025"
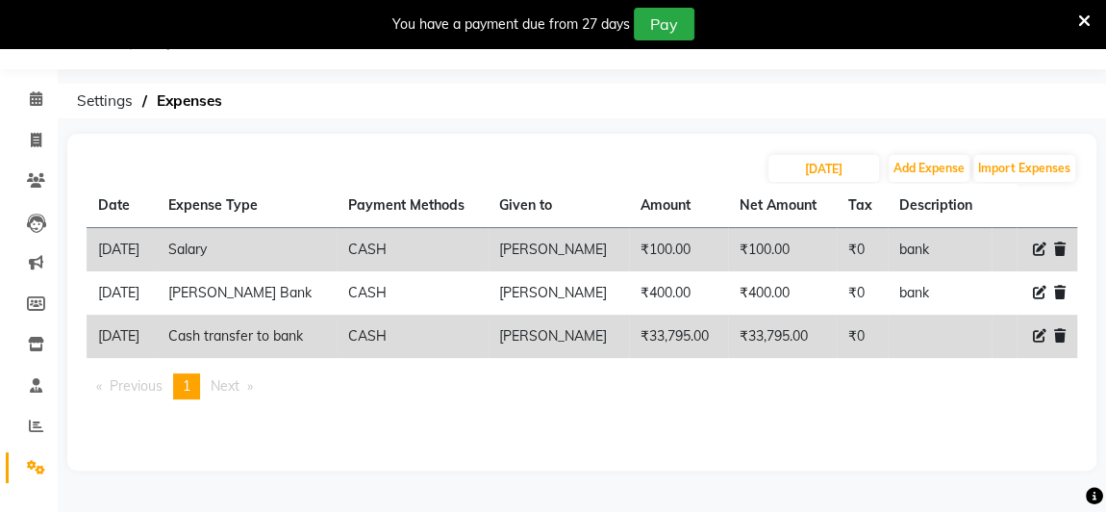
click at [433, 403] on div "Date Expense Type Payment Methods Given to Amount Net Amount Tax Description 31…" at bounding box center [582, 299] width 991 height 231
click at [824, 160] on input "31-07-2025" at bounding box center [824, 168] width 111 height 27
select select "7"
select select "2025"
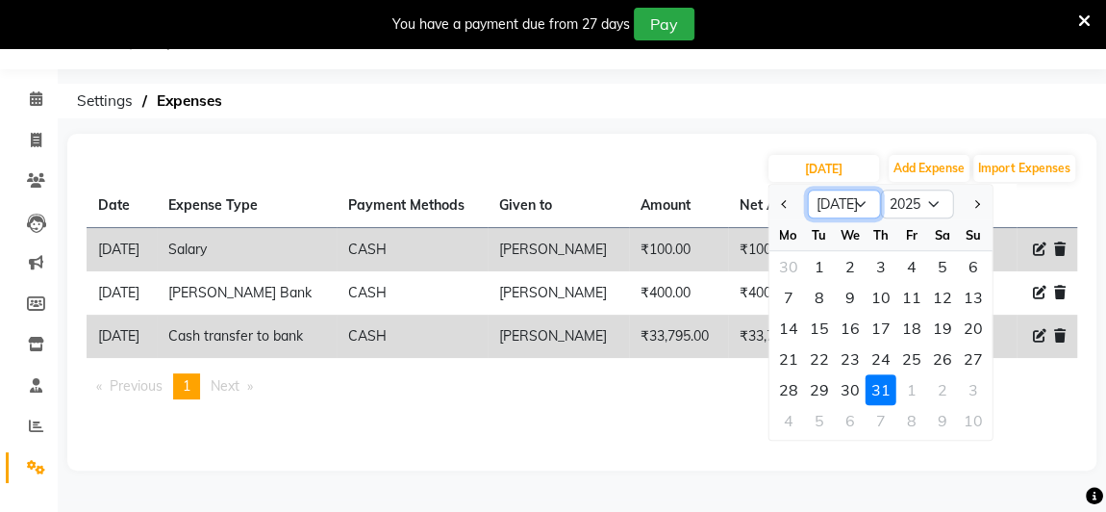
click at [860, 203] on select "Jan Feb Mar Apr May Jun Jul Aug Sep Oct Nov Dec" at bounding box center [843, 204] width 73 height 29
select select "8"
click at [807, 190] on select "Jan Feb Mar Apr May Jun Jul Aug Sep Oct Nov Dec" at bounding box center [843, 204] width 73 height 29
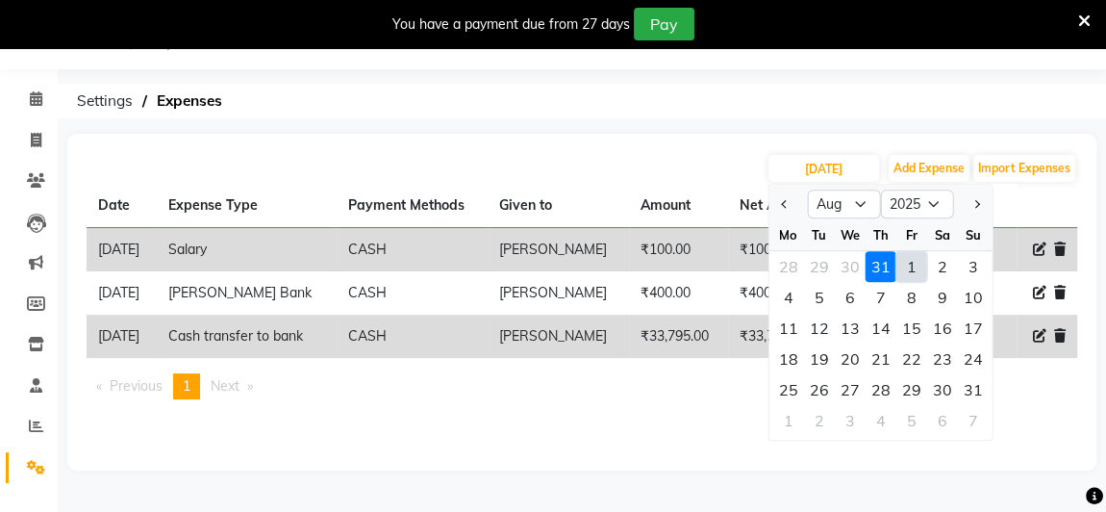
click at [878, 264] on div "31" at bounding box center [880, 266] width 31 height 31
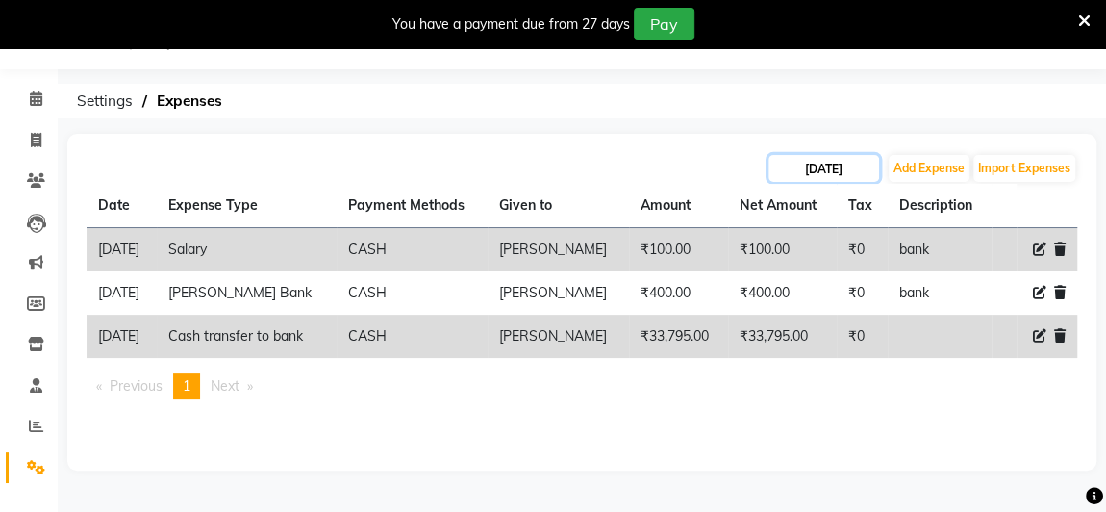
click at [814, 167] on input "31-07-2025" at bounding box center [824, 168] width 111 height 27
select select "7"
select select "2025"
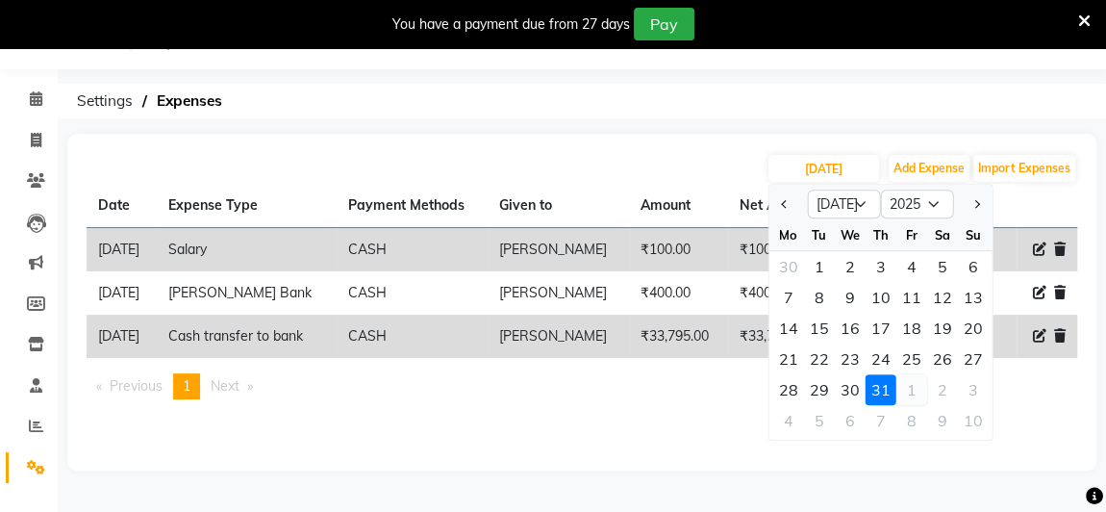
click at [908, 388] on div "1" at bounding box center [911, 389] width 31 height 31
type input "01-08-2025"
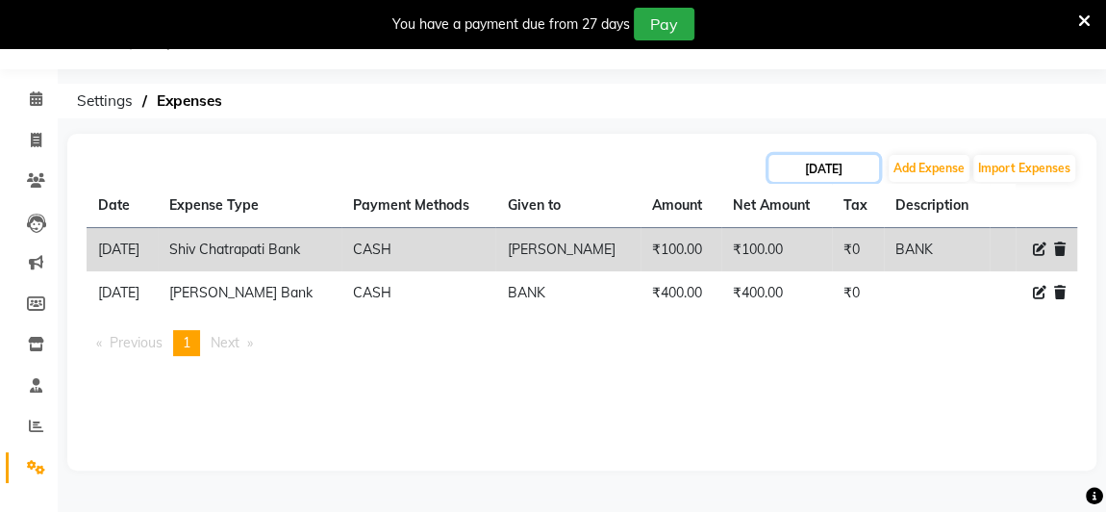
click at [854, 168] on input "01-08-2025" at bounding box center [824, 168] width 111 height 27
select select "8"
select select "2025"
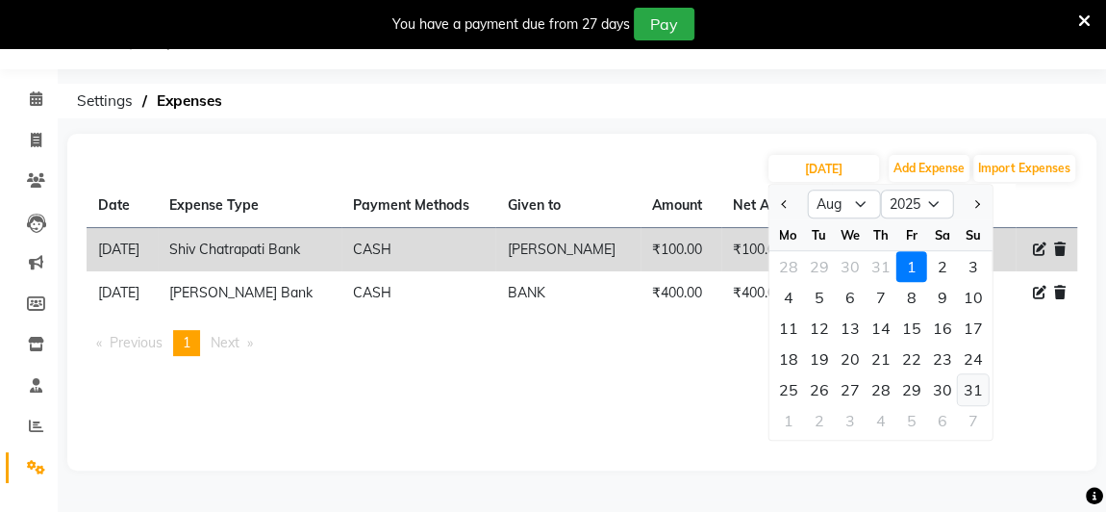
click at [972, 391] on div "31" at bounding box center [972, 389] width 31 height 31
type input "31-08-2025"
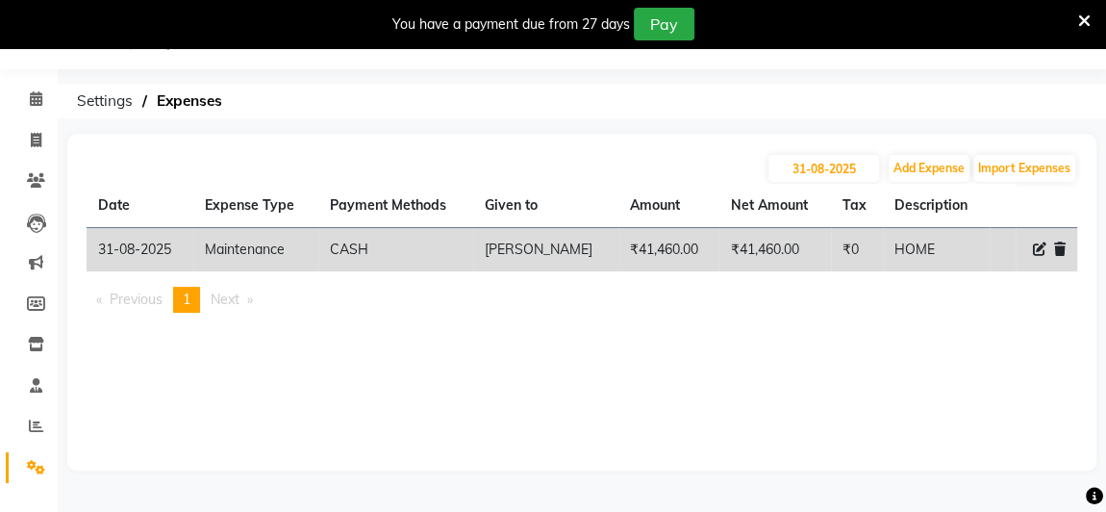
click at [1059, 248] on icon at bounding box center [1060, 248] width 12 height 13
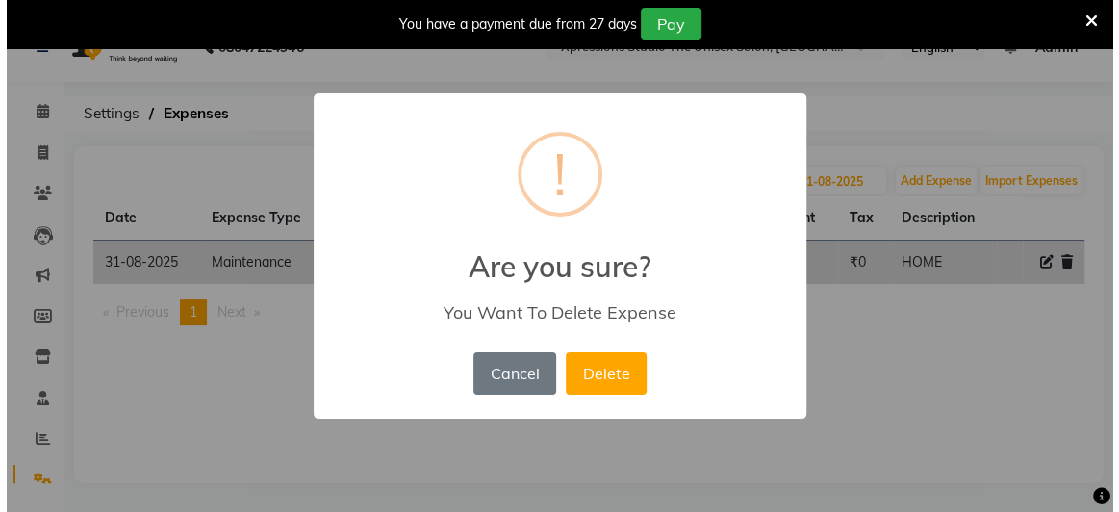
scroll to position [34, 0]
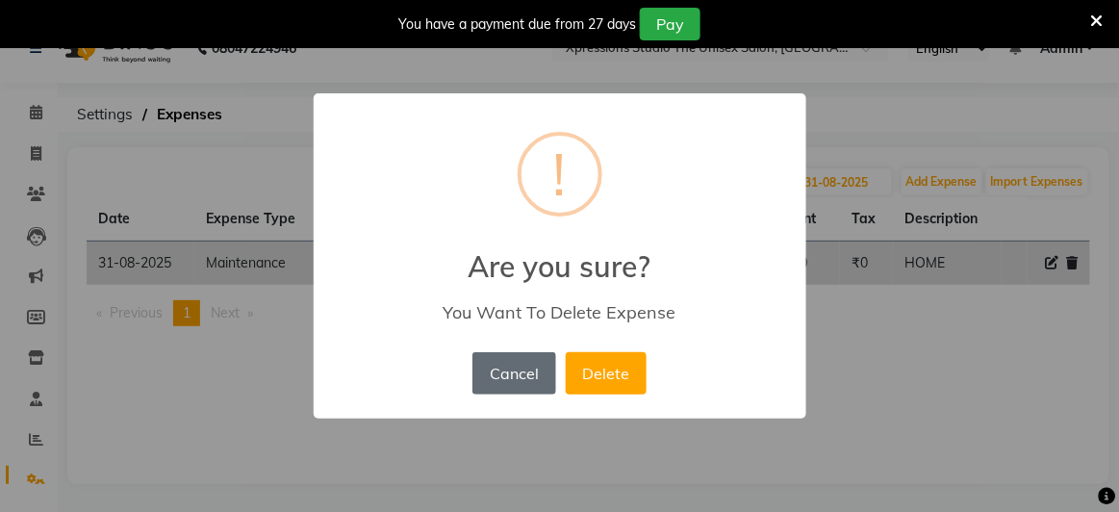
click at [513, 367] on button "Cancel" at bounding box center [513, 373] width 83 height 42
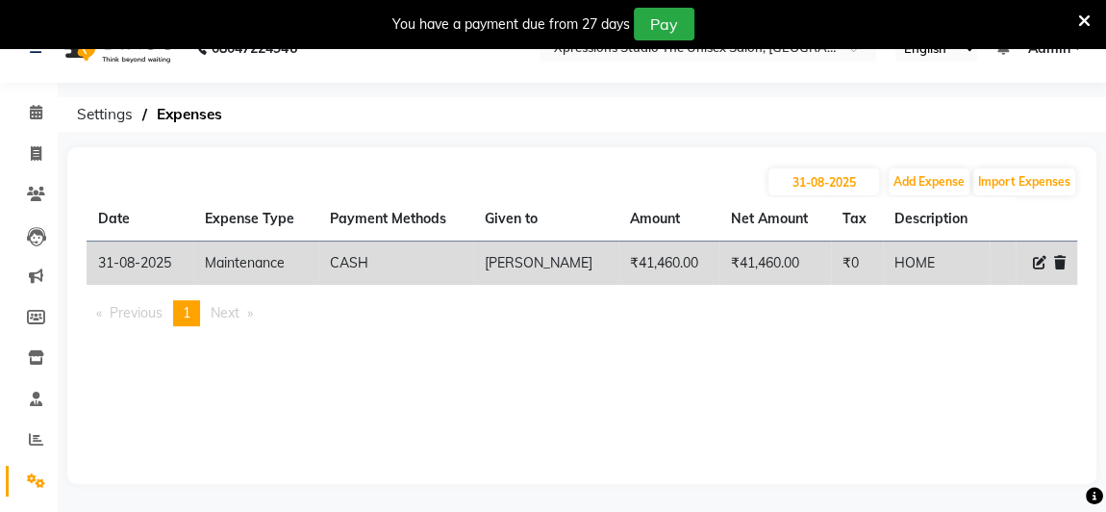
click at [1037, 261] on icon at bounding box center [1039, 262] width 13 height 13
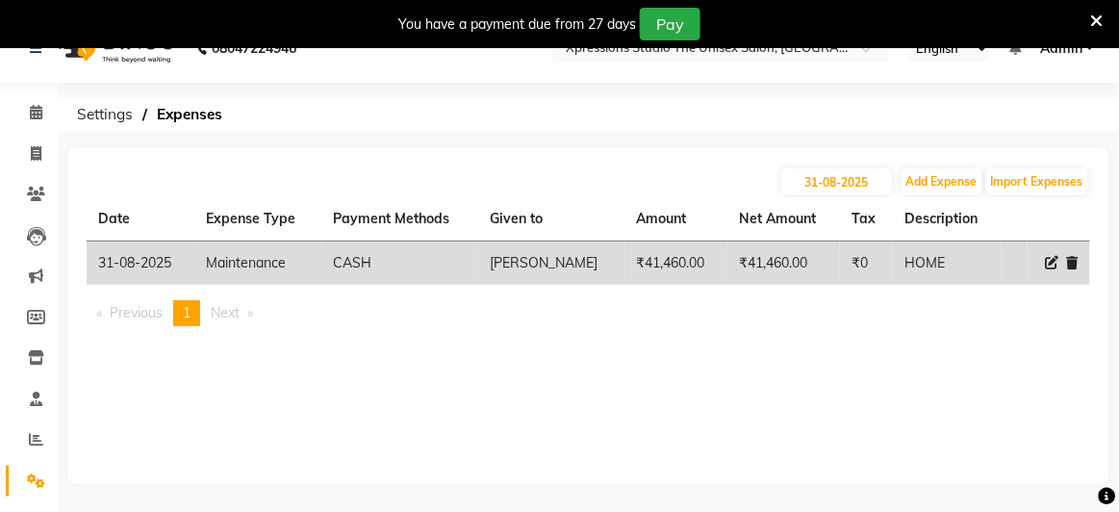
select select "19135"
select select "1"
select select "6063"
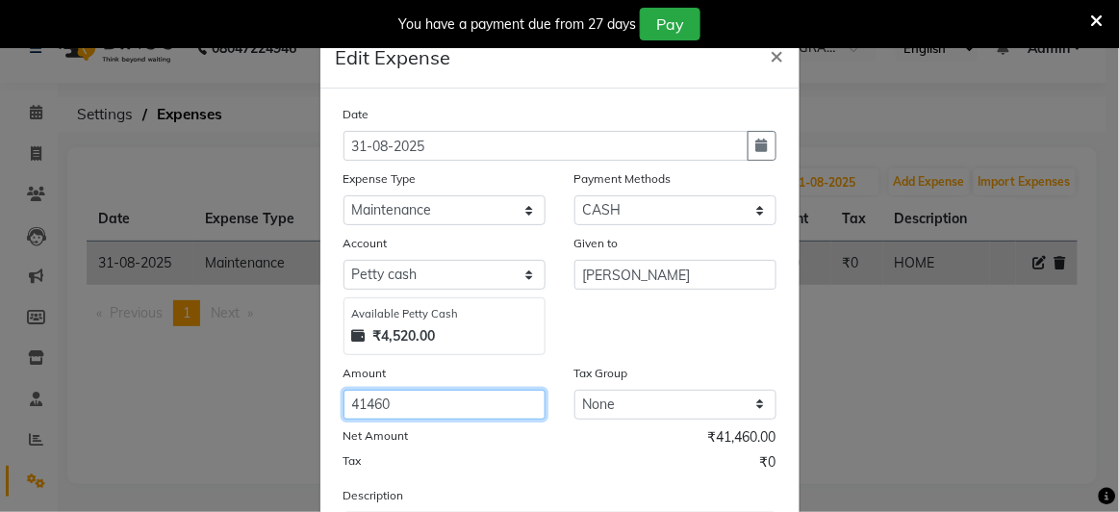
click at [369, 408] on input "41460" at bounding box center [444, 405] width 202 height 30
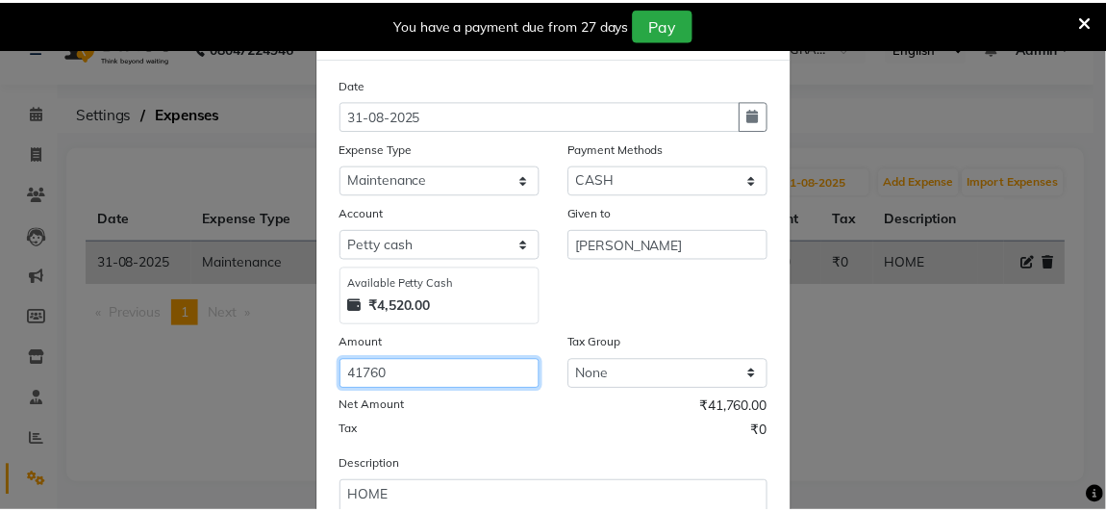
scroll to position [171, 0]
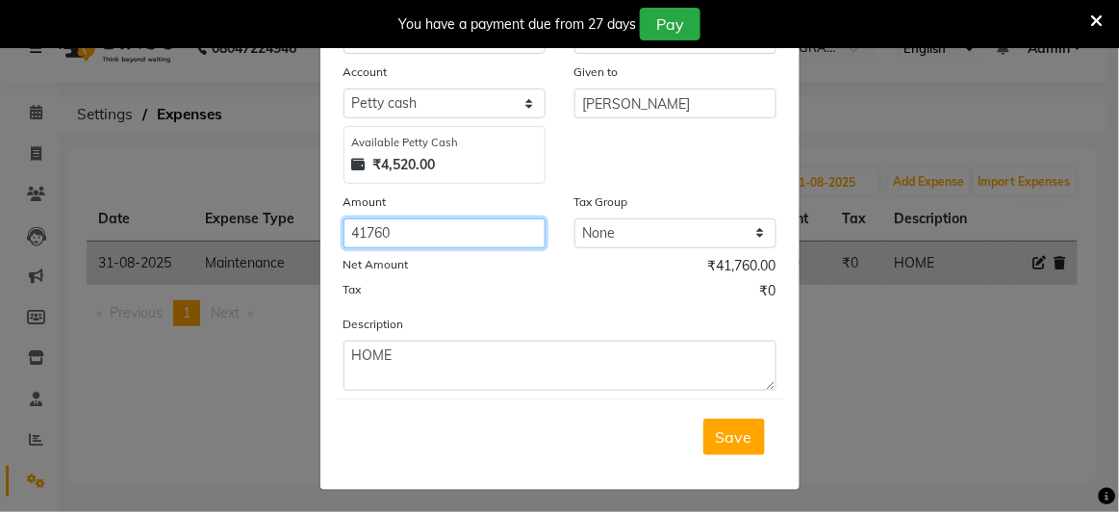
type input "41760"
click at [727, 445] on button "Save" at bounding box center [734, 436] width 62 height 37
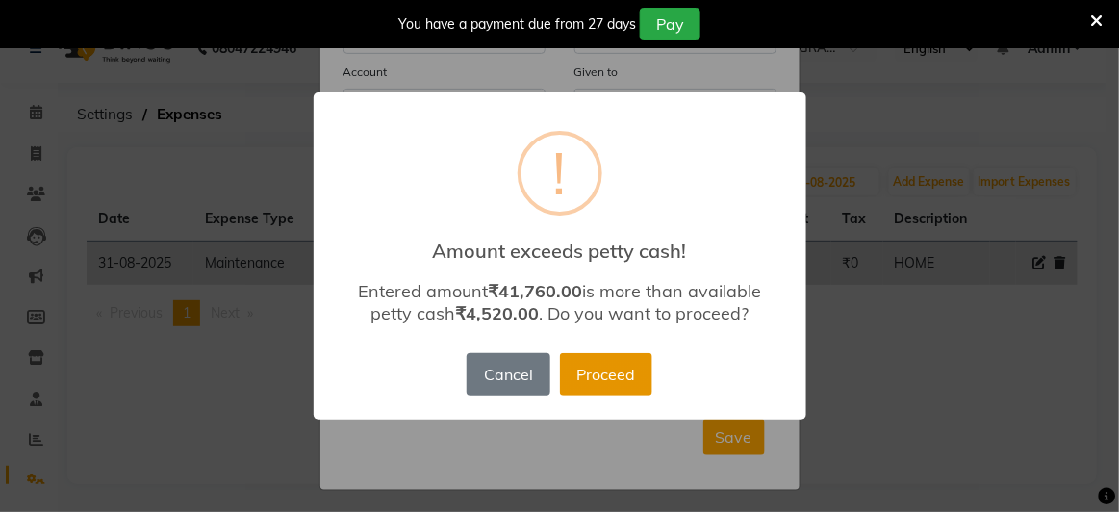
click at [629, 385] on button "Proceed" at bounding box center [606, 374] width 92 height 42
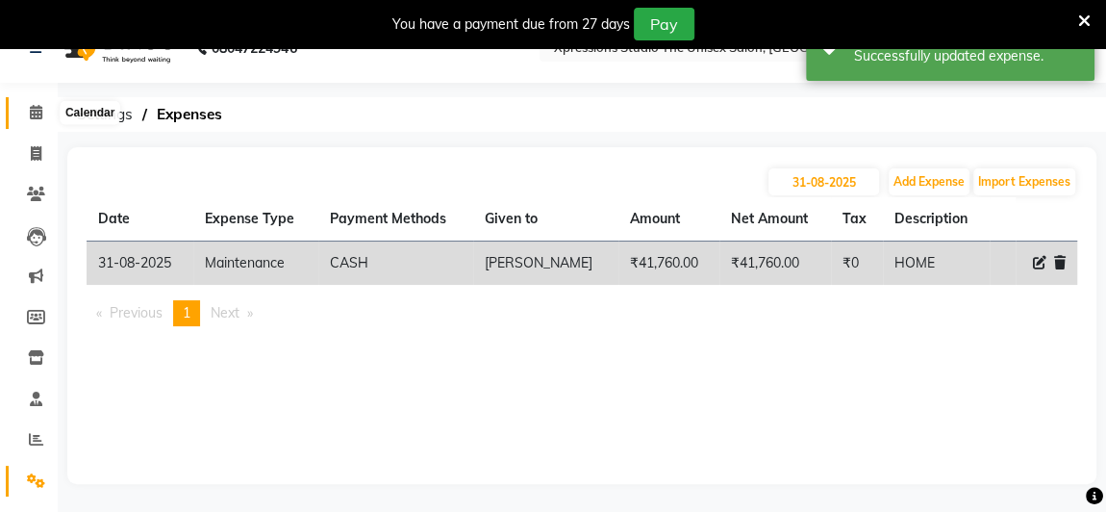
click at [39, 112] on icon at bounding box center [36, 112] width 13 height 14
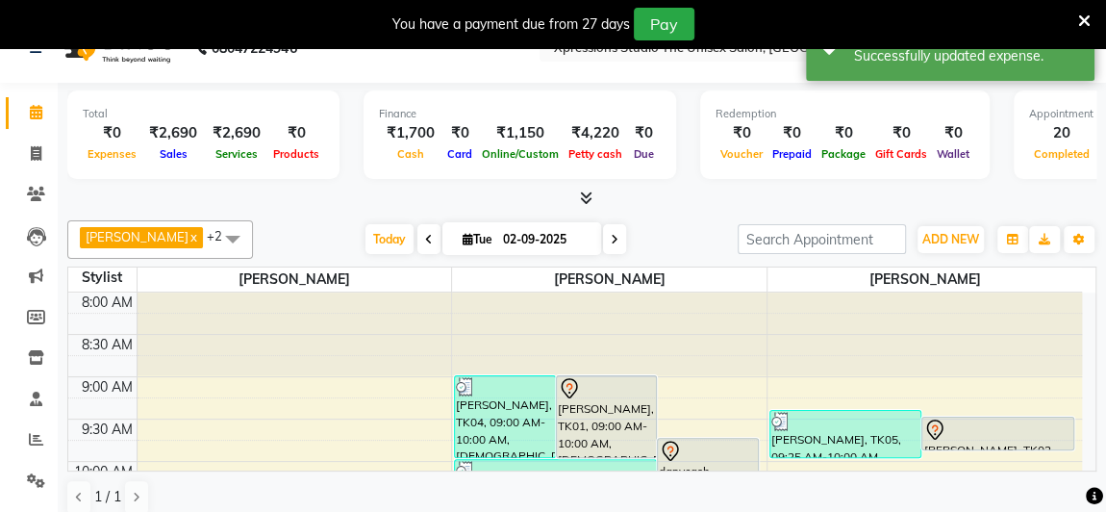
click at [594, 191] on div at bounding box center [581, 199] width 1029 height 20
click at [576, 193] on span at bounding box center [582, 199] width 20 height 20
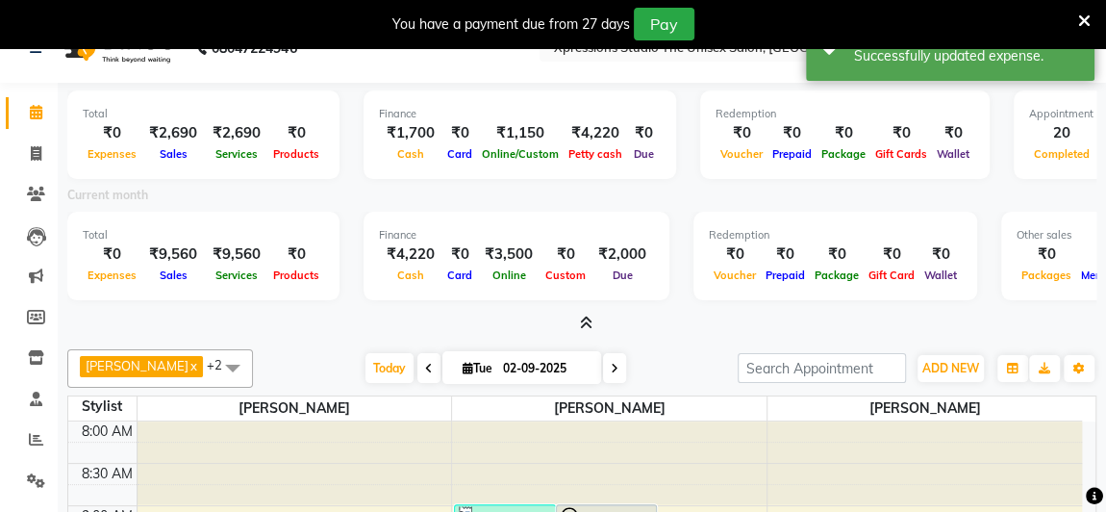
click at [589, 325] on icon at bounding box center [586, 323] width 13 height 14
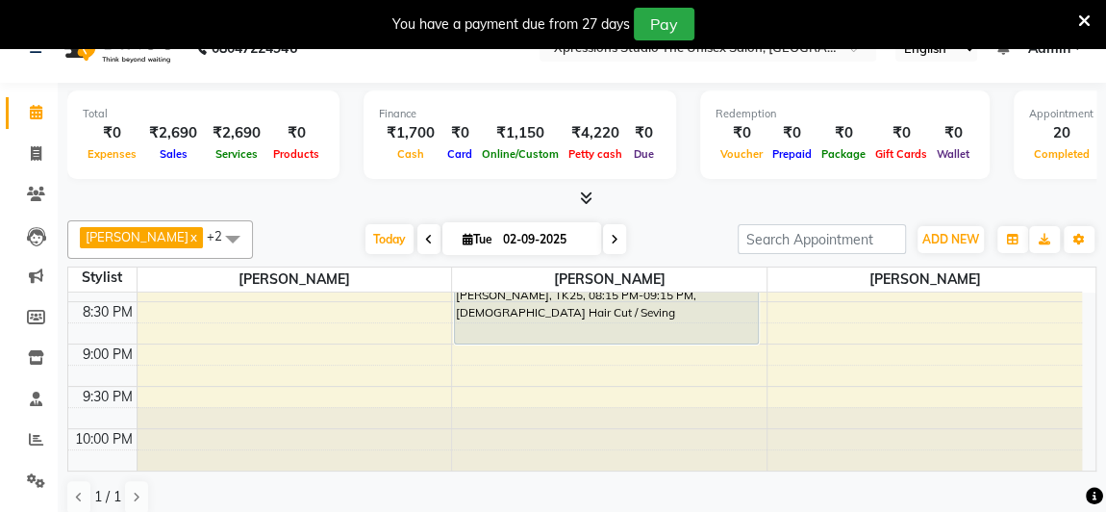
scroll to position [1067, 0]
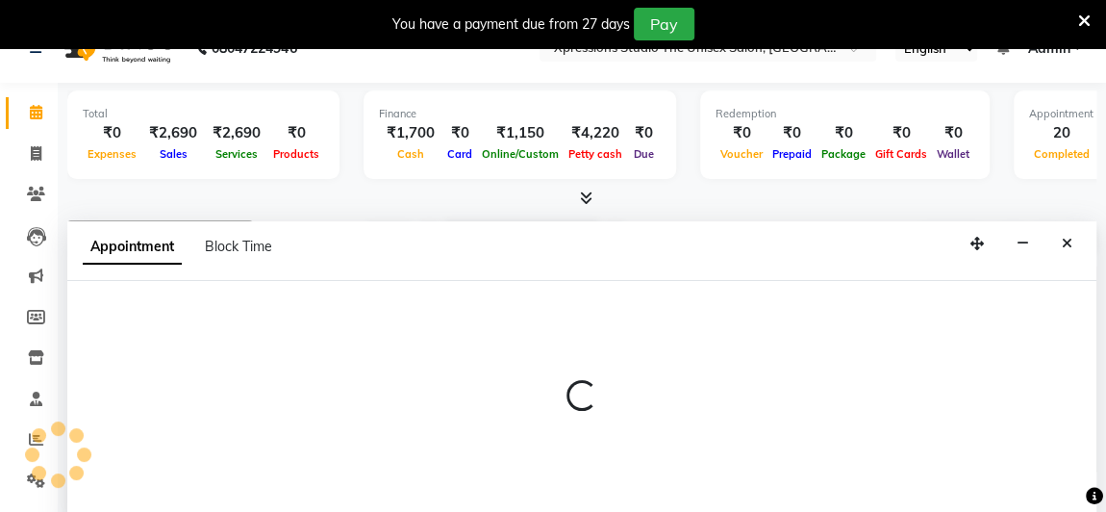
scroll to position [47, 0]
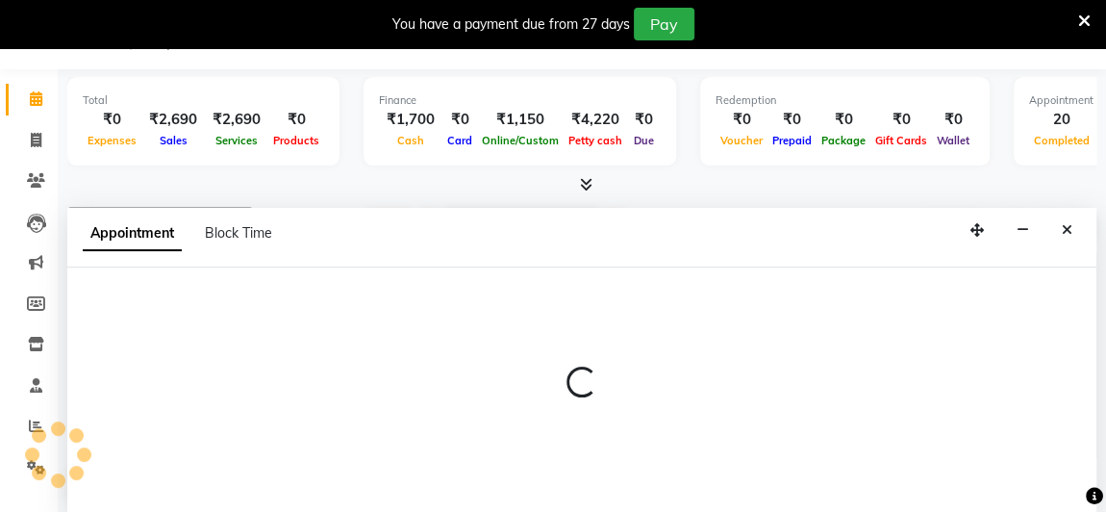
select select "57587"
select select "tentative"
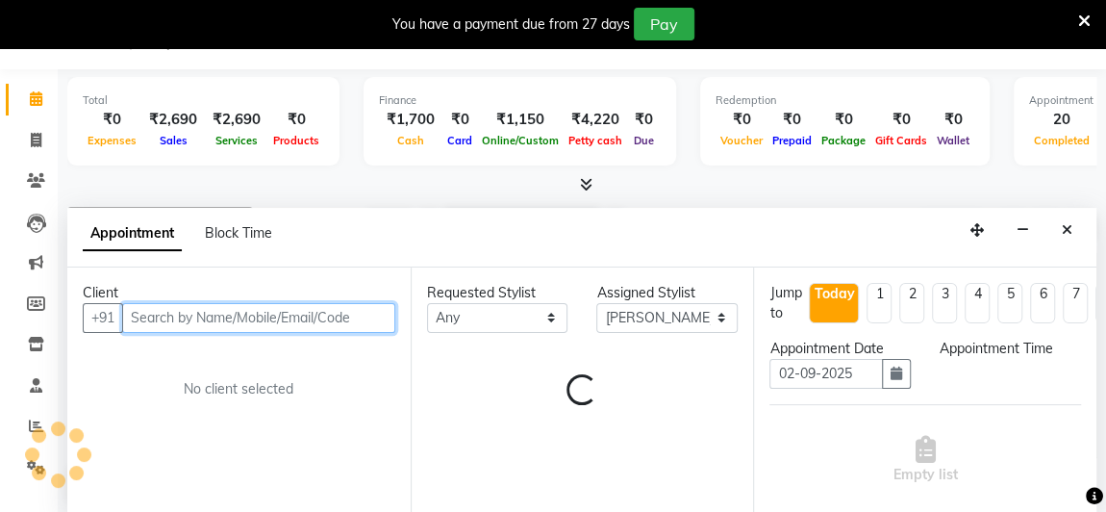
select select "1290"
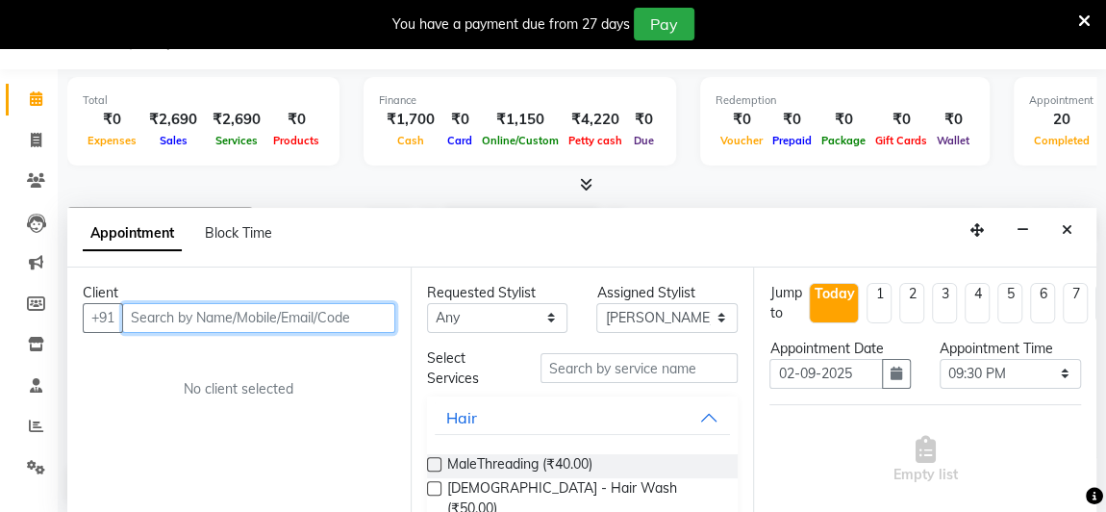
click at [225, 315] on input "text" at bounding box center [258, 318] width 273 height 30
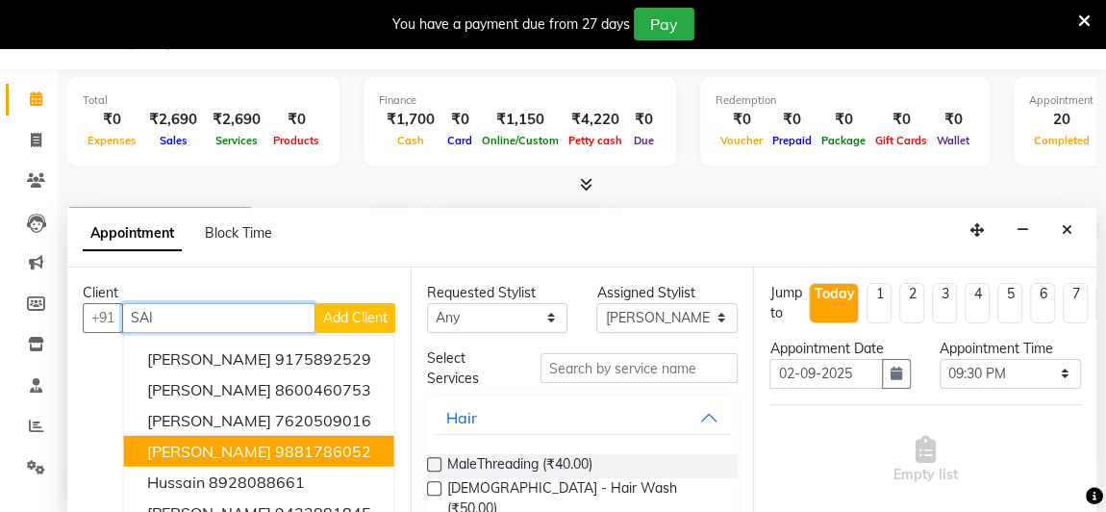
click at [275, 453] on ngb-highlight "9881786052" at bounding box center [323, 450] width 96 height 19
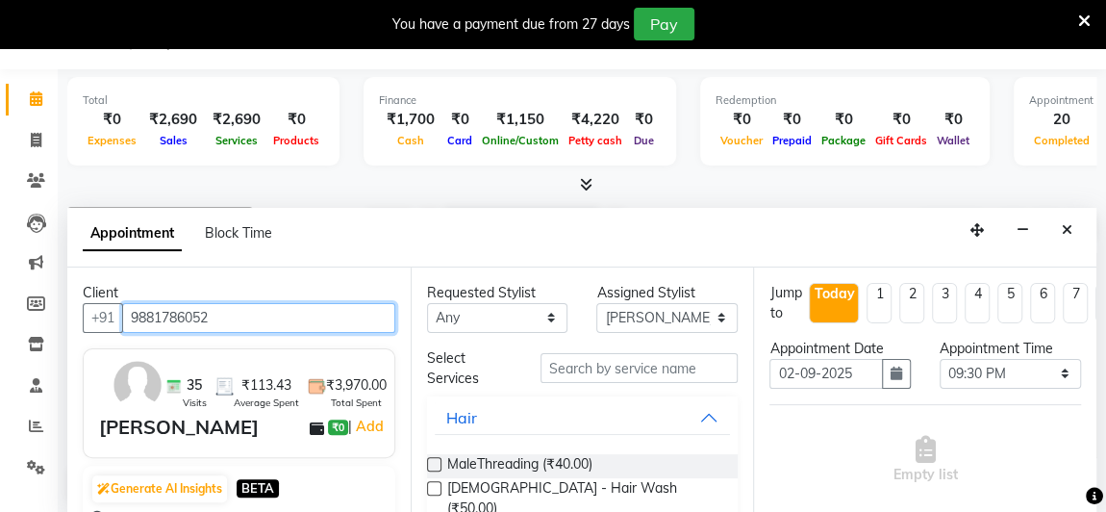
type input "9881786052"
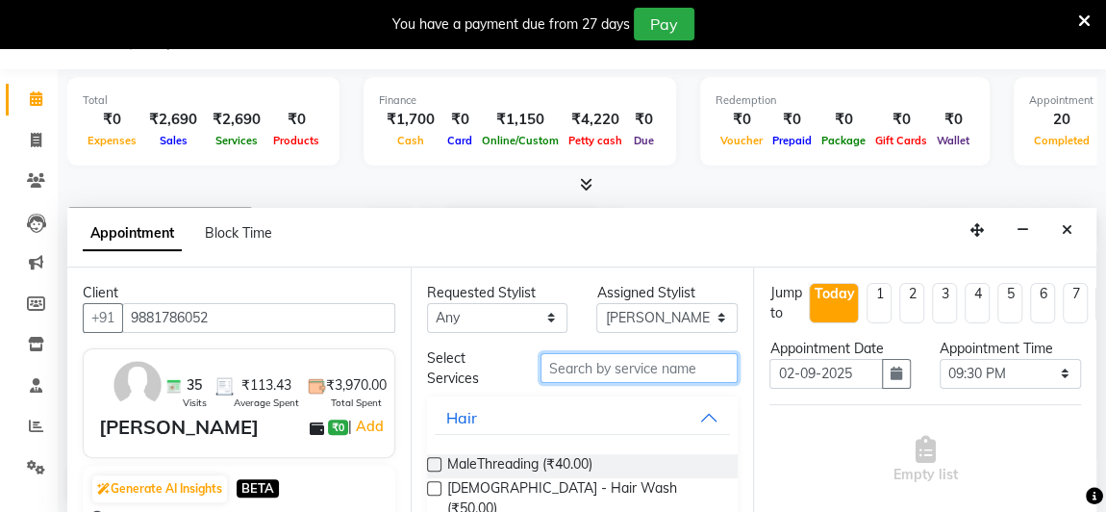
click at [557, 364] on input "text" at bounding box center [640, 368] width 198 height 30
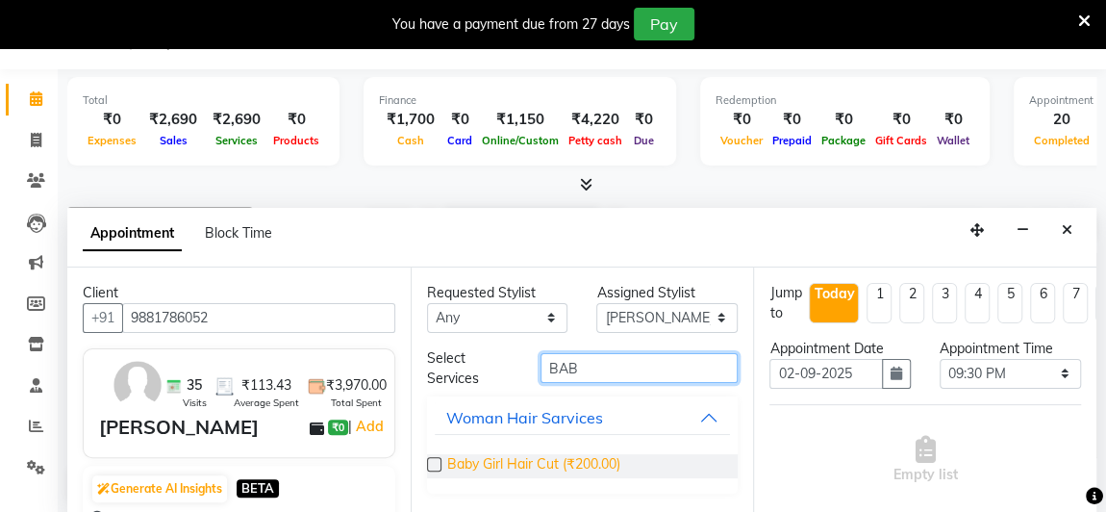
type input "BAB"
click at [579, 472] on span "Baby Girl Hair Cut (₹200.00)" at bounding box center [533, 466] width 173 height 24
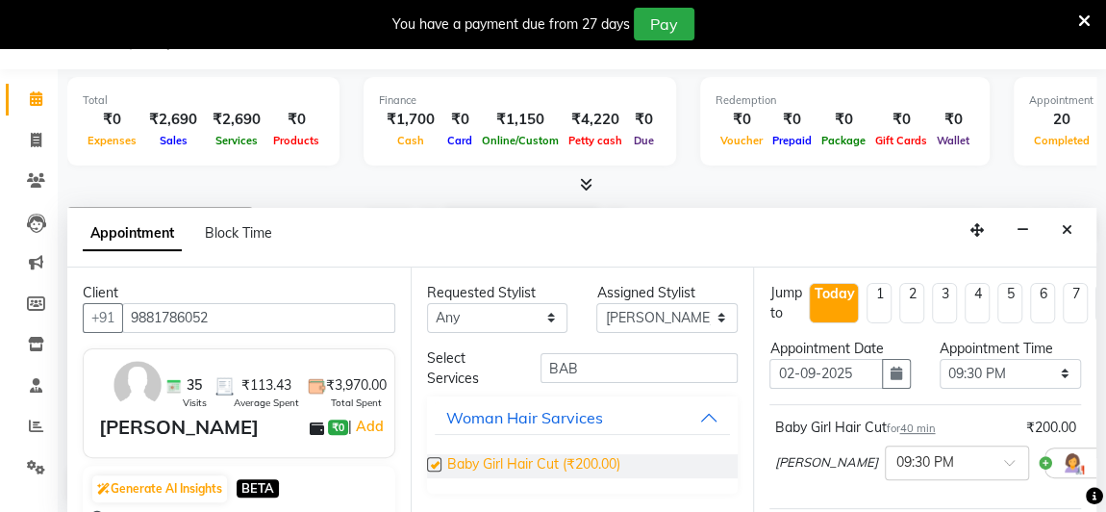
checkbox input "false"
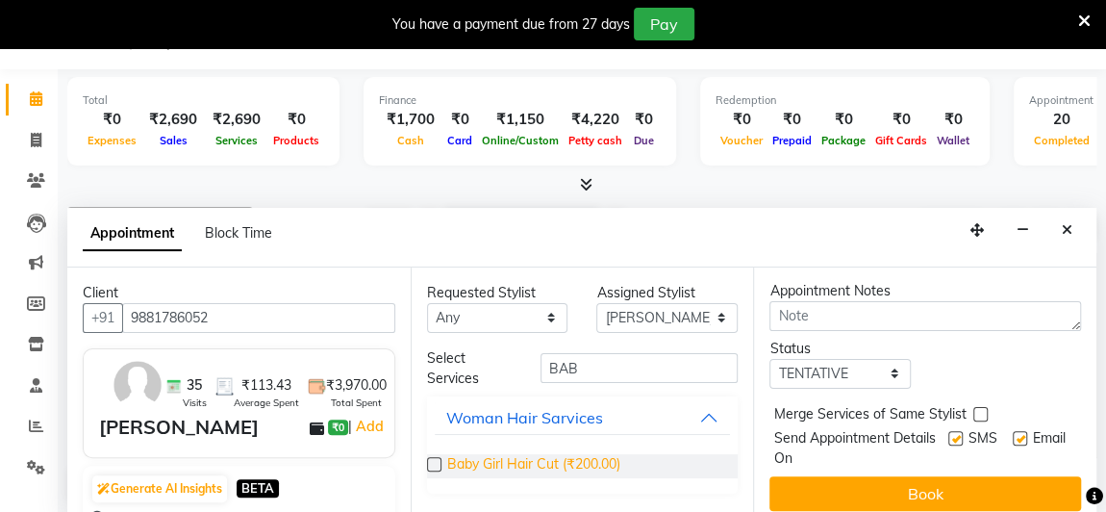
scroll to position [310, 0]
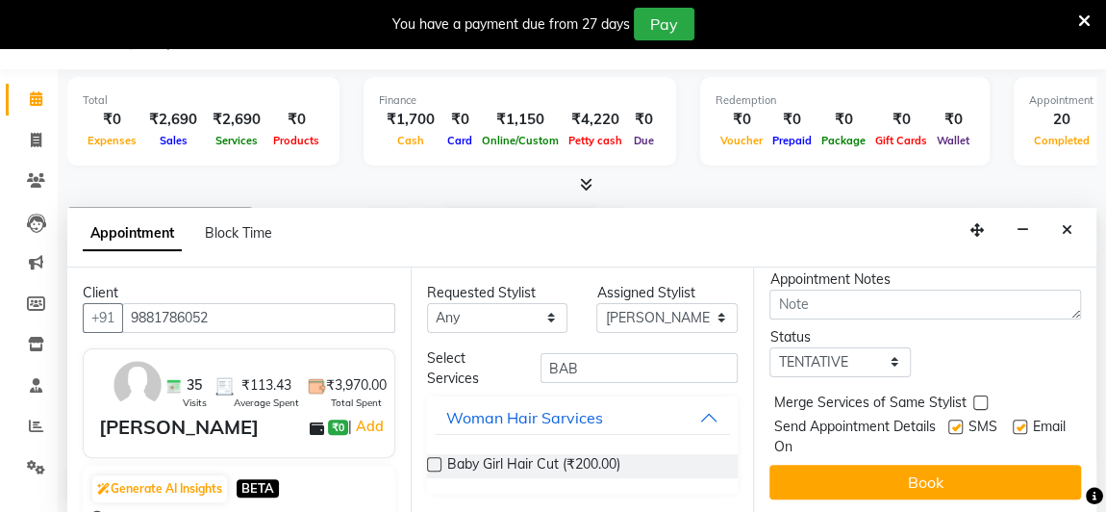
click at [949, 419] on label at bounding box center [956, 426] width 14 height 14
click at [949, 422] on input "checkbox" at bounding box center [955, 428] width 13 height 13
checkbox input "false"
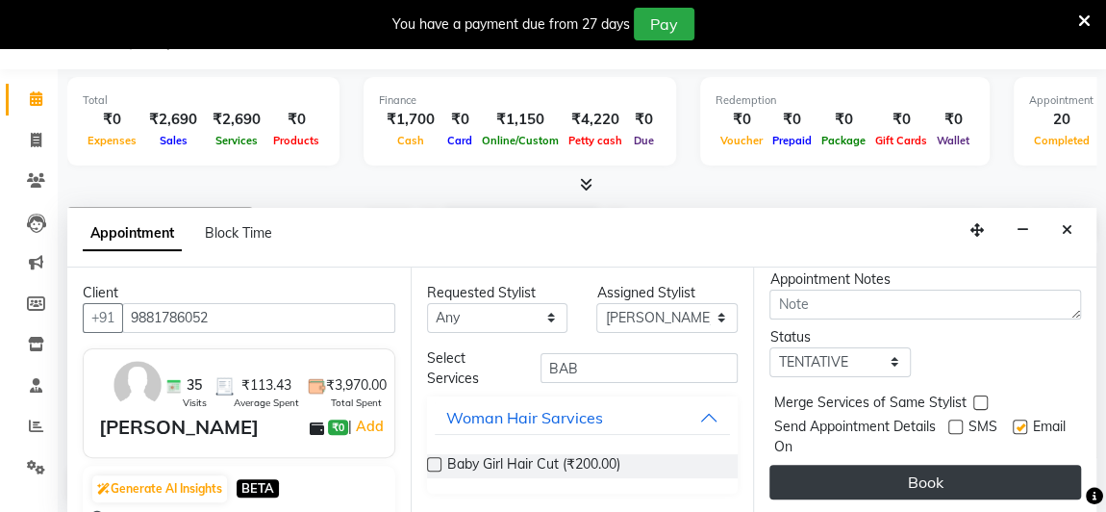
click at [939, 465] on button "Book" at bounding box center [926, 482] width 312 height 35
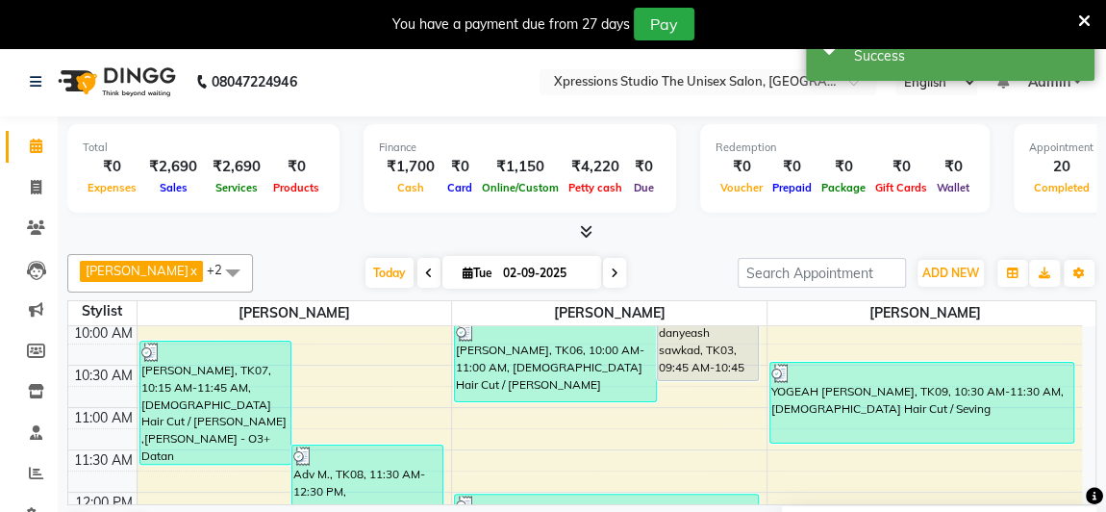
scroll to position [128, 0]
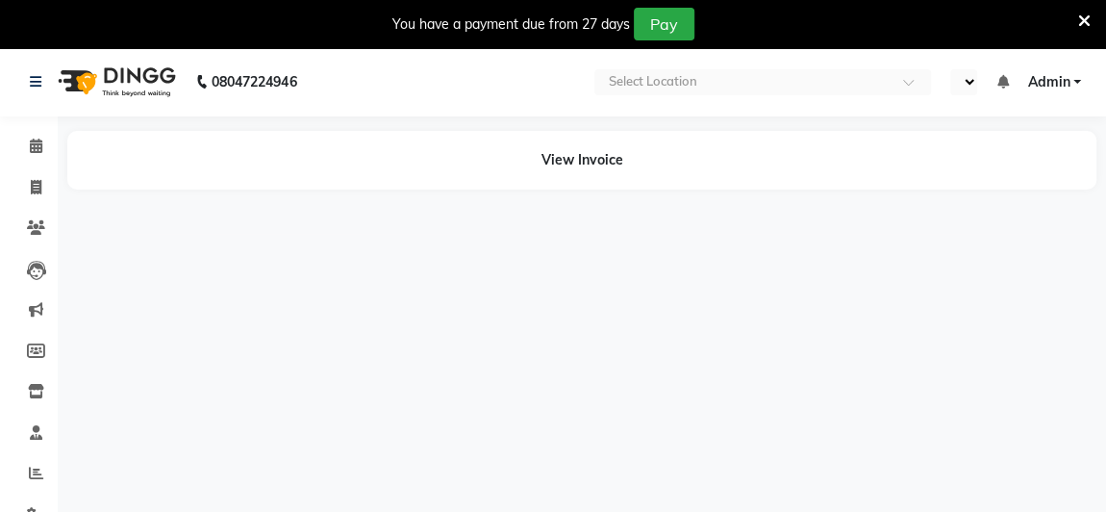
select select "en"
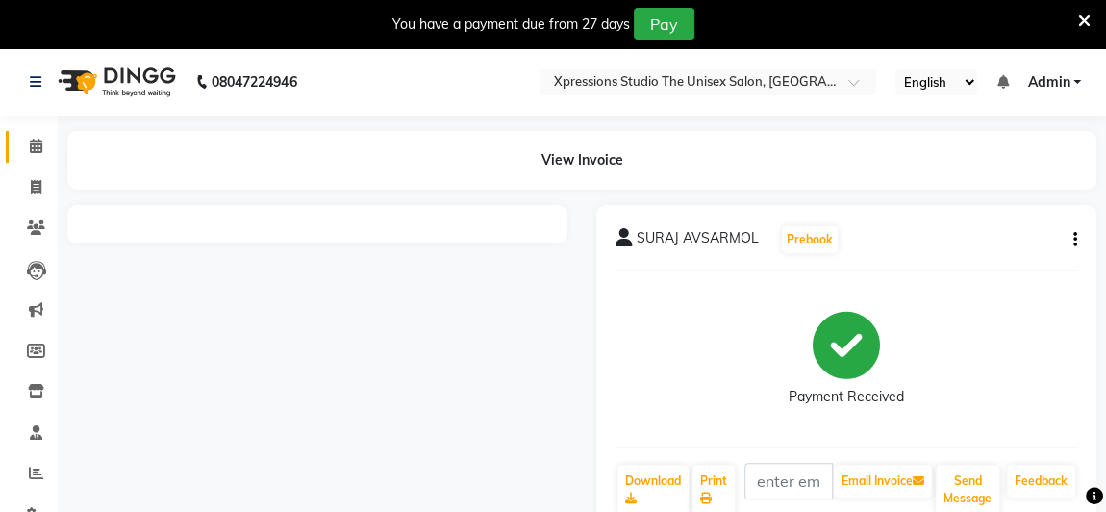
click at [21, 159] on link "Calendar" at bounding box center [29, 147] width 46 height 32
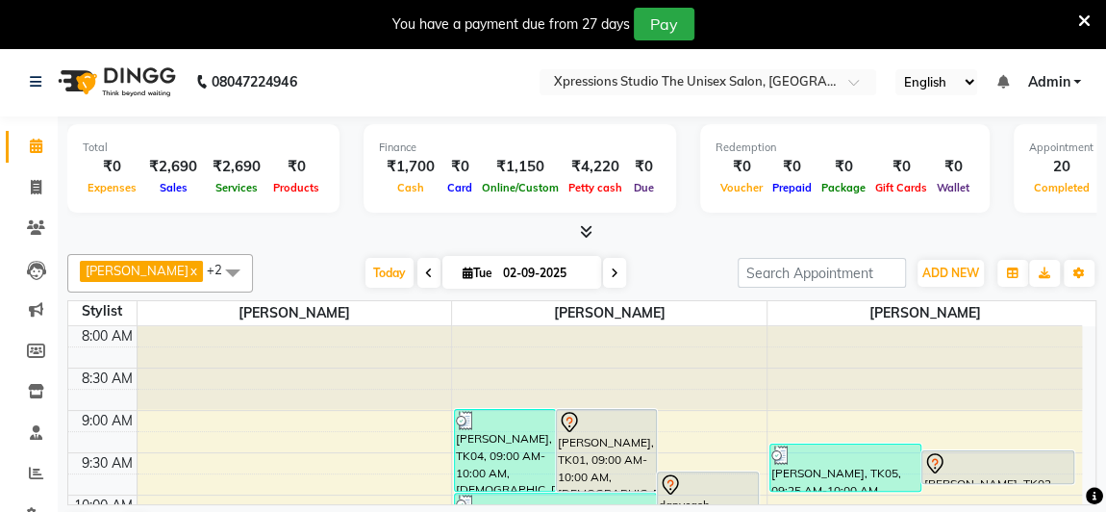
click at [1090, 486] on span at bounding box center [1094, 496] width 17 height 22
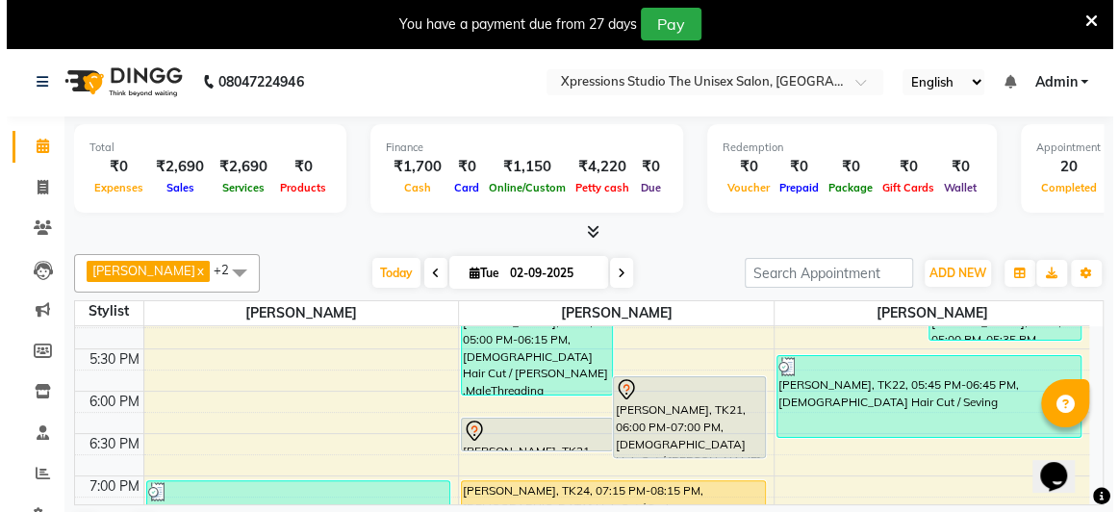
scroll to position [937, 0]
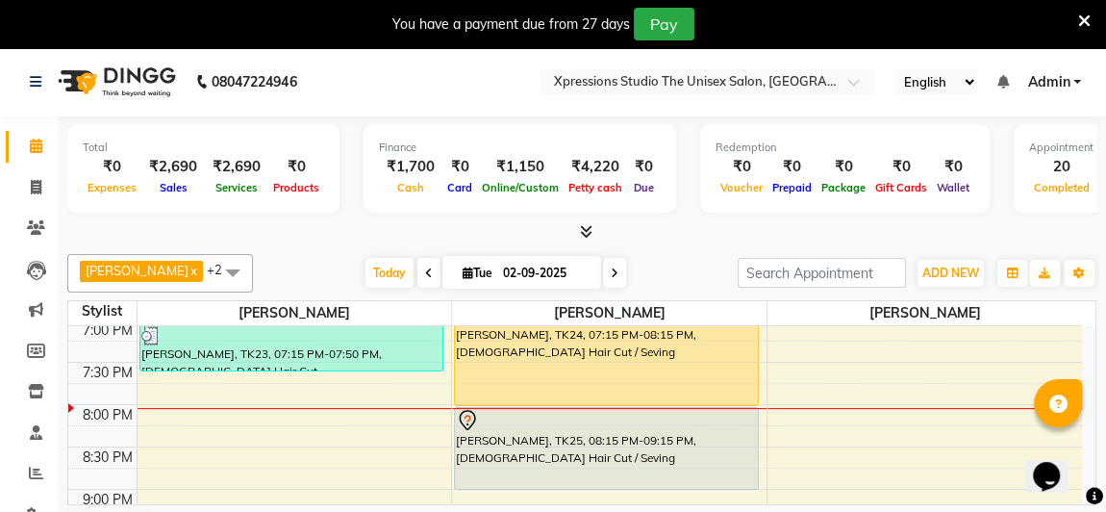
click at [570, 360] on div "[PERSON_NAME], TK24, 07:15 PM-08:15 PM, [DEMOGRAPHIC_DATA] Hair Cut / Seving" at bounding box center [606, 365] width 303 height 80
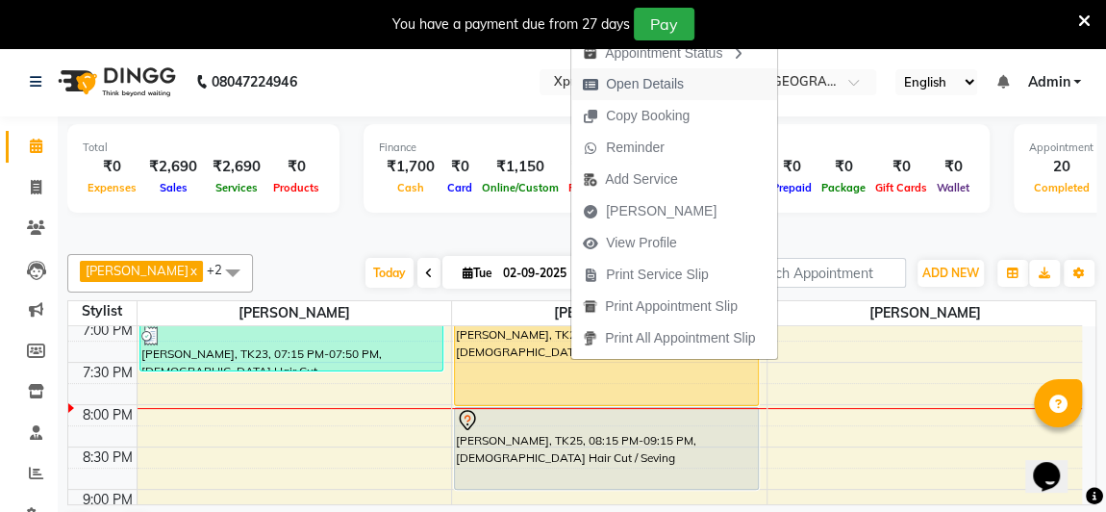
click at [653, 83] on span "Open Details" at bounding box center [645, 84] width 78 height 20
select select "1"
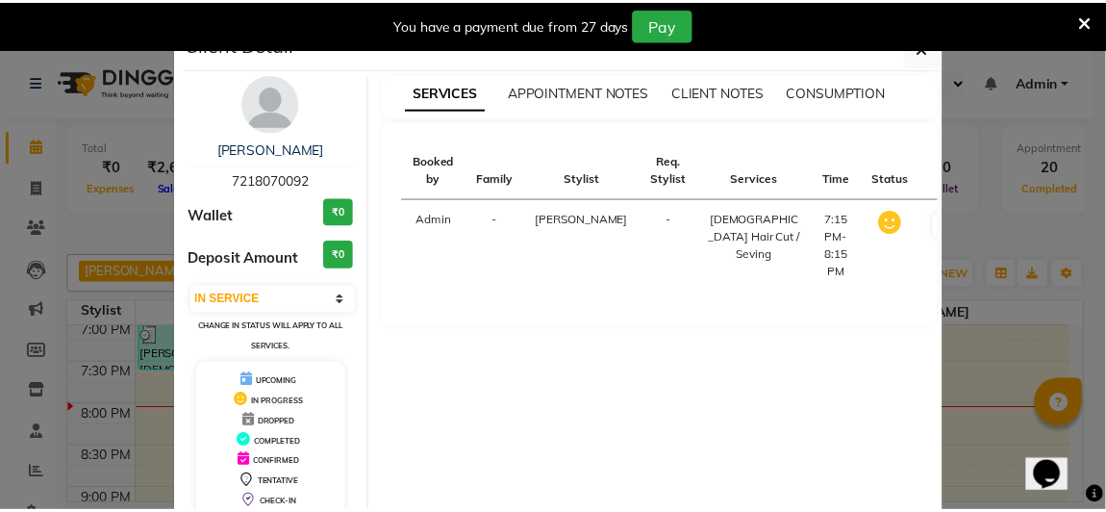
scroll to position [106, 0]
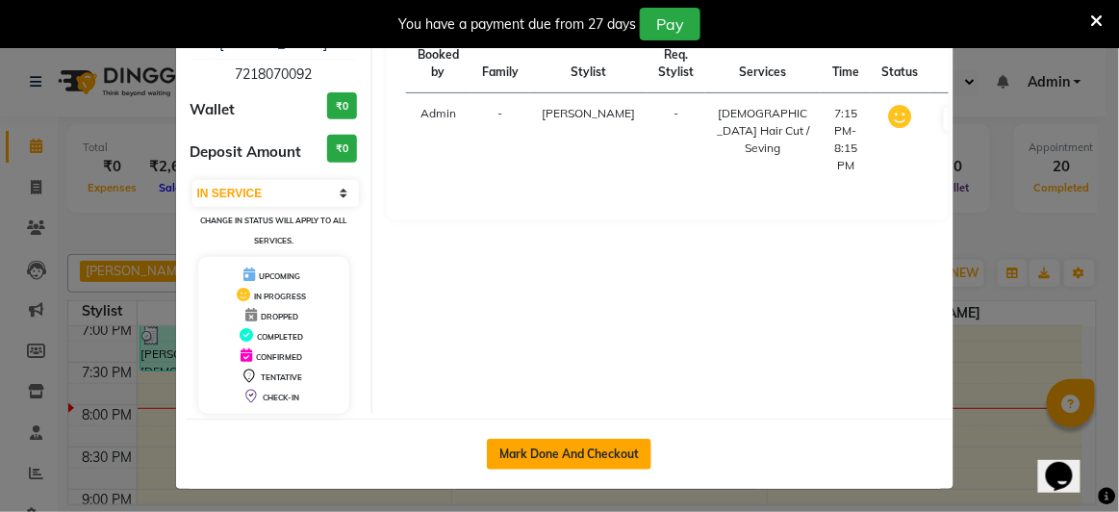
click at [596, 451] on button "Mark Done And Checkout" at bounding box center [569, 454] width 165 height 31
select select "service"
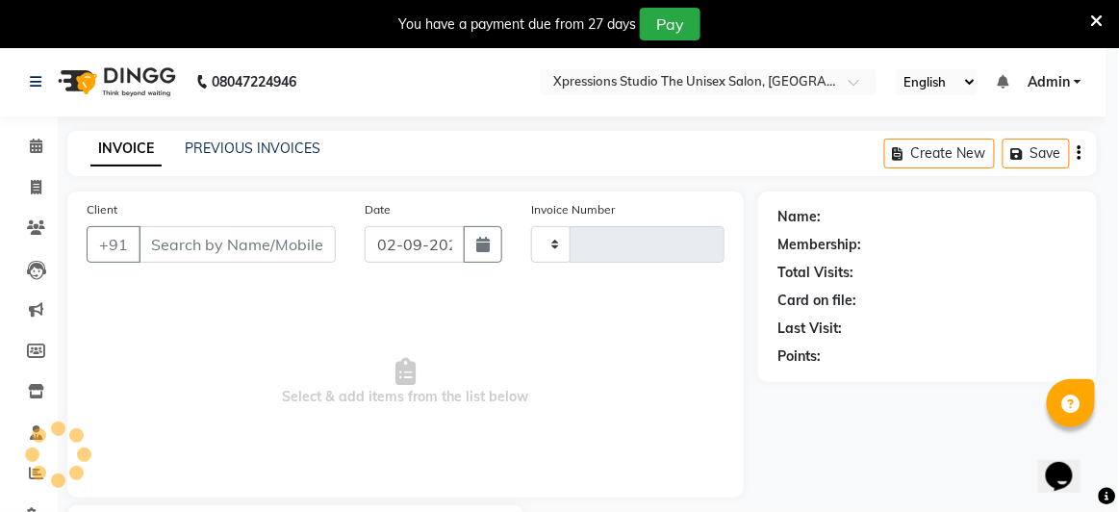
type input "4513"
select select "7003"
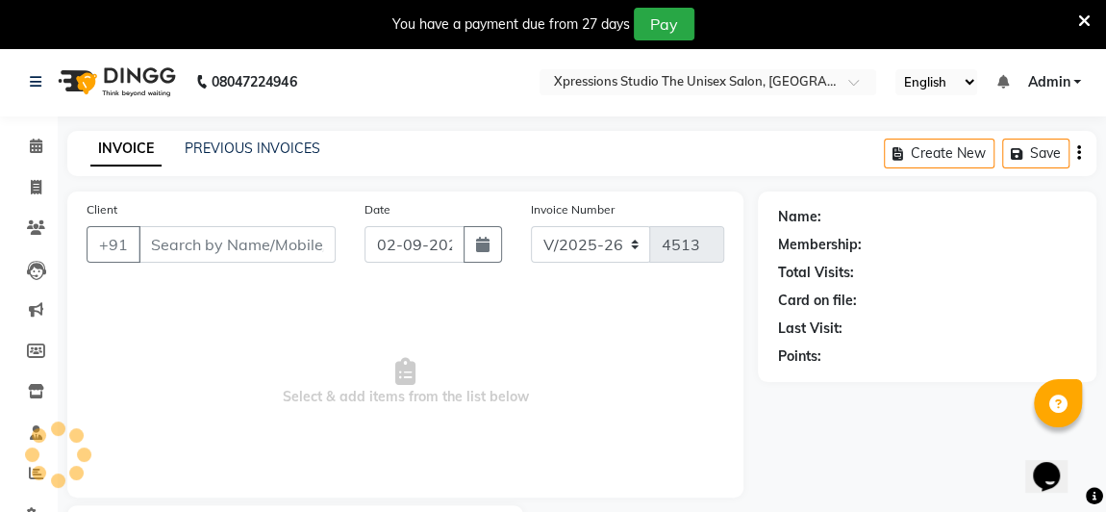
type input "7218070092"
select select "57588"
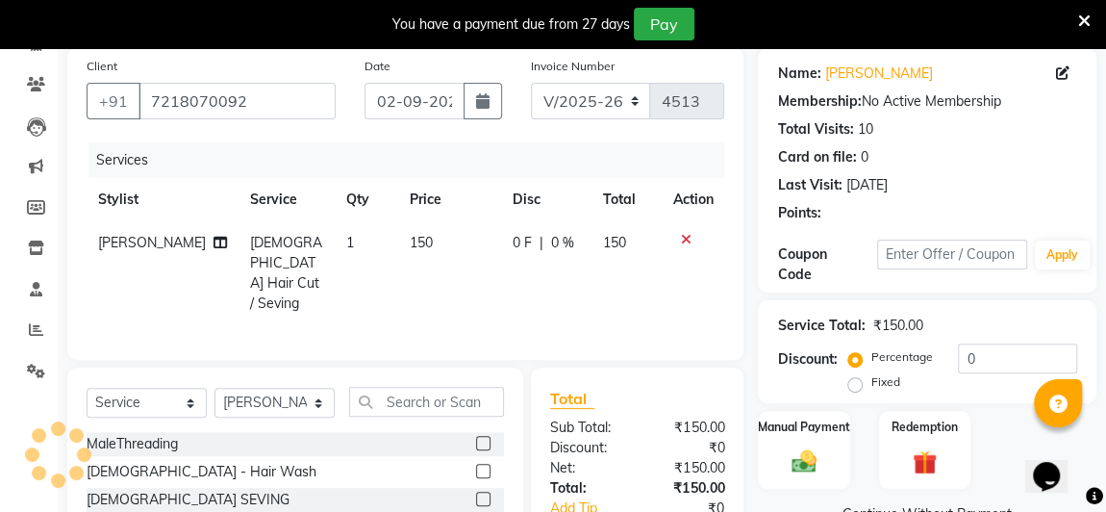
scroll to position [304, 0]
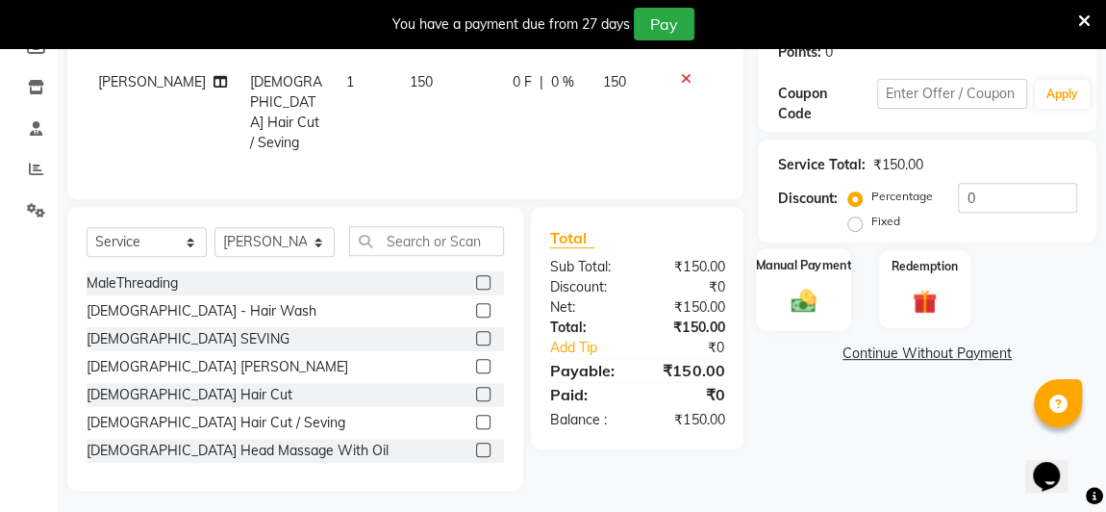
click at [818, 298] on img at bounding box center [803, 301] width 41 height 30
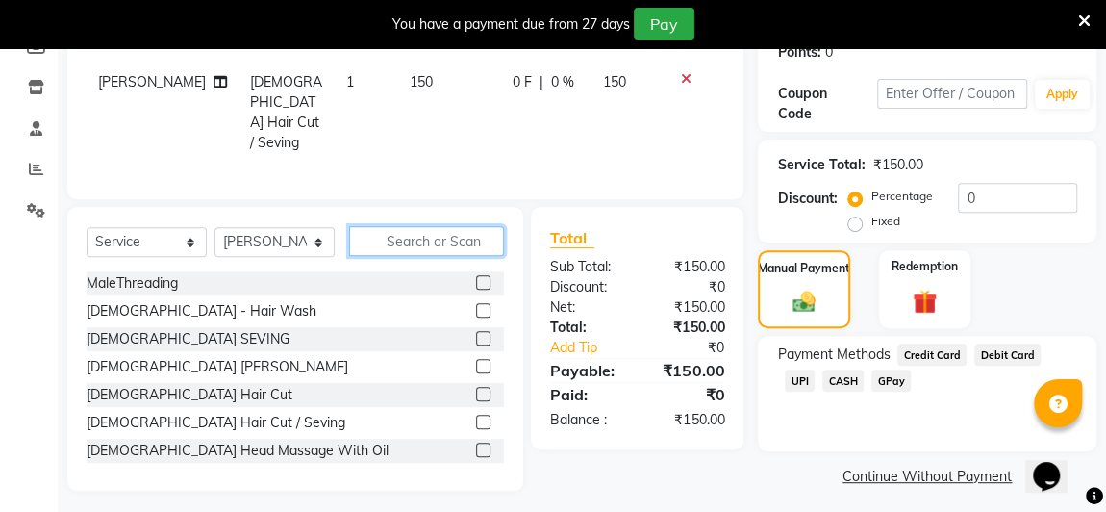
click at [472, 226] on input "text" at bounding box center [426, 241] width 155 height 30
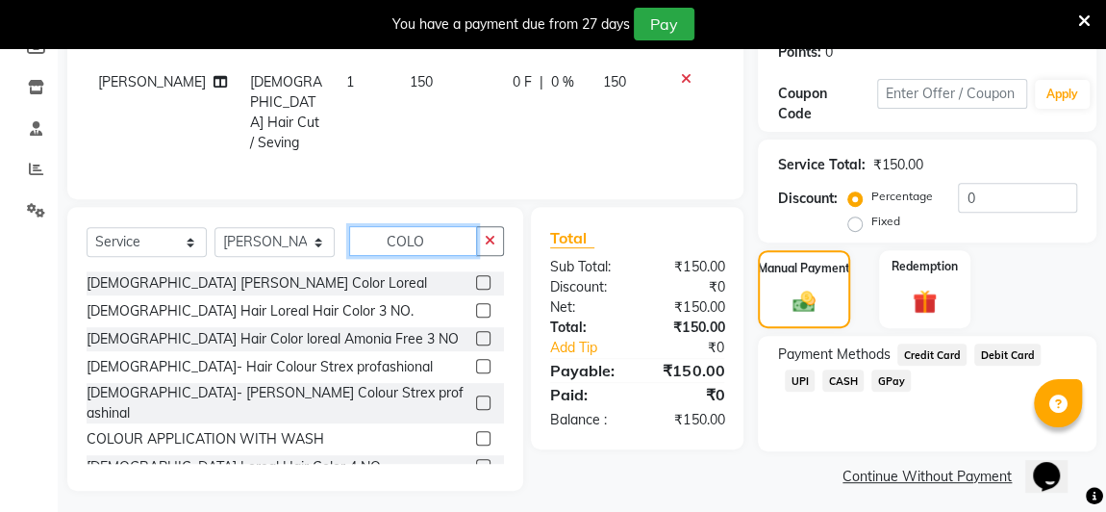
type input "COLO"
click at [476, 431] on label at bounding box center [483, 438] width 14 height 14
click at [476, 433] on input "checkbox" at bounding box center [482, 439] width 13 height 13
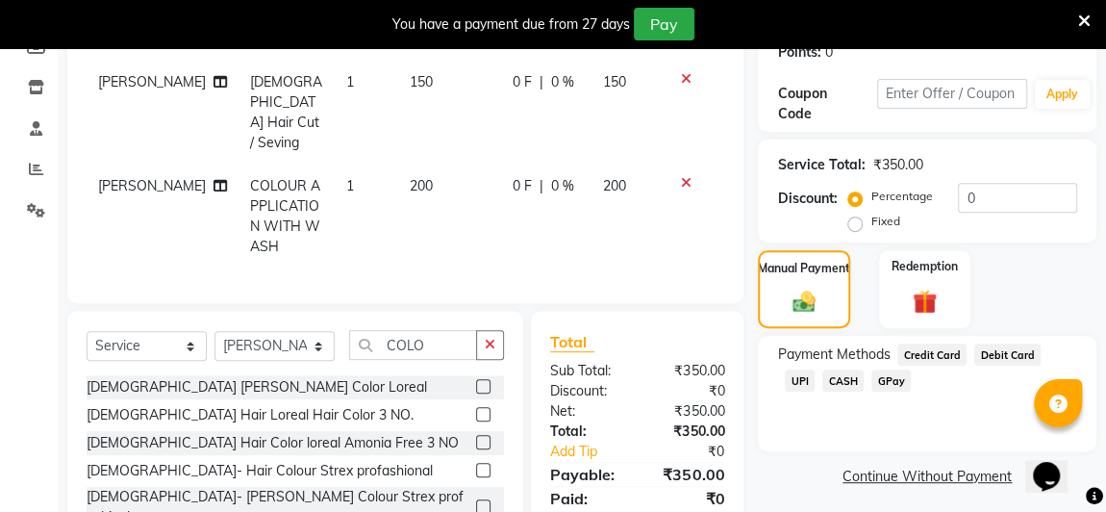
checkbox input "false"
click at [619, 177] on span "200" at bounding box center [614, 185] width 23 height 17
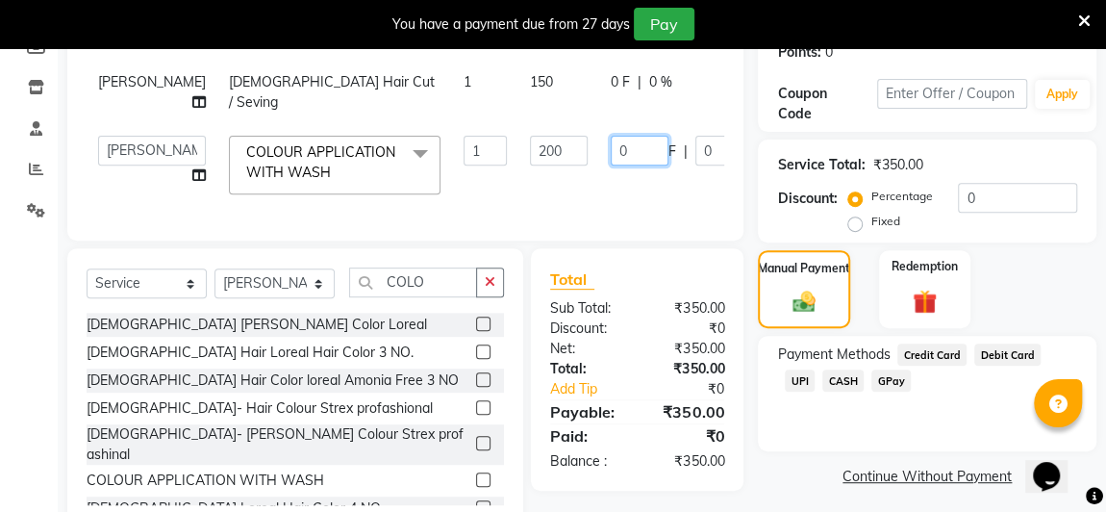
click at [611, 165] on input "0" at bounding box center [640, 151] width 58 height 30
type input "50"
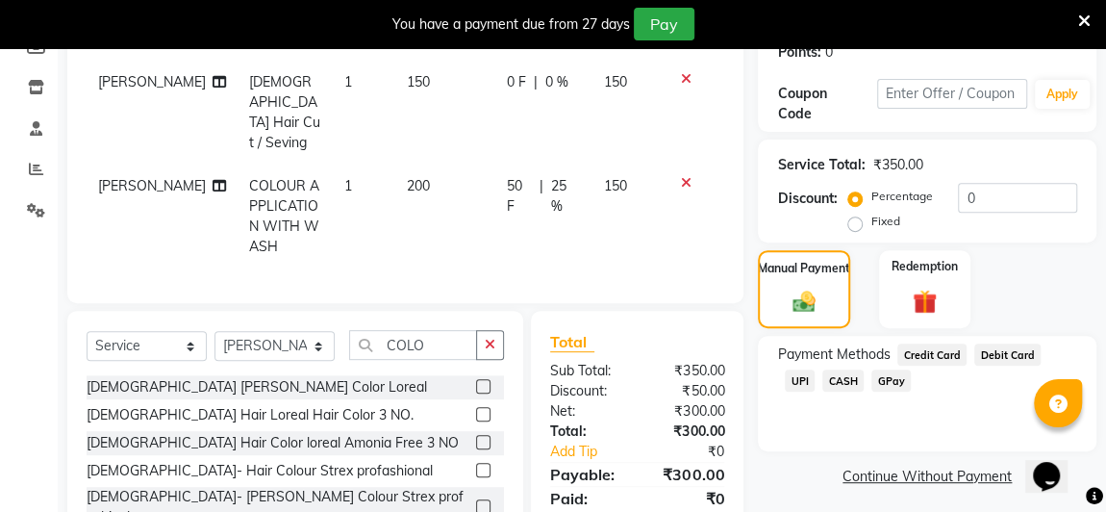
click at [654, 225] on div "Services Stylist Service Qty Price Disc Total Action [PERSON_NAME] [DEMOGRAPHIC…" at bounding box center [406, 133] width 638 height 302
click at [686, 74] on icon at bounding box center [685, 78] width 11 height 13
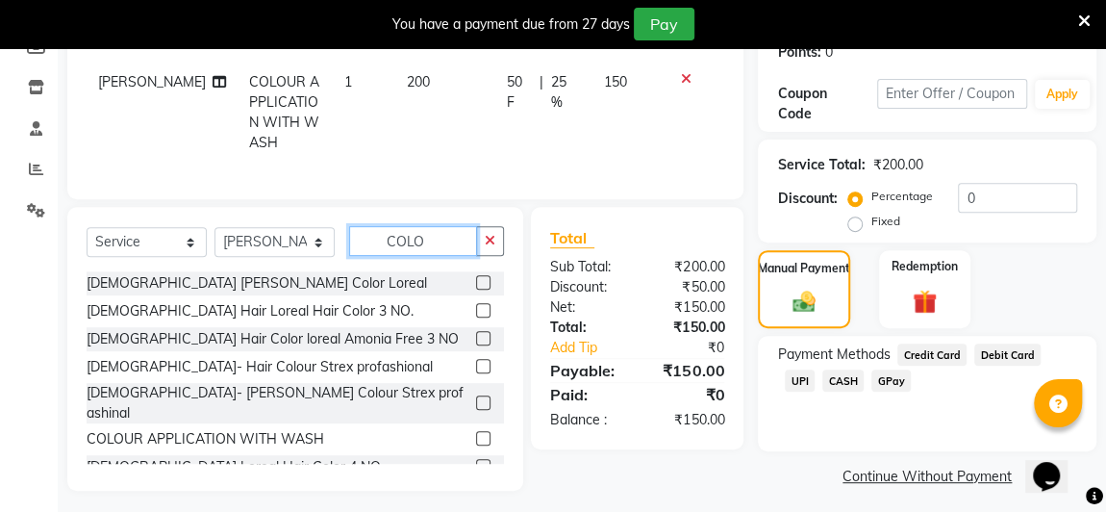
click at [392, 256] on input "COLO" at bounding box center [413, 241] width 128 height 30
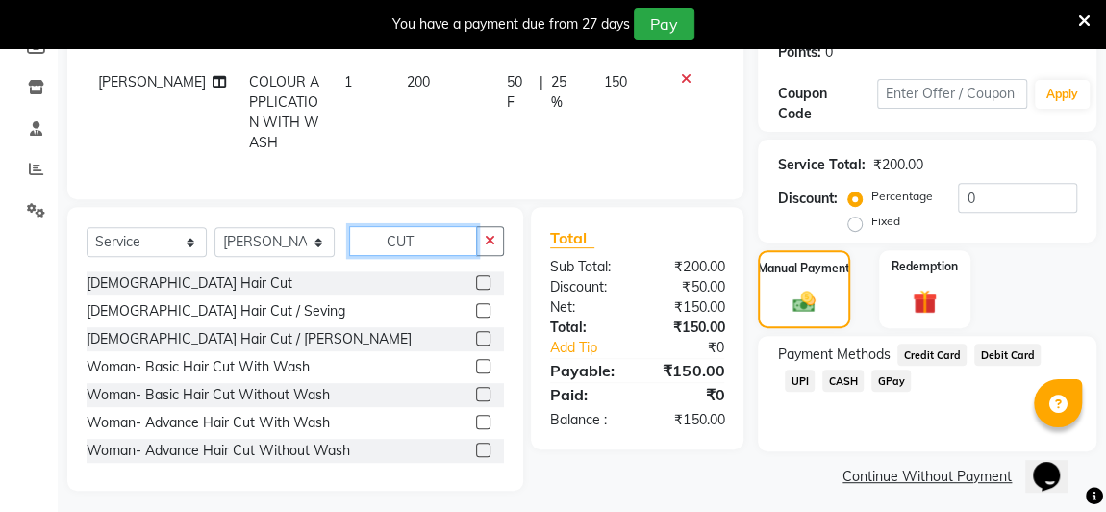
type input "CUT"
click at [476, 290] on label at bounding box center [483, 282] width 14 height 14
click at [476, 290] on input "checkbox" at bounding box center [482, 283] width 13 height 13
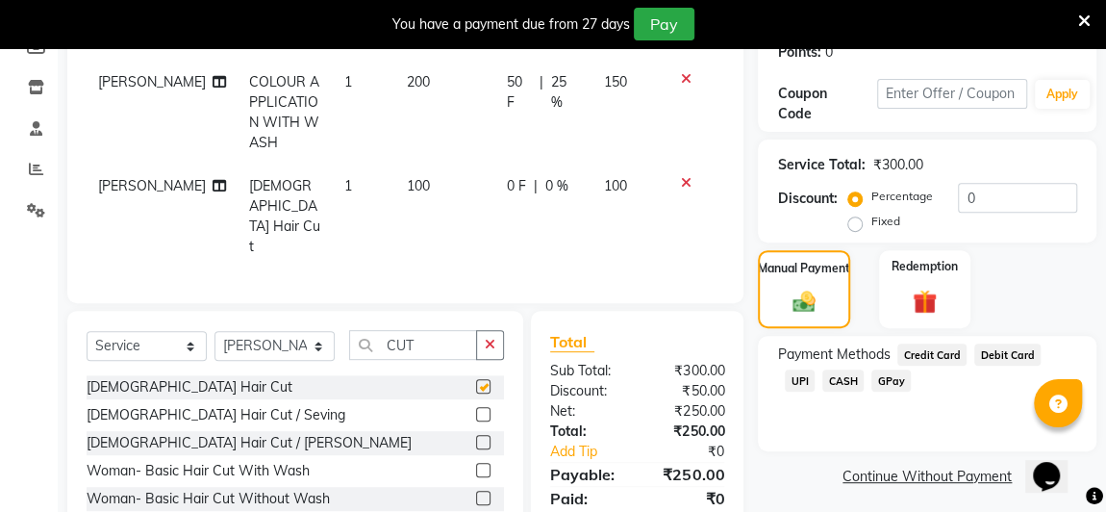
checkbox input "false"
click at [823, 374] on span "CASH" at bounding box center [843, 380] width 41 height 22
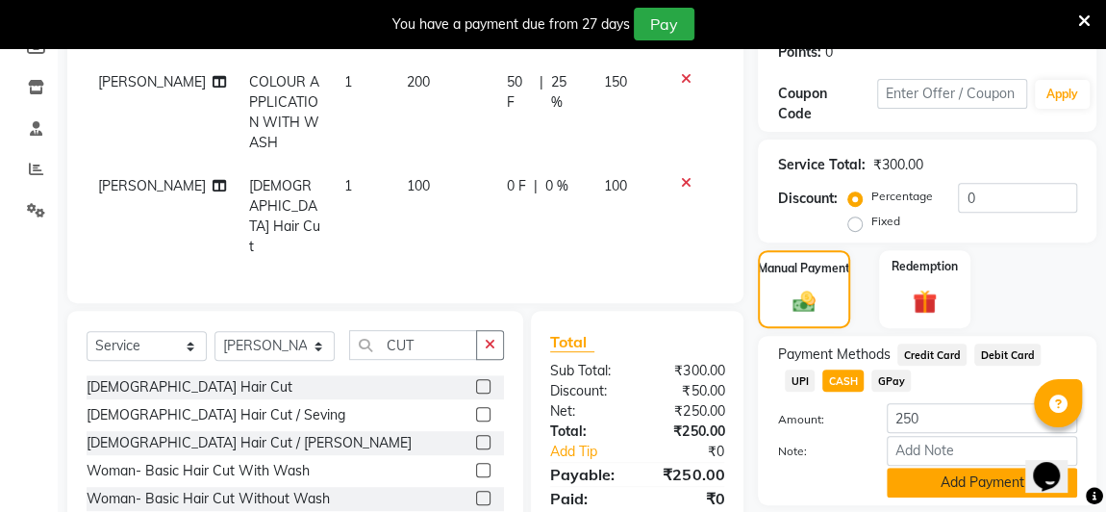
click at [947, 476] on button "Add Payment" at bounding box center [982, 483] width 190 height 30
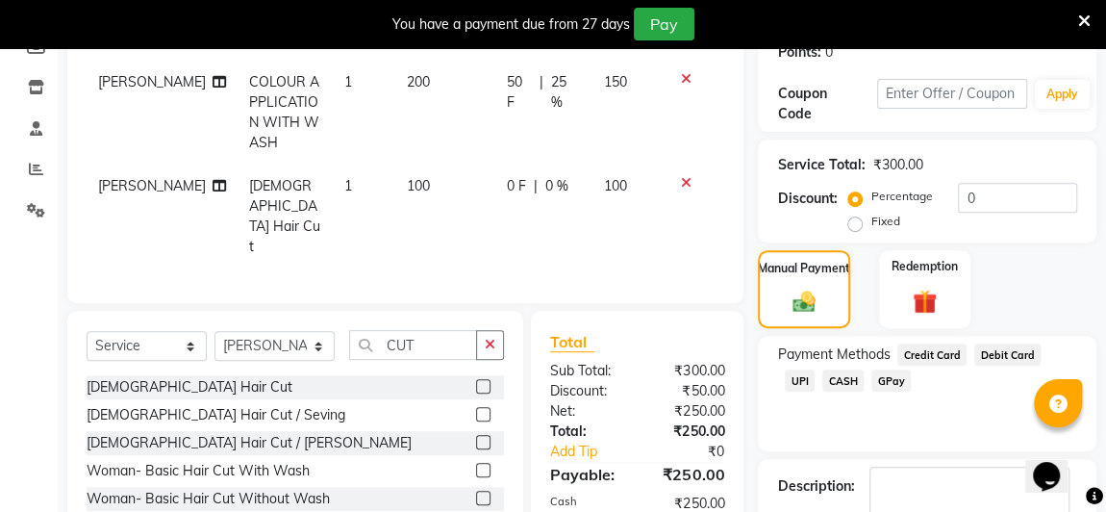
scroll to position [425, 0]
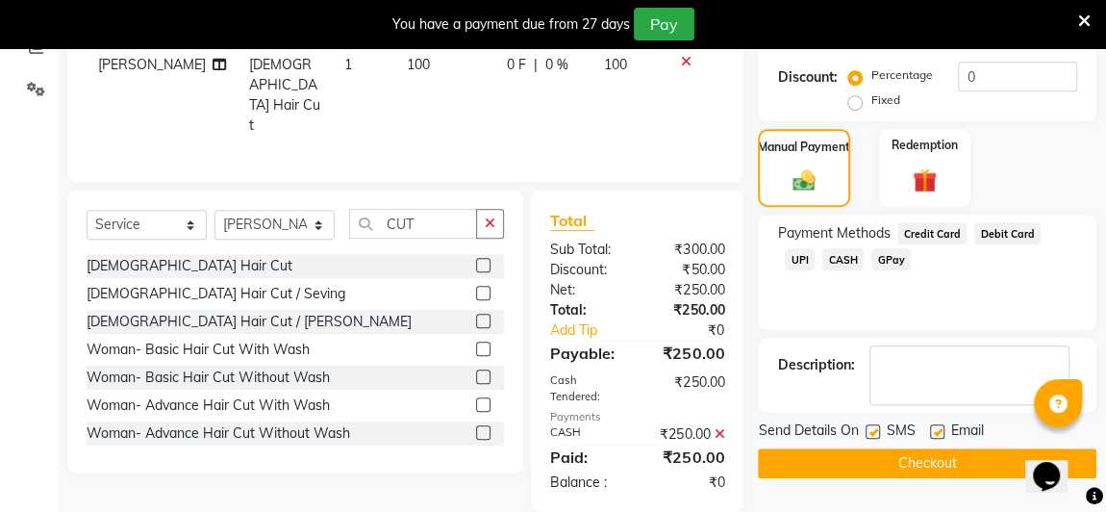
click at [874, 429] on label at bounding box center [873, 431] width 14 height 14
click at [874, 429] on input "checkbox" at bounding box center [872, 432] width 13 height 13
checkbox input "false"
click at [898, 471] on button "Checkout" at bounding box center [927, 463] width 339 height 30
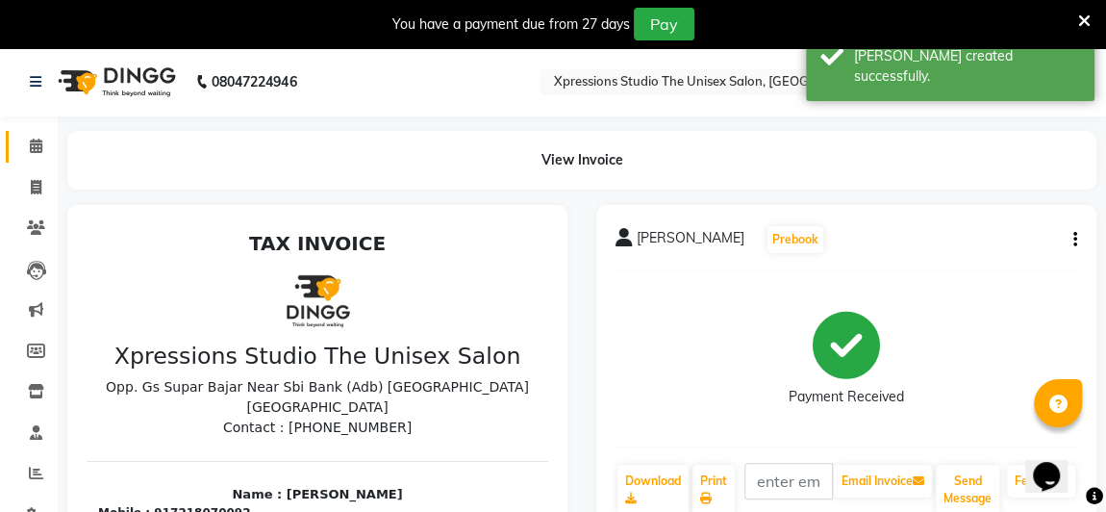
click at [31, 150] on icon at bounding box center [36, 146] width 13 height 14
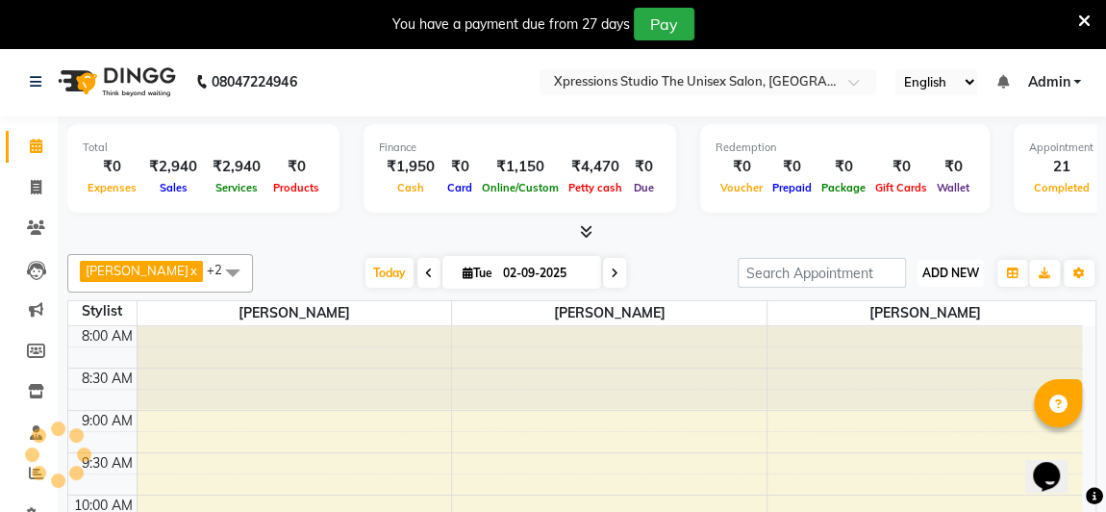
click at [935, 266] on span "ADD NEW" at bounding box center [951, 273] width 57 height 14
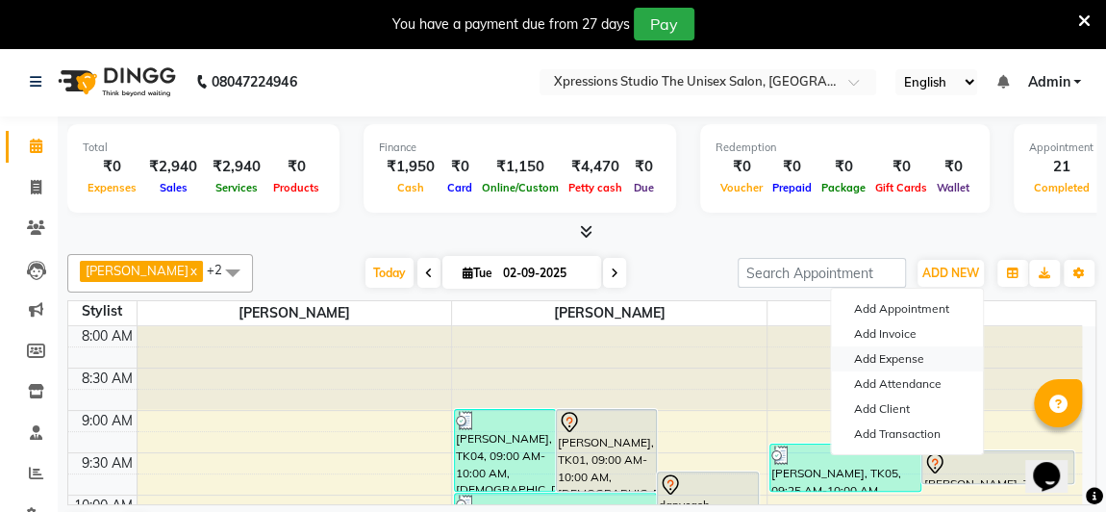
click at [871, 360] on link "Add Expense" at bounding box center [907, 358] width 152 height 25
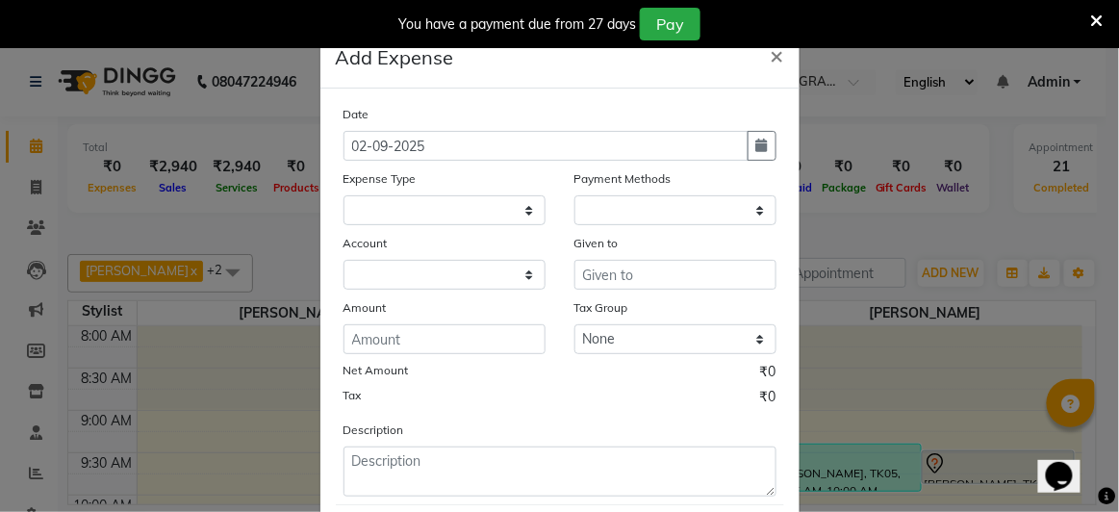
select select "1"
select select "6063"
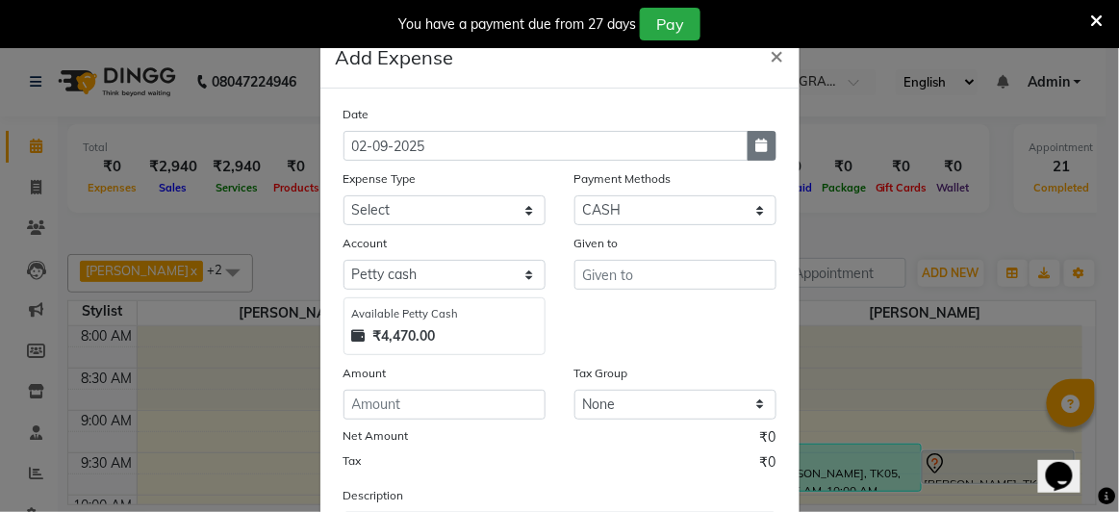
click at [761, 139] on icon "button" at bounding box center [762, 145] width 12 height 13
select select "9"
select select "2025"
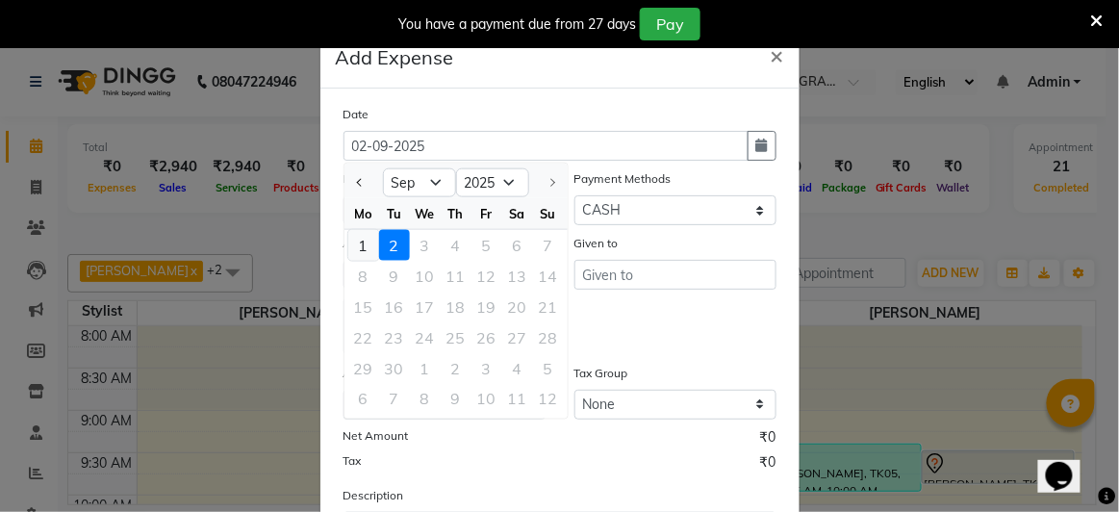
click at [355, 245] on div "1" at bounding box center [363, 245] width 31 height 31
type input "01-09-2025"
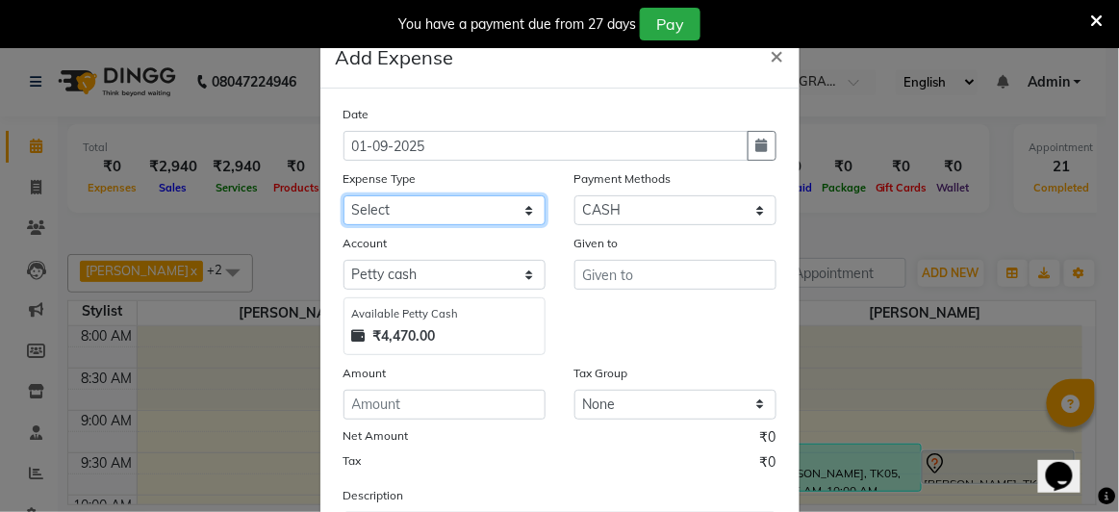
click at [377, 203] on select "Select [PERSON_NAME] Advance Advance Salary Bank charges Cash transfer to bank …" at bounding box center [444, 210] width 202 height 30
select select "19159"
click at [343, 195] on select "Select [PERSON_NAME] Advance Advance Salary Bank charges Cash transfer to bank …" at bounding box center [444, 210] width 202 height 30
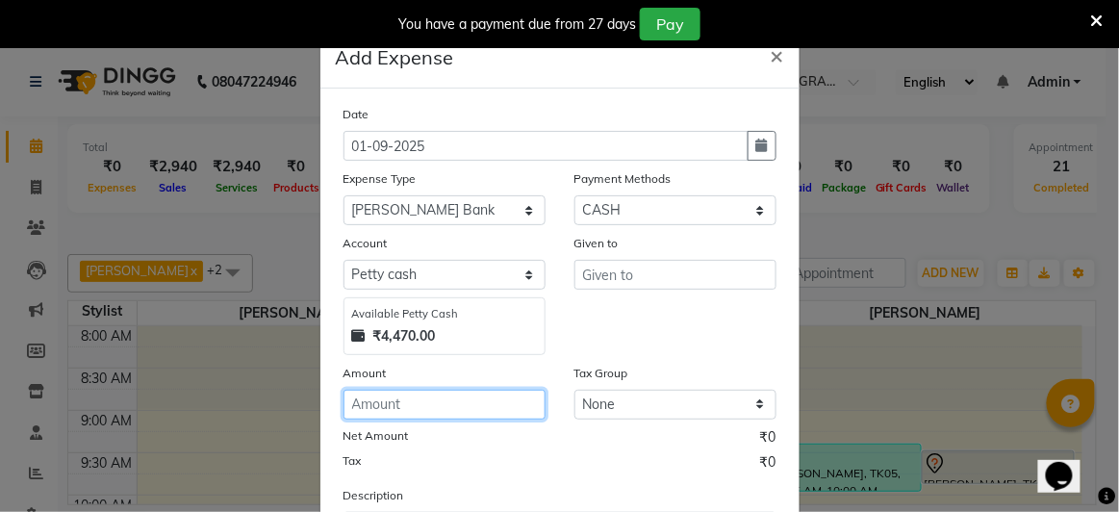
click at [364, 401] on input "number" at bounding box center [444, 405] width 202 height 30
type input "400"
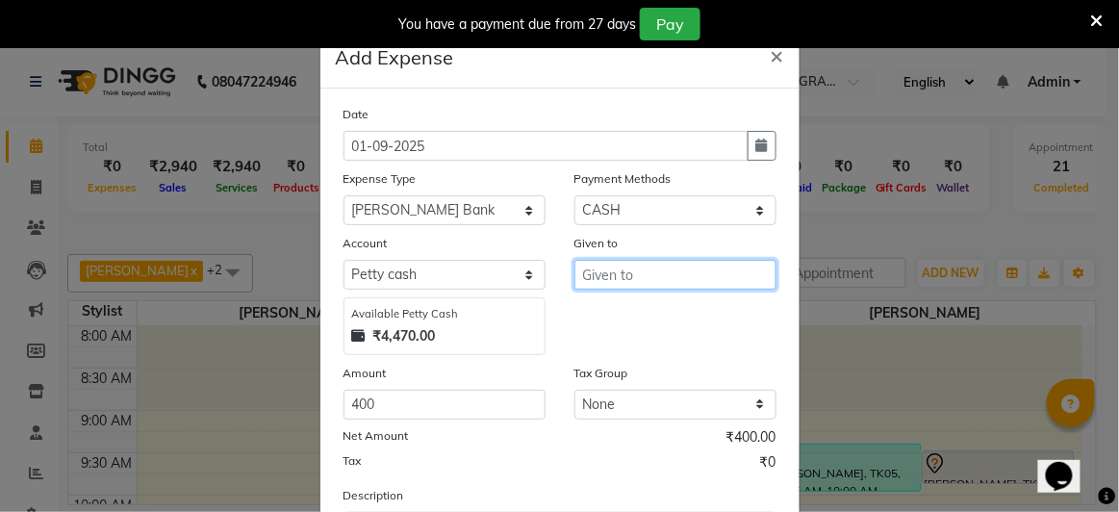
click at [645, 264] on input "text" at bounding box center [675, 275] width 202 height 30
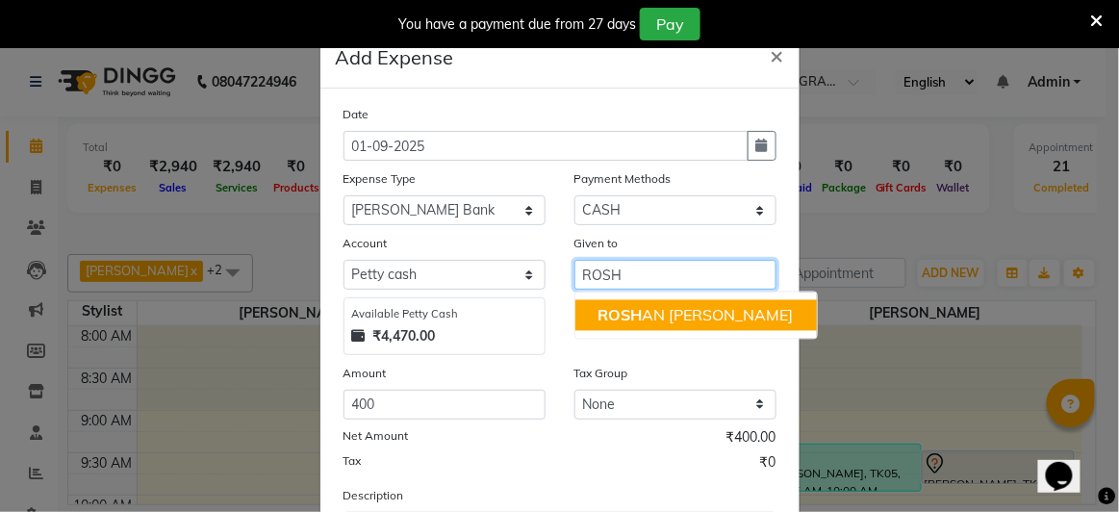
click at [676, 313] on ngb-highlight "ROSH AN [PERSON_NAME]" at bounding box center [695, 315] width 195 height 19
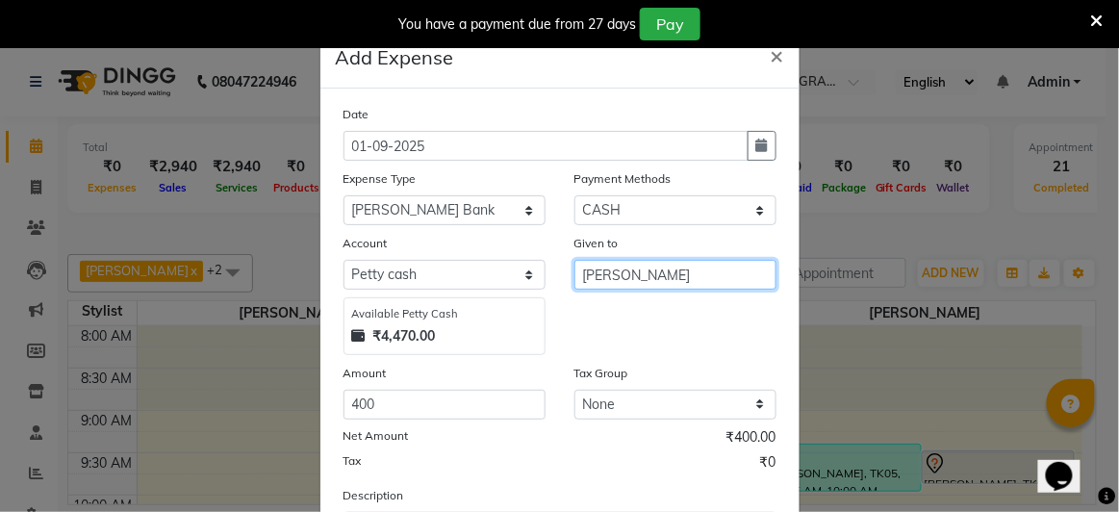
scroll to position [171, 0]
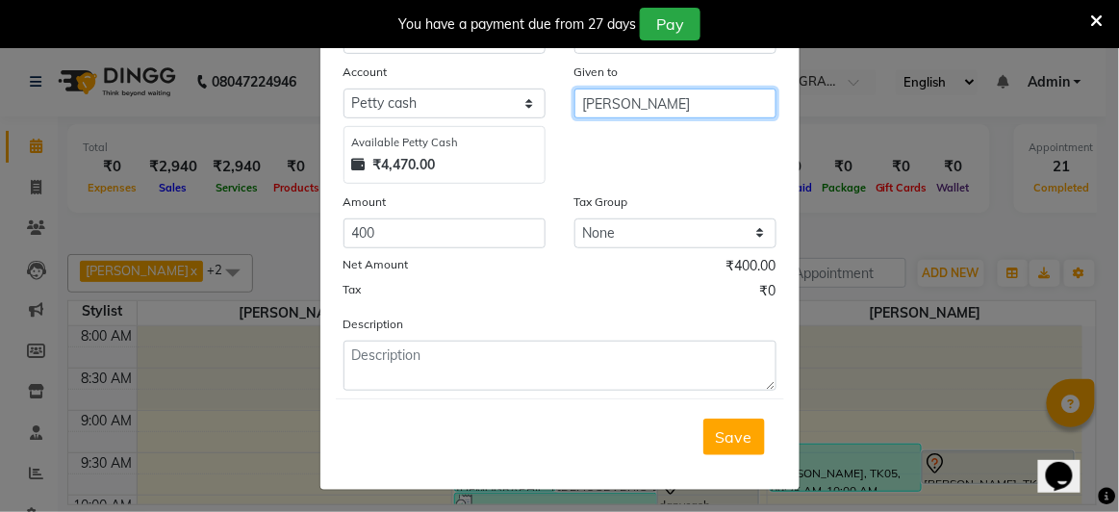
type input "[PERSON_NAME]"
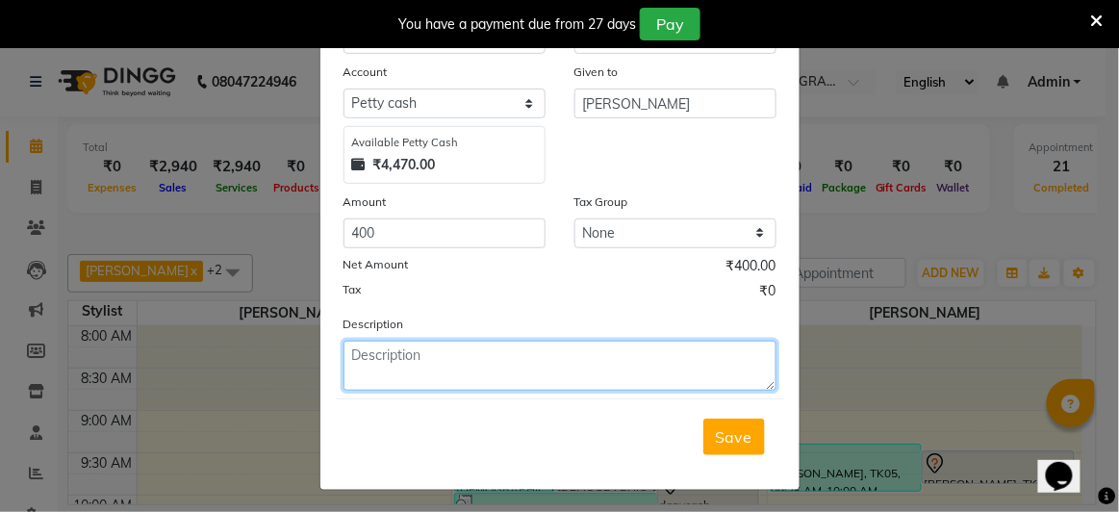
click at [550, 354] on textarea at bounding box center [559, 366] width 433 height 50
type textarea "BNAK"
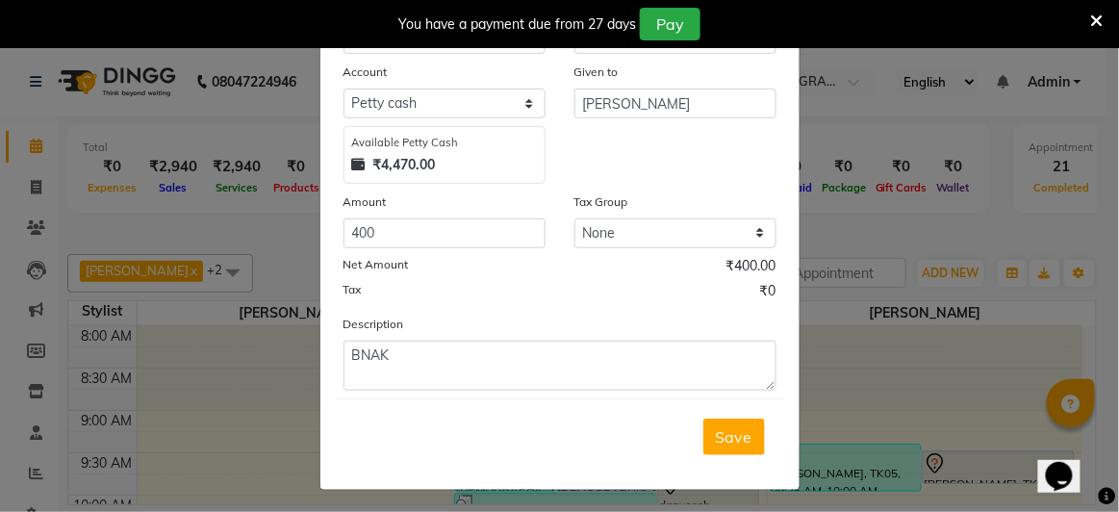
click at [741, 308] on div "Date [DATE] Expense Type Select [PERSON_NAME] Advance Advance Salary Bank charg…" at bounding box center [559, 162] width 433 height 458
click at [611, 442] on div "Save" at bounding box center [560, 436] width 448 height 76
click at [716, 438] on span "Save" at bounding box center [734, 436] width 37 height 19
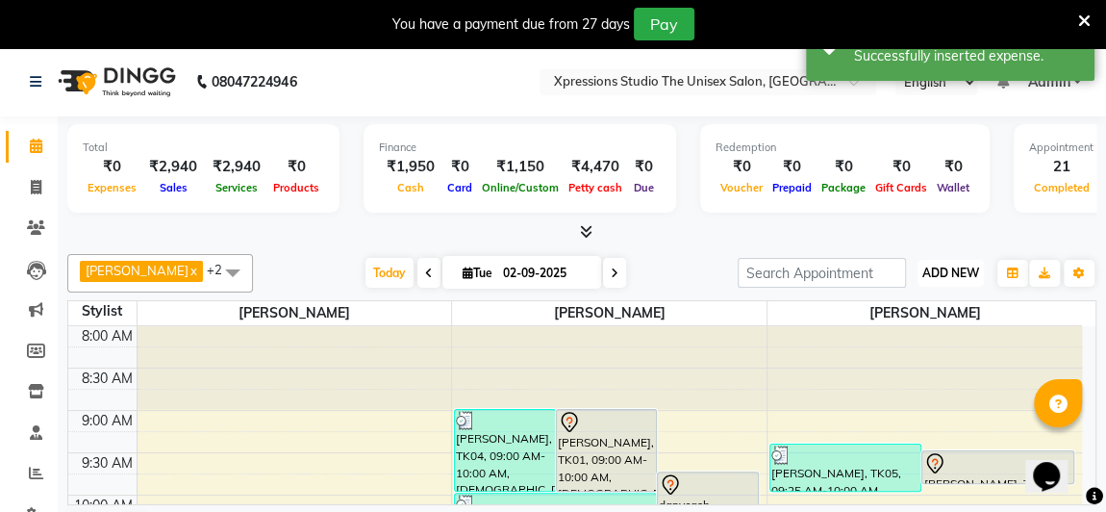
click at [960, 275] on span "ADD NEW" at bounding box center [951, 273] width 57 height 14
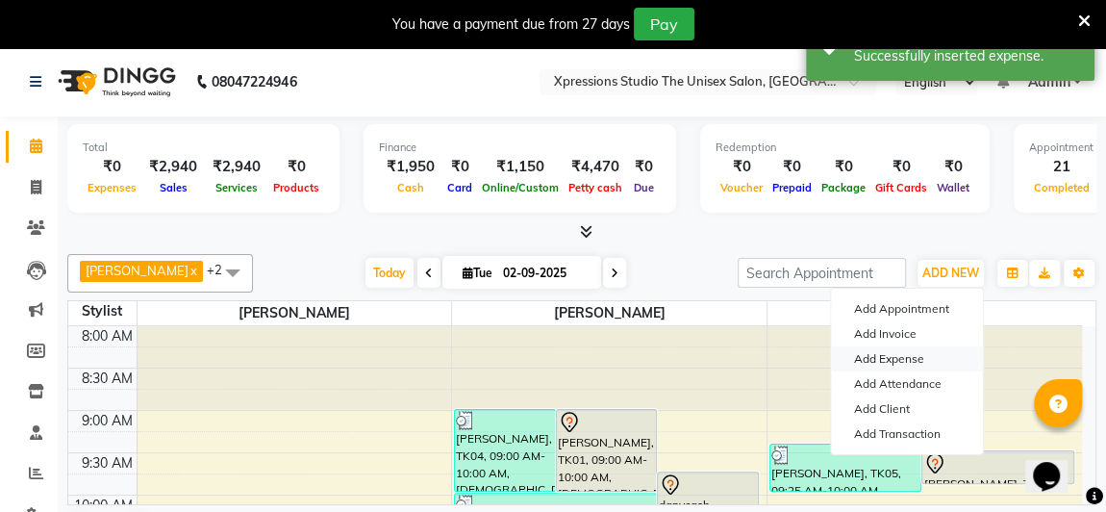
click at [916, 365] on link "Add Expense" at bounding box center [907, 358] width 152 height 25
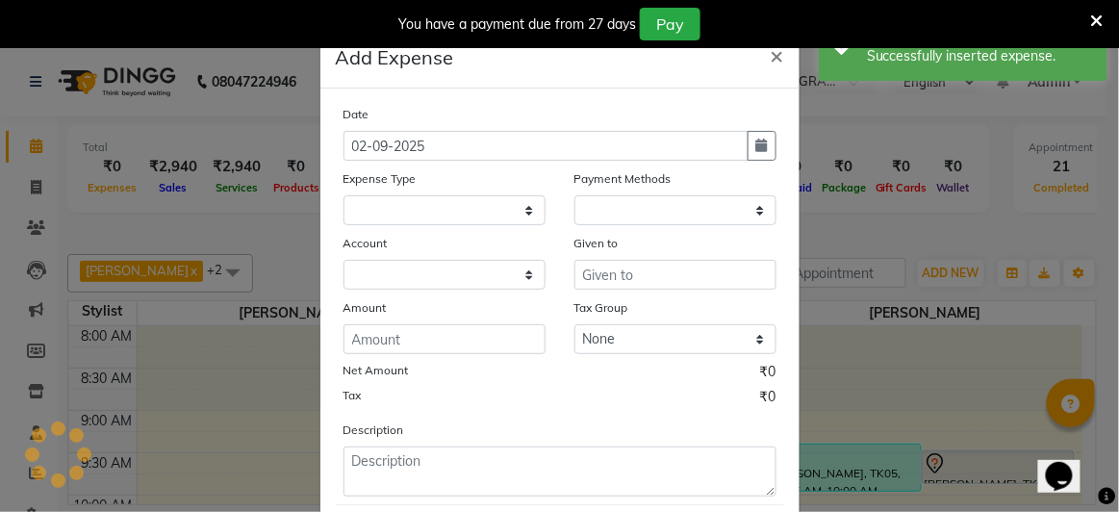
select select "1"
select select "6063"
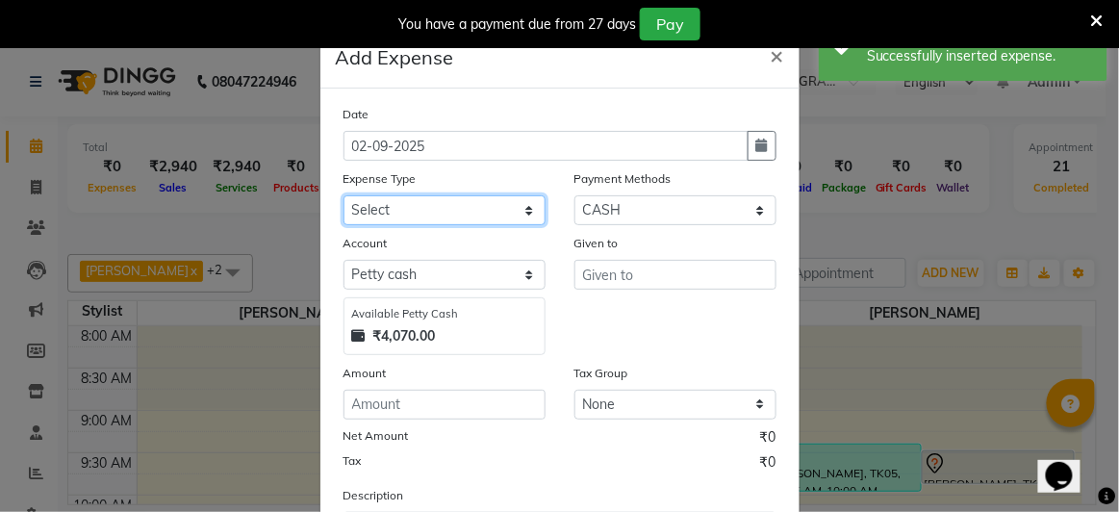
click at [469, 220] on select "Select [PERSON_NAME] Advance Advance Salary Bank charges Cash transfer to bank …" at bounding box center [444, 210] width 202 height 30
click at [435, 198] on select "Select [PERSON_NAME] Advance Advance Salary Bank charges Cash transfer to bank …" at bounding box center [444, 210] width 202 height 30
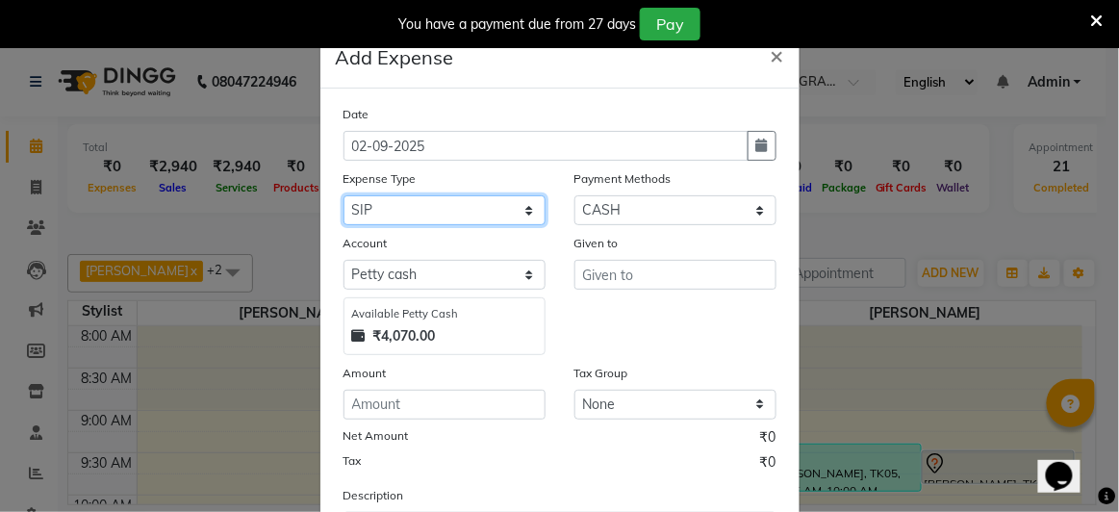
click at [435, 198] on select "Select [PERSON_NAME] Advance Advance Salary Bank charges Cash transfer to bank …" at bounding box center [444, 210] width 202 height 30
select select "19159"
click at [343, 195] on select "Select [PERSON_NAME] Advance Advance Salary Bank charges Cash transfer to bank …" at bounding box center [444, 210] width 202 height 30
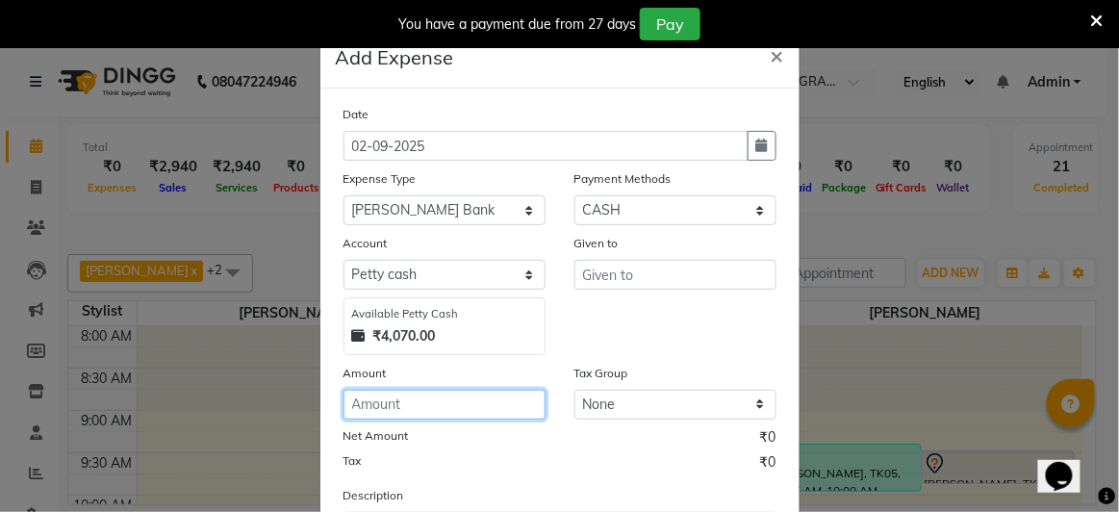
click at [389, 398] on input "number" at bounding box center [444, 405] width 202 height 30
type input "400"
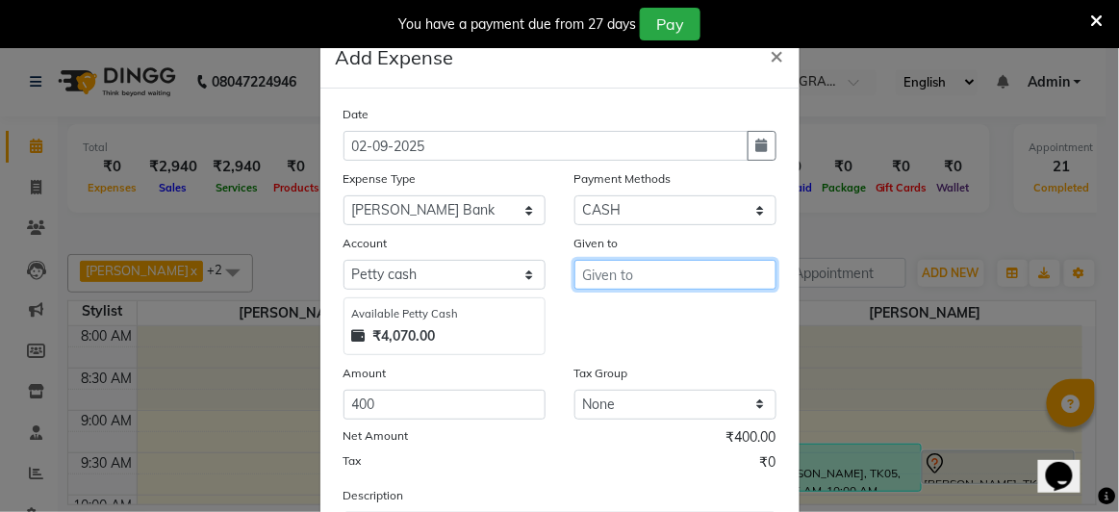
click at [630, 266] on input "text" at bounding box center [675, 275] width 202 height 30
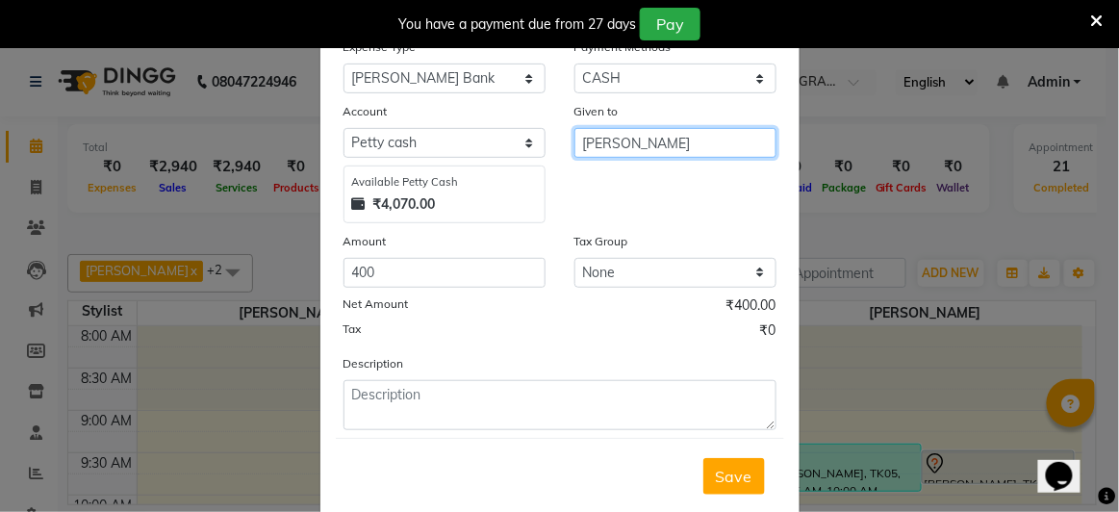
scroll to position [135, 0]
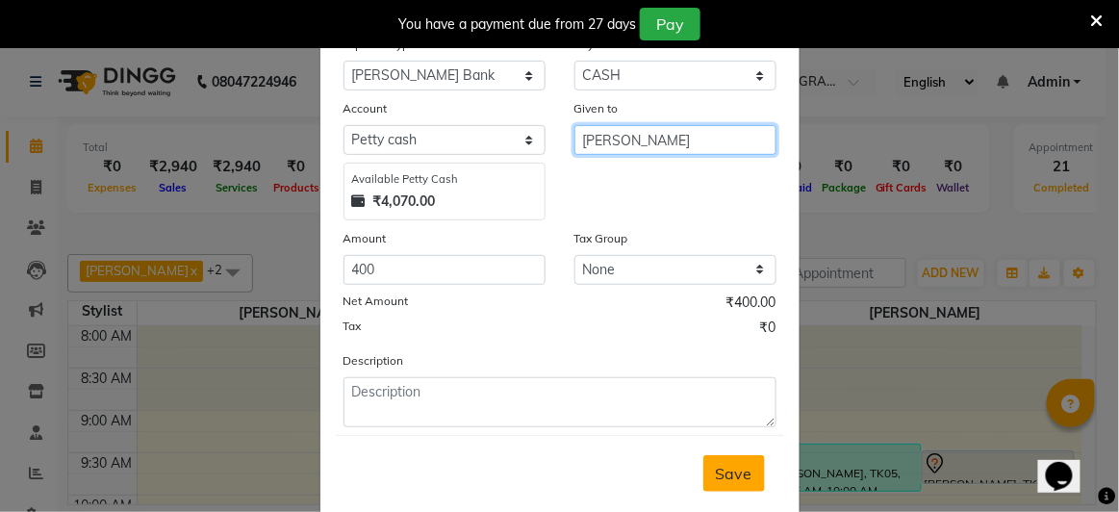
type input "[PERSON_NAME]"
click at [727, 479] on button "Save" at bounding box center [734, 473] width 62 height 37
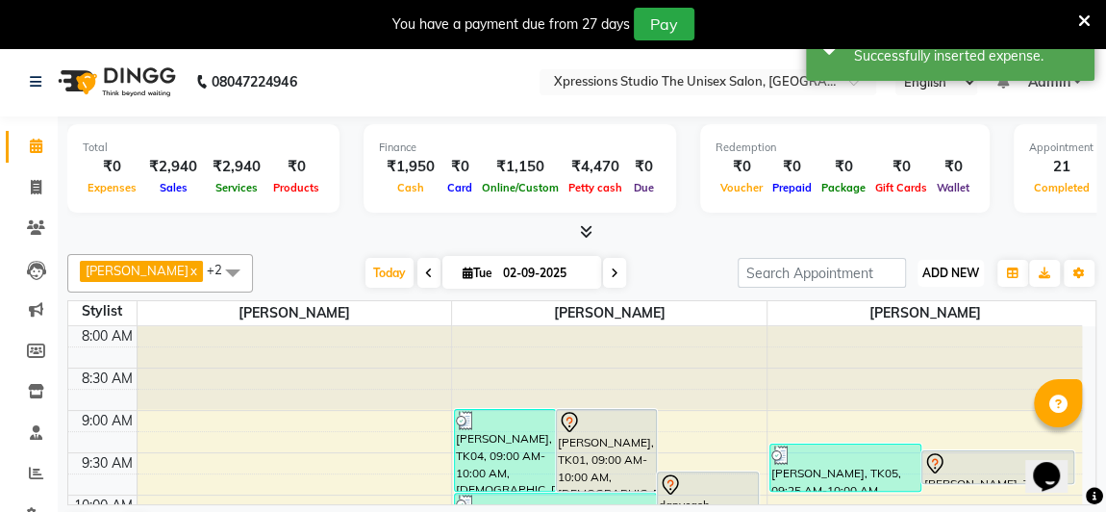
click at [949, 273] on span "ADD NEW" at bounding box center [951, 273] width 57 height 14
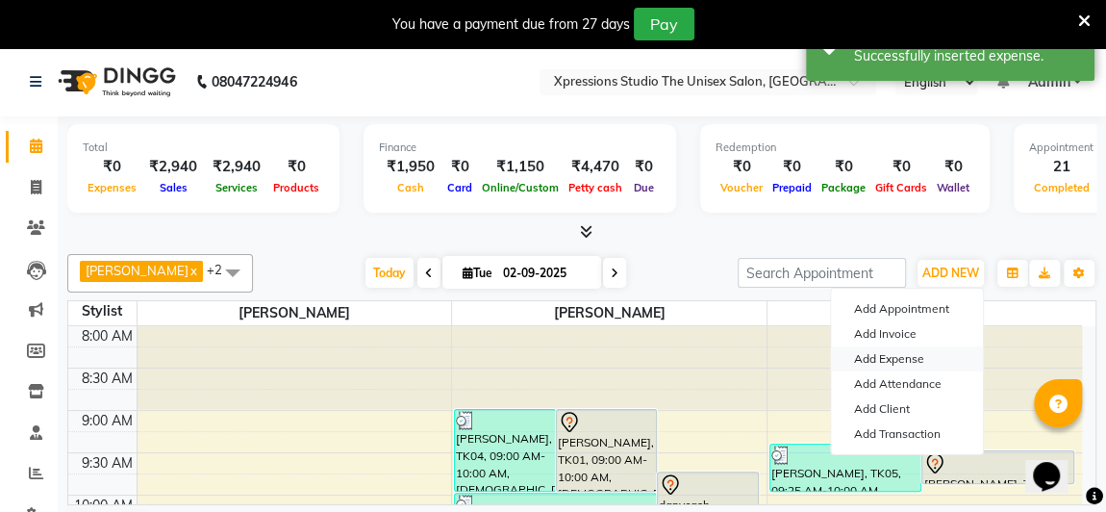
click at [860, 362] on link "Add Expense" at bounding box center [907, 358] width 152 height 25
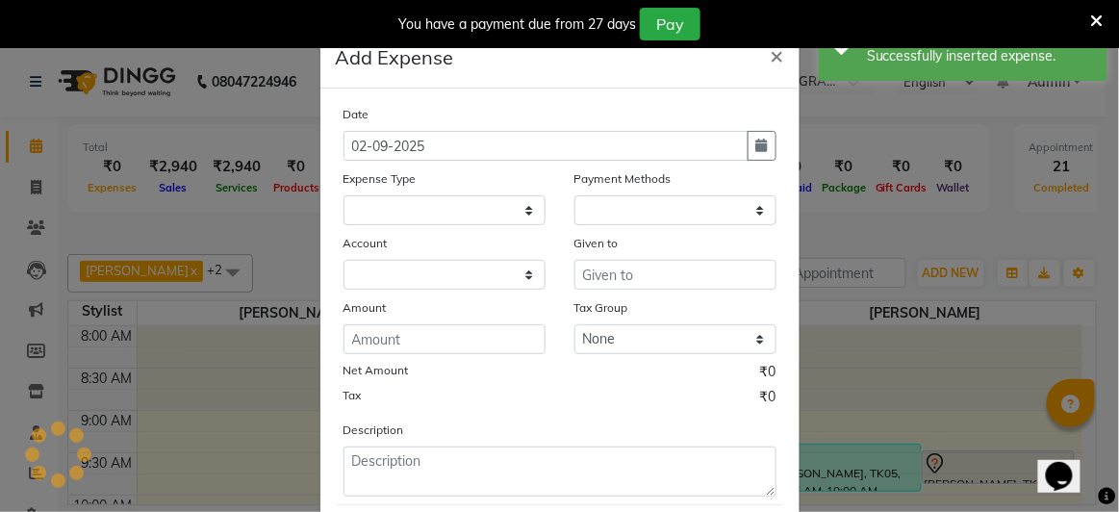
select select "1"
select select "6063"
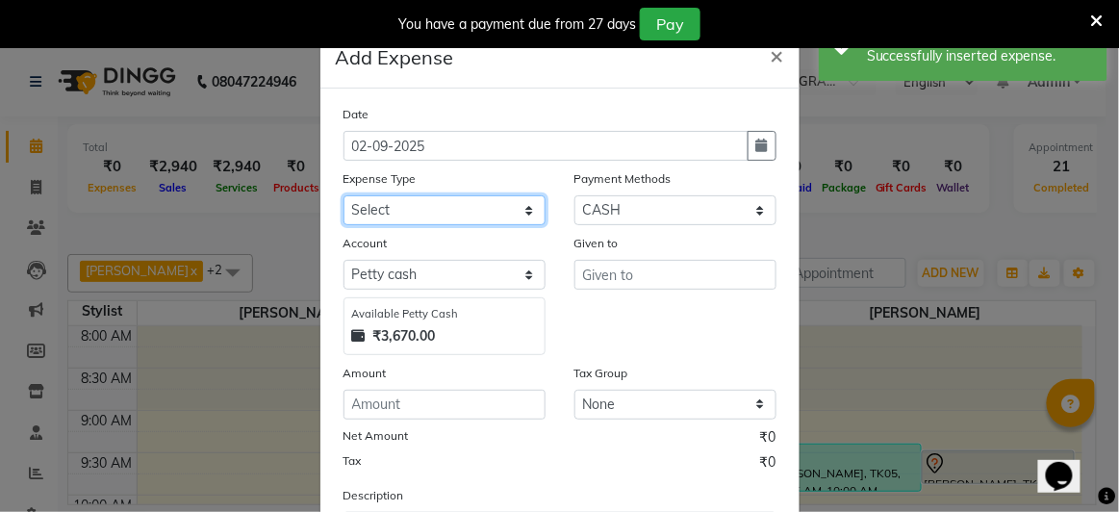
click at [461, 206] on select "Select [PERSON_NAME] Advance Advance Salary Bank charges Cash transfer to bank …" at bounding box center [444, 210] width 202 height 30
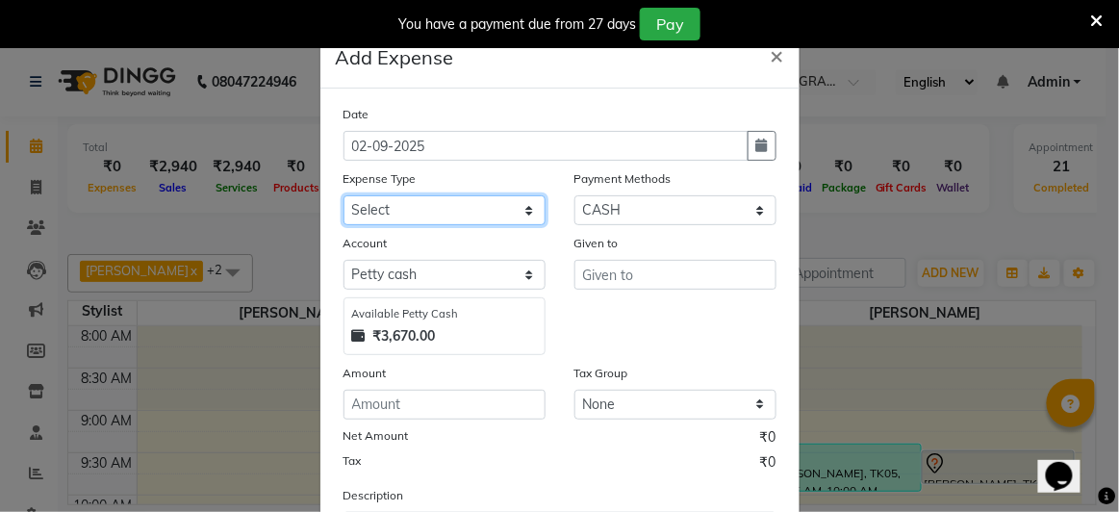
select select "19362"
click at [343, 195] on select "Select [PERSON_NAME] Advance Advance Salary Bank charges Cash transfer to bank …" at bounding box center [444, 210] width 202 height 30
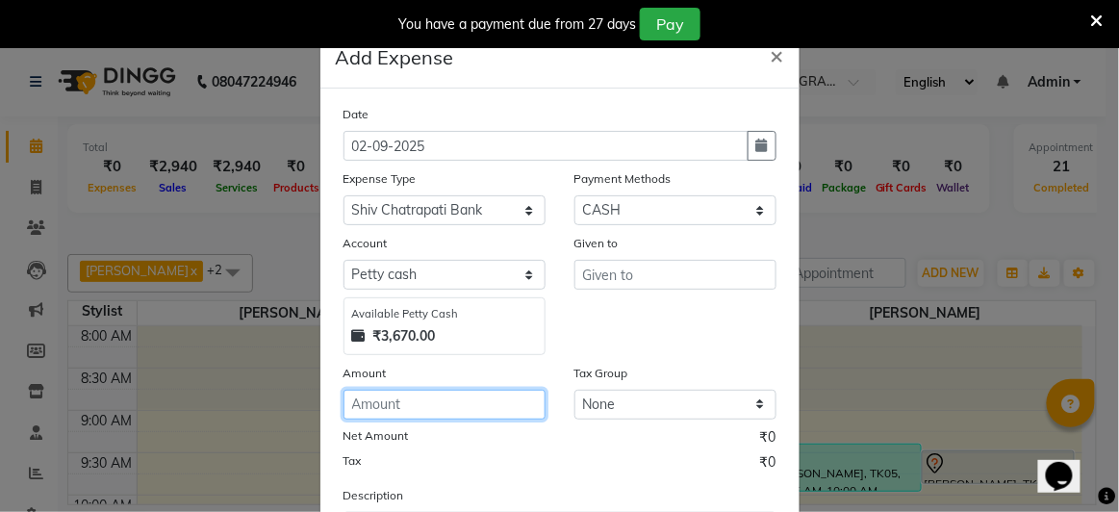
click at [371, 403] on input "number" at bounding box center [444, 405] width 202 height 30
type input "200"
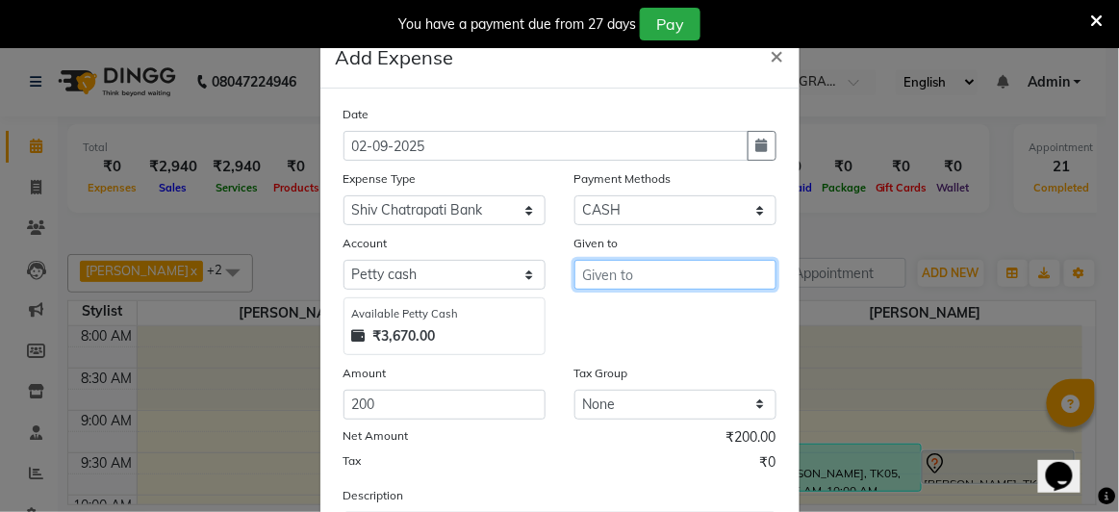
click at [606, 262] on input "text" at bounding box center [675, 275] width 202 height 30
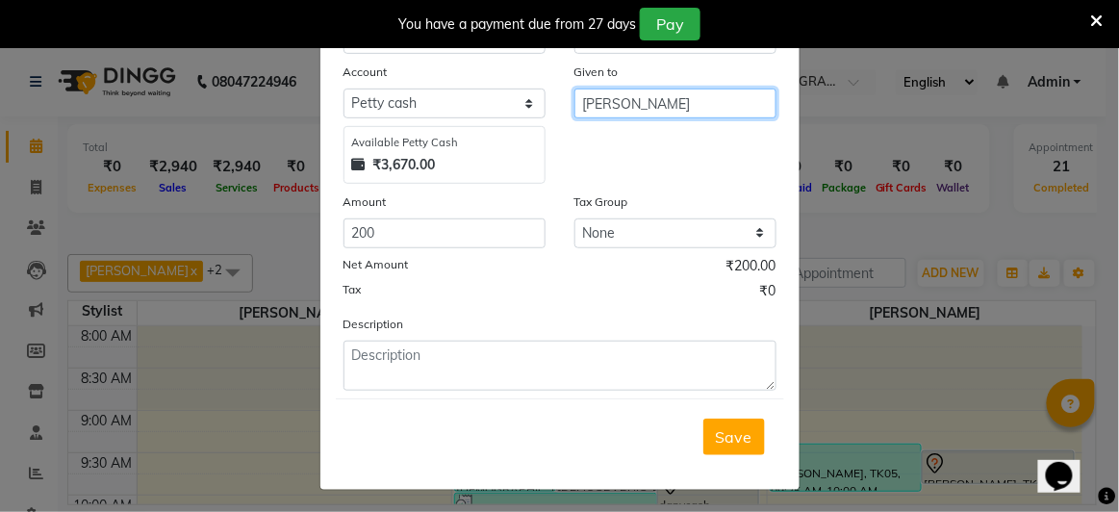
type input "[PERSON_NAME]"
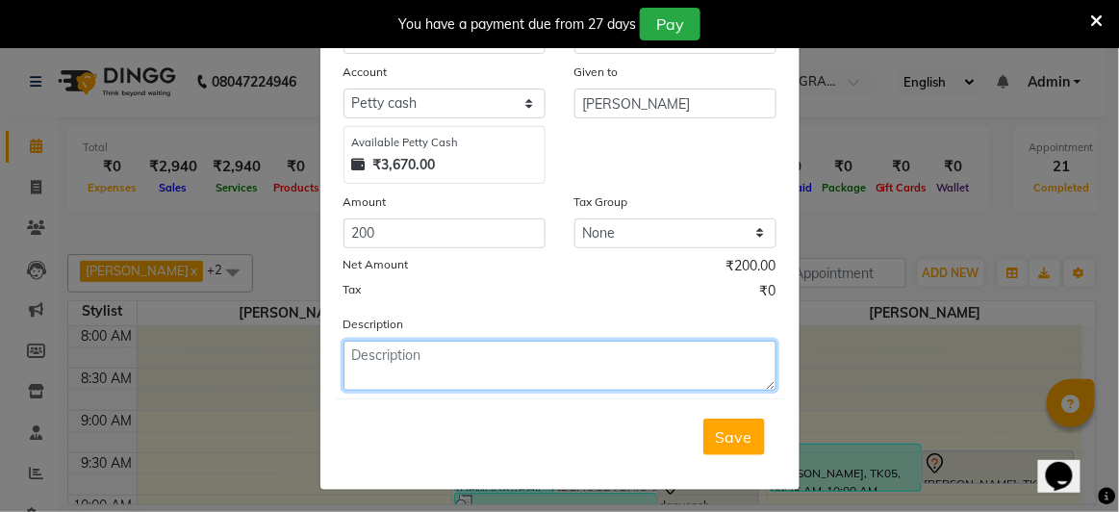
click at [612, 375] on textarea at bounding box center [559, 366] width 433 height 50
type textarea "BANK"
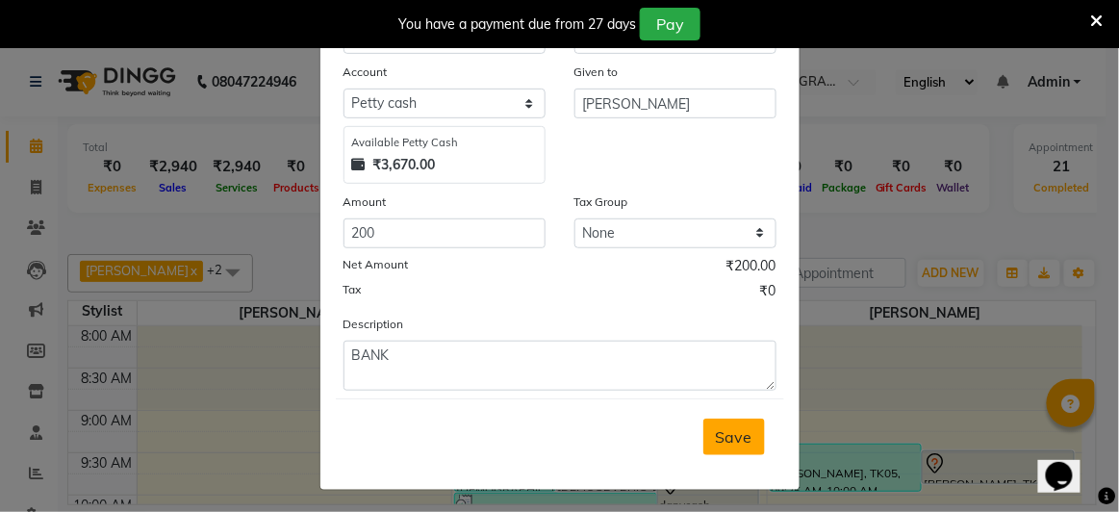
click at [740, 427] on span "Save" at bounding box center [734, 436] width 37 height 19
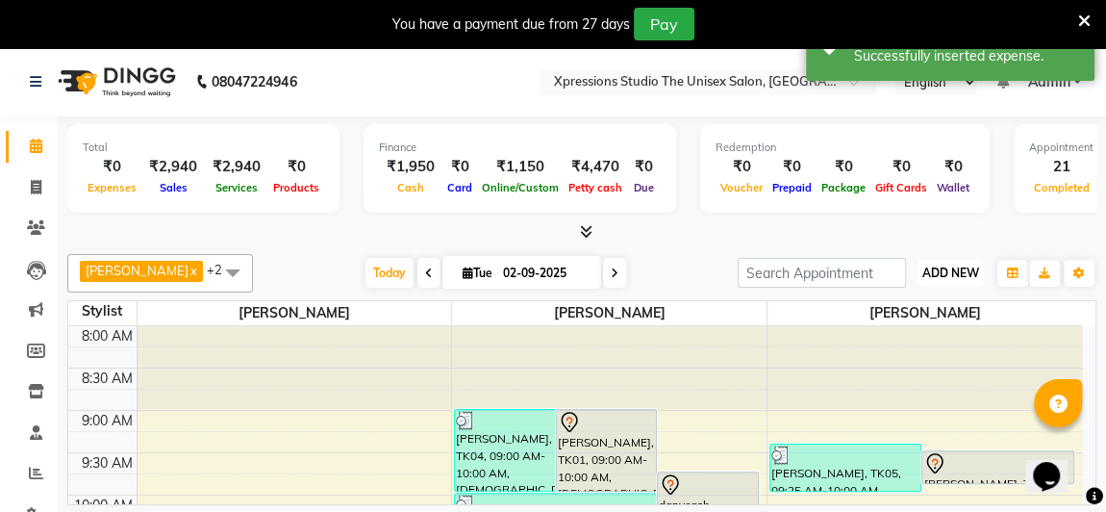
click at [943, 271] on span "ADD NEW" at bounding box center [951, 273] width 57 height 14
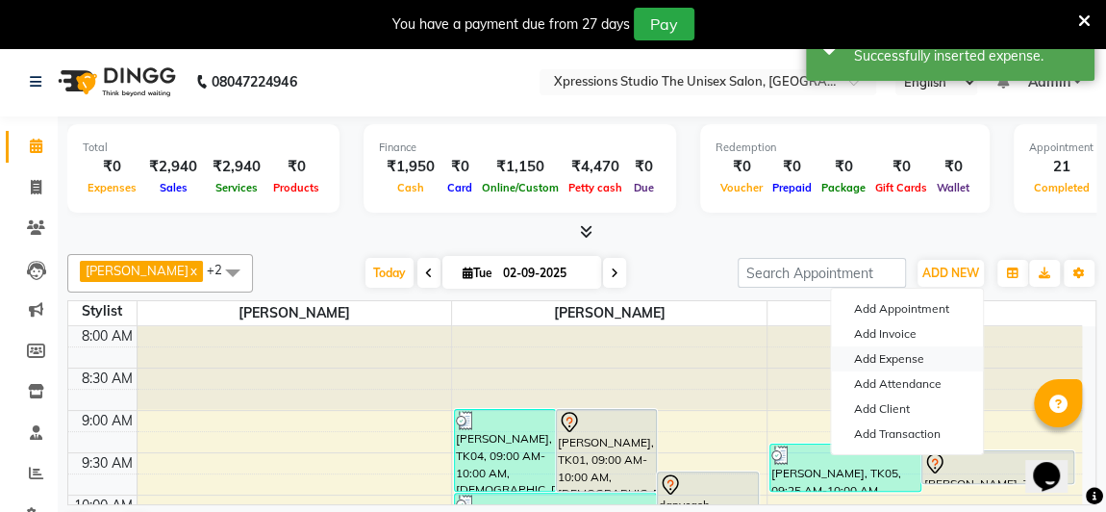
click at [883, 360] on link "Add Expense" at bounding box center [907, 358] width 152 height 25
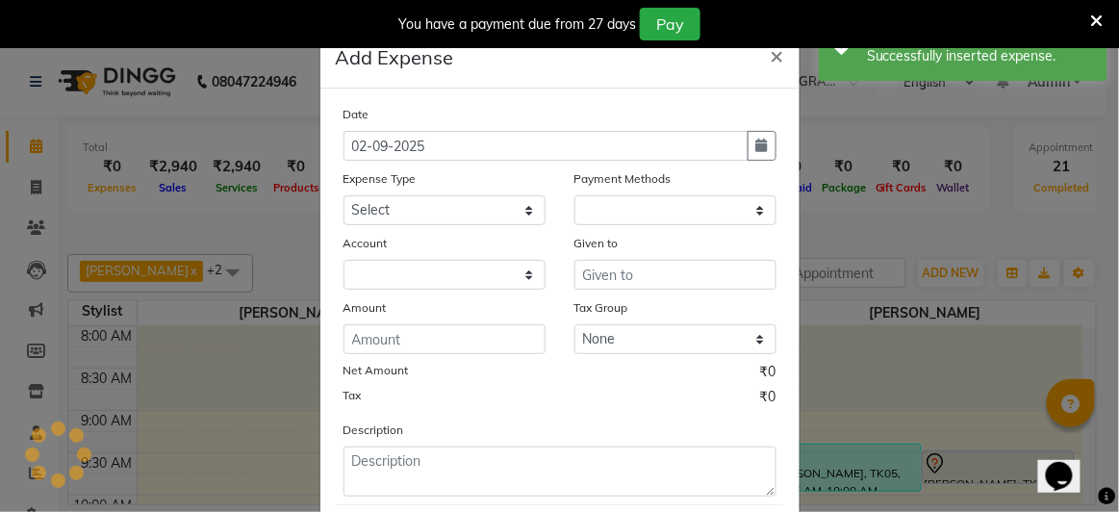
select select "1"
select select "6063"
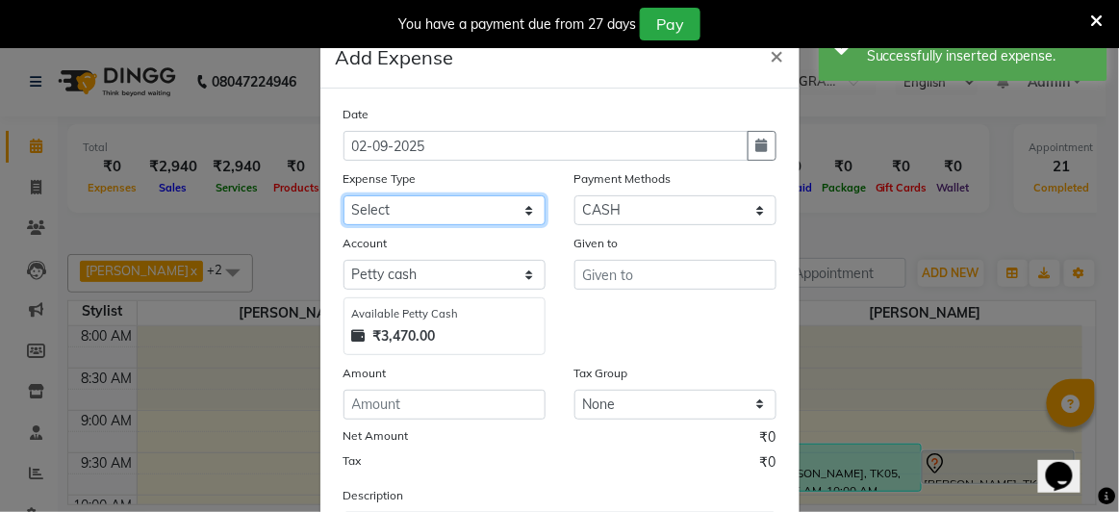
click at [428, 217] on select "Select [PERSON_NAME] Advance Advance Salary Bank charges Cash transfer to bank …" at bounding box center [444, 210] width 202 height 30
select select "19141"
click at [343, 195] on select "Select [PERSON_NAME] Advance Advance Salary Bank charges Cash transfer to bank …" at bounding box center [444, 210] width 202 height 30
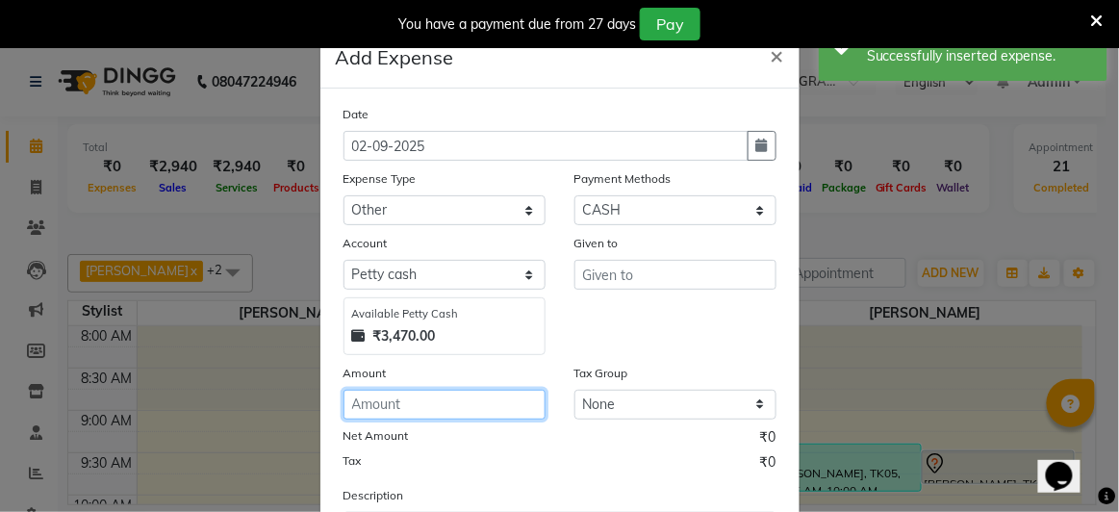
click at [391, 404] on input "number" at bounding box center [444, 405] width 202 height 30
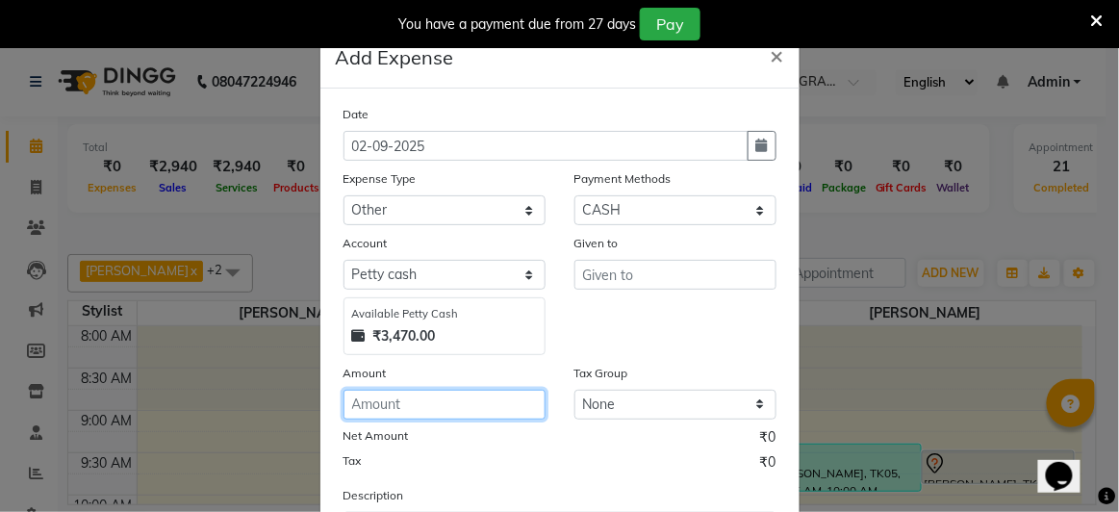
type input "4"
type input "500"
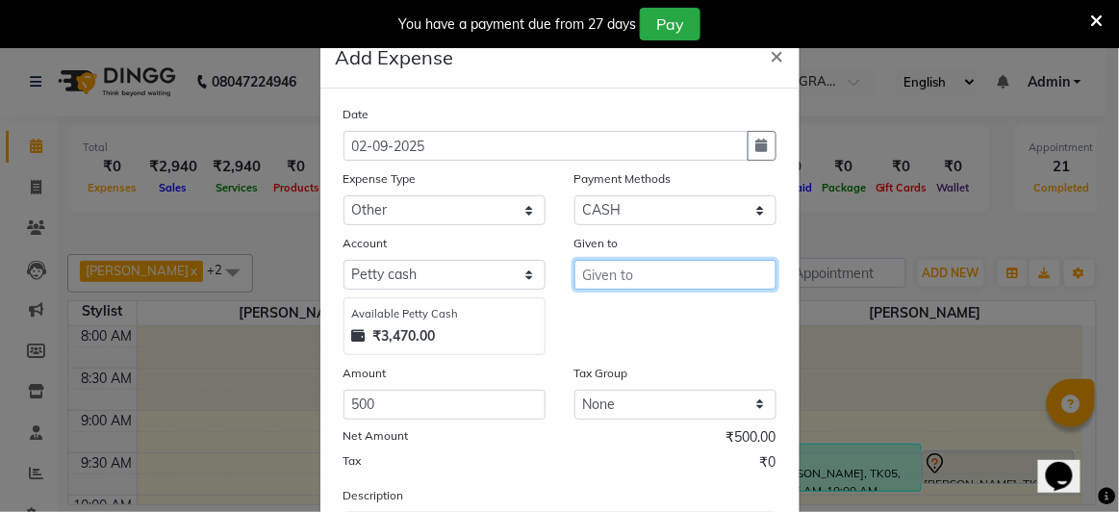
click at [636, 276] on input "text" at bounding box center [675, 275] width 202 height 30
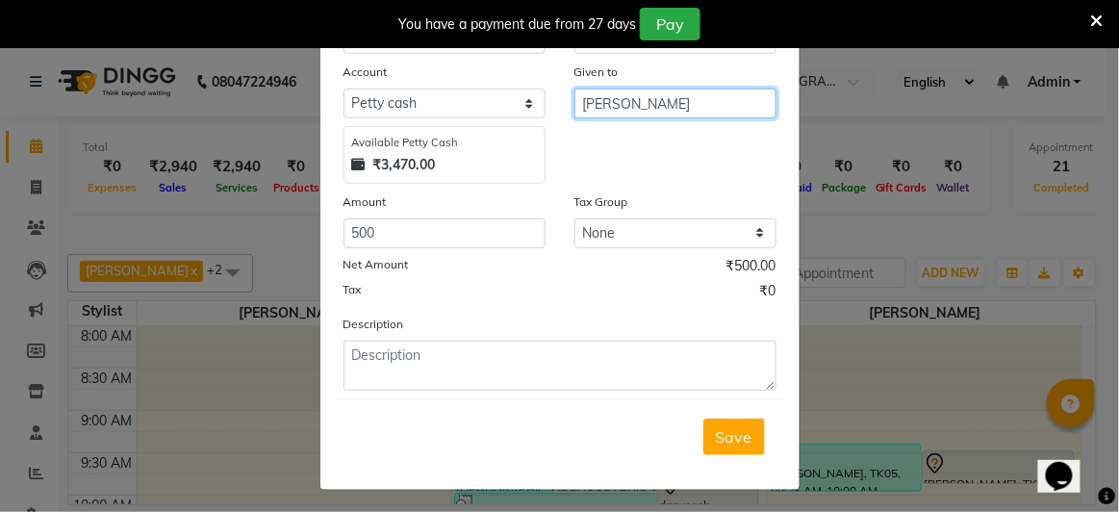
type input "[PERSON_NAME]"
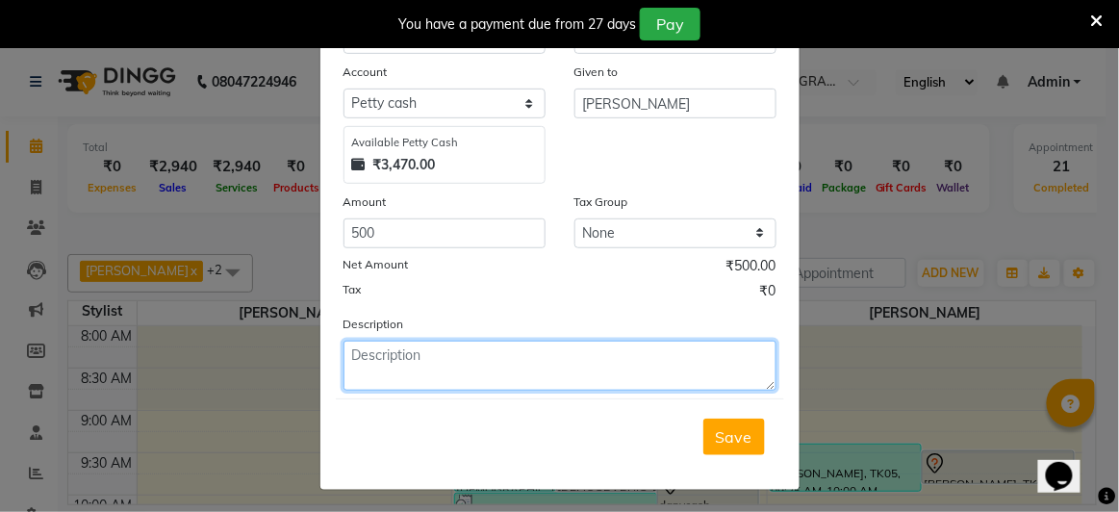
click at [427, 349] on textarea at bounding box center [559, 366] width 433 height 50
type textarea "[PERSON_NAME]"
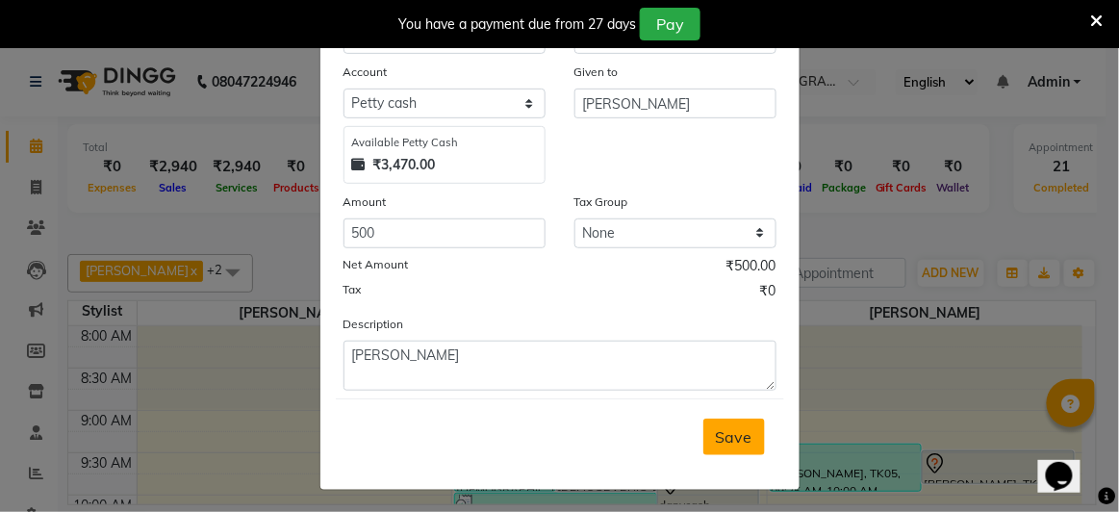
click at [740, 430] on span "Save" at bounding box center [734, 436] width 37 height 19
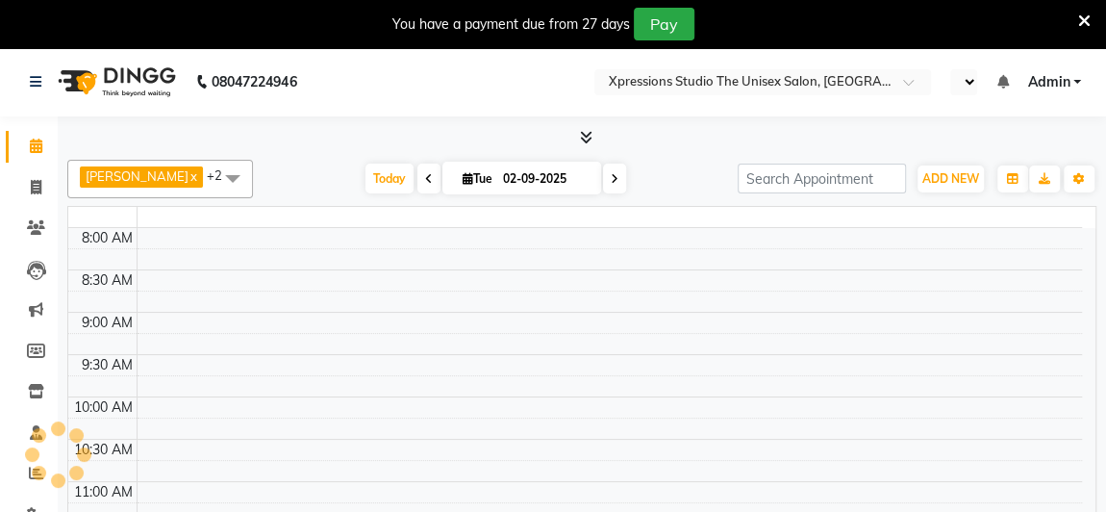
select select "en"
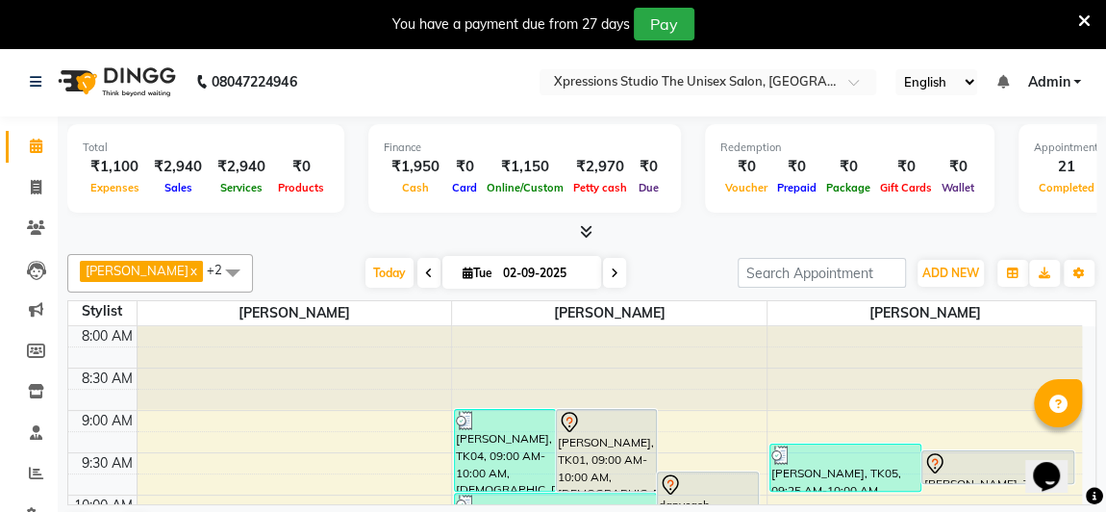
scroll to position [23, 0]
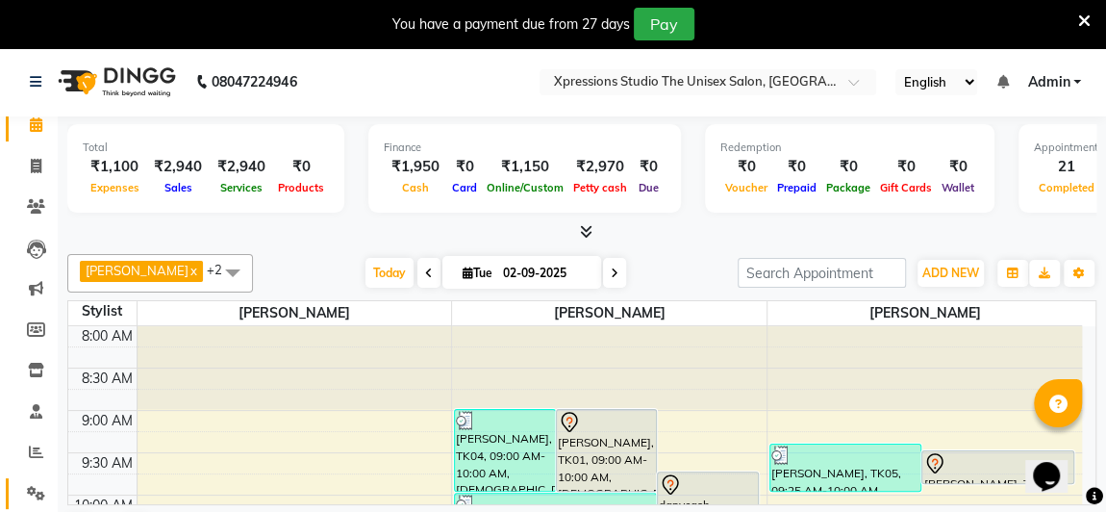
click at [35, 487] on icon at bounding box center [36, 493] width 18 height 14
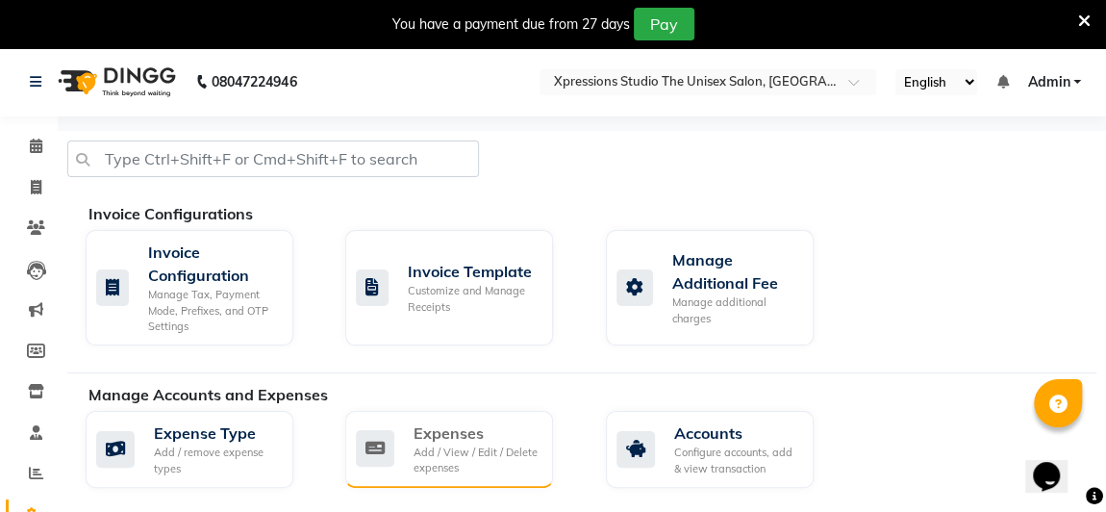
click at [441, 439] on div "Expenses" at bounding box center [476, 432] width 124 height 23
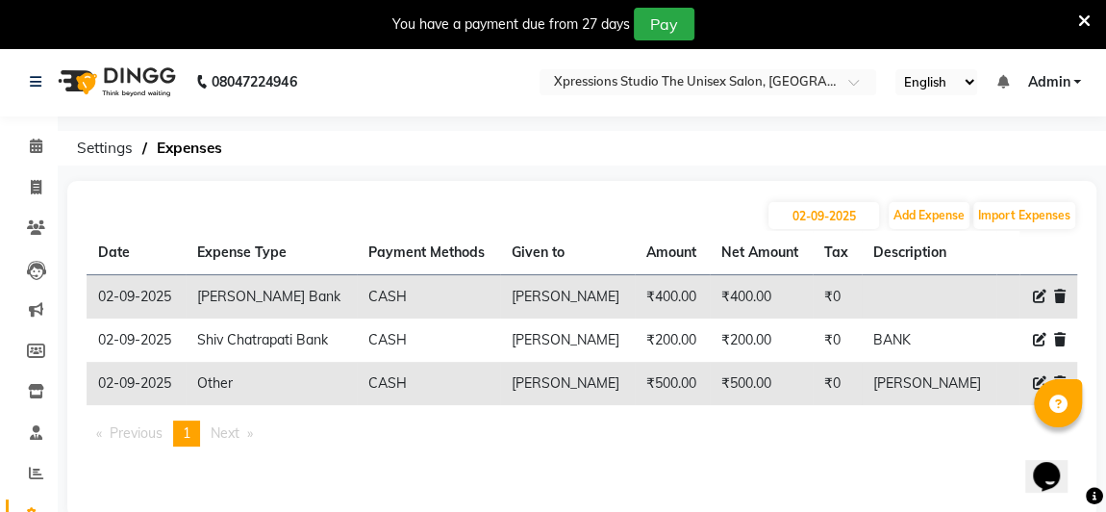
click at [922, 405] on td "MAHALXMI PRASAD PESHA" at bounding box center [929, 383] width 135 height 43
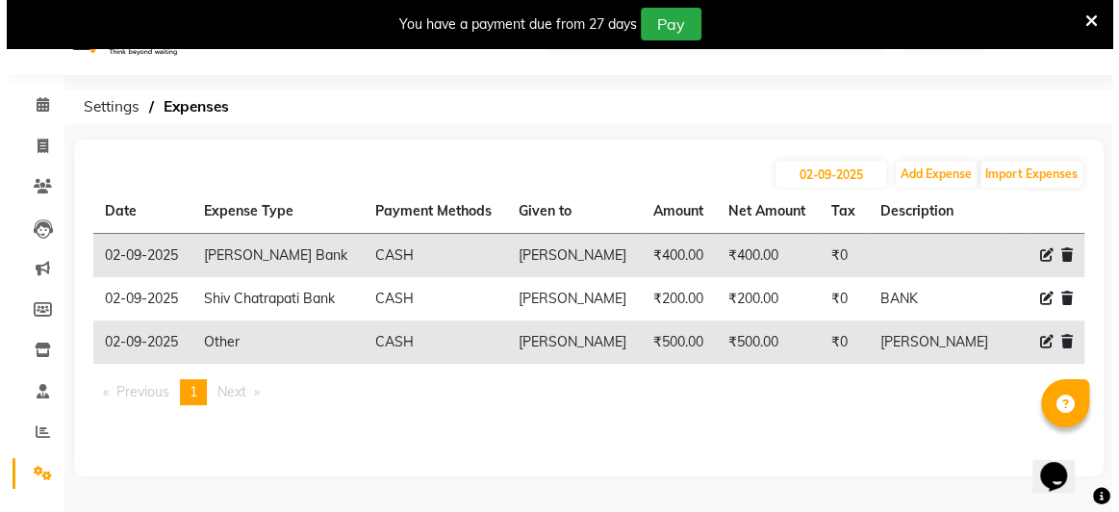
scroll to position [78, 0]
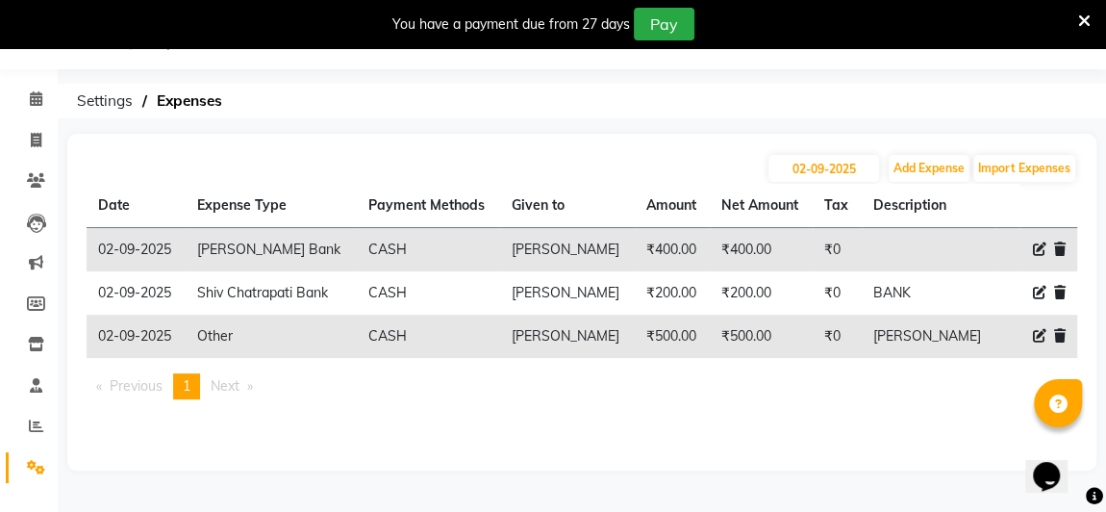
click at [1058, 342] on icon at bounding box center [1060, 335] width 12 height 13
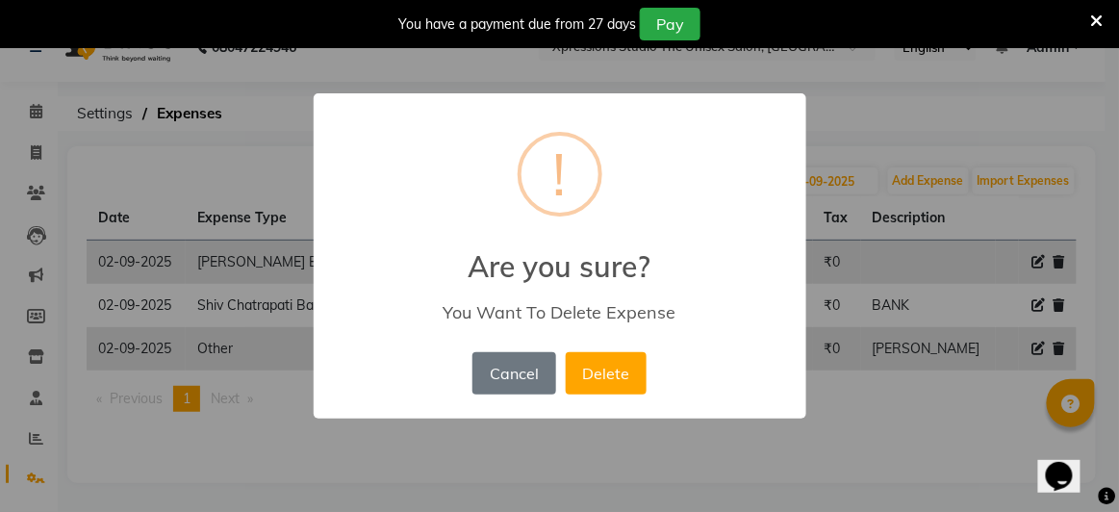
click at [944, 457] on div "× ! Are you sure? You Want To Delete Expense Cancel No Delete" at bounding box center [559, 256] width 1119 height 512
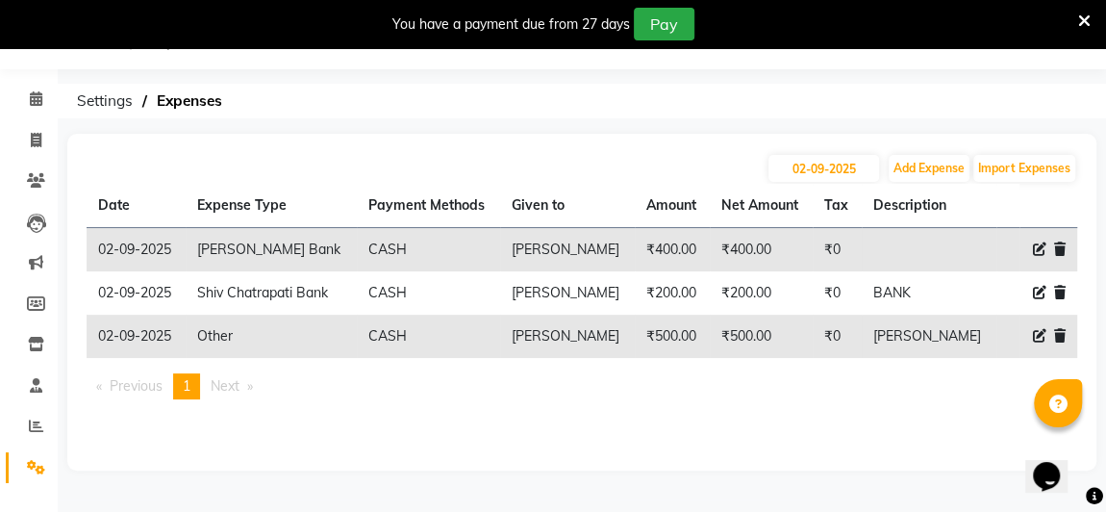
click at [1035, 342] on icon at bounding box center [1039, 335] width 13 height 13
select select "19141"
select select "1"
select select "6063"
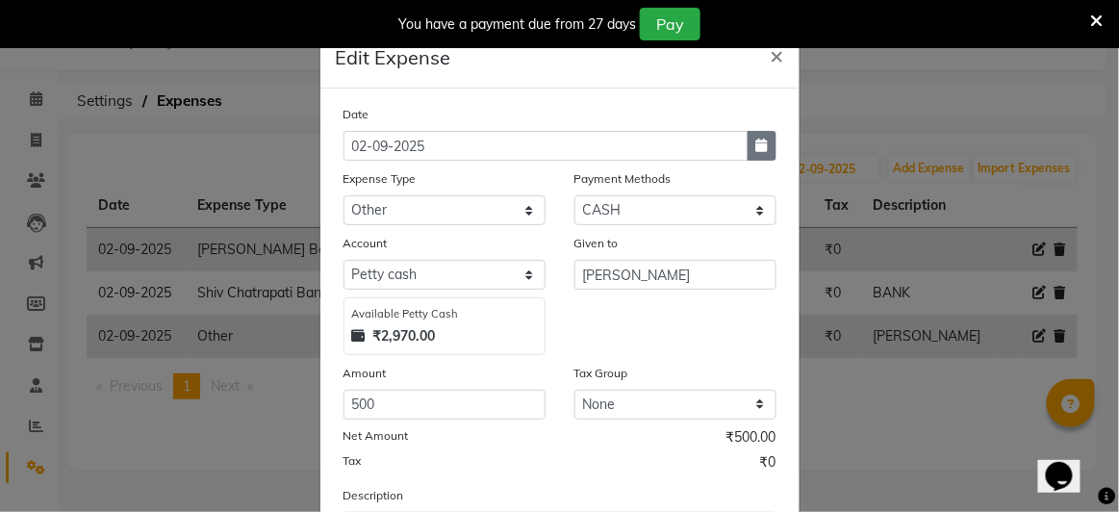
click at [758, 151] on button "button" at bounding box center [762, 146] width 29 height 30
select select "9"
select select "2025"
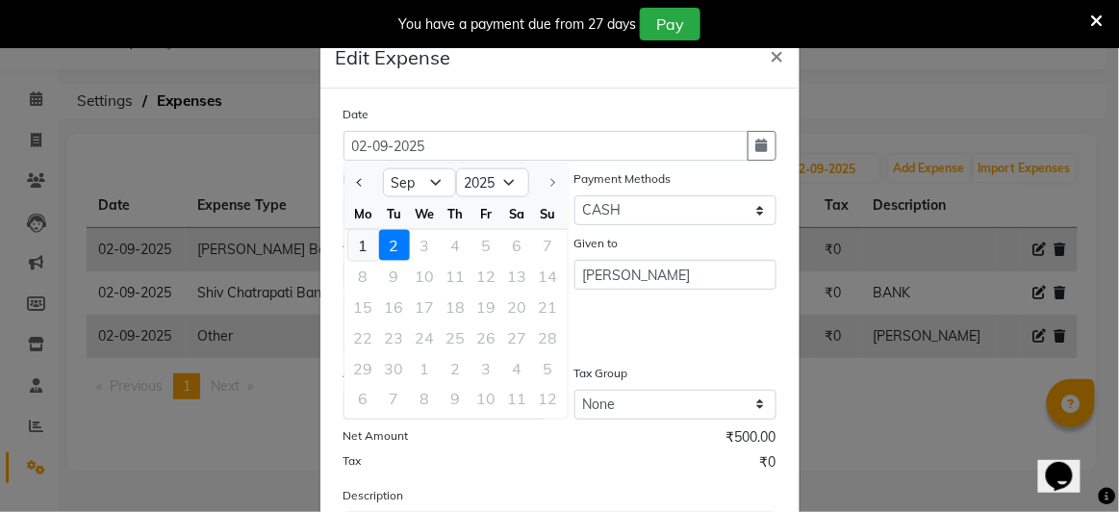
click at [348, 241] on div "1" at bounding box center [363, 245] width 31 height 31
type input "01-09-2025"
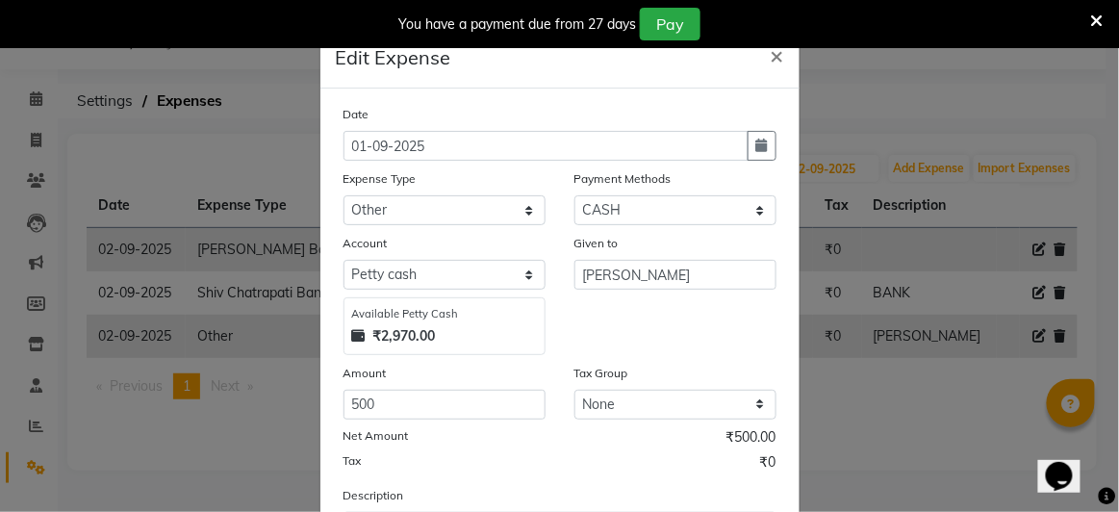
scroll to position [171, 0]
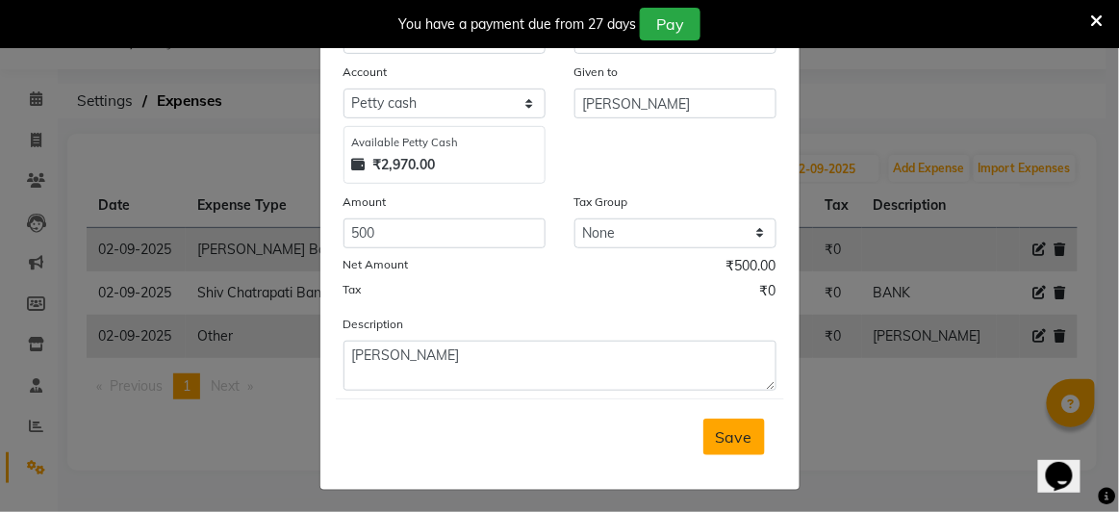
click at [728, 435] on span "Save" at bounding box center [734, 436] width 37 height 19
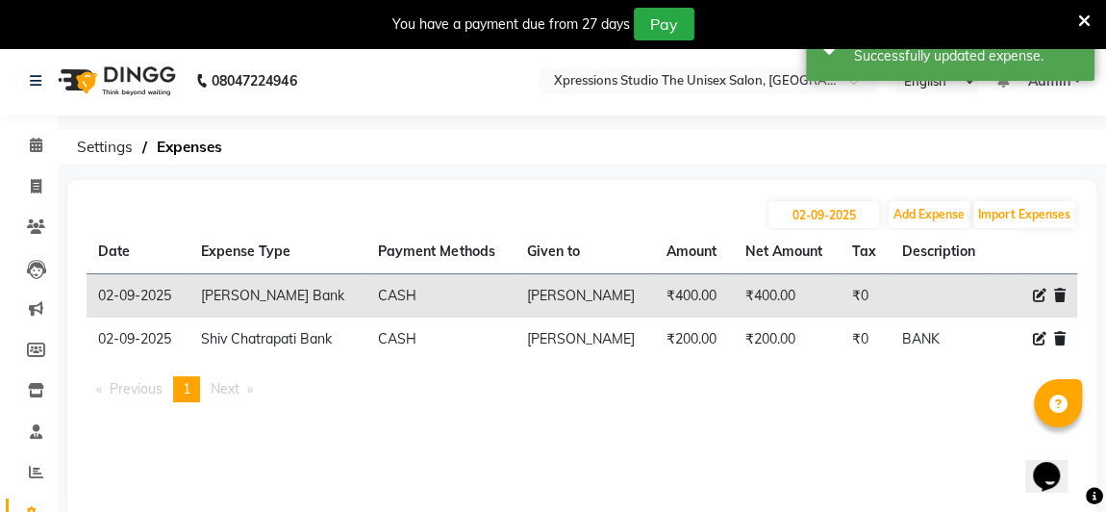
scroll to position [0, 0]
click at [638, 448] on div "02-09-2025 Add Expense Import Expenses Date Expense Type Payment Methods Given …" at bounding box center [581, 349] width 1029 height 337
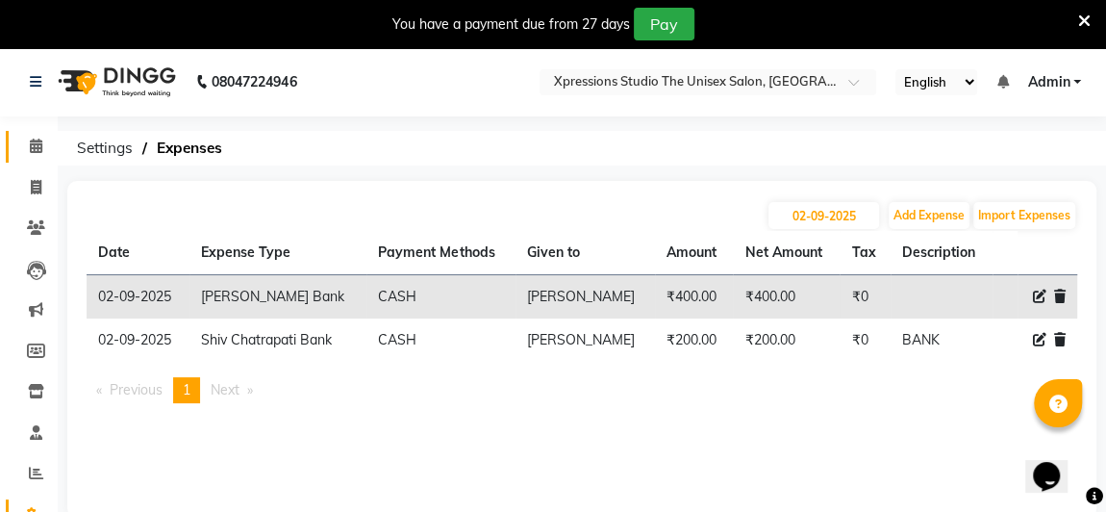
click at [35, 157] on span at bounding box center [36, 147] width 34 height 22
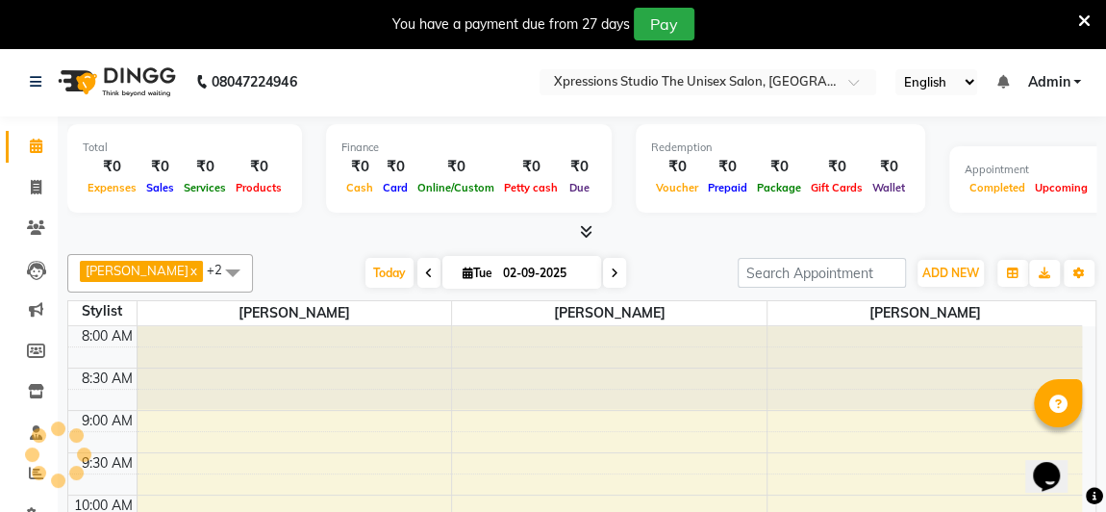
scroll to position [999, 0]
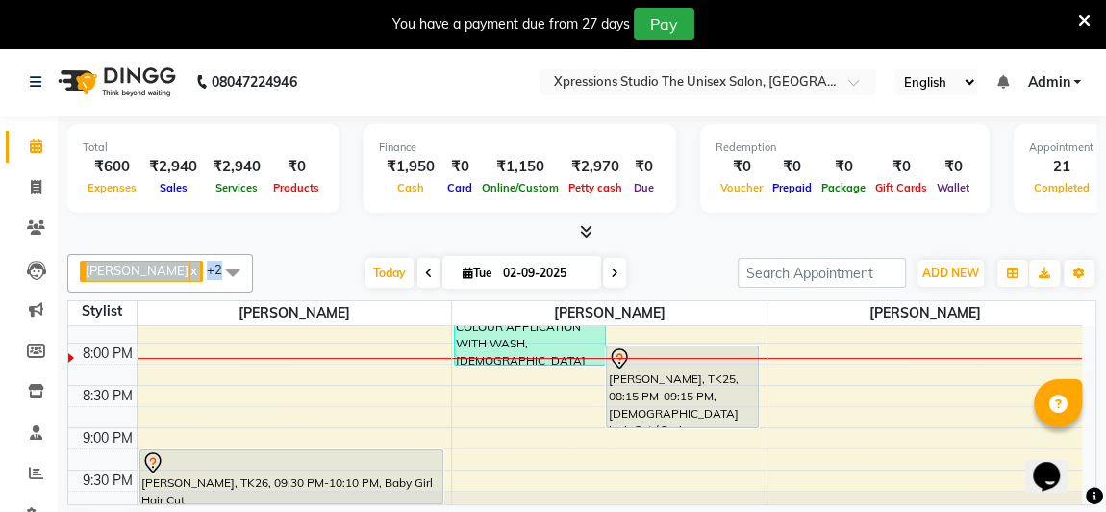
drag, startPoint x: 429, startPoint y: 239, endPoint x: 385, endPoint y: 252, distance: 46.3
click at [385, 252] on div "Total ₹600 Expenses ₹2,940 Sales ₹2,940 Services ₹0 Products Finance ₹1,950 Cas…" at bounding box center [582, 338] width 1049 height 445
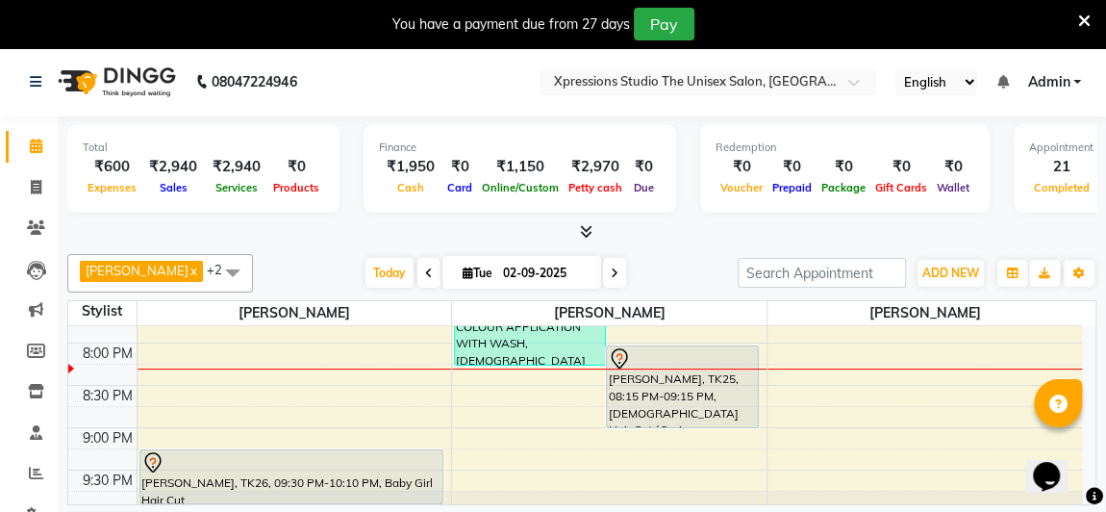
click at [1101, 393] on div "Total ₹600 Expenses ₹2,940 Sales ₹2,940 Services ₹0 Products Finance ₹1,950 Cas…" at bounding box center [582, 338] width 1049 height 445
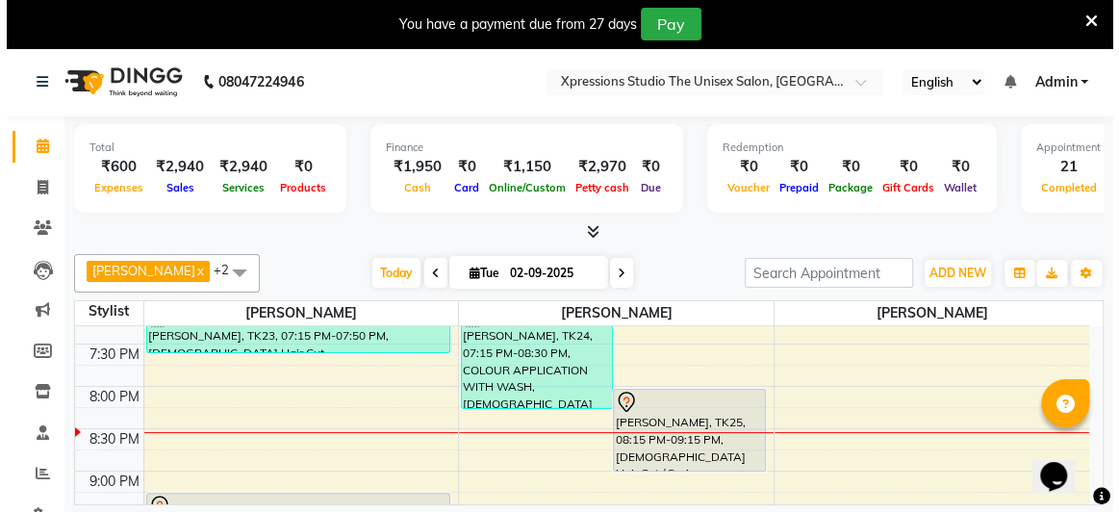
scroll to position [985, 0]
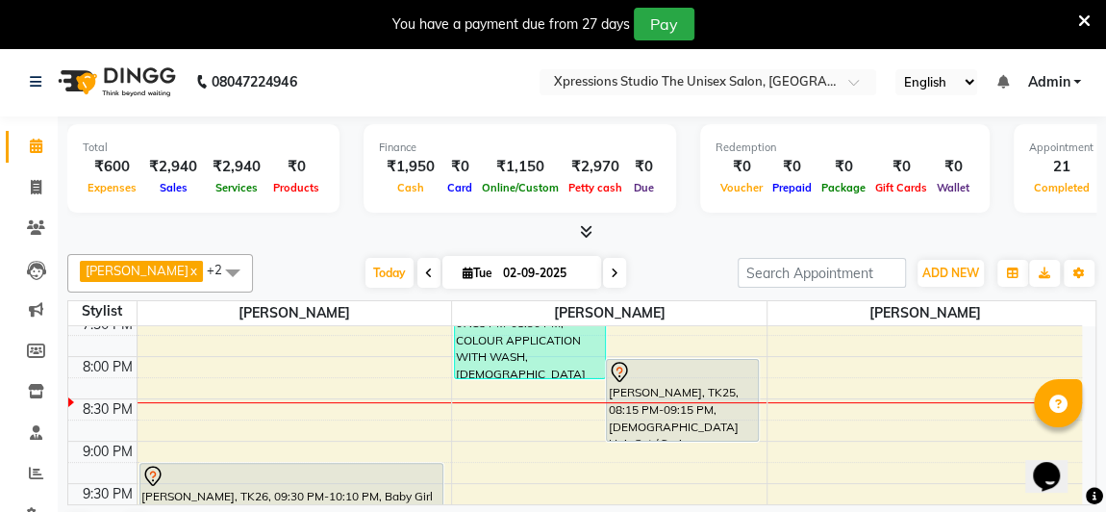
click at [704, 364] on div at bounding box center [682, 372] width 148 height 23
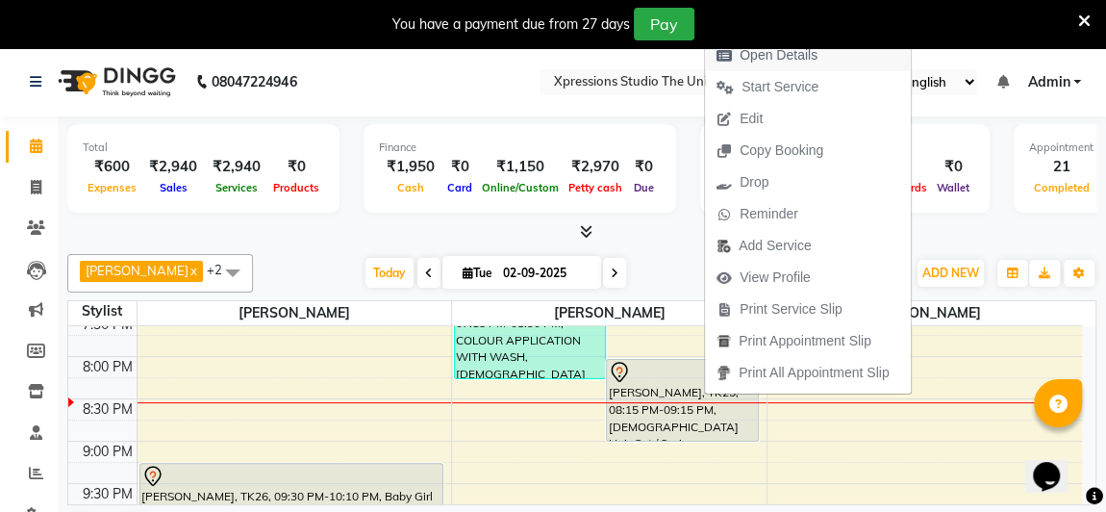
click at [792, 54] on span "Open Details" at bounding box center [779, 55] width 78 height 20
select select "7"
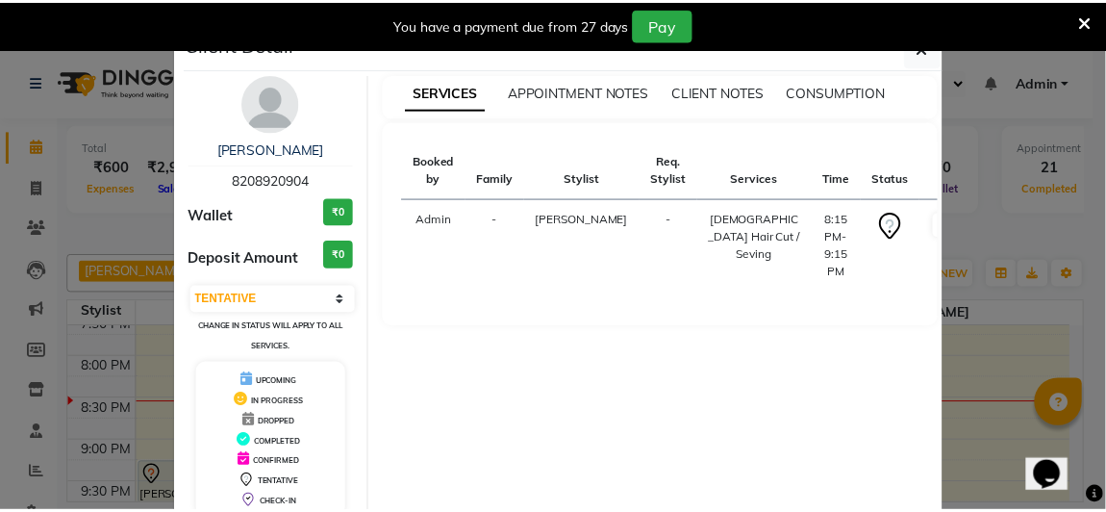
scroll to position [106, 0]
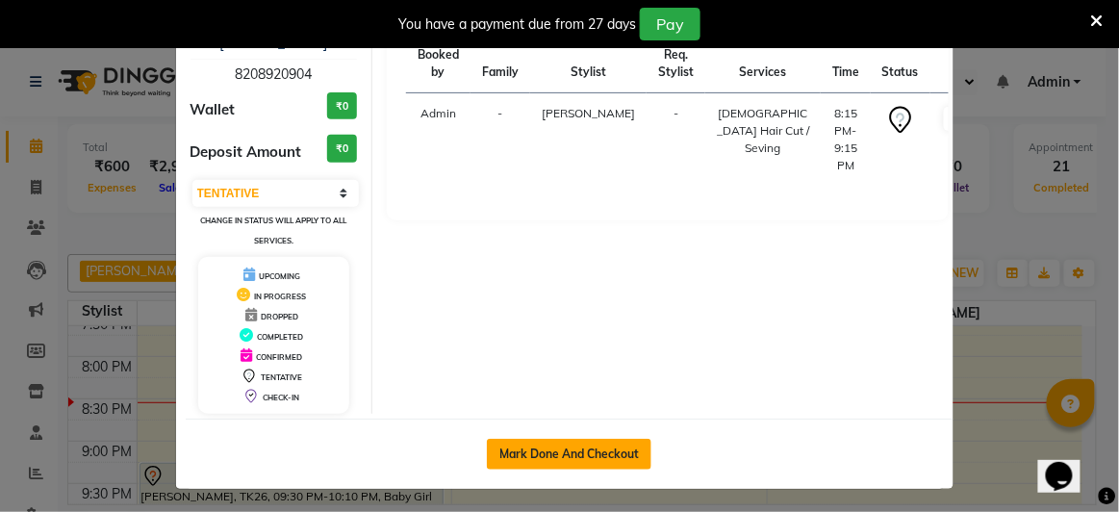
click at [553, 450] on button "Mark Done And Checkout" at bounding box center [569, 454] width 165 height 31
select select "service"
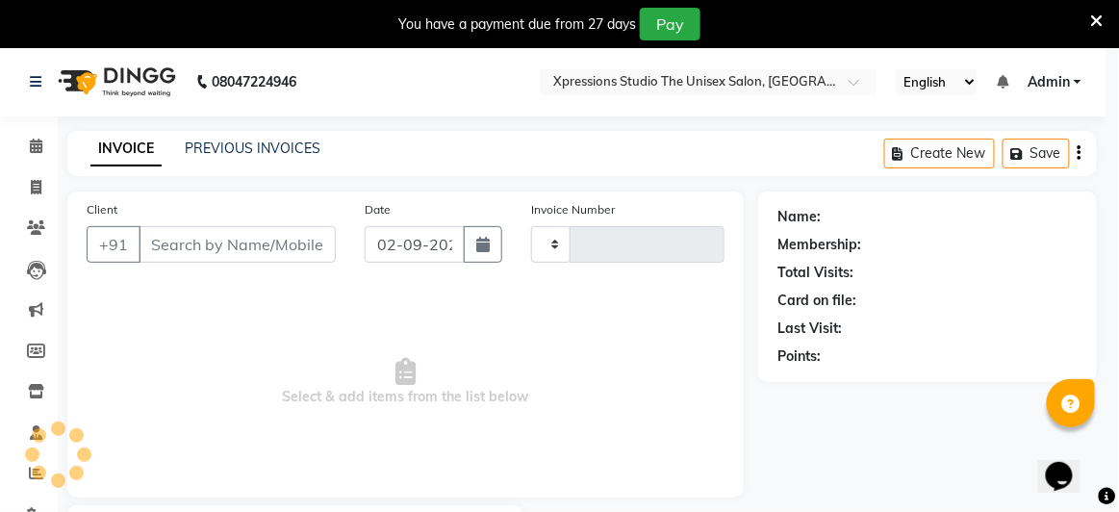
type input "4514"
select select "7003"
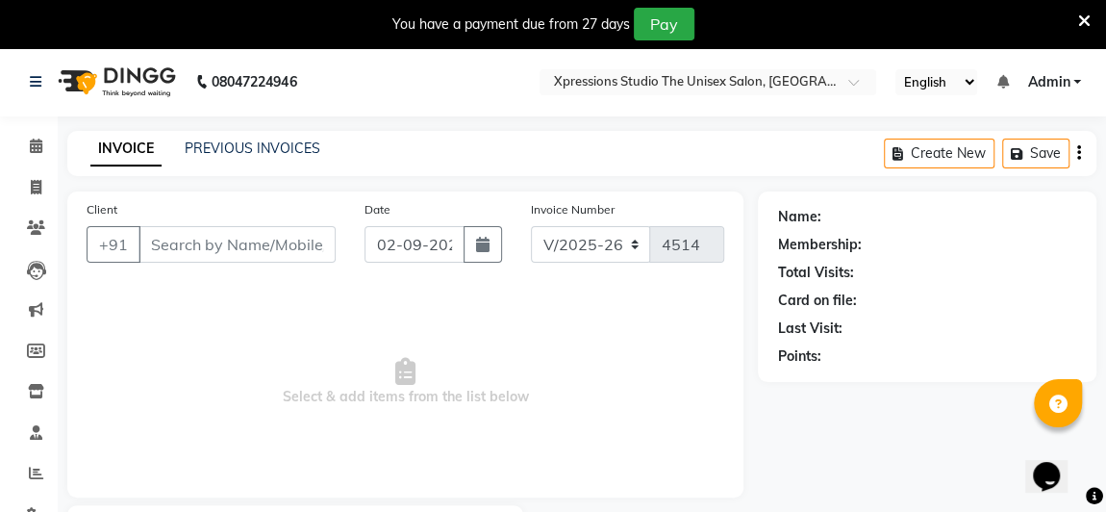
type input "8208920904"
select select "57588"
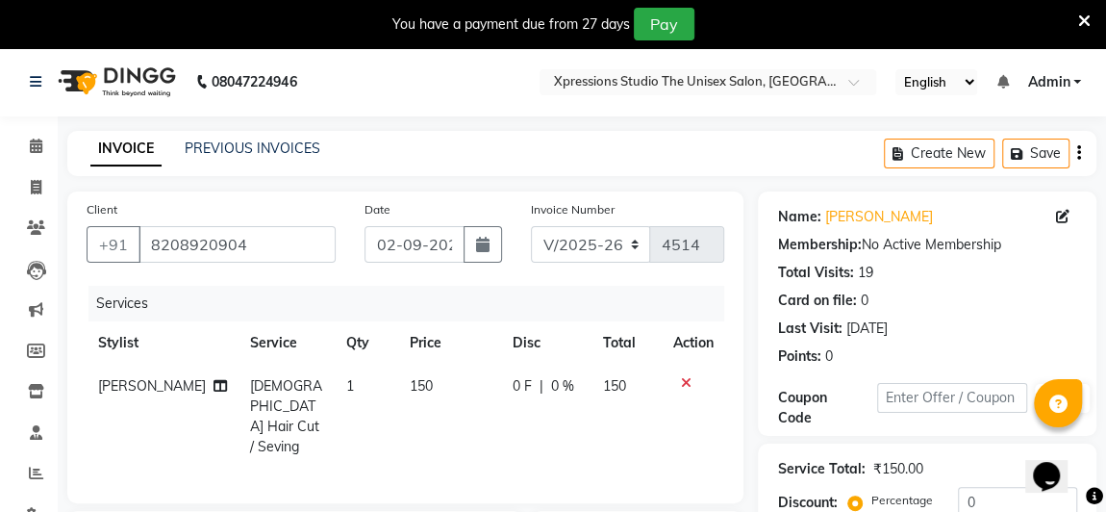
scroll to position [304, 0]
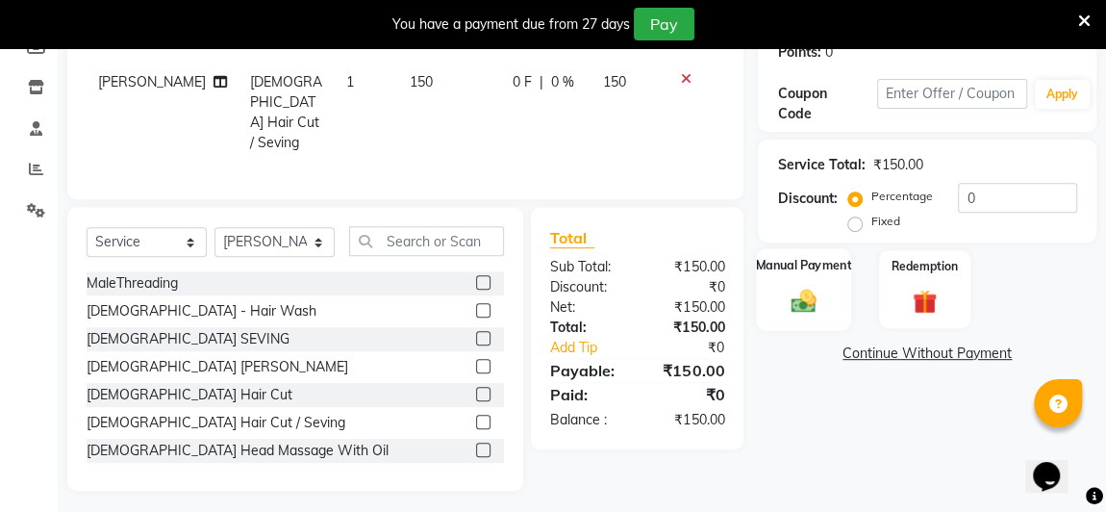
click at [815, 304] on img at bounding box center [803, 301] width 41 height 30
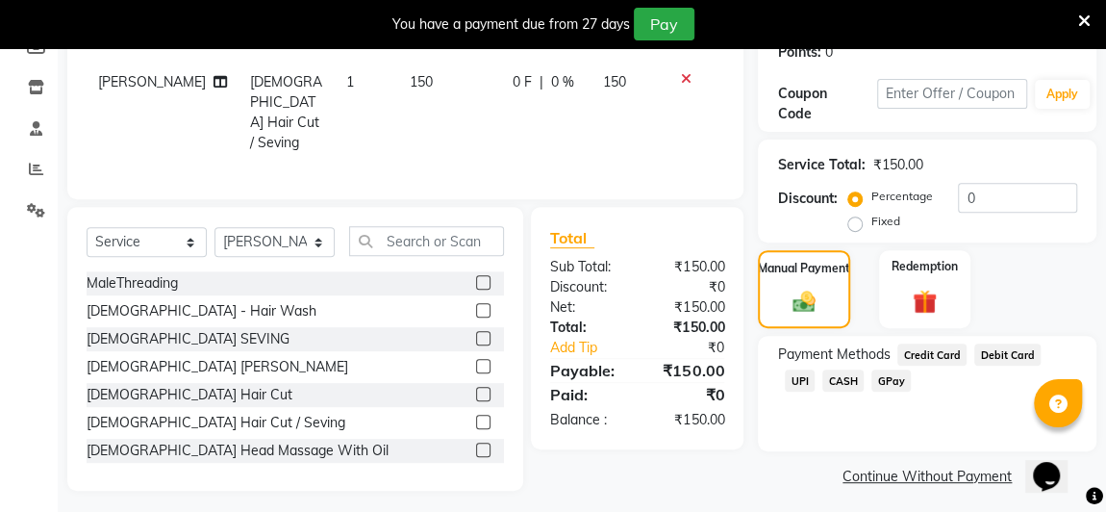
click at [823, 379] on span "CASH" at bounding box center [843, 380] width 41 height 22
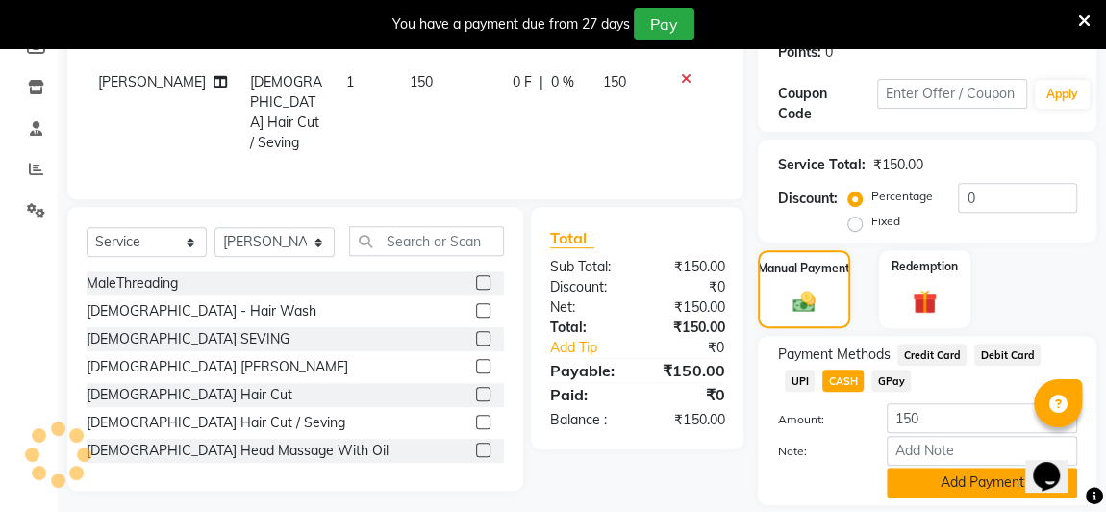
click at [979, 479] on button "Add Payment" at bounding box center [982, 483] width 190 height 30
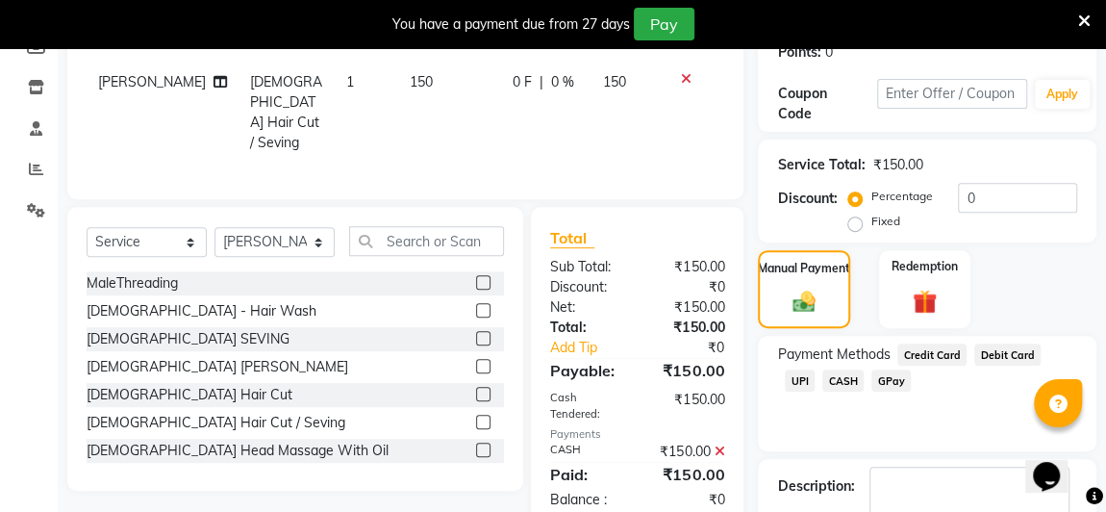
scroll to position [418, 0]
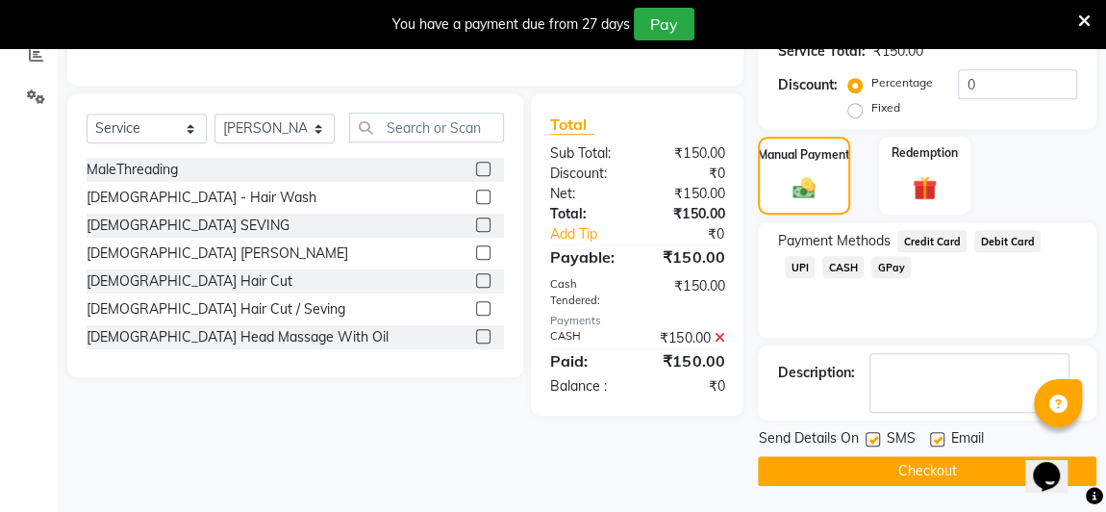
click at [999, 465] on button "Checkout" at bounding box center [927, 471] width 339 height 30
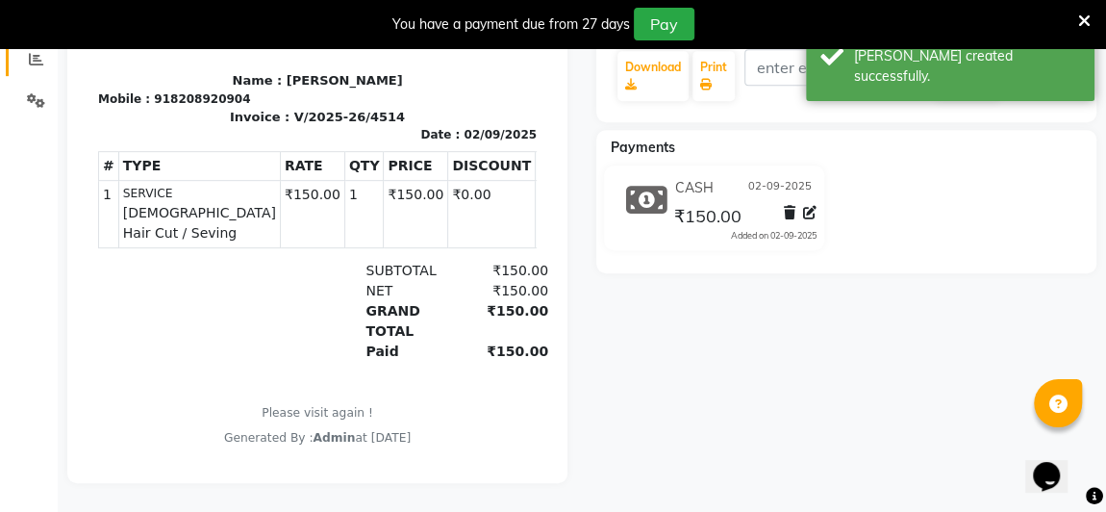
click at [28, 67] on link "Reports" at bounding box center [29, 60] width 46 height 32
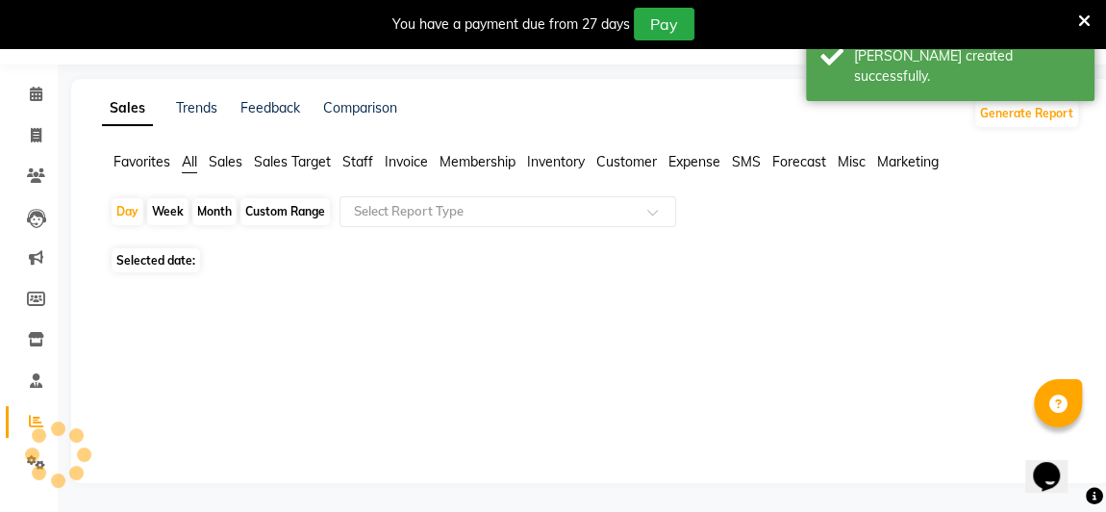
scroll to position [51, 0]
click at [26, 94] on span at bounding box center [36, 96] width 34 height 22
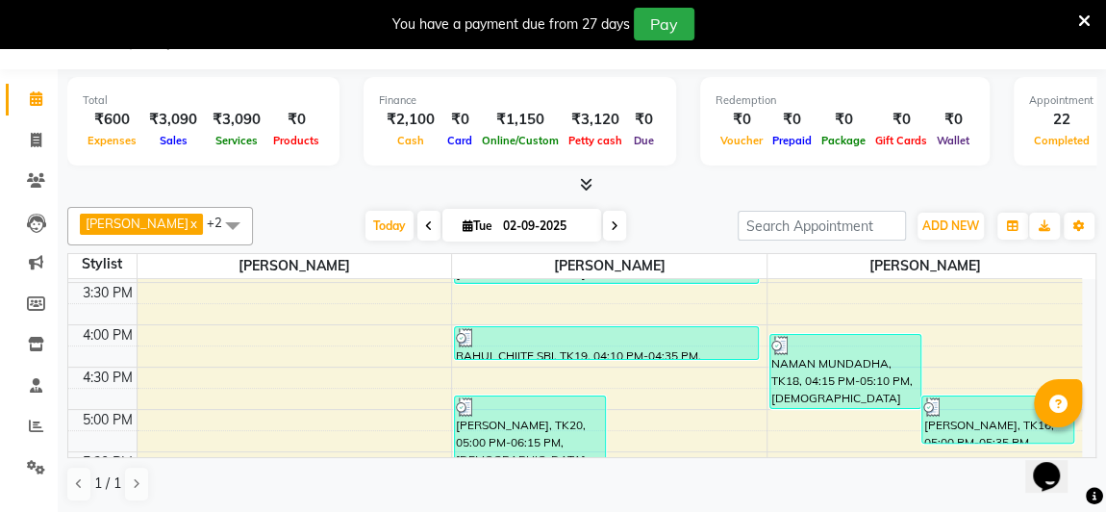
scroll to position [666, 0]
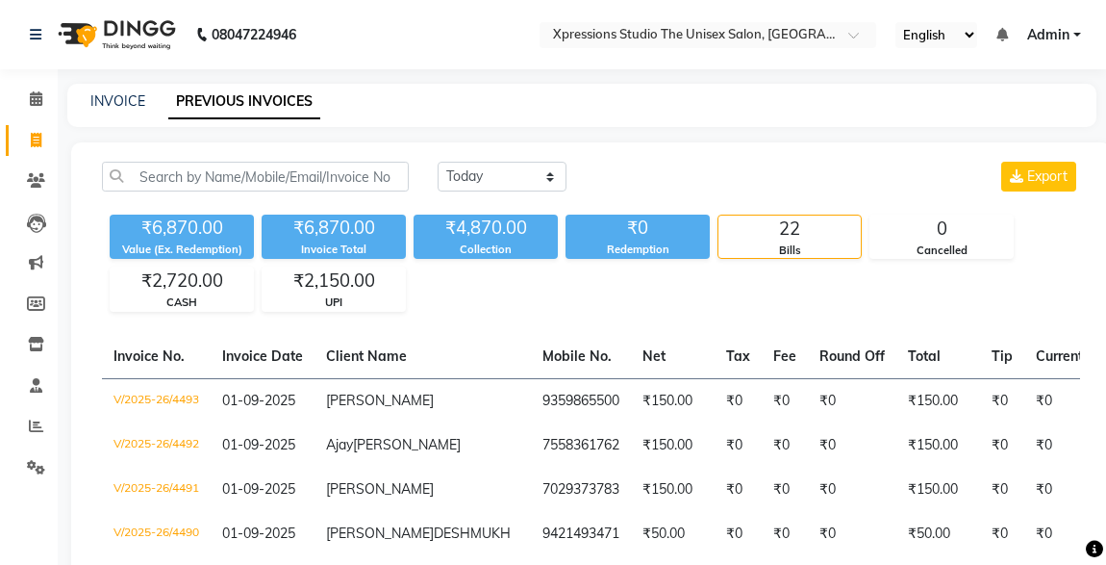
select select "[DATE]"
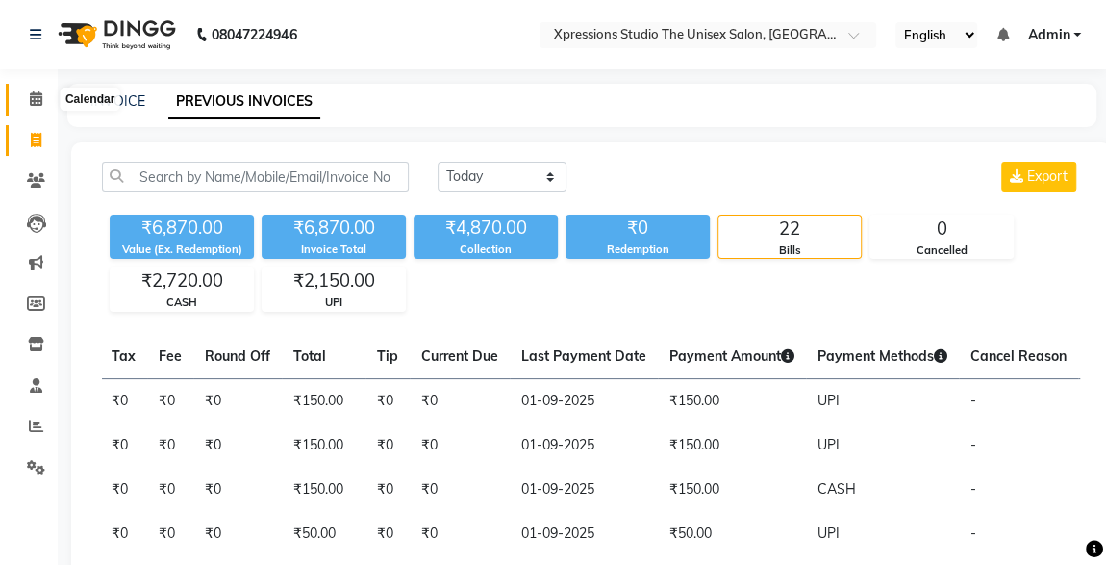
click at [34, 101] on icon at bounding box center [36, 98] width 13 height 14
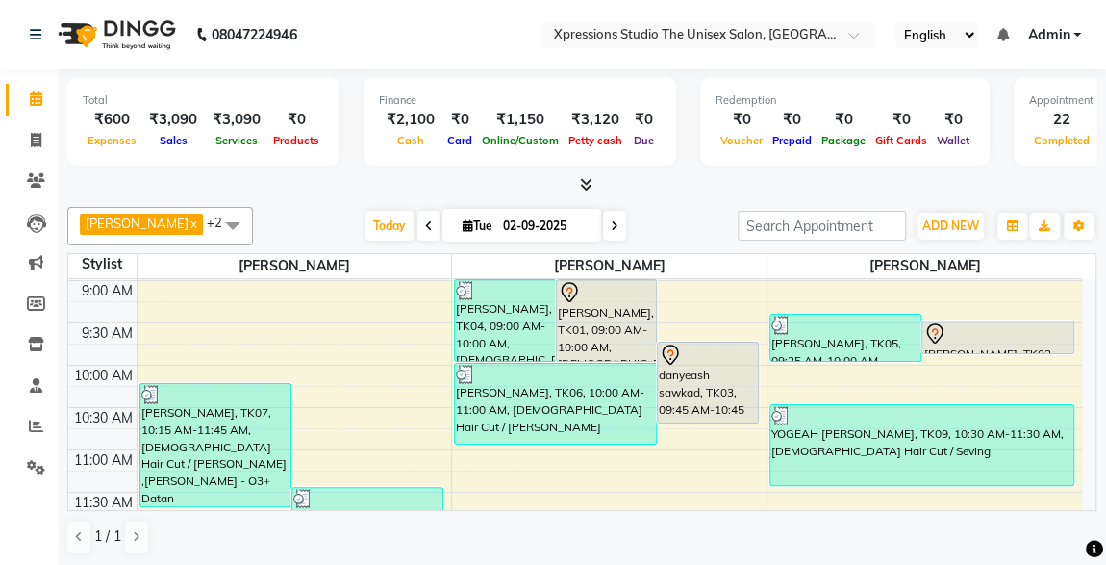
scroll to position [72, 0]
